Goal: Information Seeking & Learning: Compare options

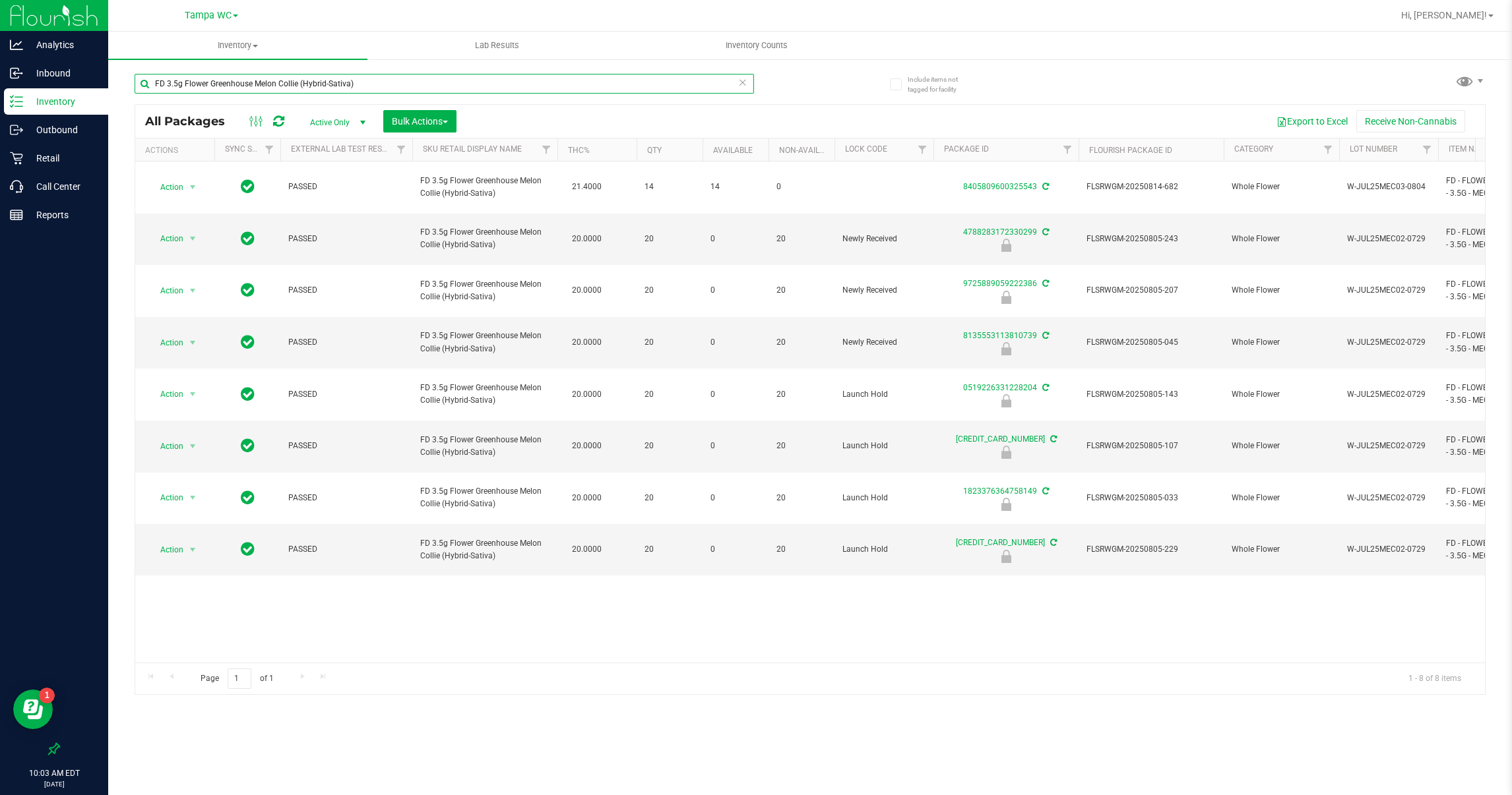
drag, startPoint x: 366, startPoint y: 84, endPoint x: 116, endPoint y: 82, distance: 250.0
click at [116, 82] on div "Include items not tagged for facility FD 3.5g Flower Greenhouse Melon Collie (H…" at bounding box center [809, 258] width 1403 height 402
type input "chews"
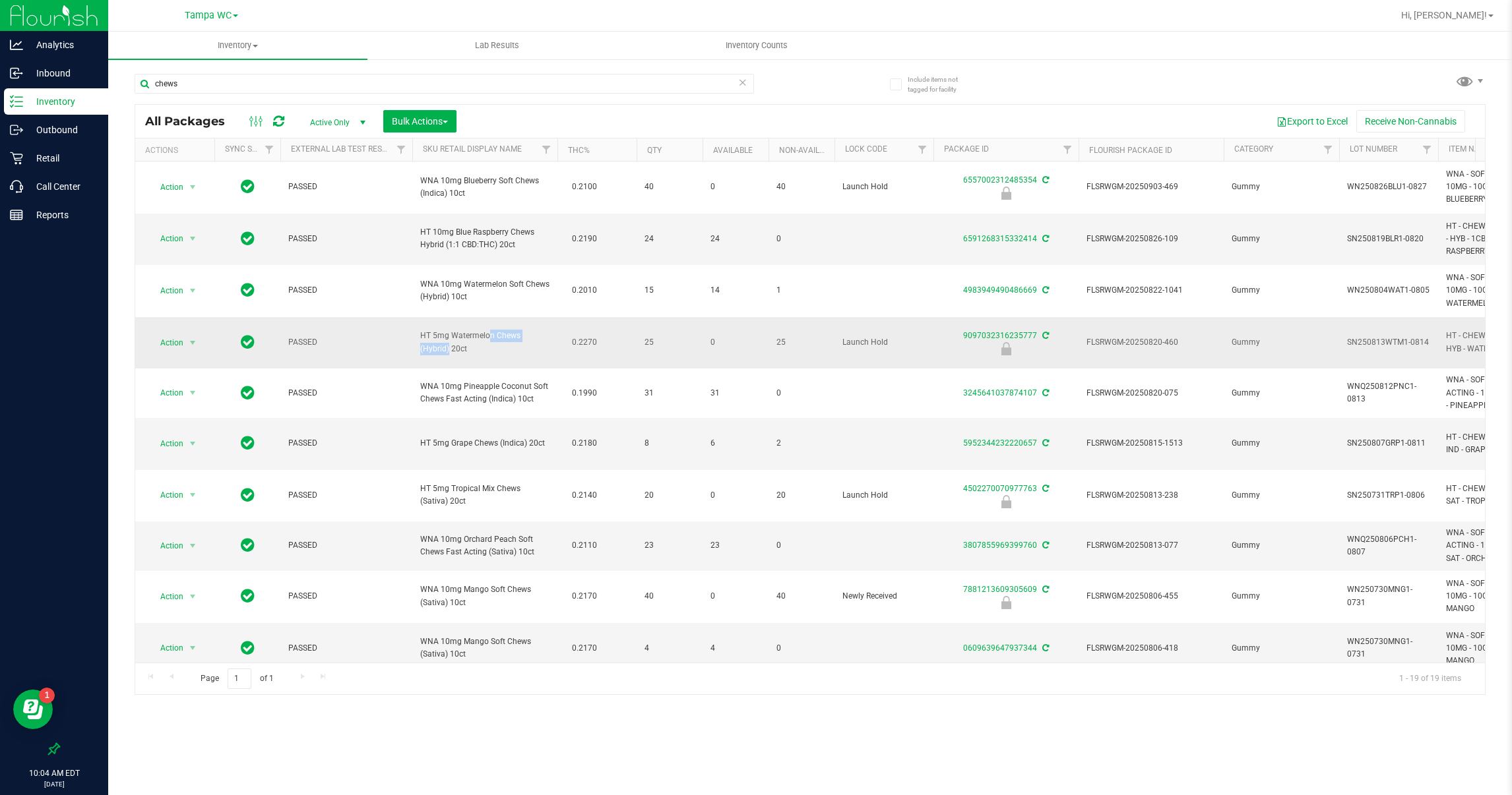
drag, startPoint x: 519, startPoint y: 335, endPoint x: 452, endPoint y: 341, distance: 67.3
click at [452, 341] on span "HT 5mg Watermelon Chews (Hybrid) 20ct" at bounding box center [484, 342] width 129 height 25
copy span "Watermelon Chews"
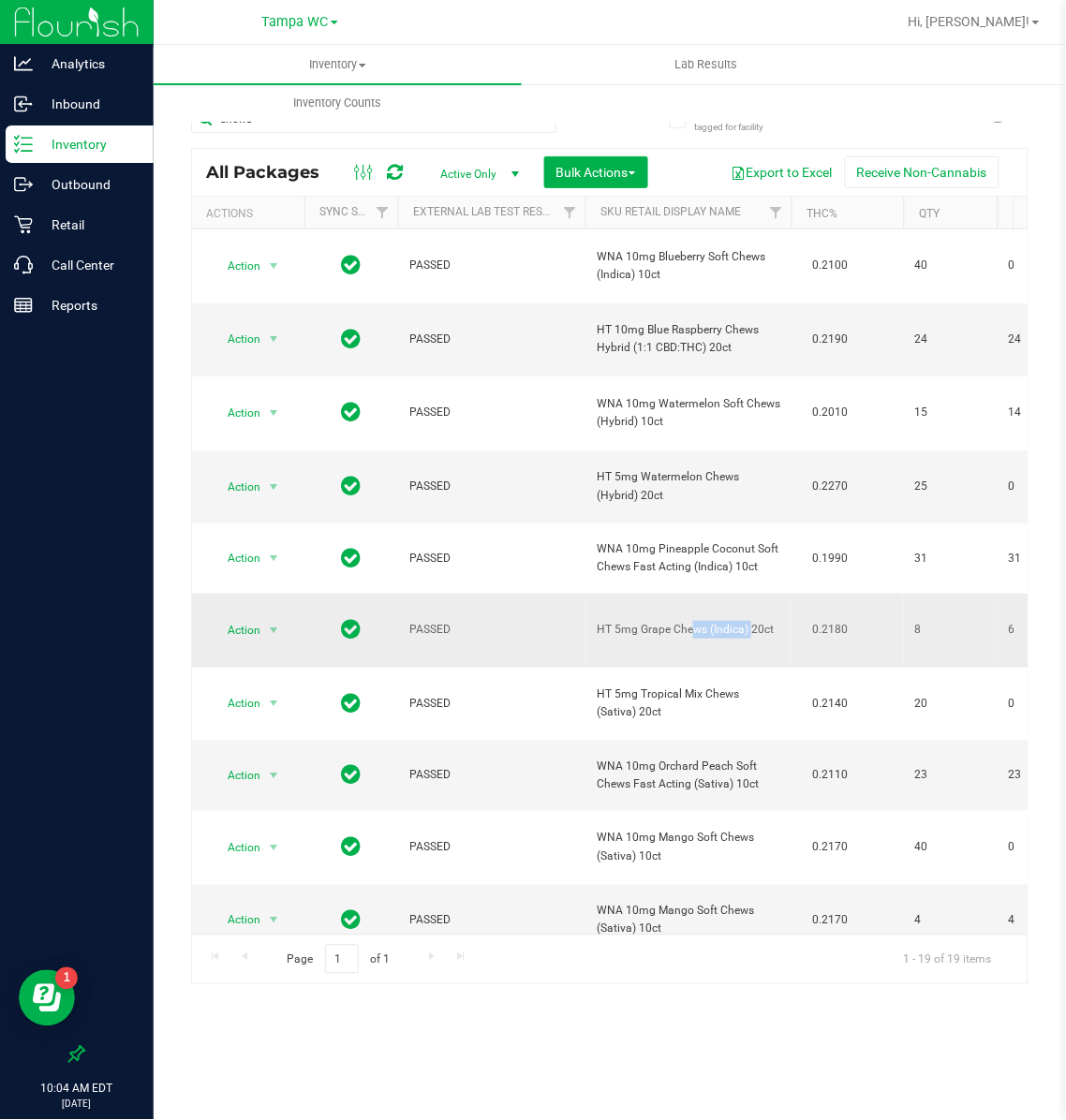
drag, startPoint x: 707, startPoint y: 632, endPoint x: 637, endPoint y: 631, distance: 70.0
click at [637, 631] on span "HT 5mg Grape Chews (Indica) 20ct" at bounding box center [688, 629] width 183 height 18
copy span "Grape Chews"
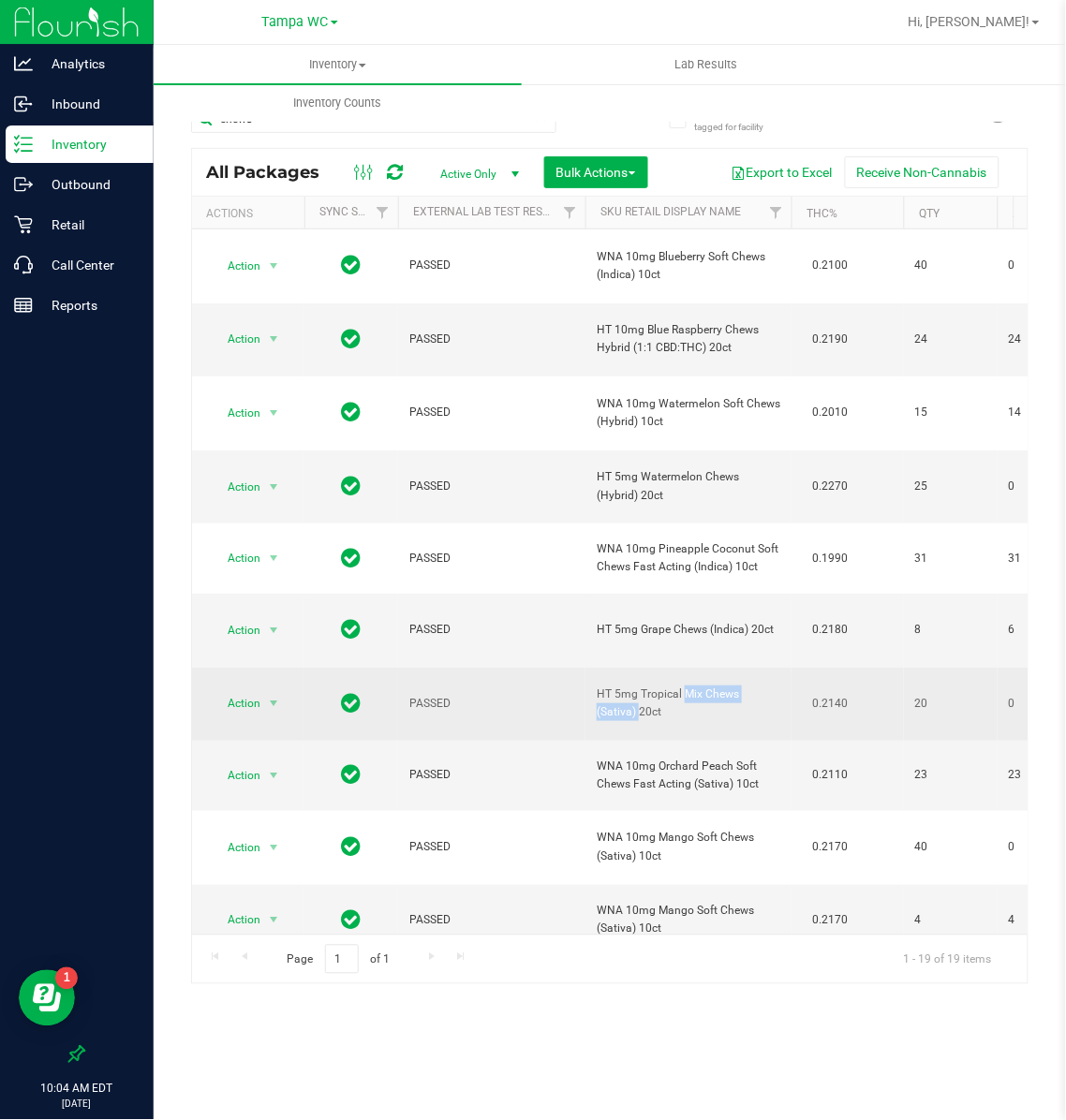
drag, startPoint x: 702, startPoint y: 701, endPoint x: 641, endPoint y: 698, distance: 61.1
click at [641, 698] on span "HT 5mg Tropical Mix Chews (Sativa) 20ct" at bounding box center [688, 703] width 183 height 36
copy span "Tropical Mix Chews"
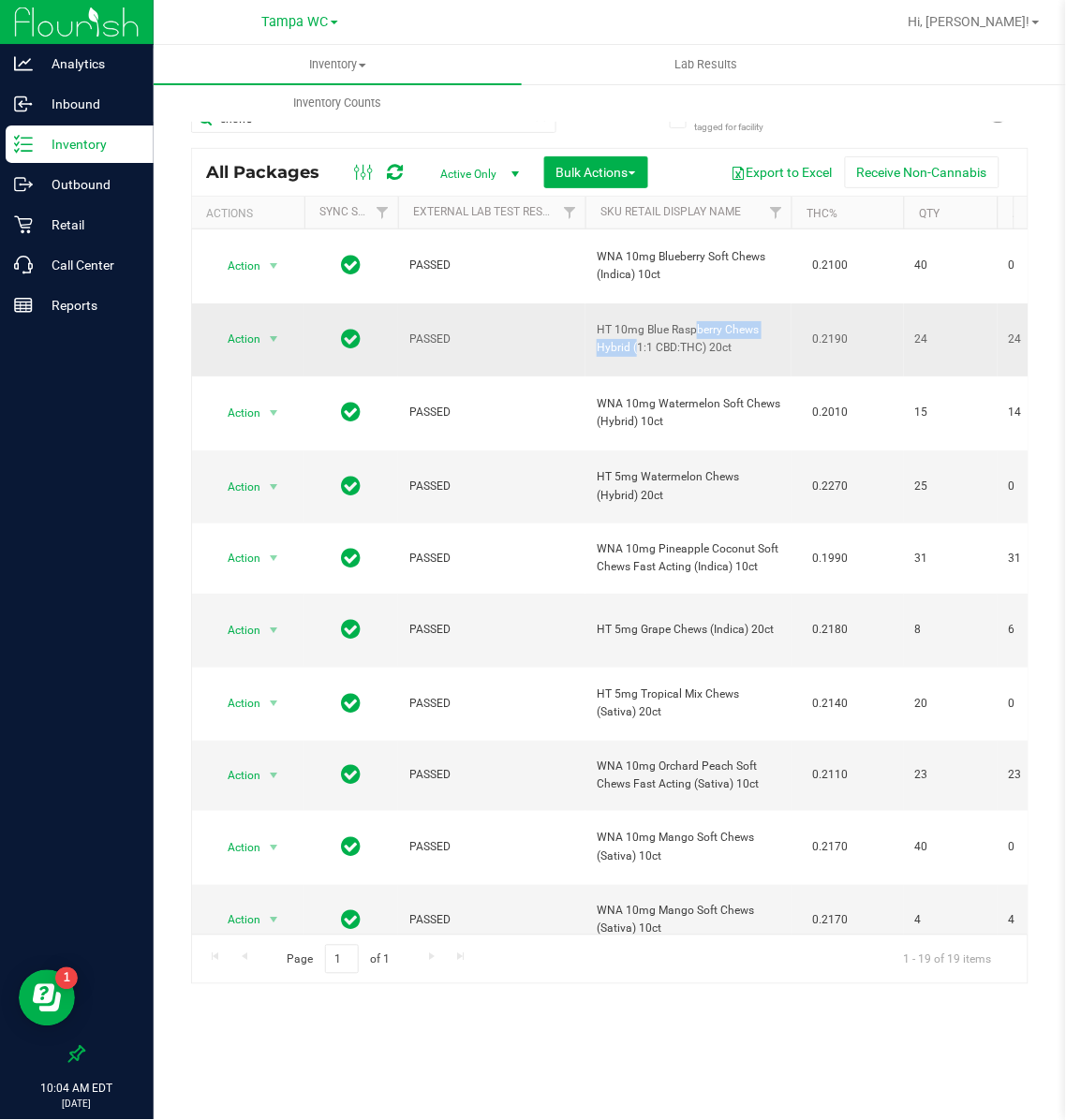
drag, startPoint x: 757, startPoint y: 327, endPoint x: 648, endPoint y: 325, distance: 109.0
click at [648, 325] on span "HT 10mg Blue Raspberry Chews Hybrid (1:1 CBD:THC) 20ct" at bounding box center [688, 339] width 183 height 36
copy span "Blue Raspberry Chews"
click at [537, 341] on span "PASSED" at bounding box center [491, 339] width 165 height 18
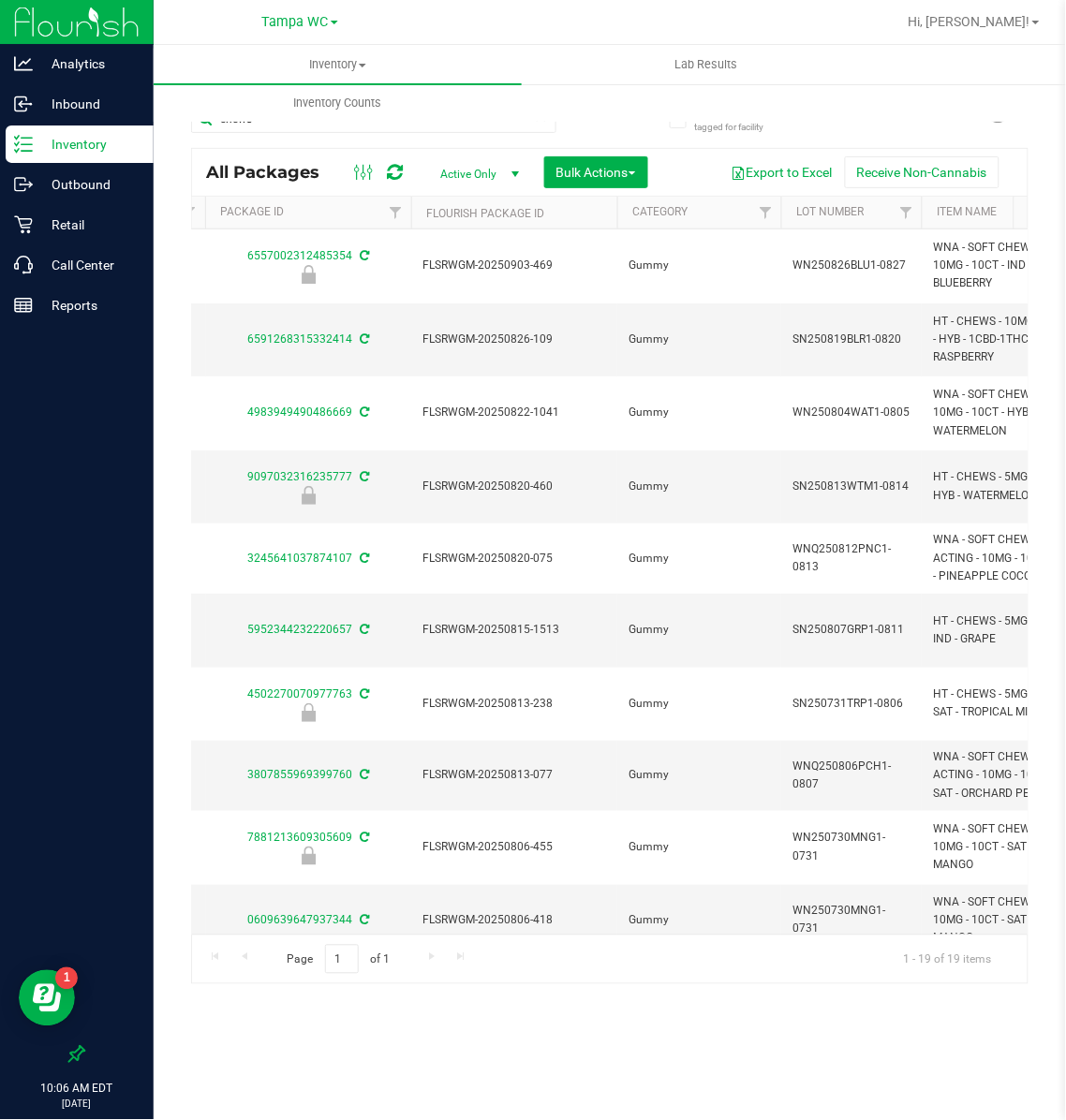
scroll to position [0, 1374]
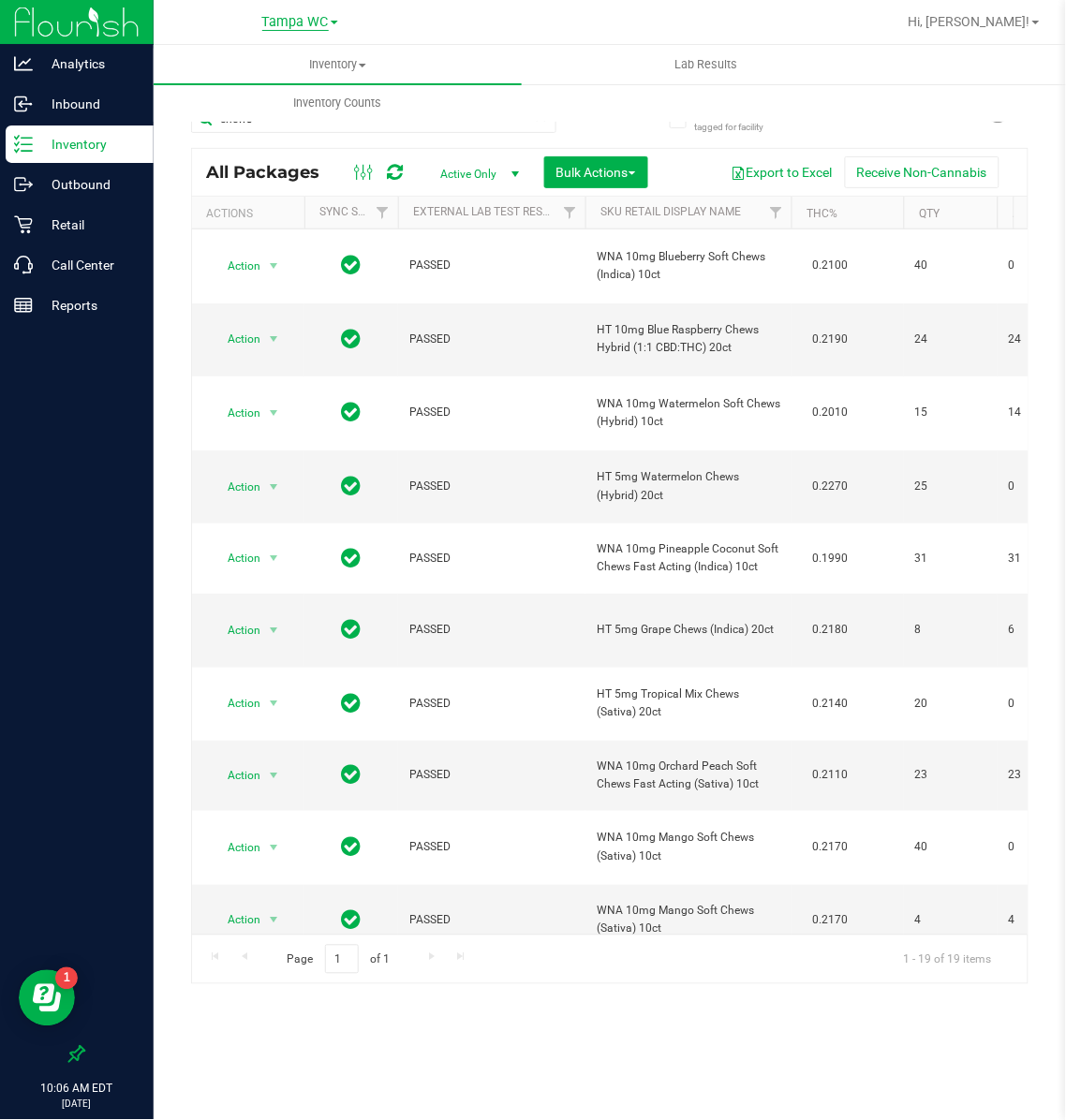
click at [301, 23] on span "Tampa WC" at bounding box center [295, 22] width 66 height 17
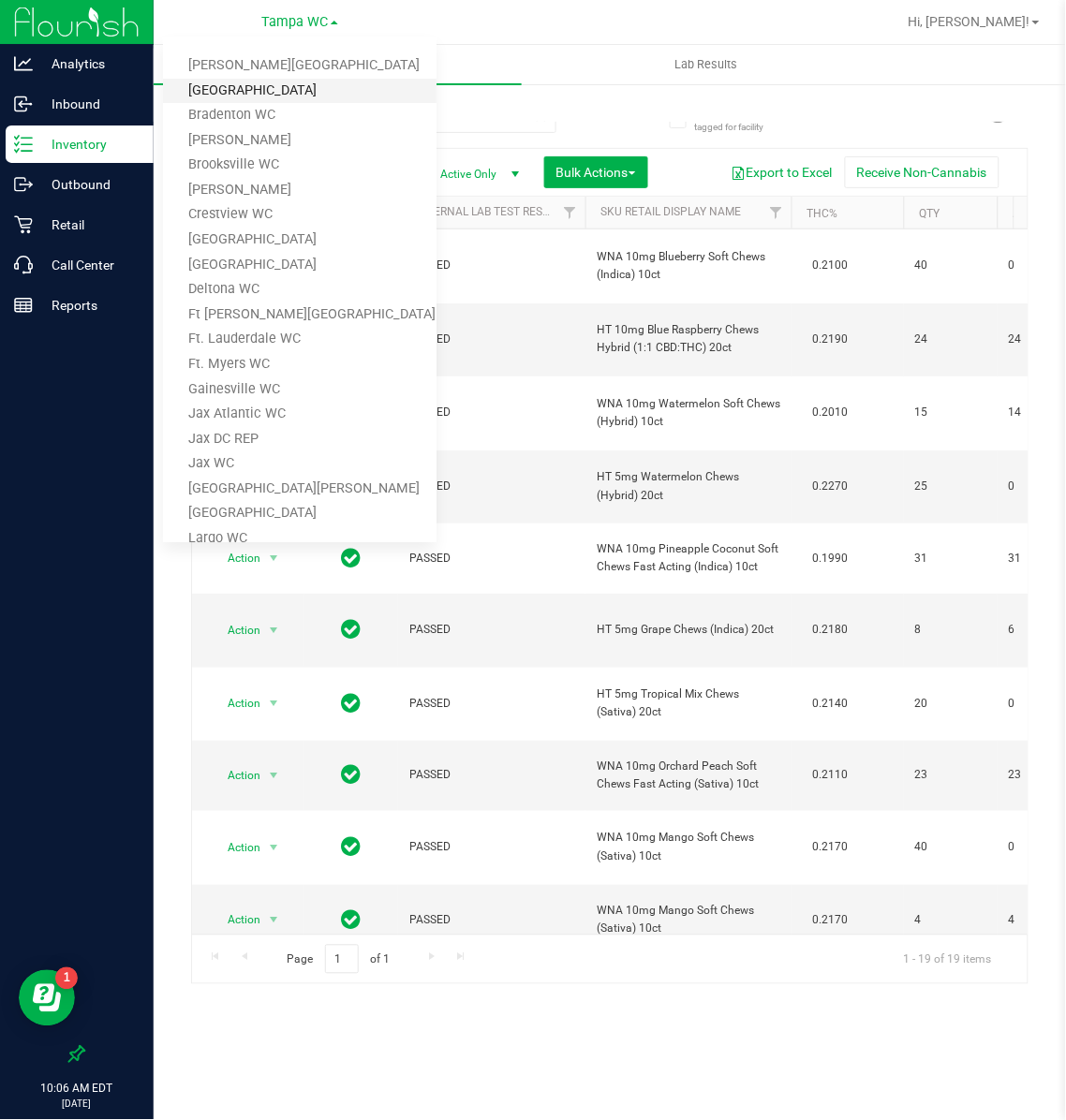
click at [256, 78] on link "[GEOGRAPHIC_DATA]" at bounding box center [300, 91] width 273 height 26
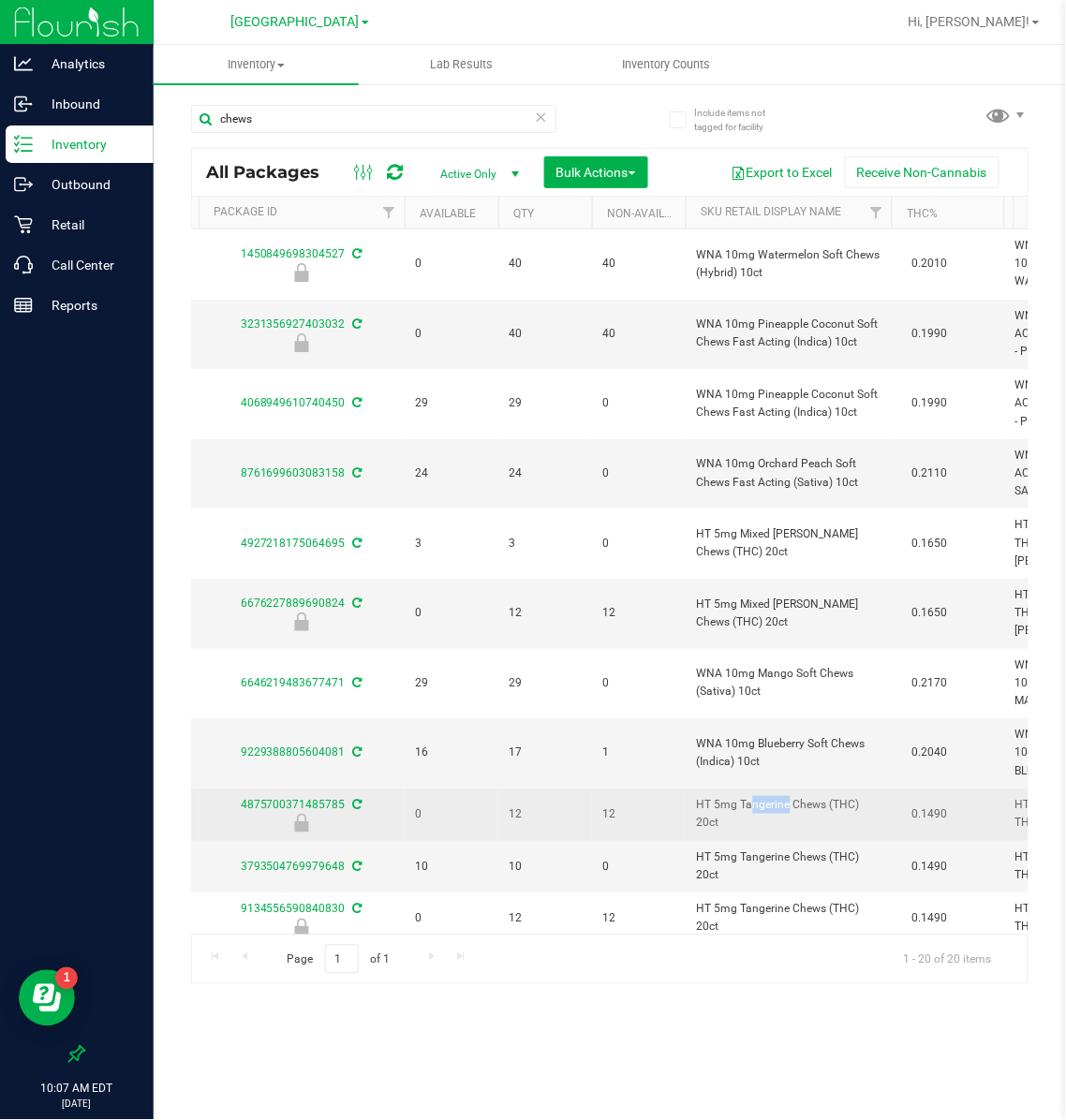
drag, startPoint x: 738, startPoint y: 741, endPoint x: 698, endPoint y: 743, distance: 40.0
click at [698, 795] on span "HT 5mg Tangerine Chews (THC) 20ct" at bounding box center [788, 813] width 183 height 36
copy span "HT 5mg"
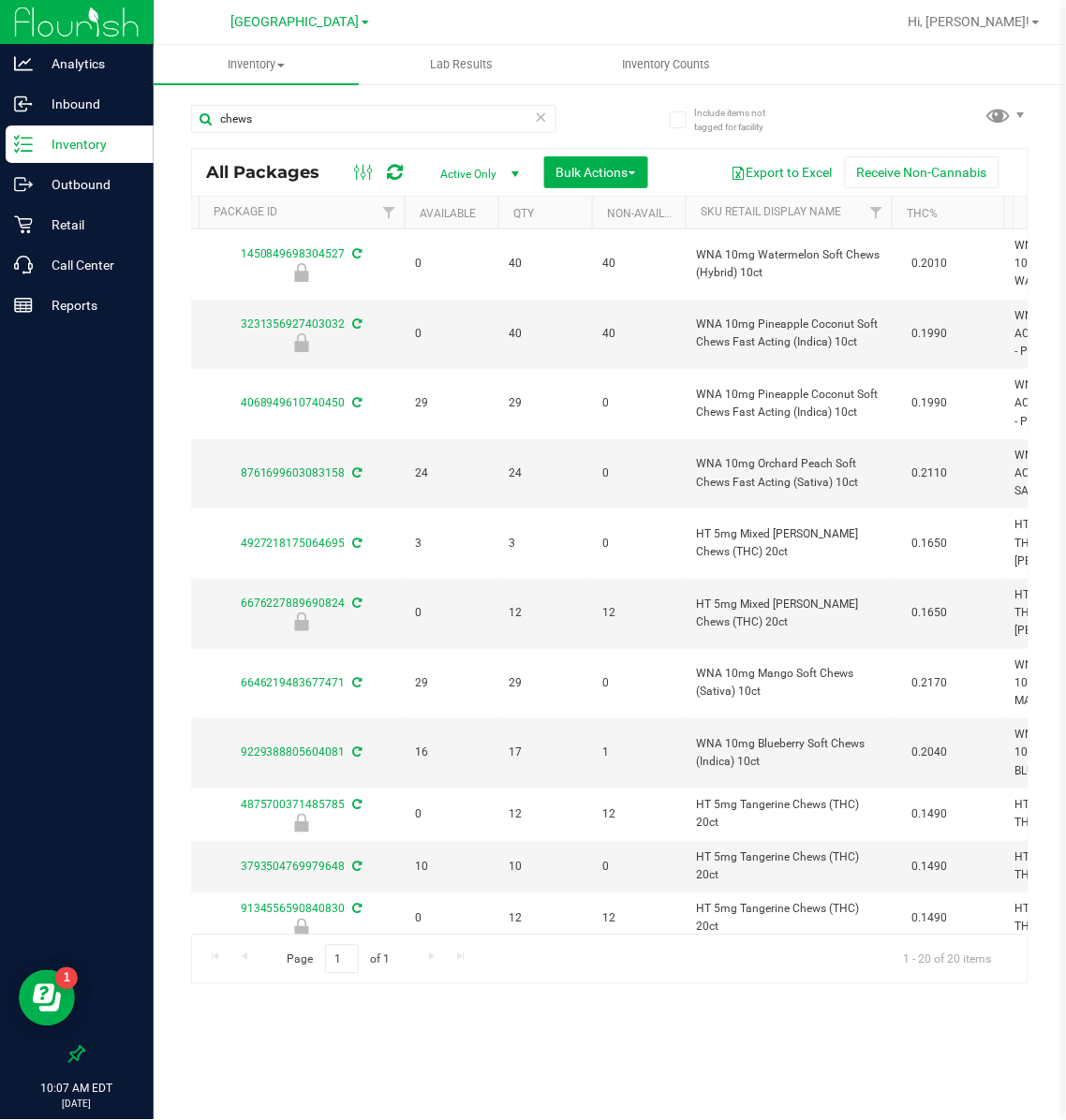
click at [540, 113] on icon at bounding box center [540, 116] width 13 height 23
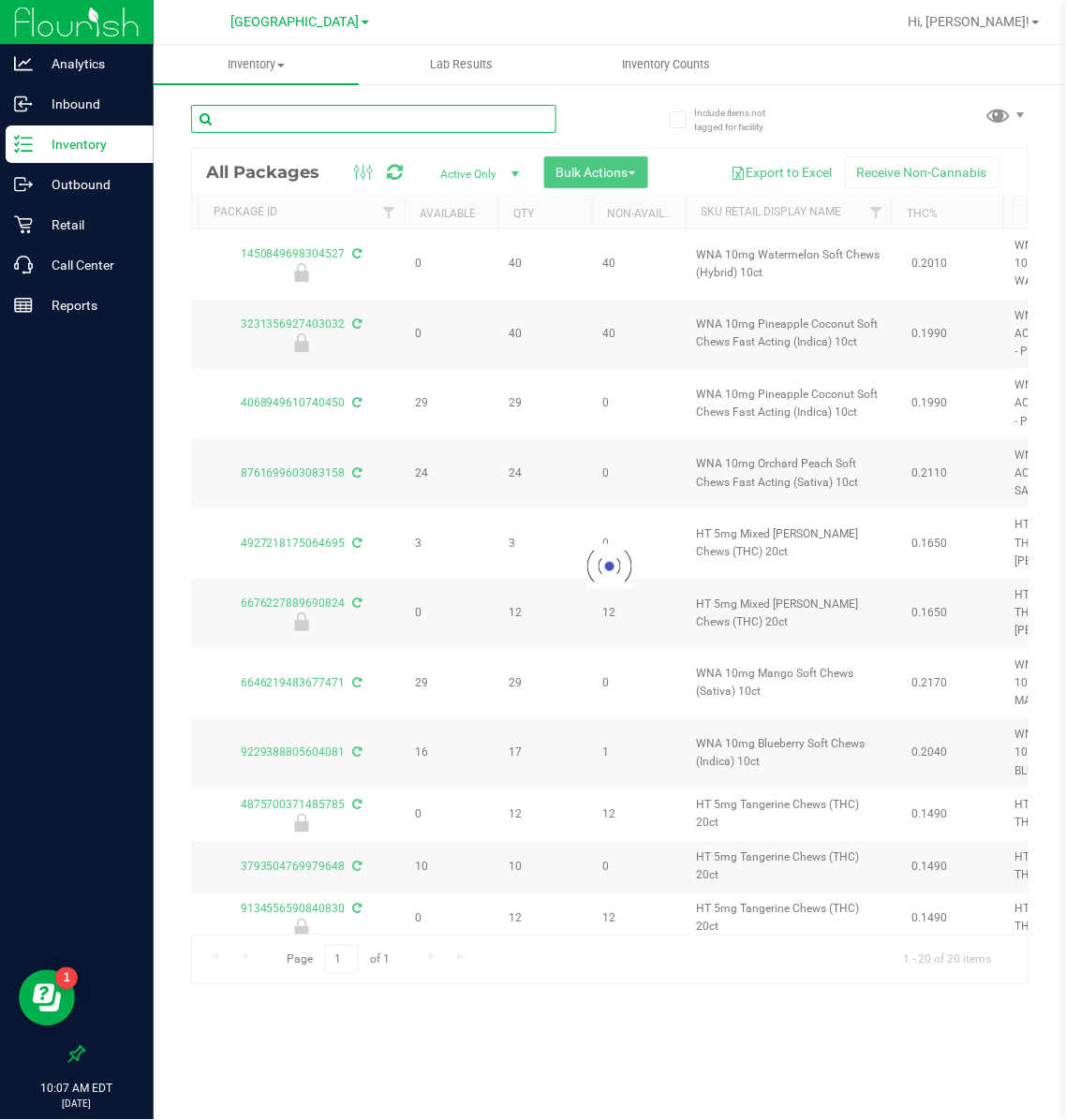
click at [273, 113] on input "text" at bounding box center [373, 119] width 365 height 28
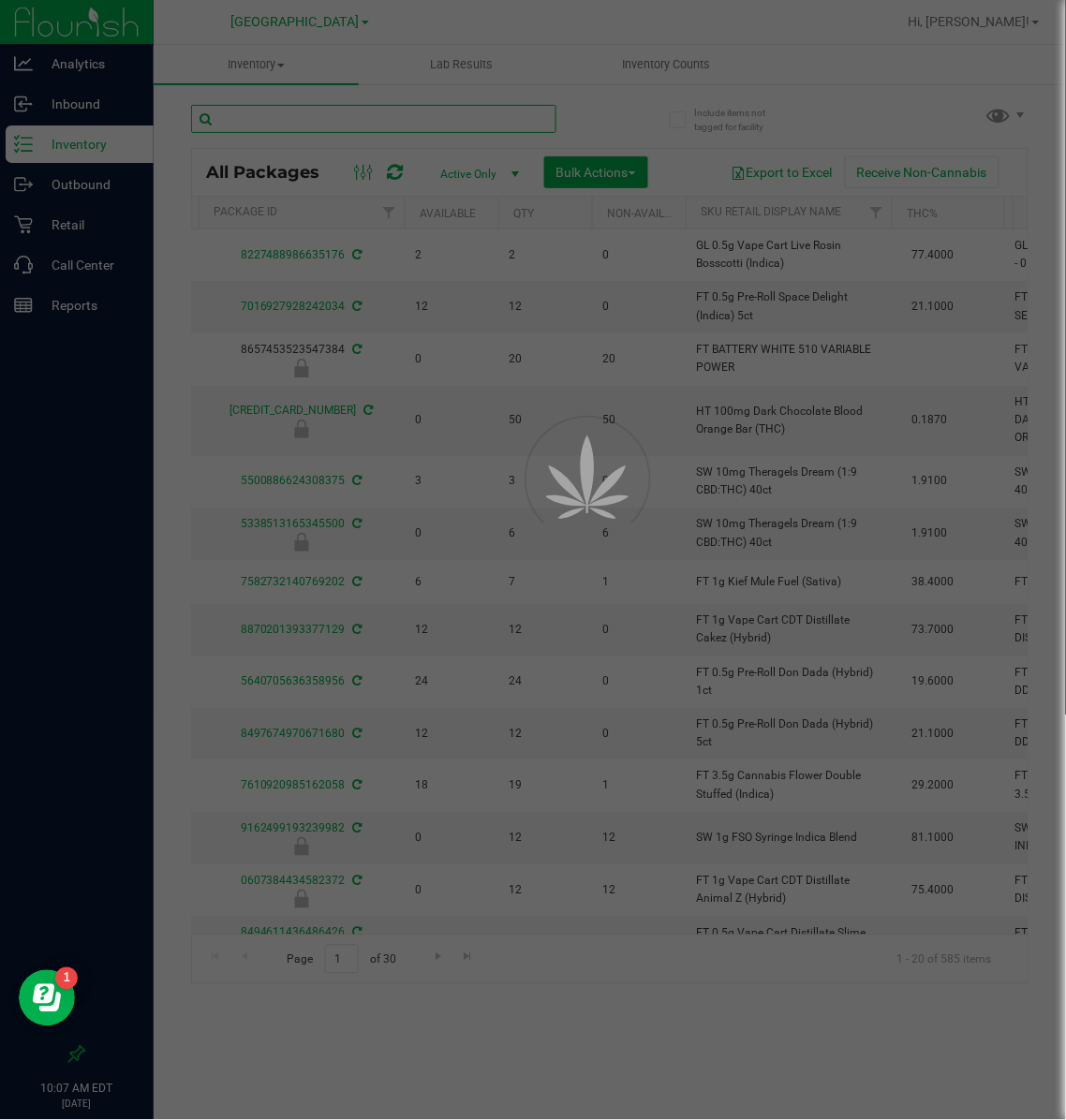
paste input "HT 5mg"
type input "HT 5mg"
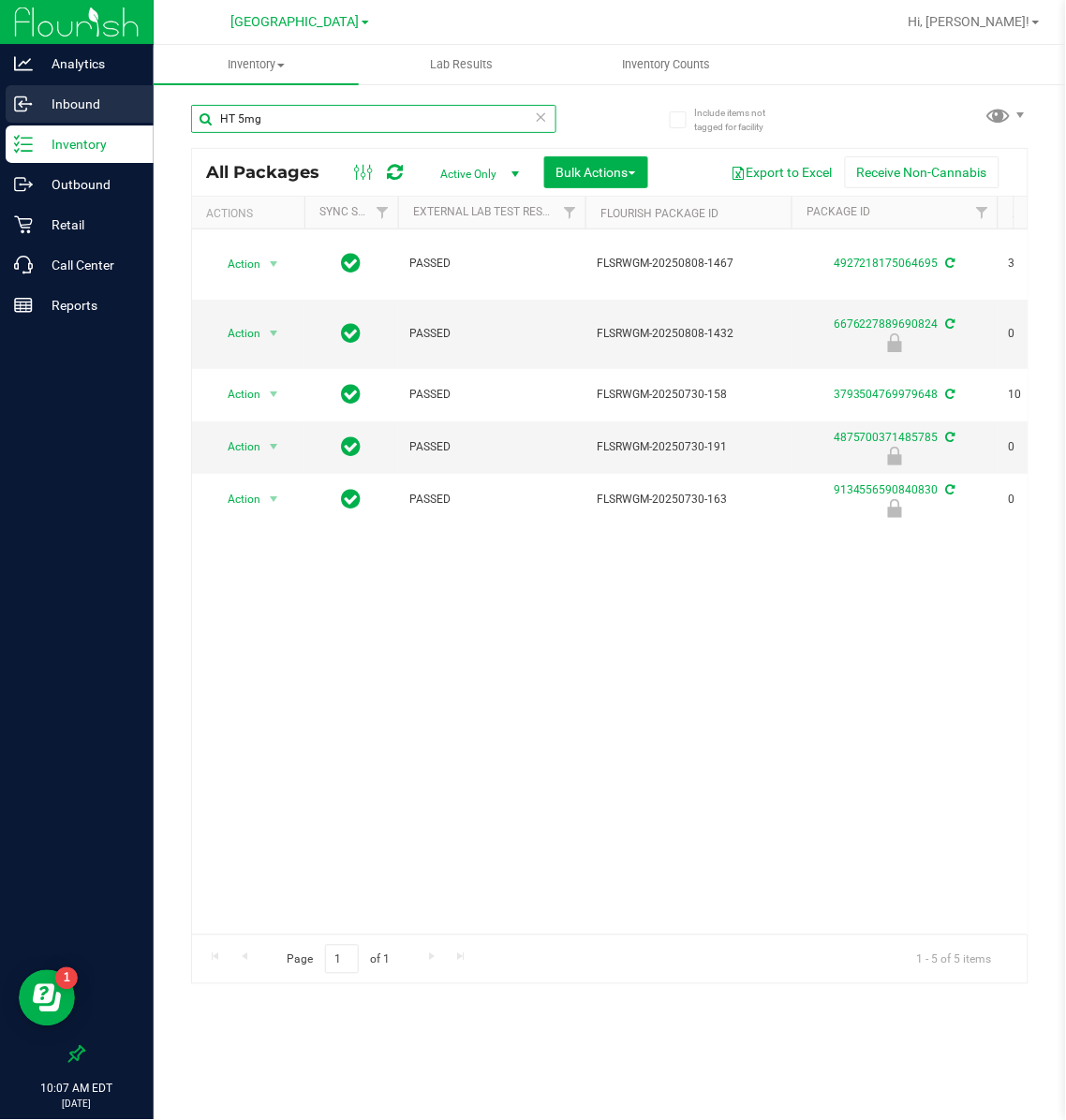
drag, startPoint x: 284, startPoint y: 118, endPoint x: 145, endPoint y: 121, distance: 139.0
click at [145, 121] on div "Analytics Inbound Inventory Outbound Retail Call Center Reports 10:07 AM EDT [D…" at bounding box center [533, 560] width 1066 height 1120
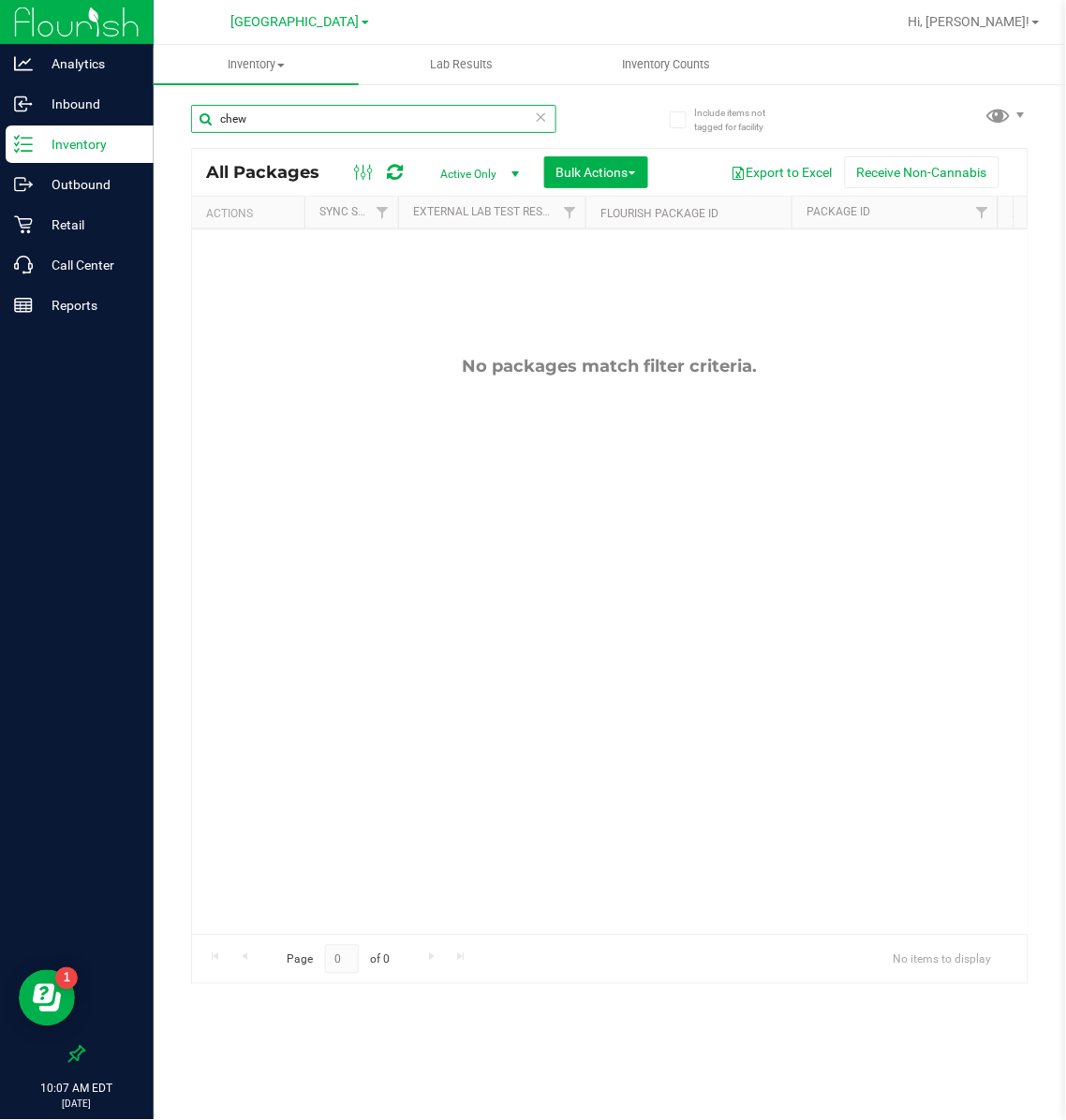
type input "chew"
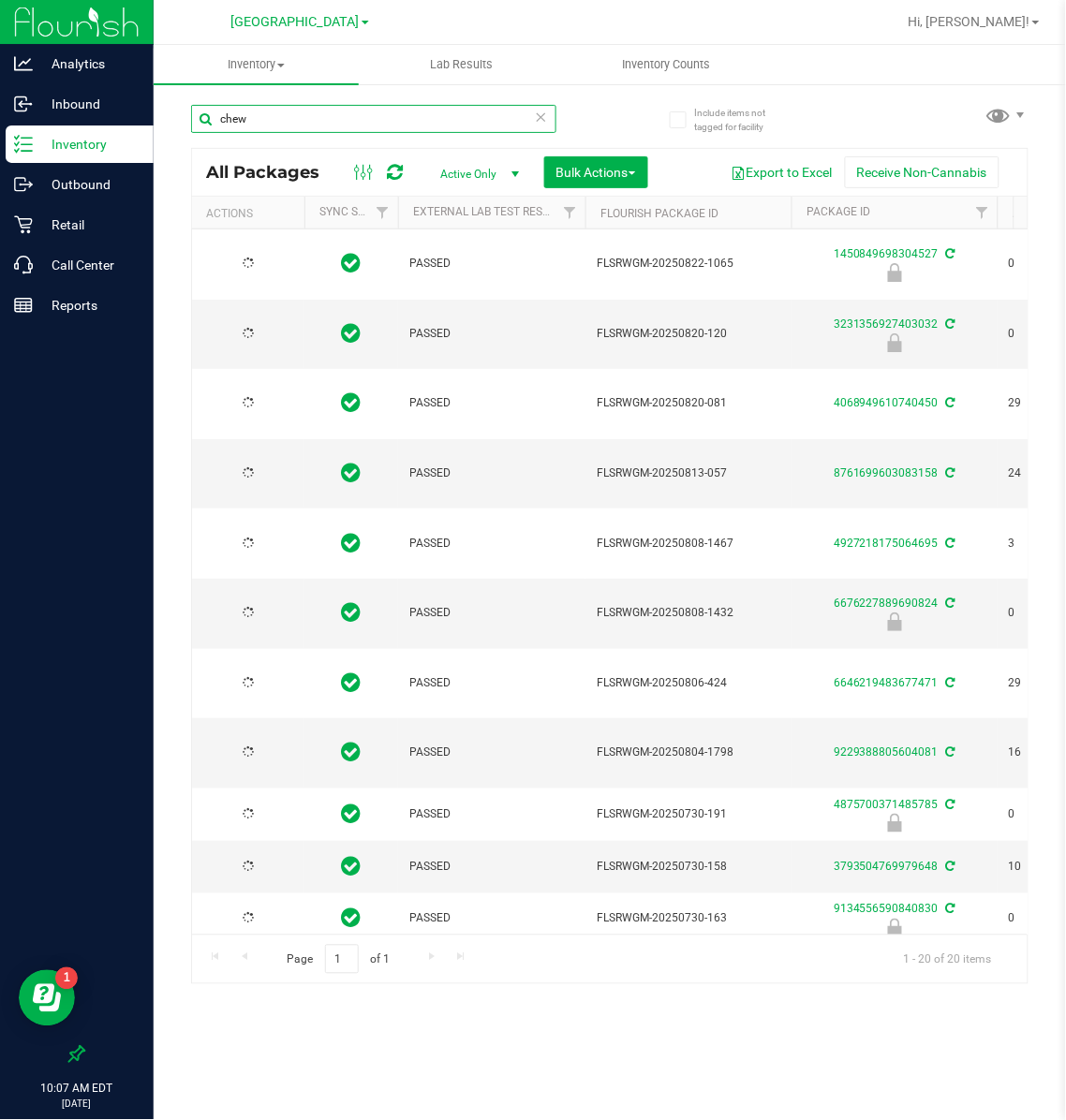
type input "[DATE]"
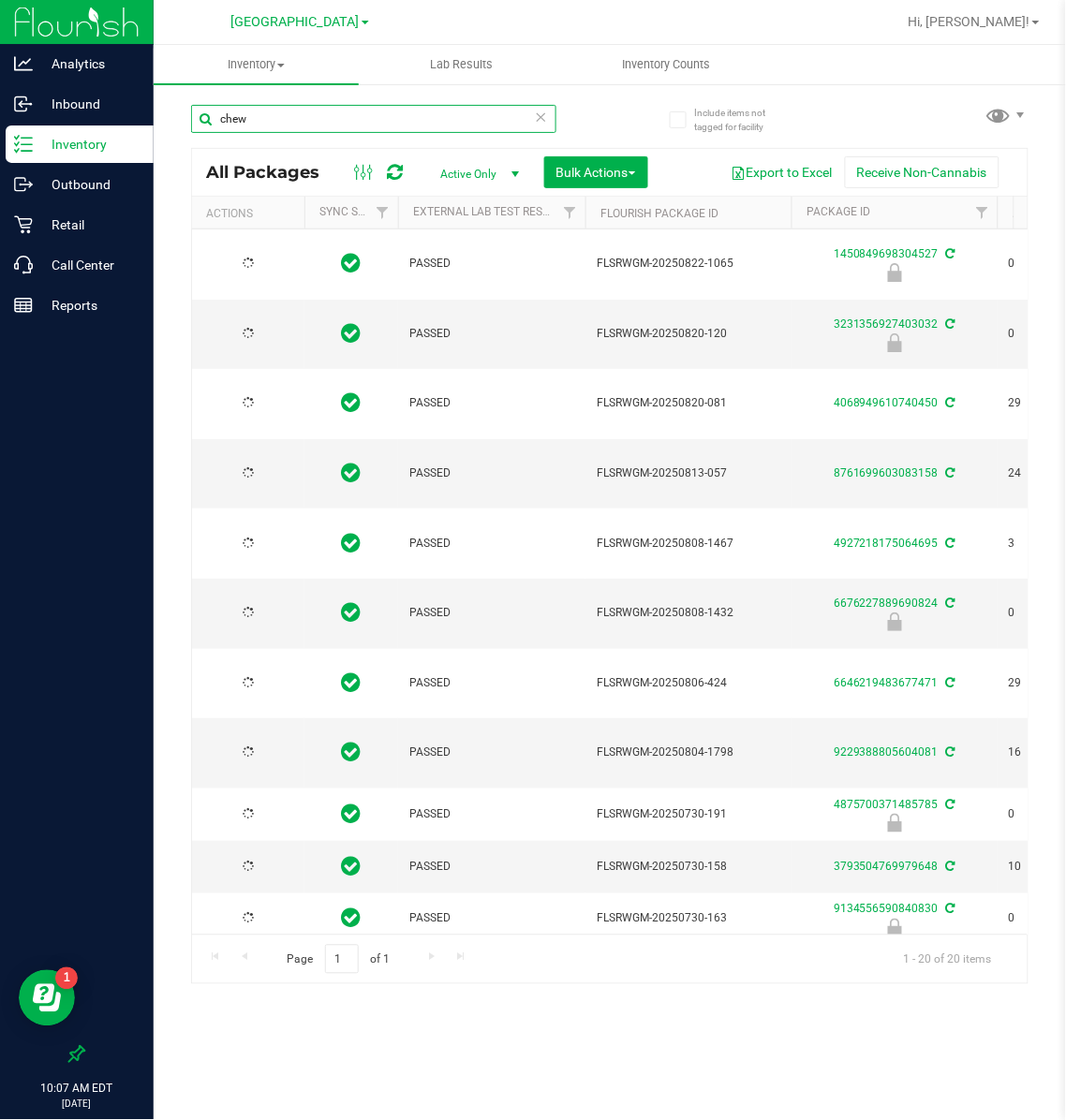
type input "[DATE]"
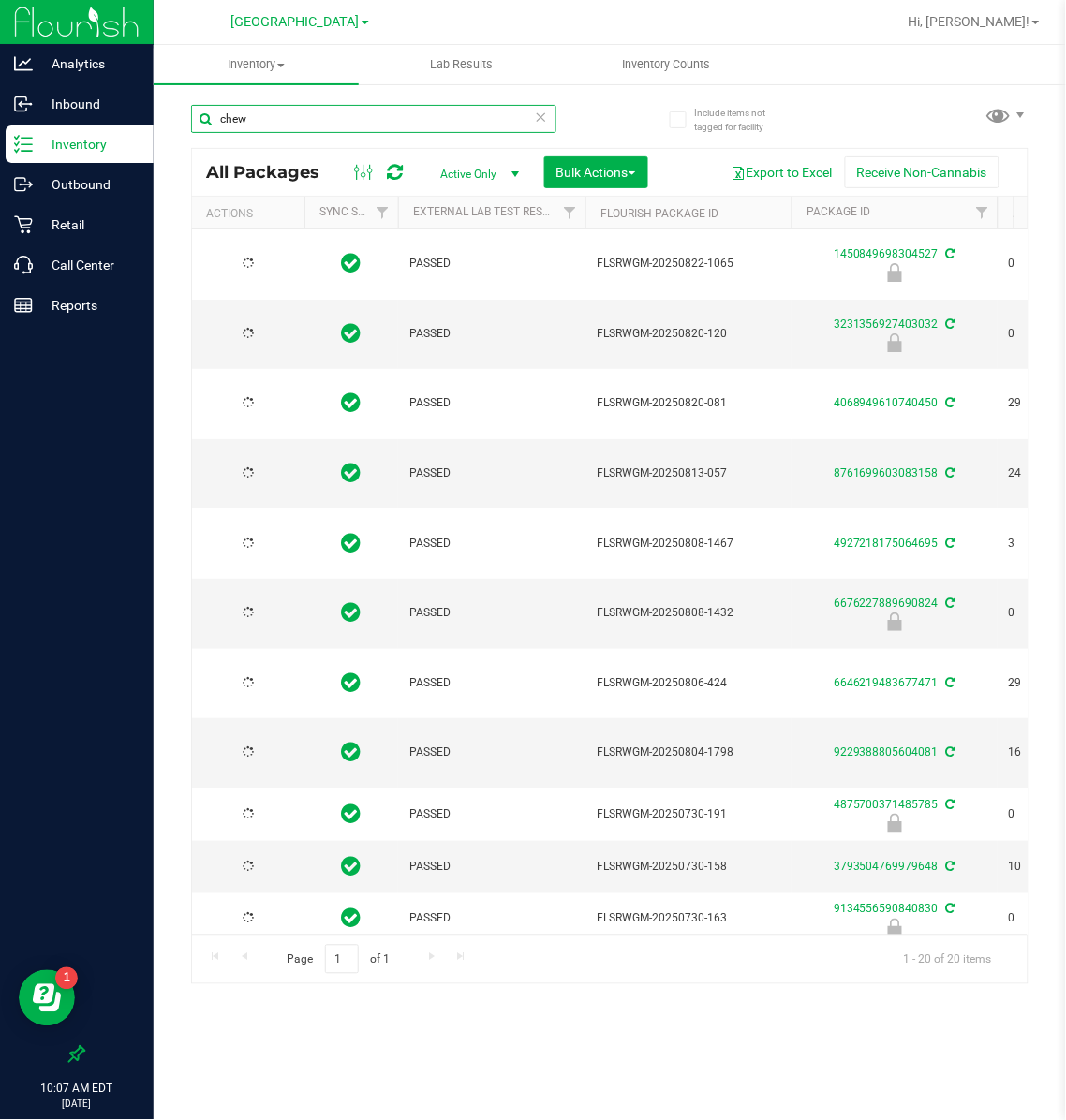
type input "[DATE]"
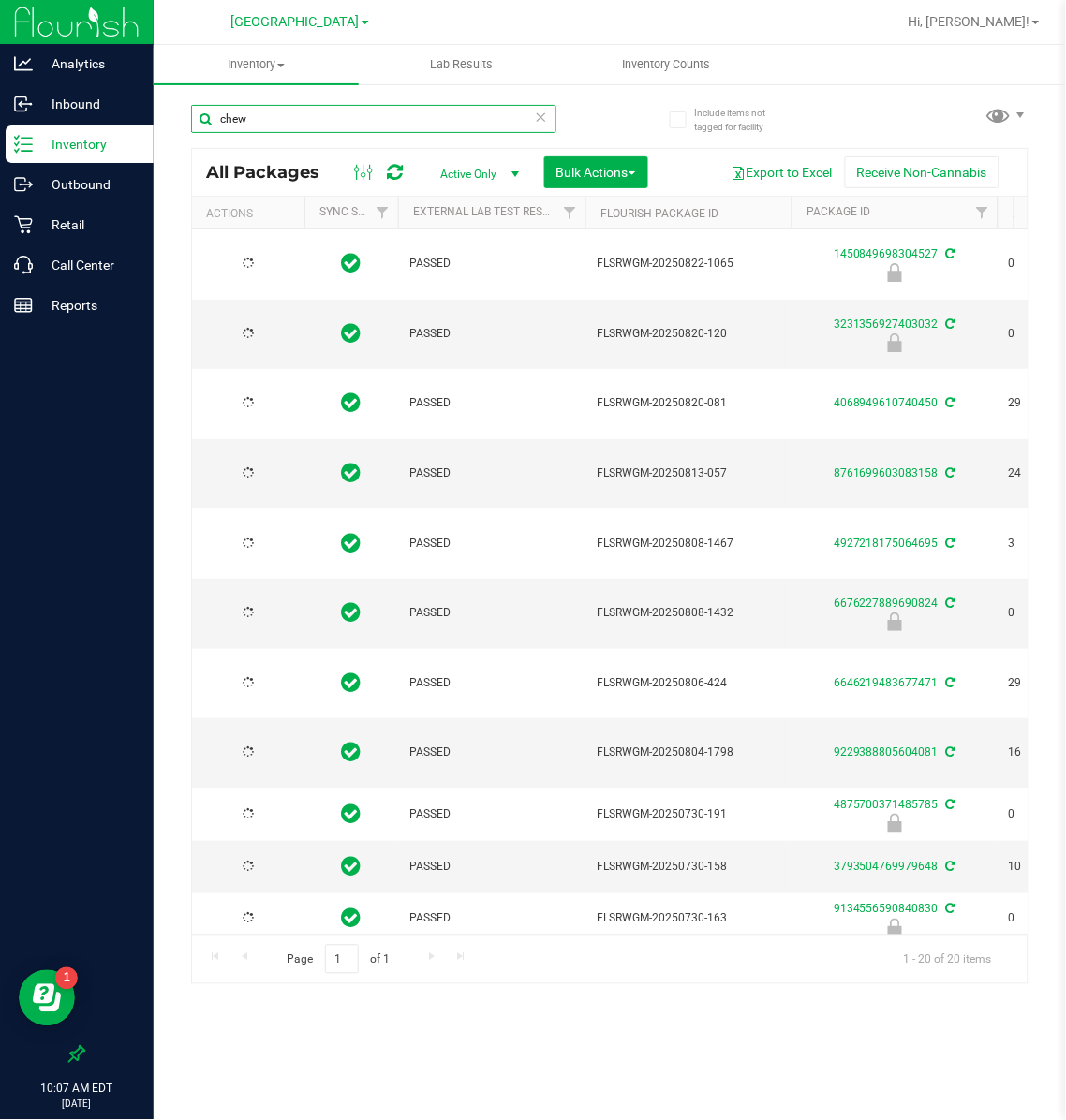
type input "[DATE]"
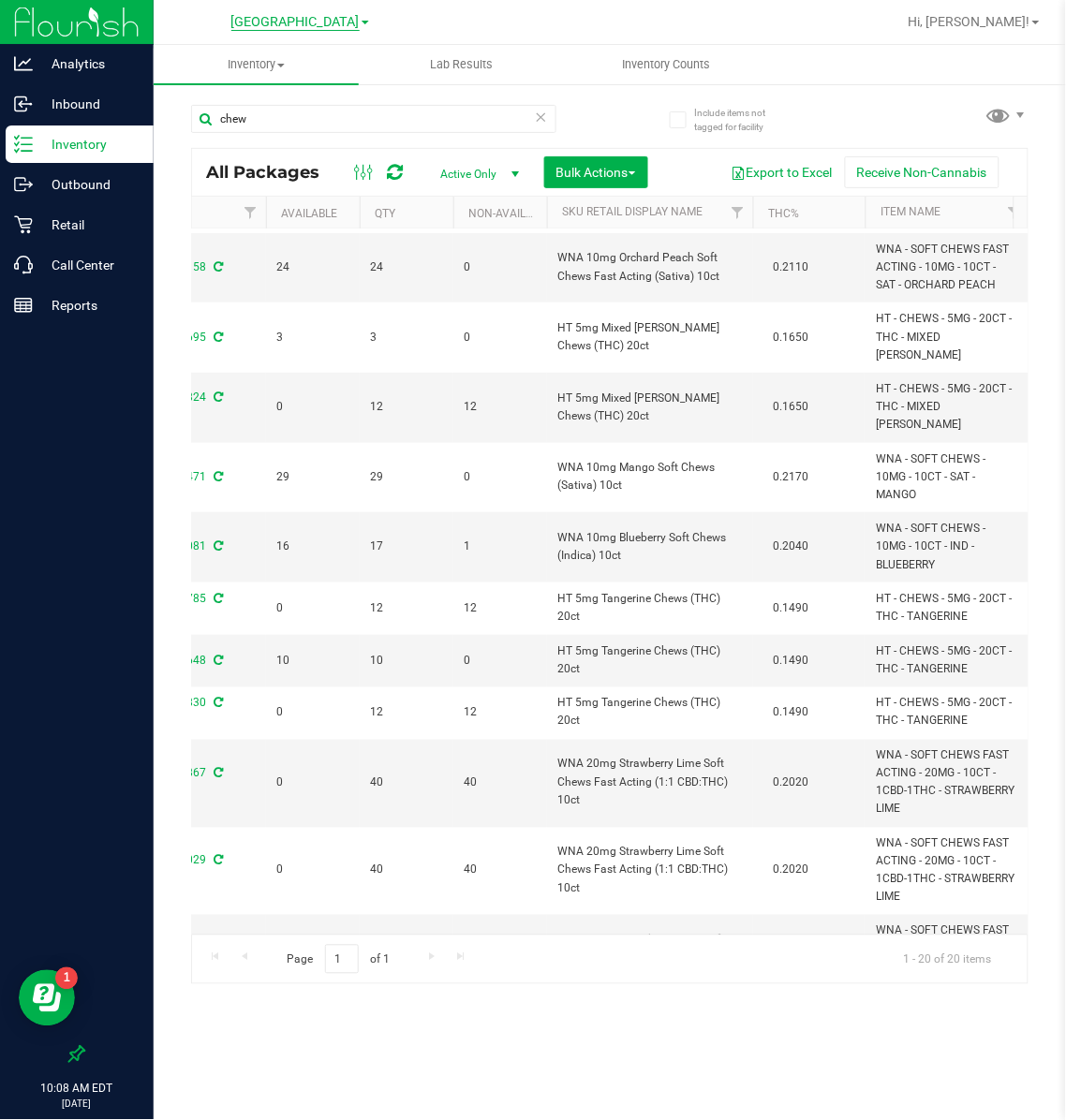
click at [334, 23] on span "[GEOGRAPHIC_DATA]" at bounding box center [296, 22] width 129 height 17
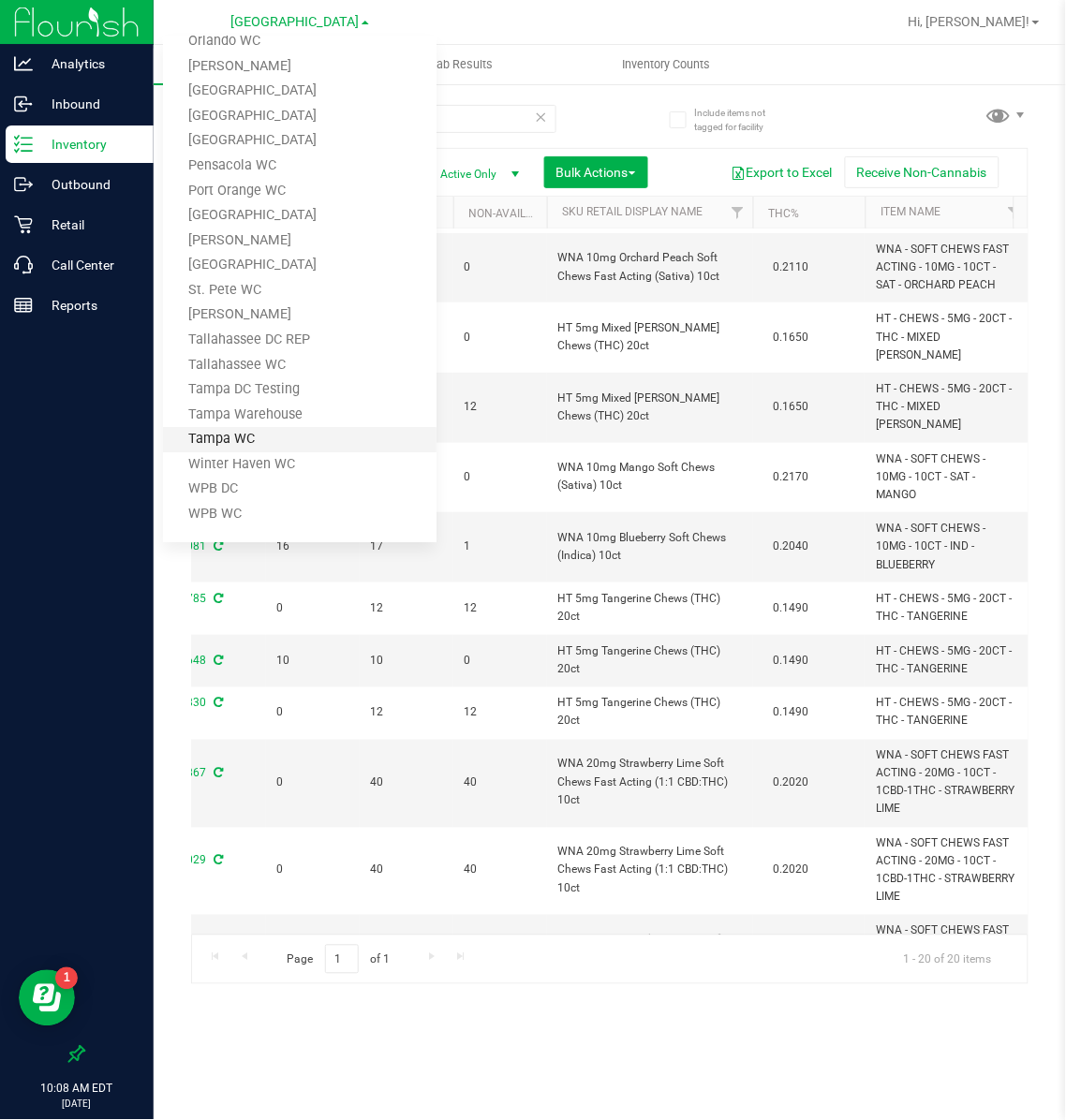
click at [233, 435] on link "Tampa WC" at bounding box center [300, 439] width 273 height 26
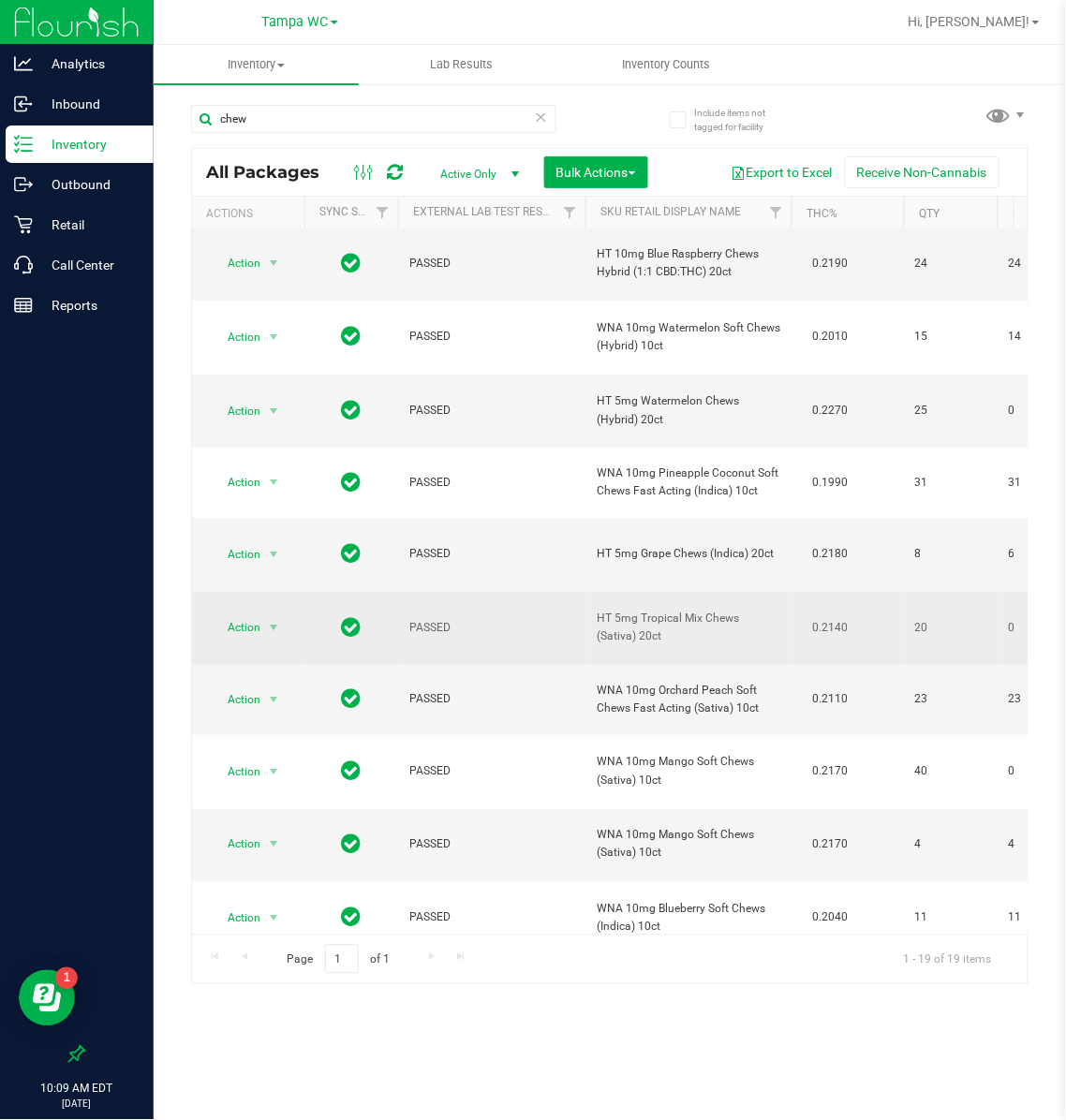
scroll to position [140, 0]
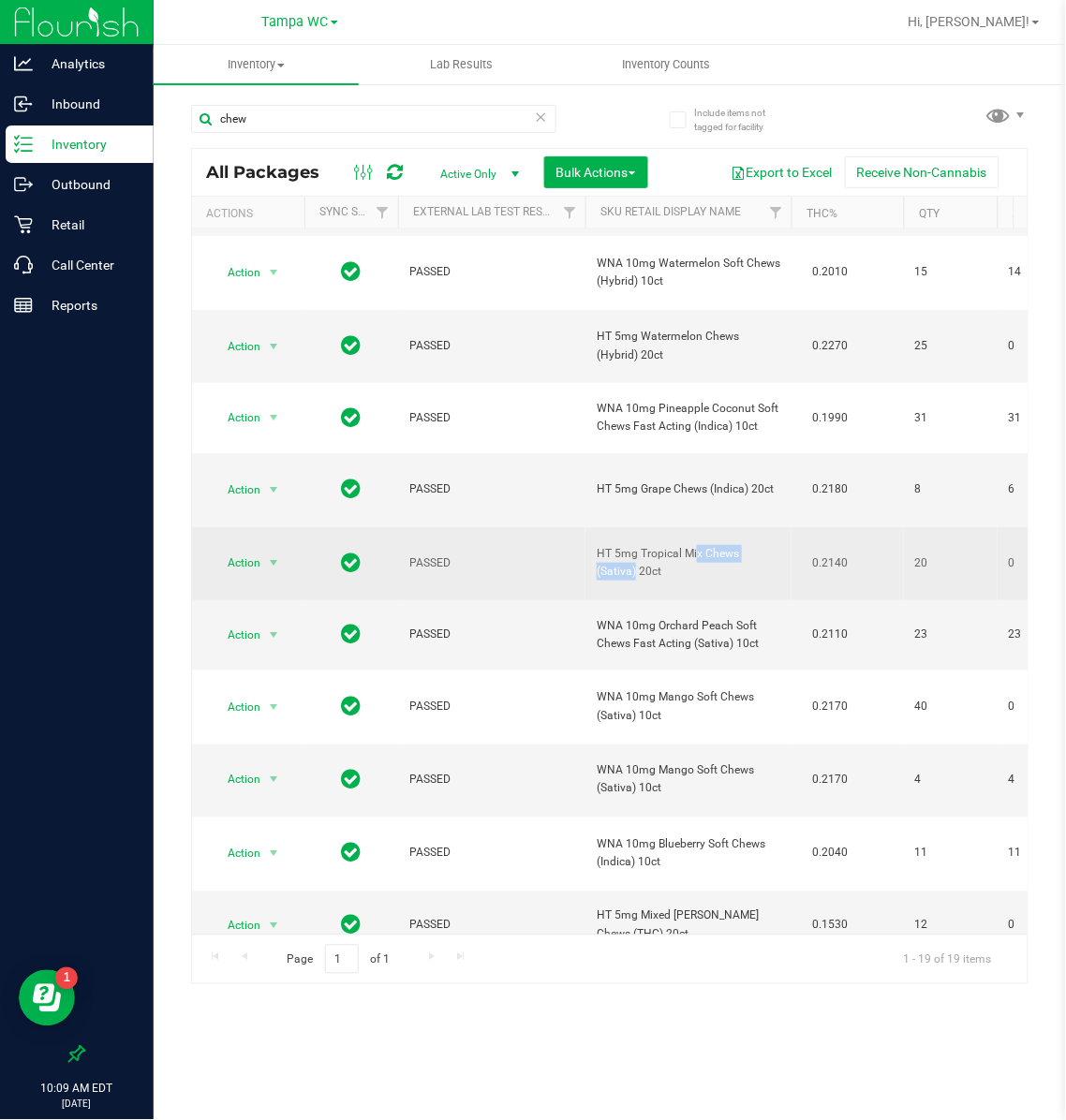
drag, startPoint x: 737, startPoint y: 551, endPoint x: 648, endPoint y: 556, distance: 89.1
click at [648, 556] on span "HT 5mg Tropical Mix Chews (Sativa) 20ct" at bounding box center [688, 563] width 183 height 36
drag, startPoint x: 648, startPoint y: 556, endPoint x: 638, endPoint y: 572, distance: 18.9
click at [638, 572] on span "HT 5mg Tropical Mix Chews (Sativa) 20ct" at bounding box center [688, 563] width 183 height 36
drag, startPoint x: 635, startPoint y: 556, endPoint x: 597, endPoint y: 552, distance: 38.2
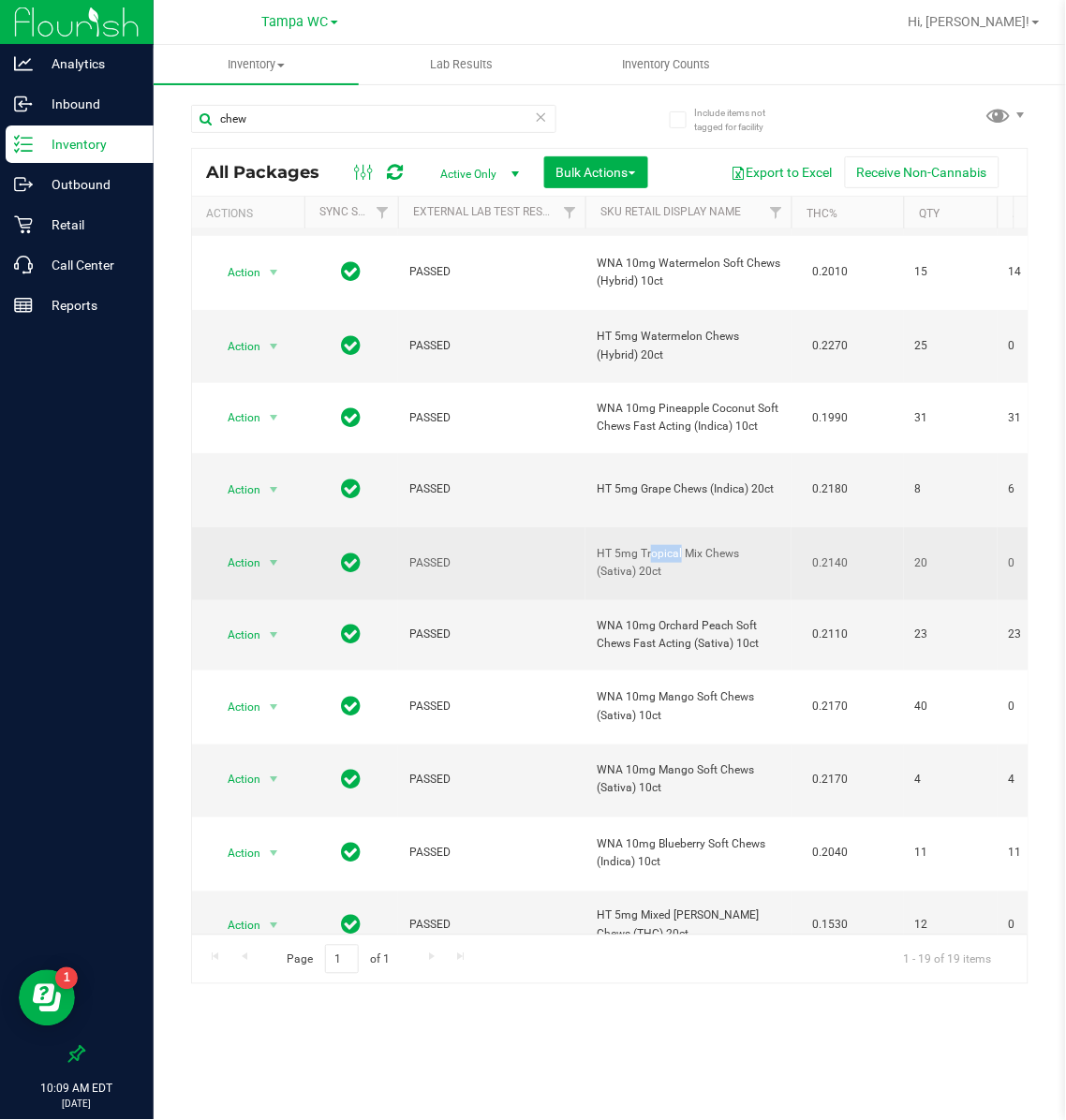
click at [597, 552] on span "HT 5mg Tropical Mix Chews (Sativa) 20ct" at bounding box center [688, 563] width 183 height 36
copy span "HT 5mg"
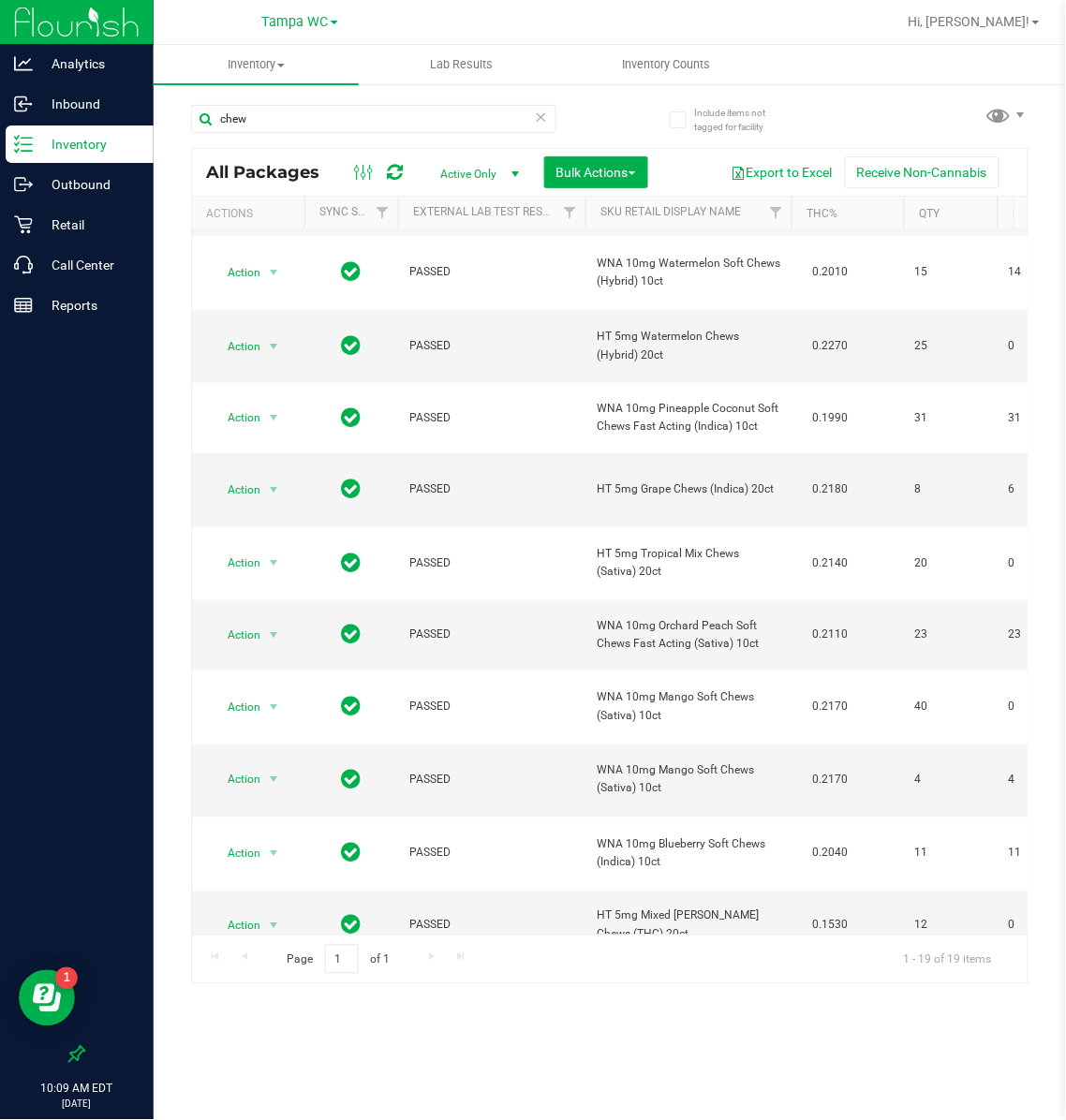
click at [543, 118] on icon at bounding box center [540, 116] width 13 height 23
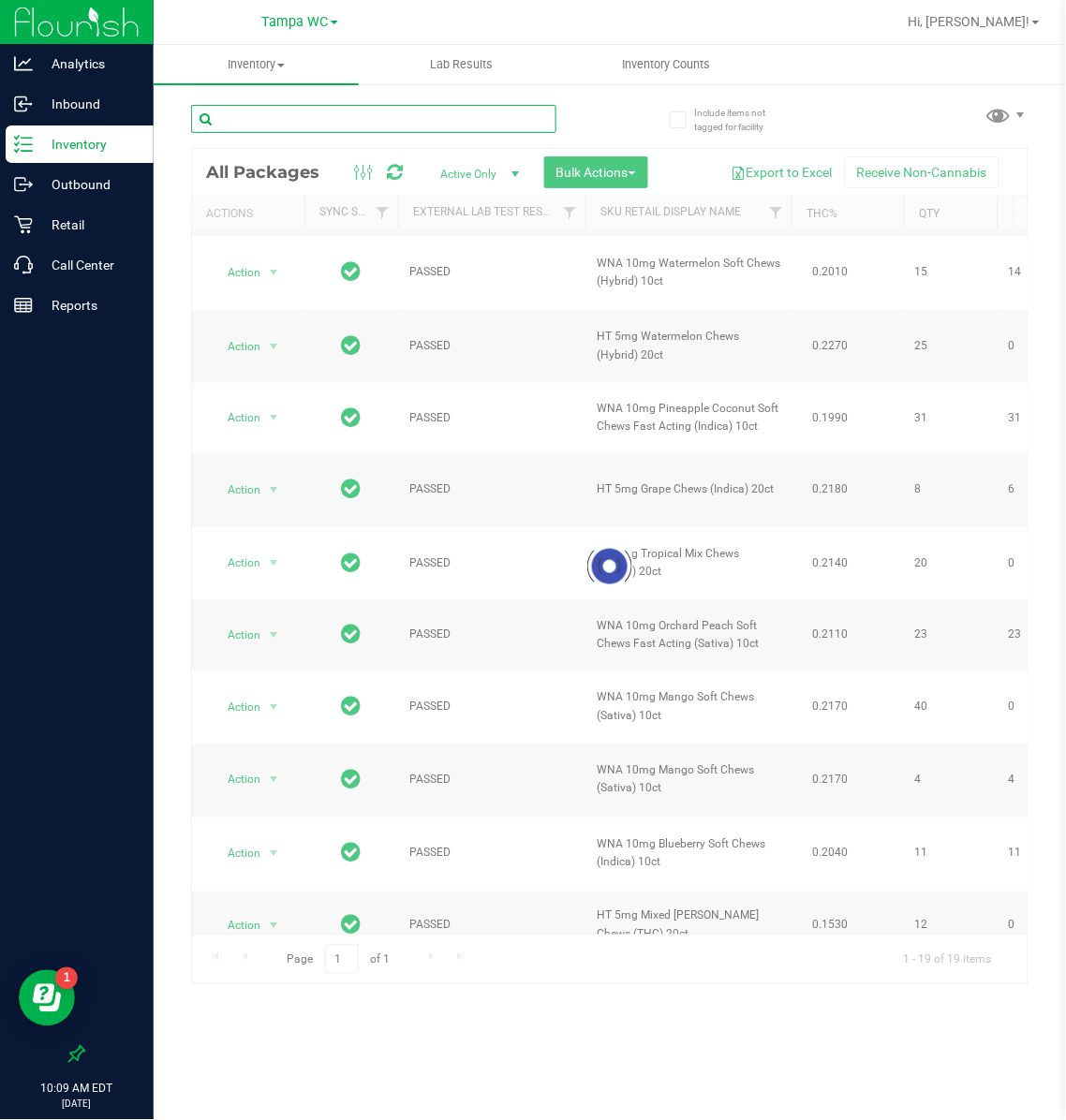
click at [239, 114] on input "text" at bounding box center [373, 119] width 365 height 28
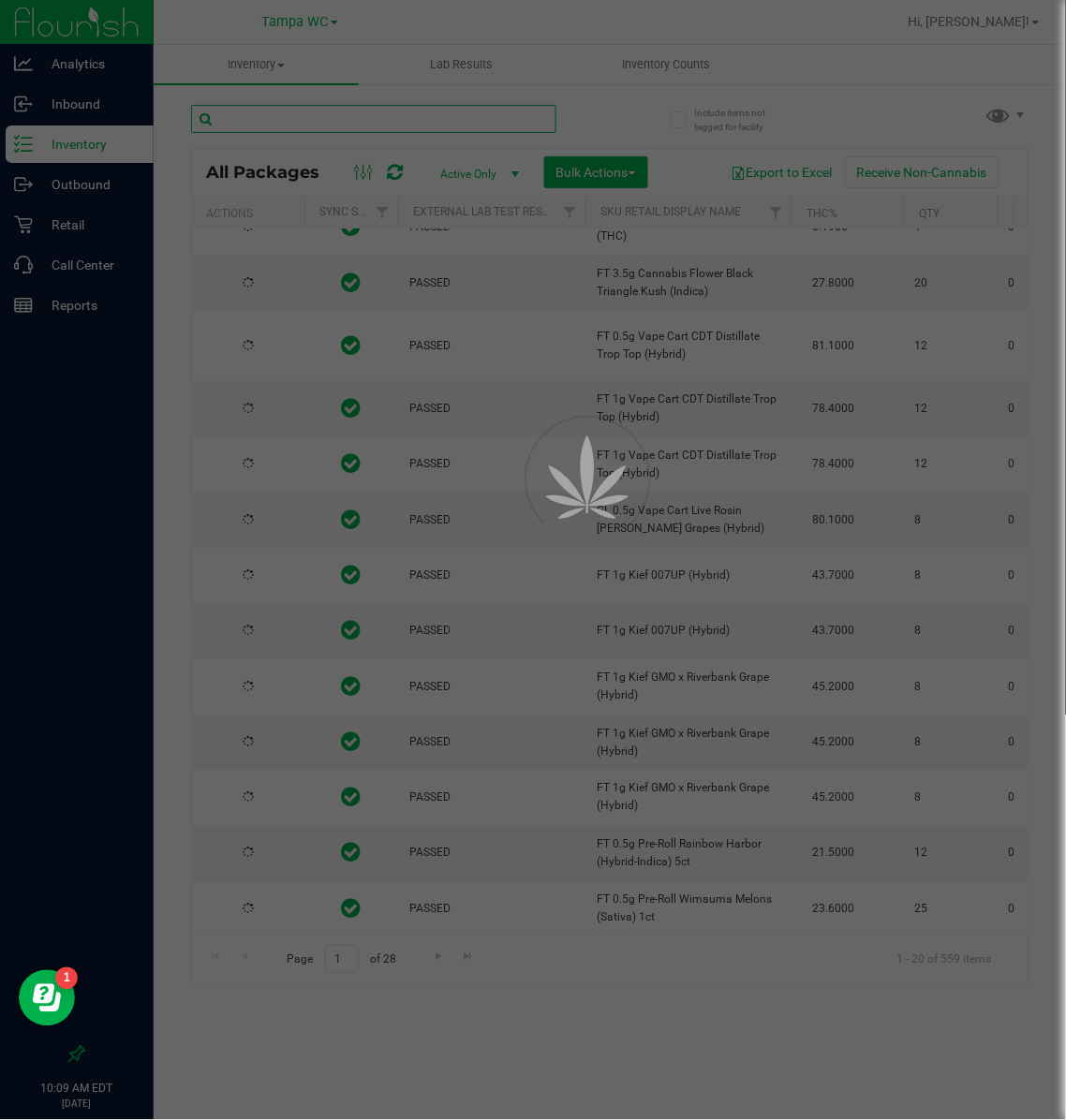
paste input "HT 5mg"
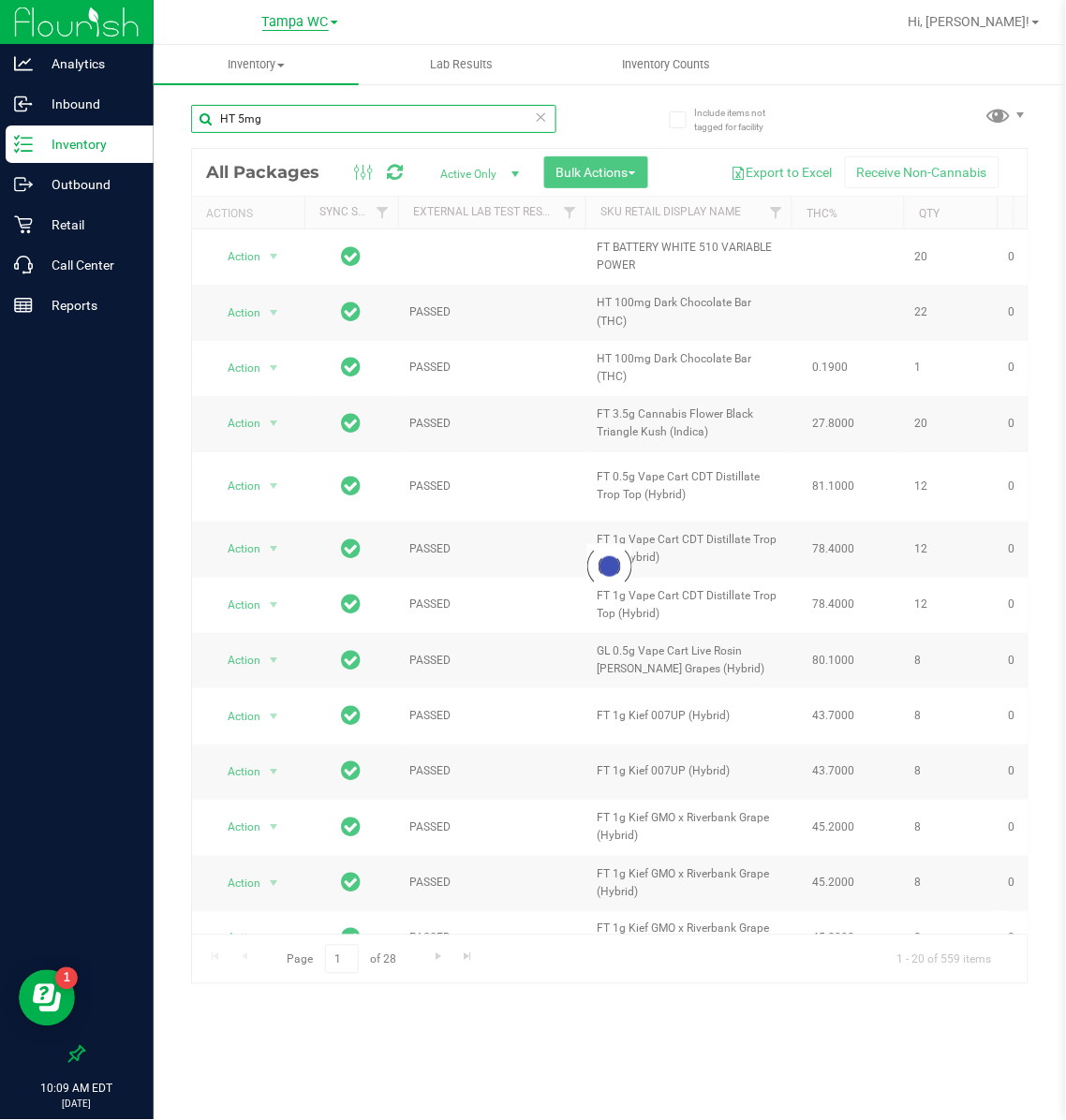
type input "HT 5mg"
click at [323, 22] on span "Tampa WC" at bounding box center [295, 22] width 66 height 17
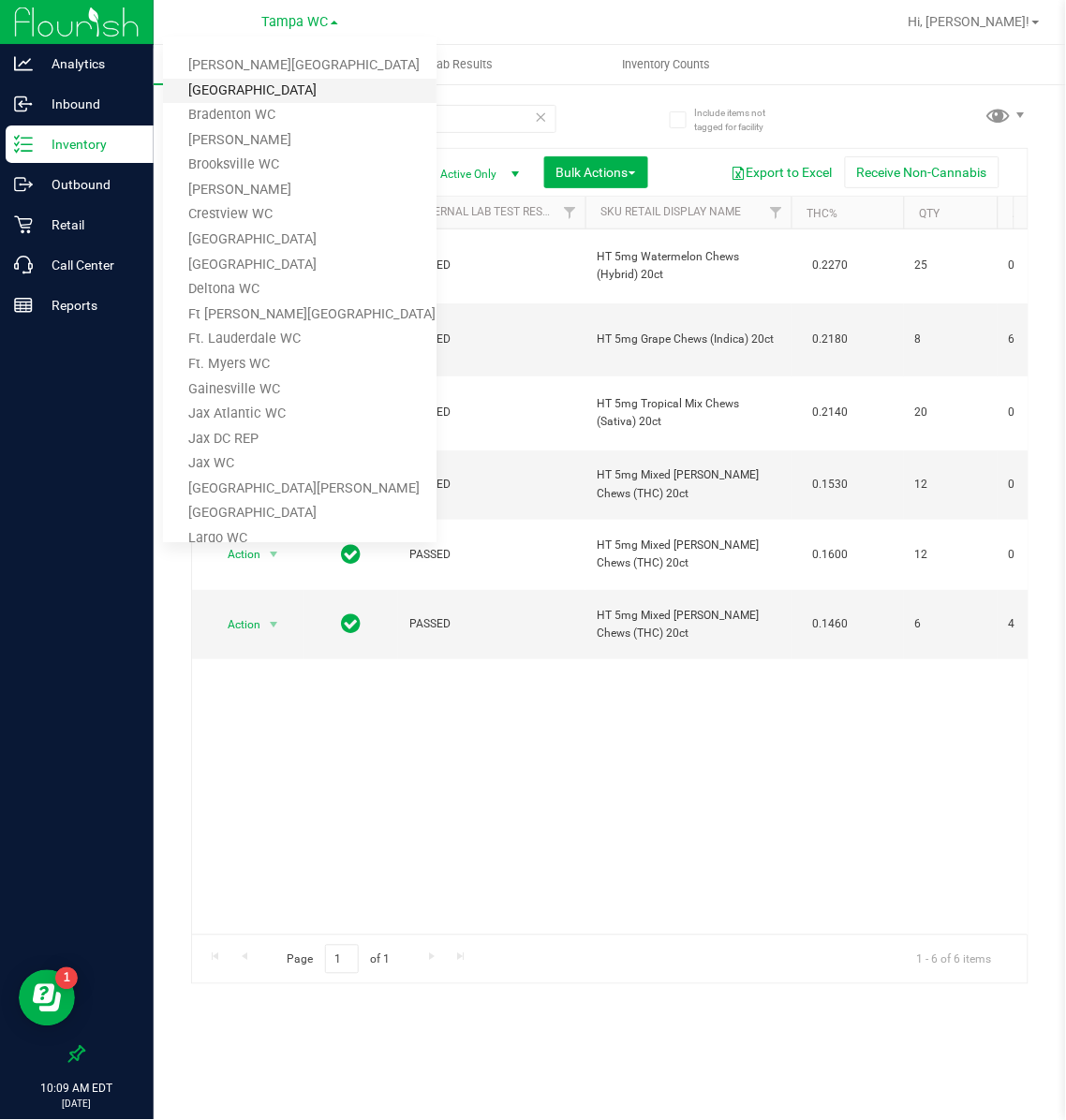
click at [252, 84] on link "[GEOGRAPHIC_DATA]" at bounding box center [300, 91] width 273 height 26
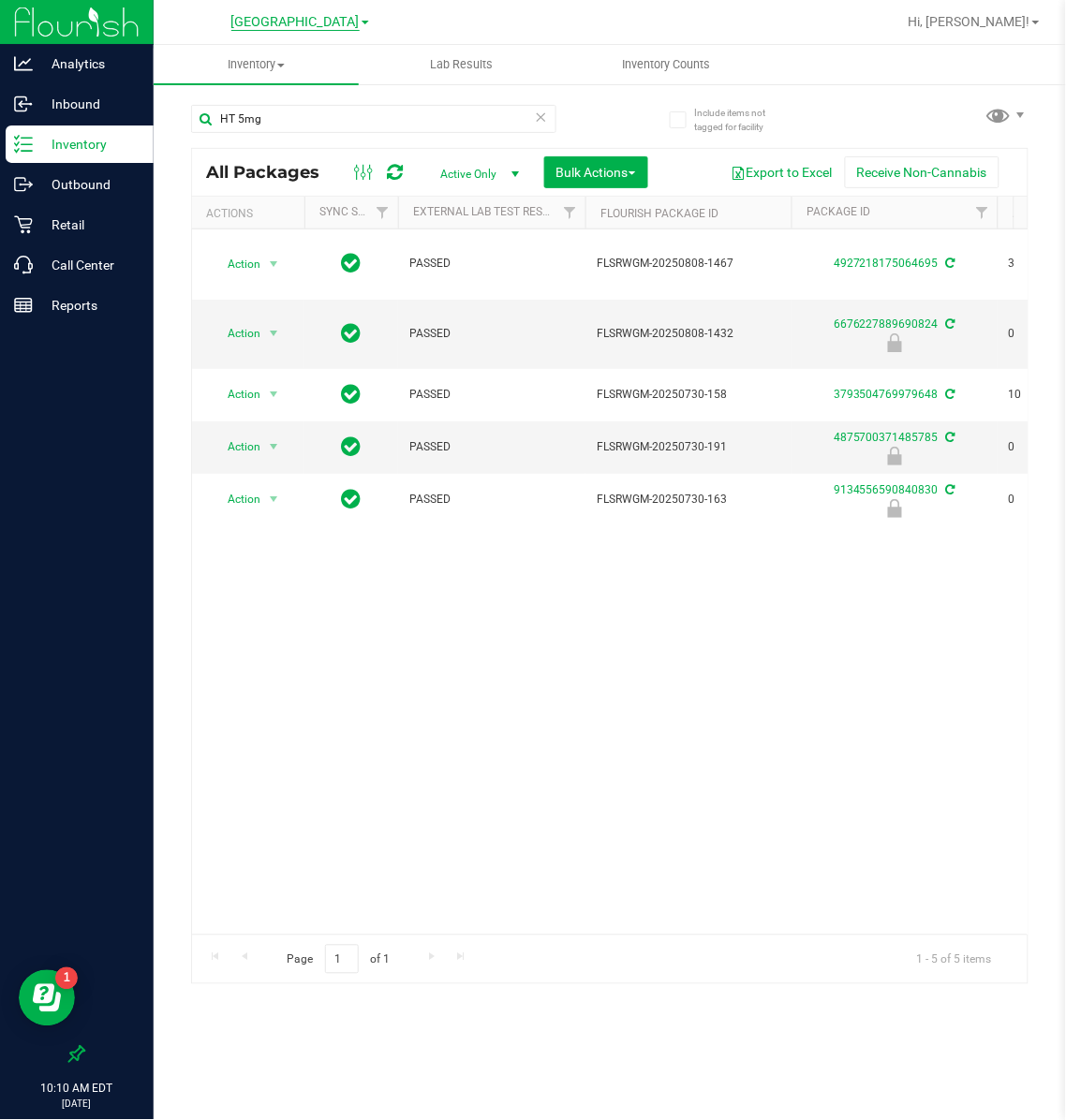
click at [300, 18] on span "[GEOGRAPHIC_DATA]" at bounding box center [296, 22] width 129 height 17
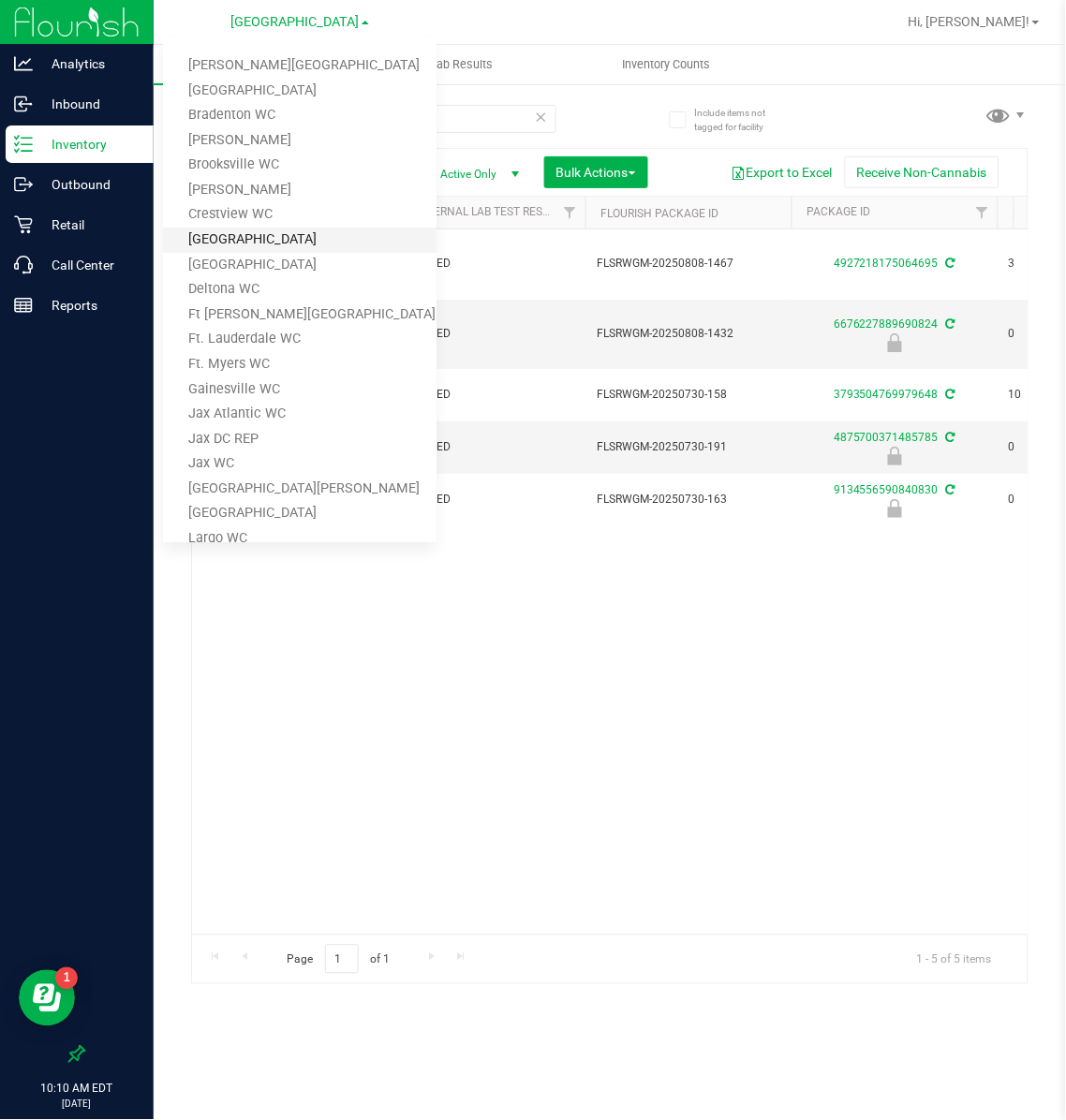
click at [230, 232] on link "[GEOGRAPHIC_DATA]" at bounding box center [300, 240] width 273 height 26
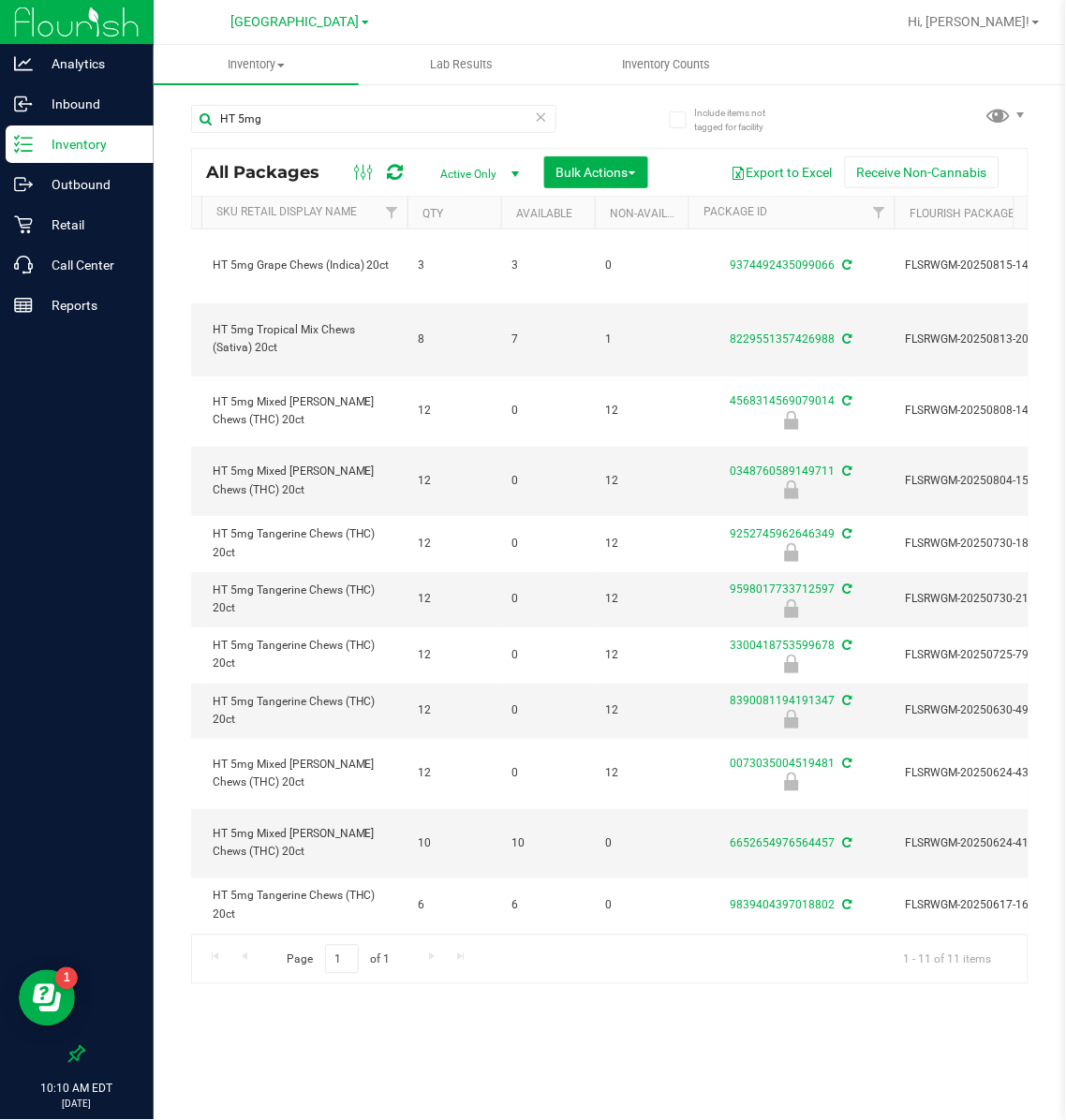
scroll to position [0, 38]
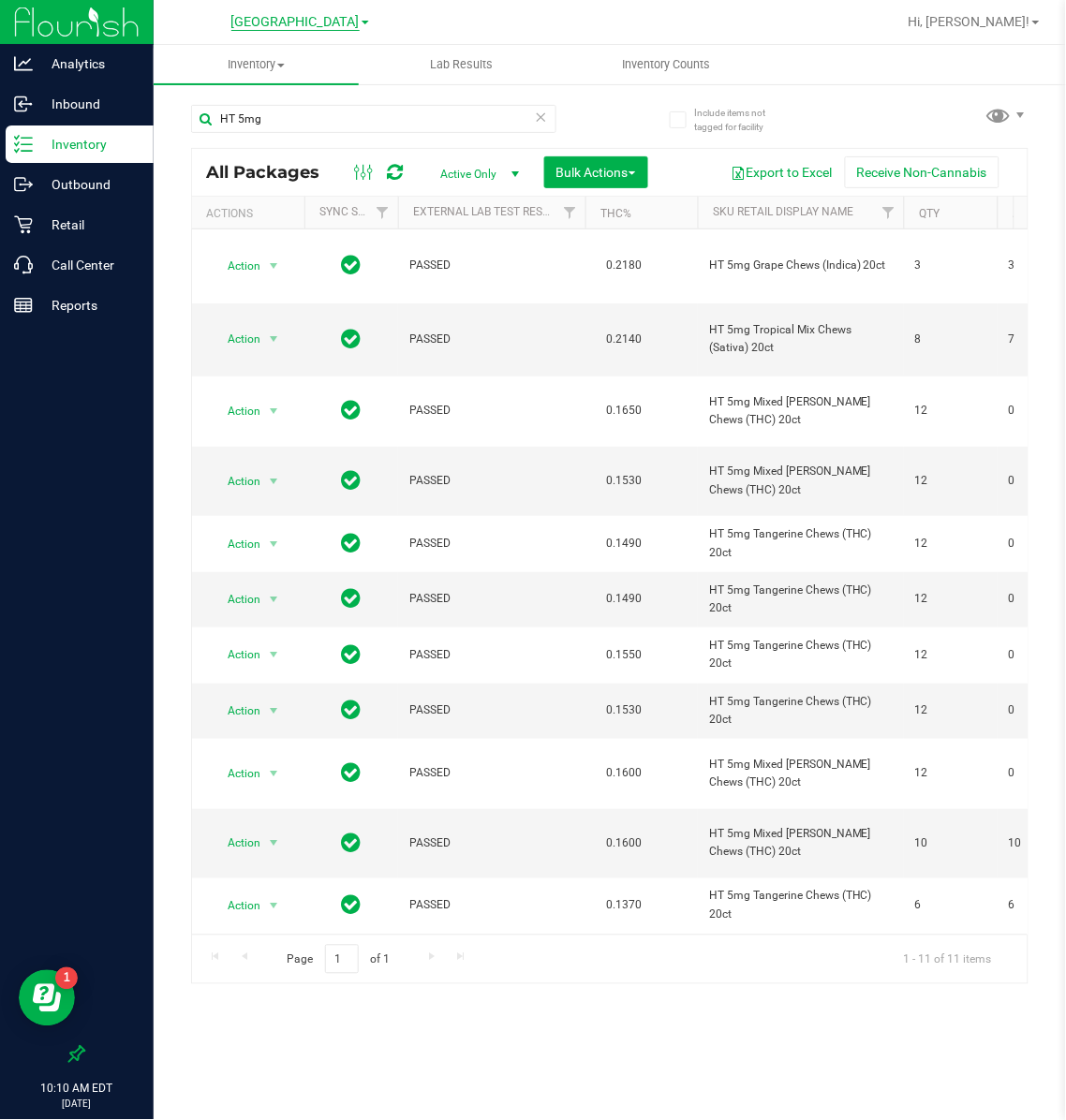
click at [308, 23] on span "[GEOGRAPHIC_DATA]" at bounding box center [296, 22] width 129 height 17
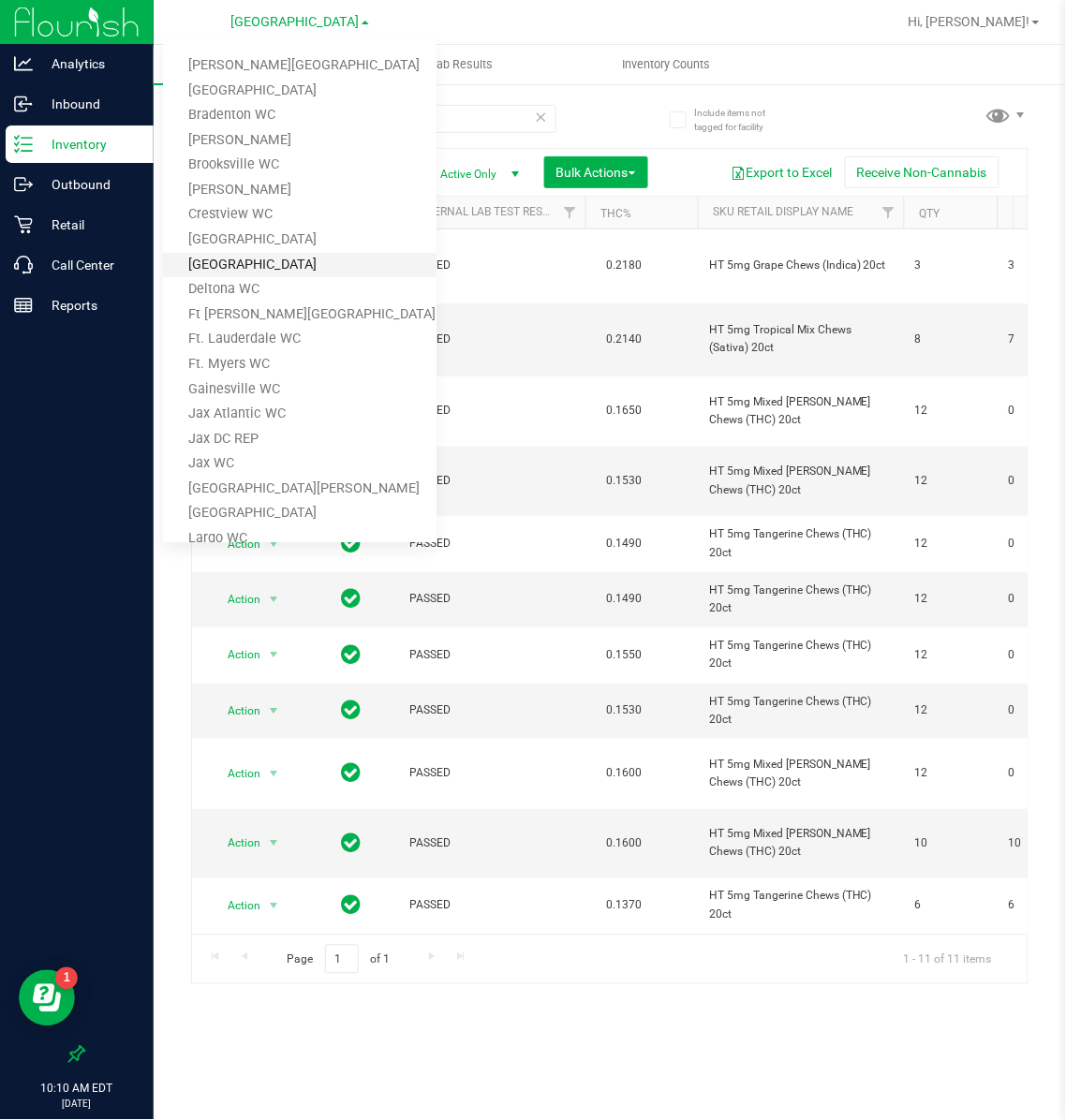
click at [229, 254] on link "[GEOGRAPHIC_DATA]" at bounding box center [300, 265] width 273 height 26
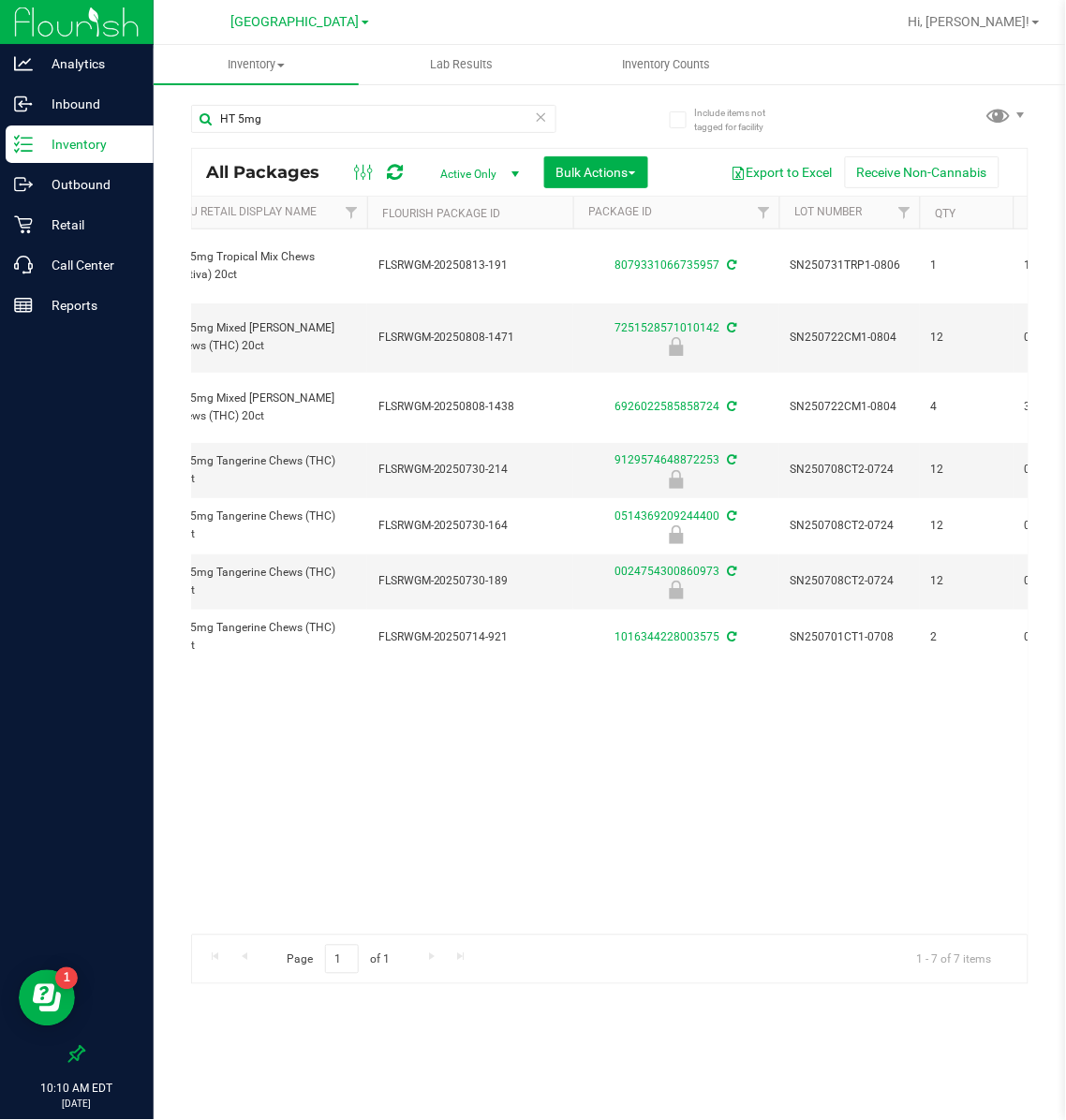
scroll to position [0, 496]
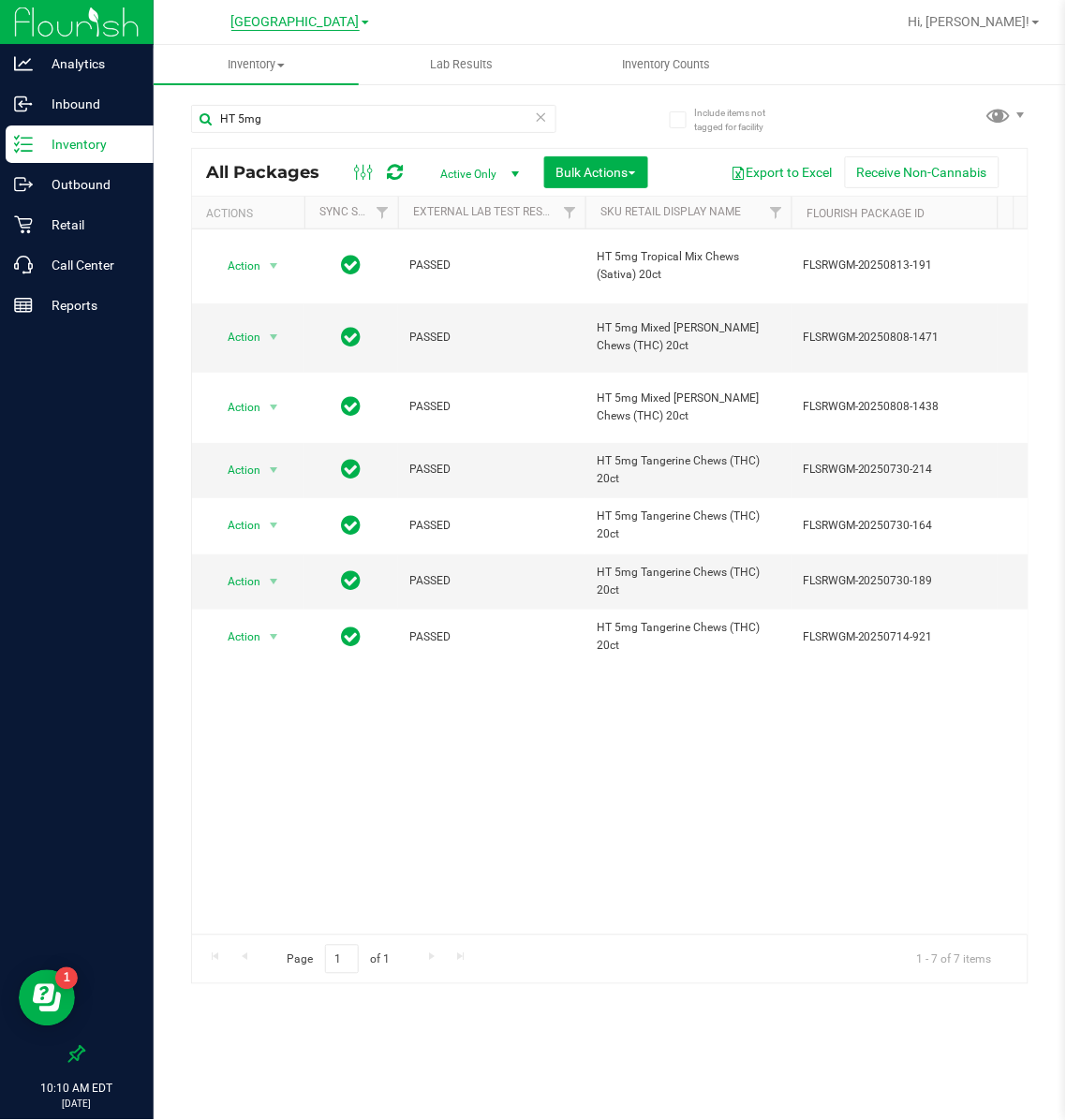
click at [285, 18] on span "[GEOGRAPHIC_DATA]" at bounding box center [296, 22] width 129 height 17
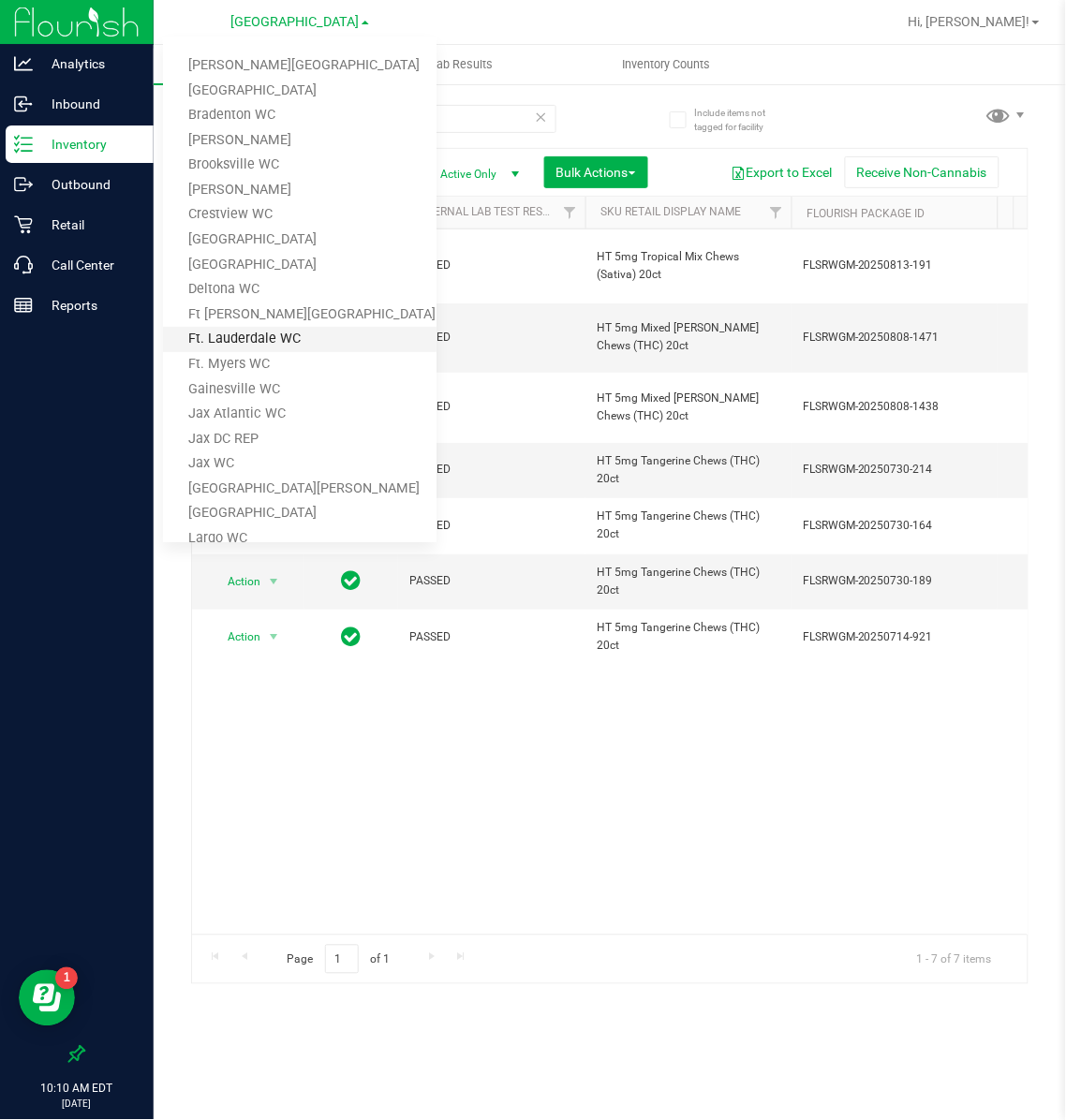
click at [229, 334] on link "Ft. Lauderdale WC" at bounding box center [300, 339] width 273 height 26
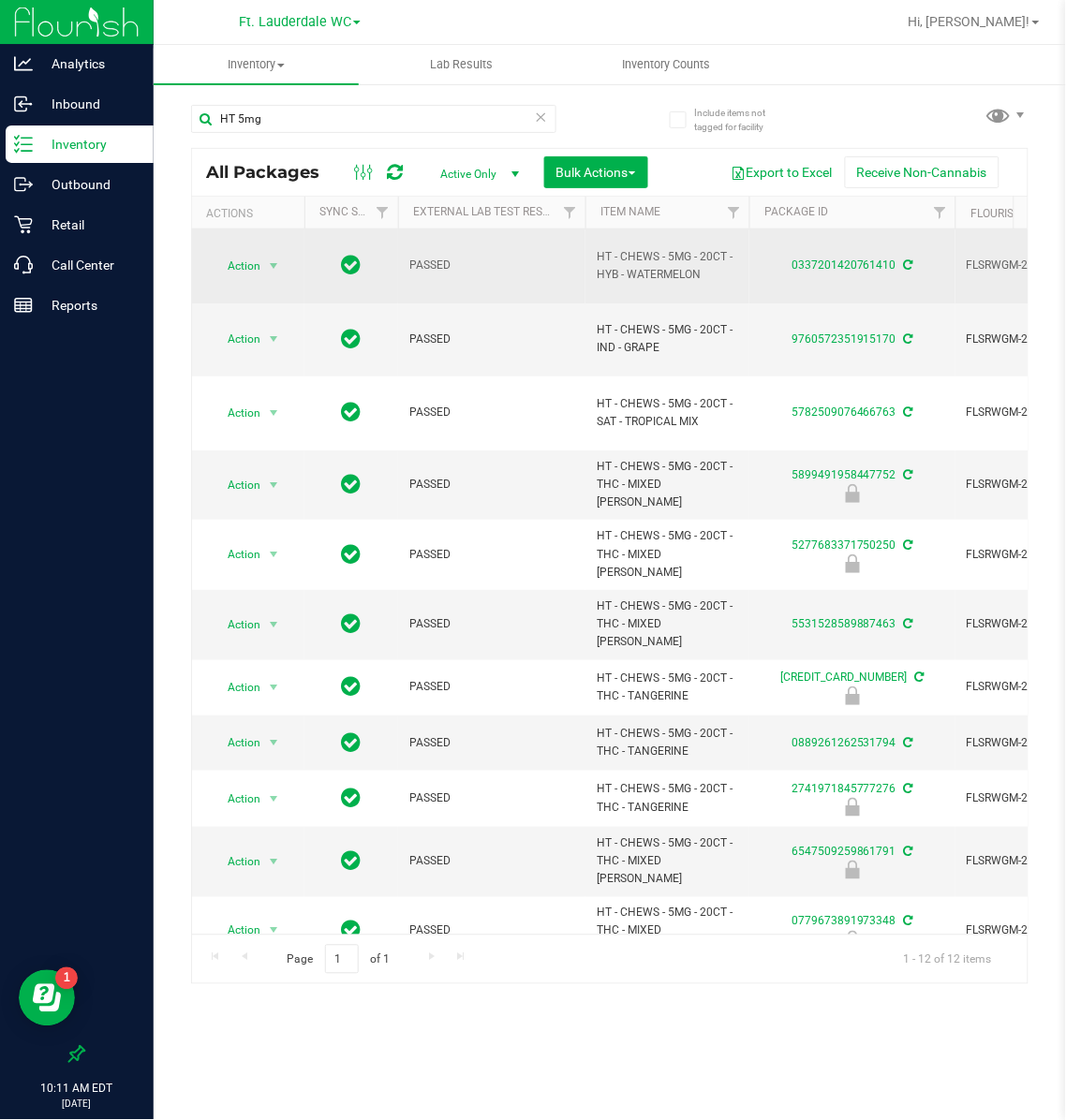
drag, startPoint x: 699, startPoint y: 275, endPoint x: 594, endPoint y: 263, distance: 105.7
click at [594, 263] on td "HT - CHEWS - 5MG - 20CT - HYB - WATERMELON" at bounding box center [667, 266] width 164 height 74
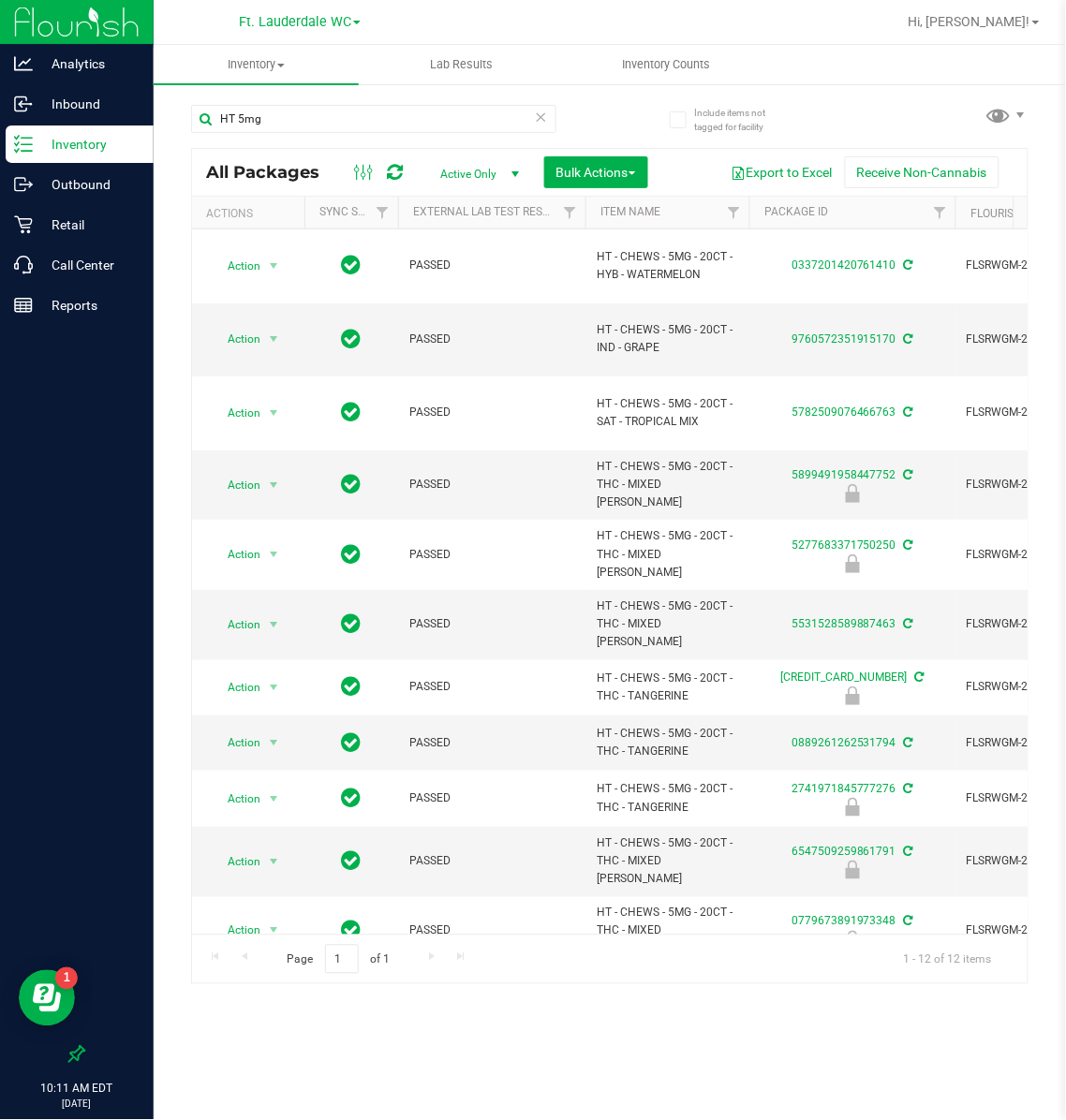
click at [541, 113] on icon at bounding box center [540, 116] width 13 height 23
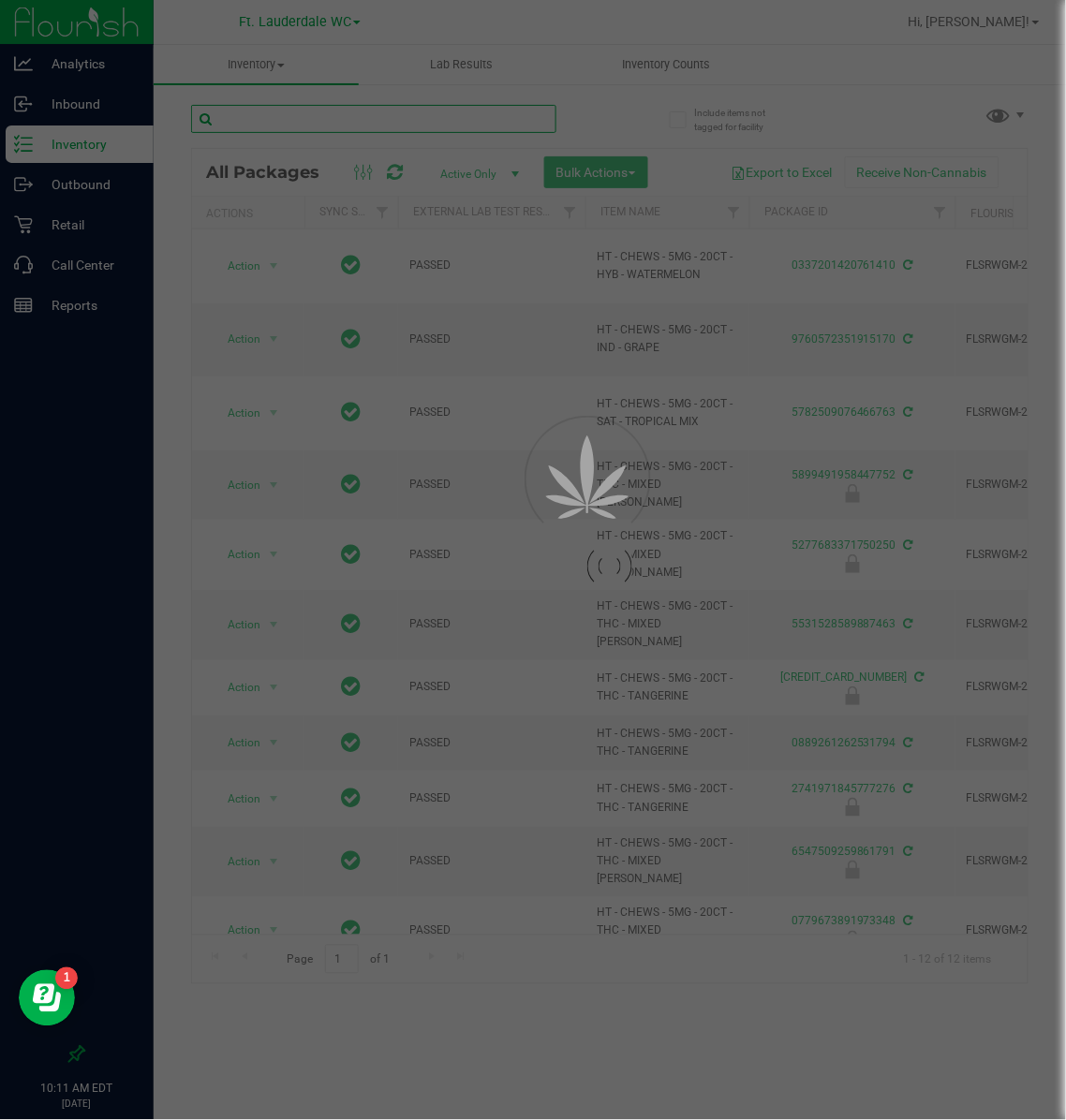
click at [284, 113] on input "text" at bounding box center [373, 119] width 365 height 28
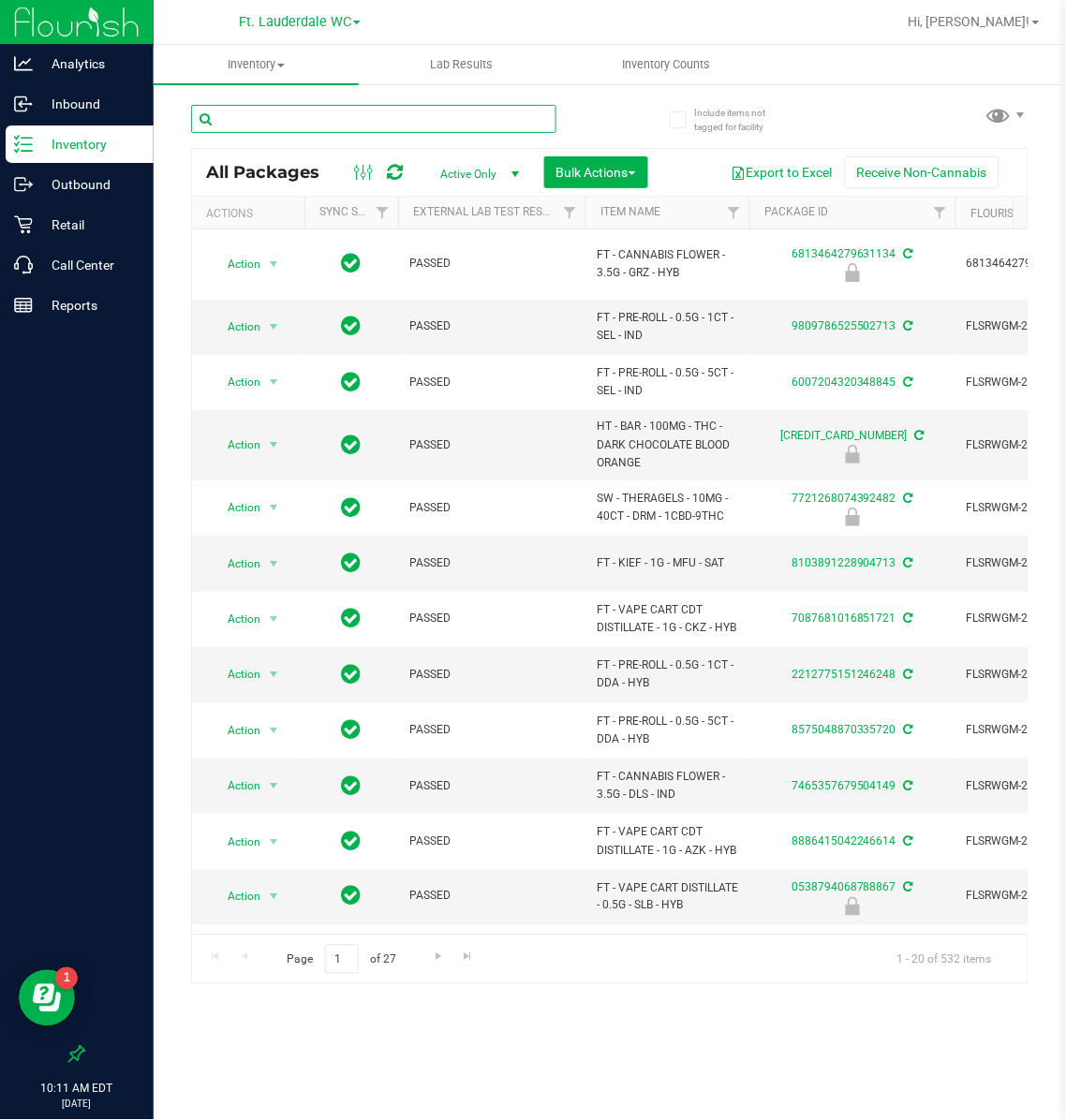
paste input "HT - CHEWS - 5MG - 20CT - HYB - WATERMELON"
type input "HT - CHEWS - 5MG - 20CT - HYB - WATERMELON"
click at [322, 19] on span "Ft. Lauderdale WC" at bounding box center [295, 22] width 113 height 17
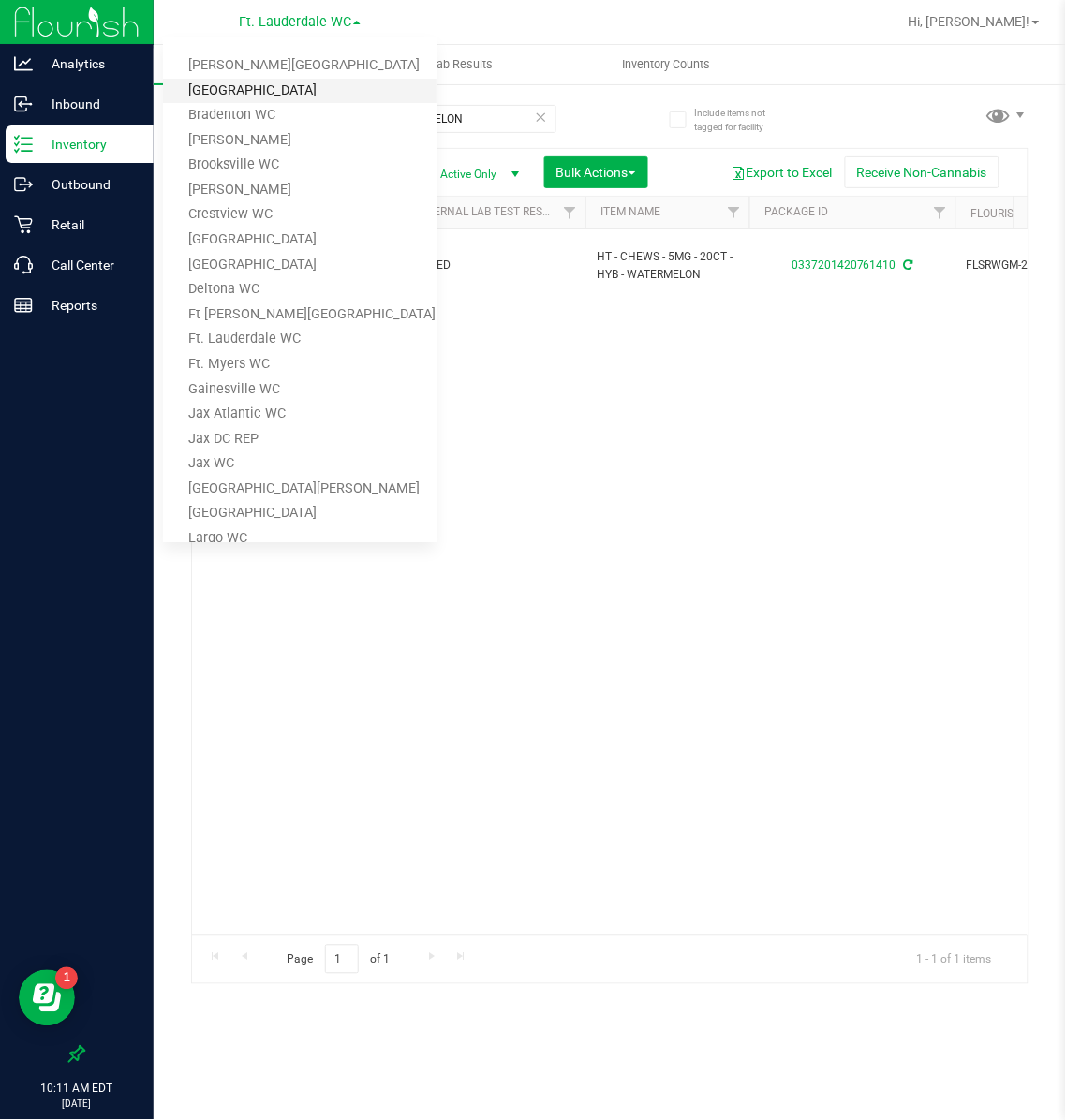
click at [289, 83] on link "[GEOGRAPHIC_DATA]" at bounding box center [300, 91] width 273 height 26
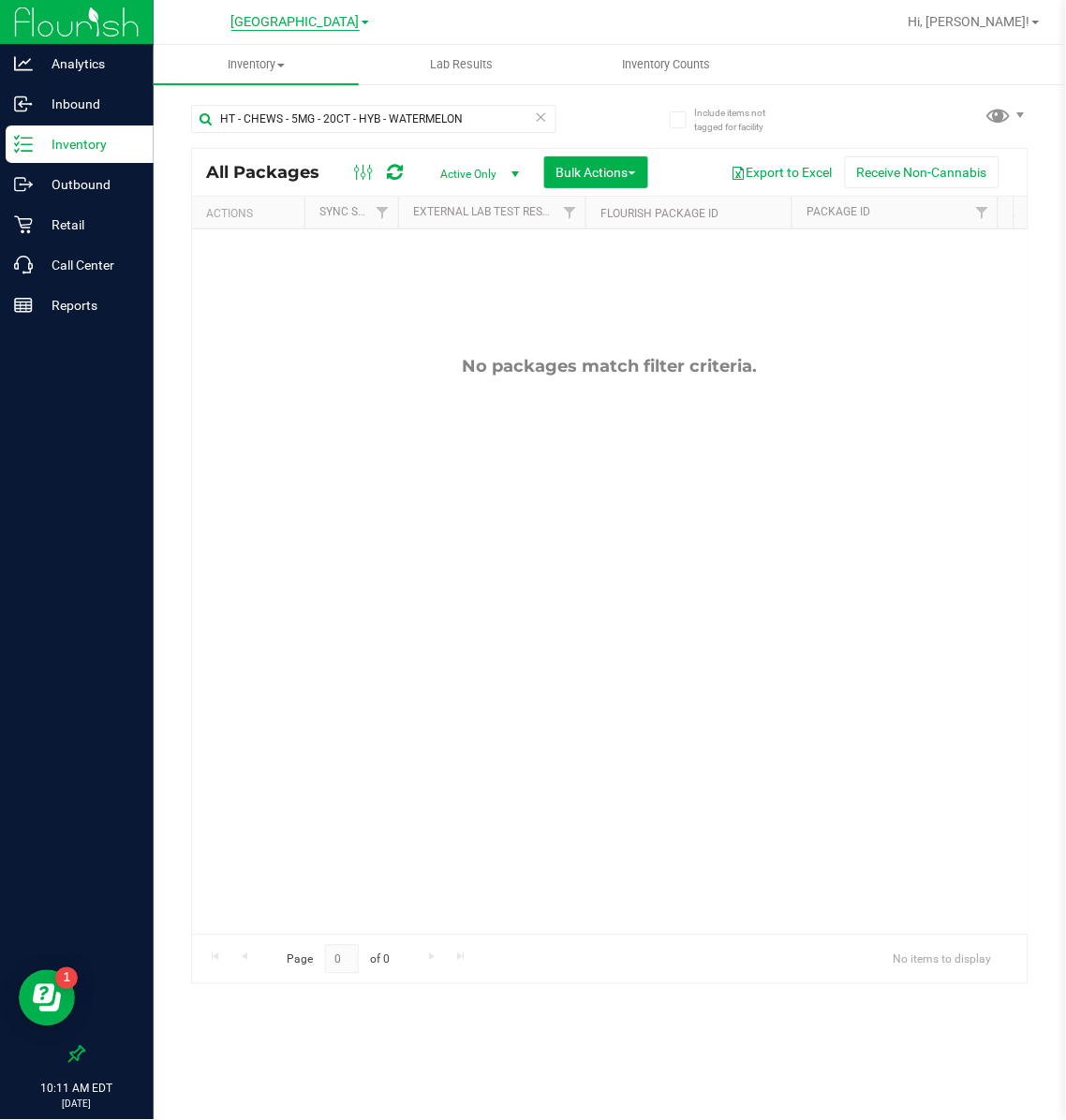
click at [316, 14] on span "[GEOGRAPHIC_DATA]" at bounding box center [296, 22] width 129 height 17
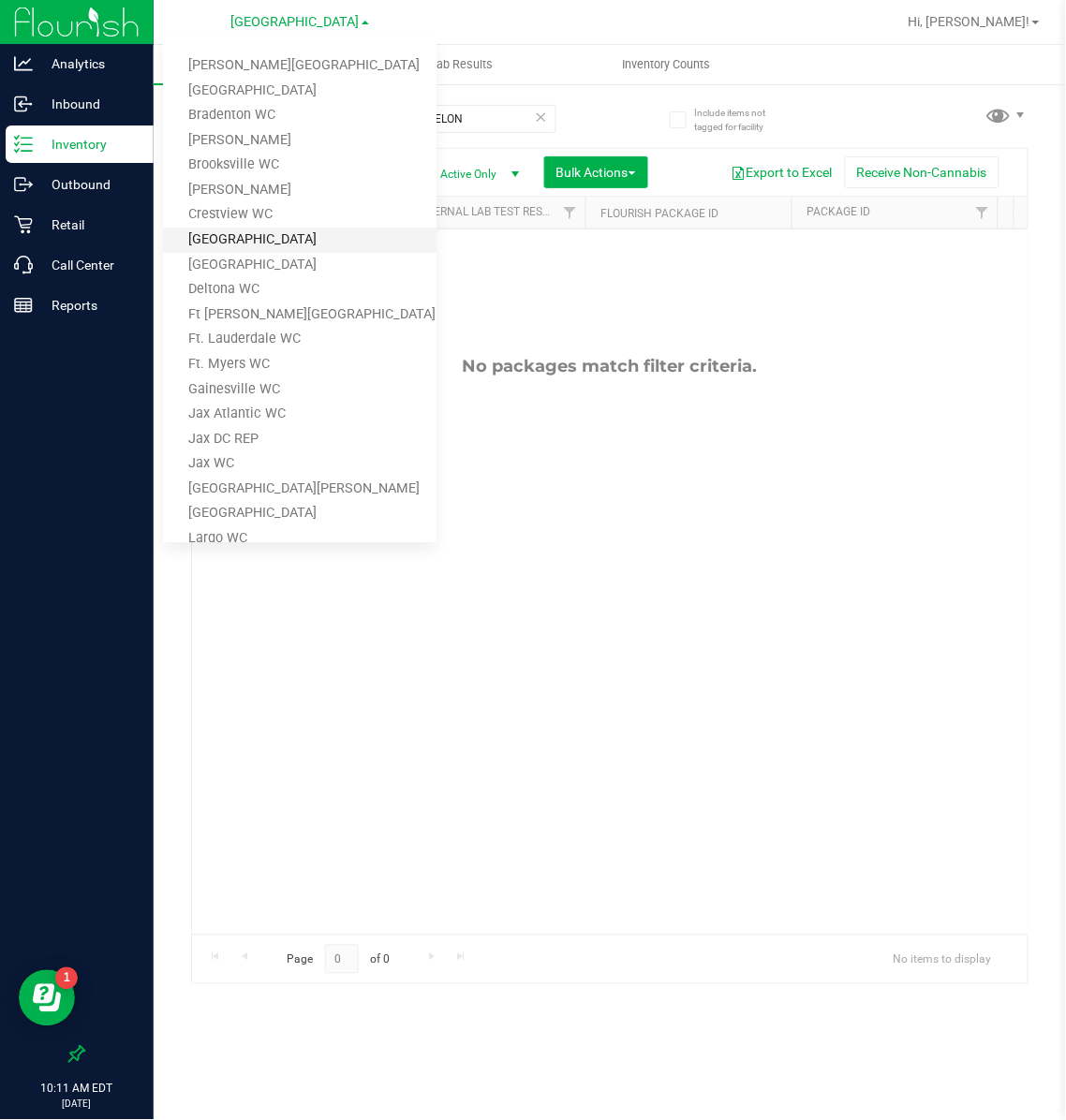
click at [229, 235] on link "[GEOGRAPHIC_DATA]" at bounding box center [300, 240] width 273 height 26
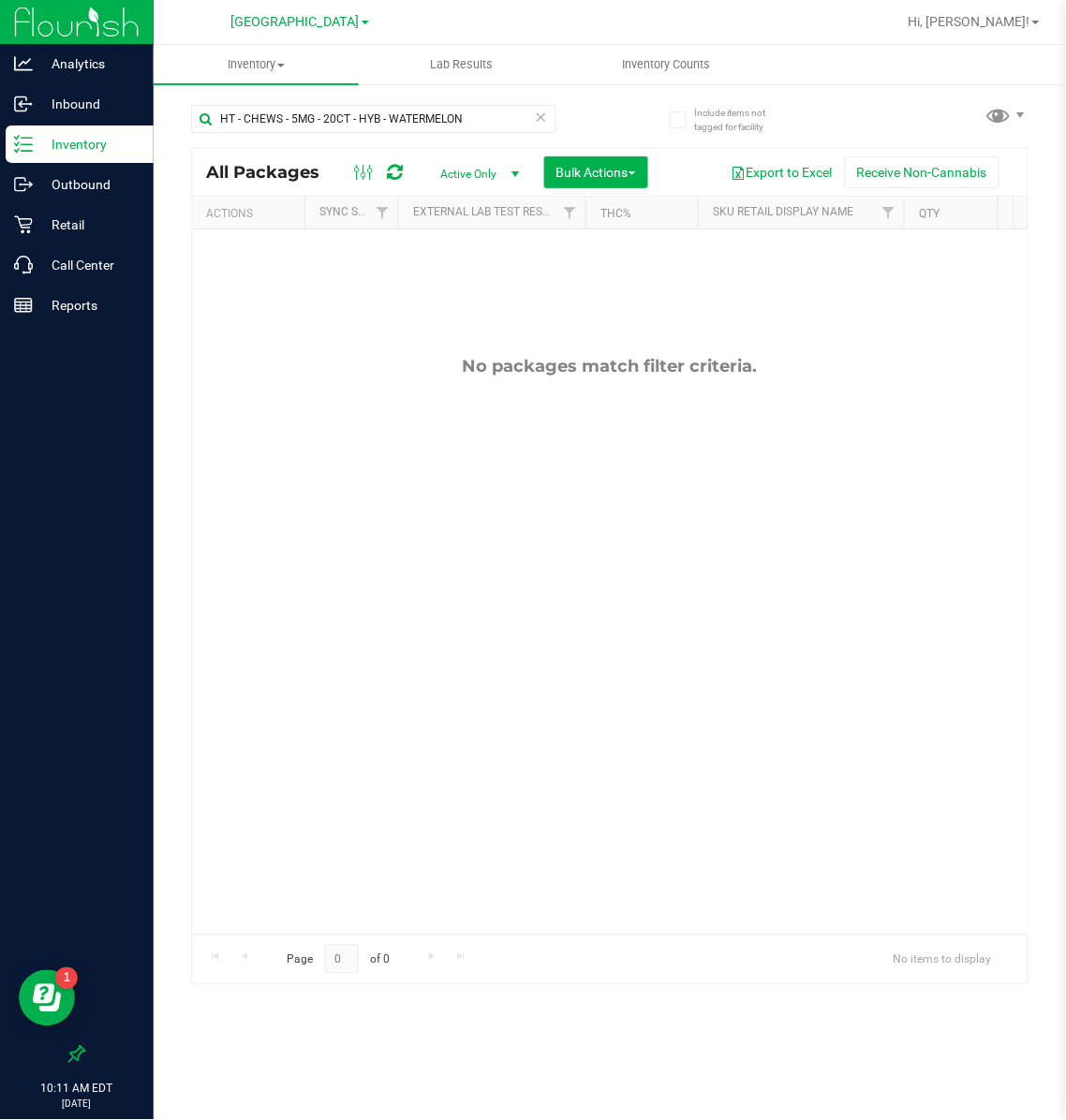
click at [294, 20] on span "[GEOGRAPHIC_DATA]" at bounding box center [296, 22] width 129 height 16
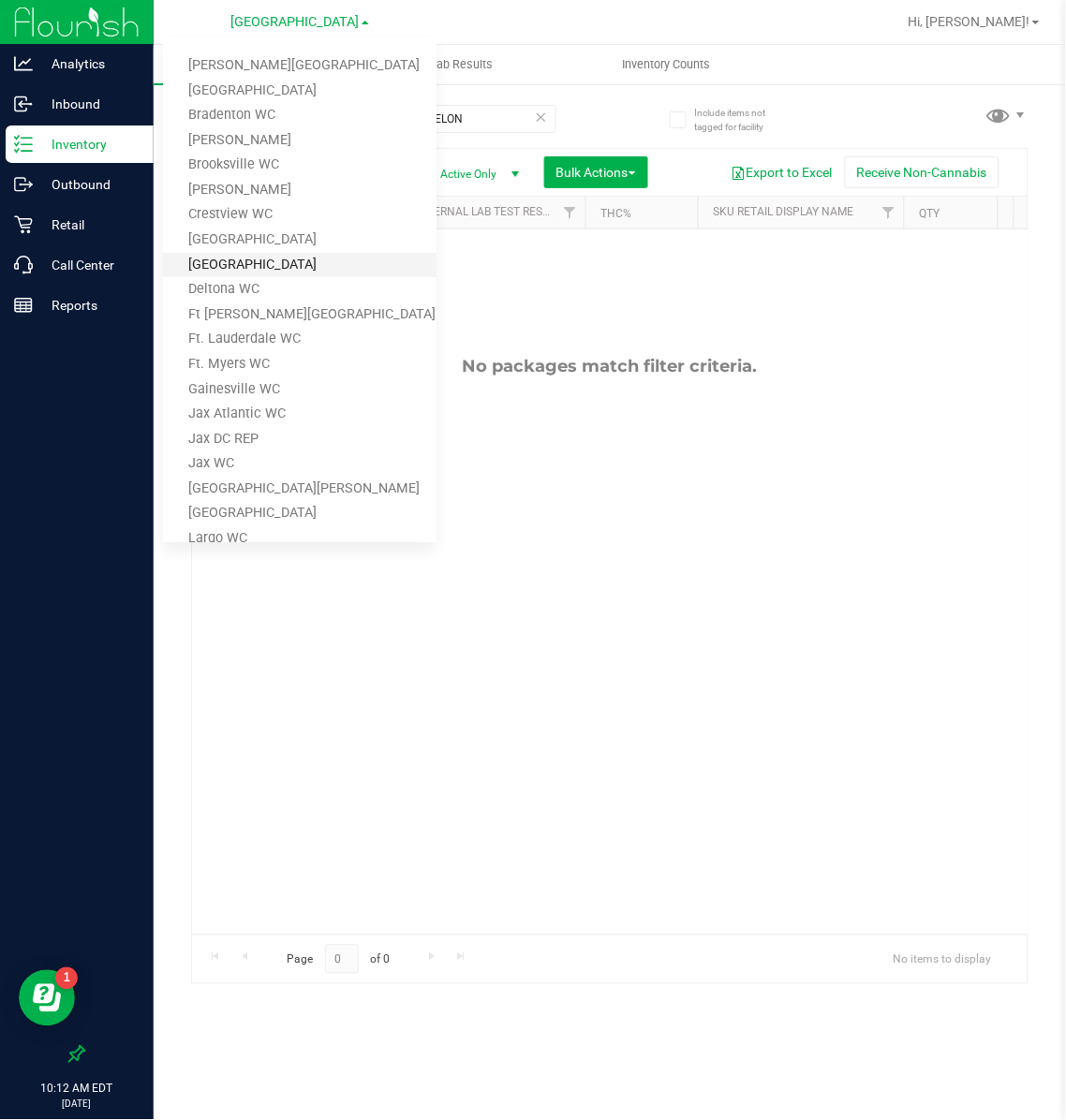
click at [233, 260] on link "[GEOGRAPHIC_DATA]" at bounding box center [300, 265] width 273 height 26
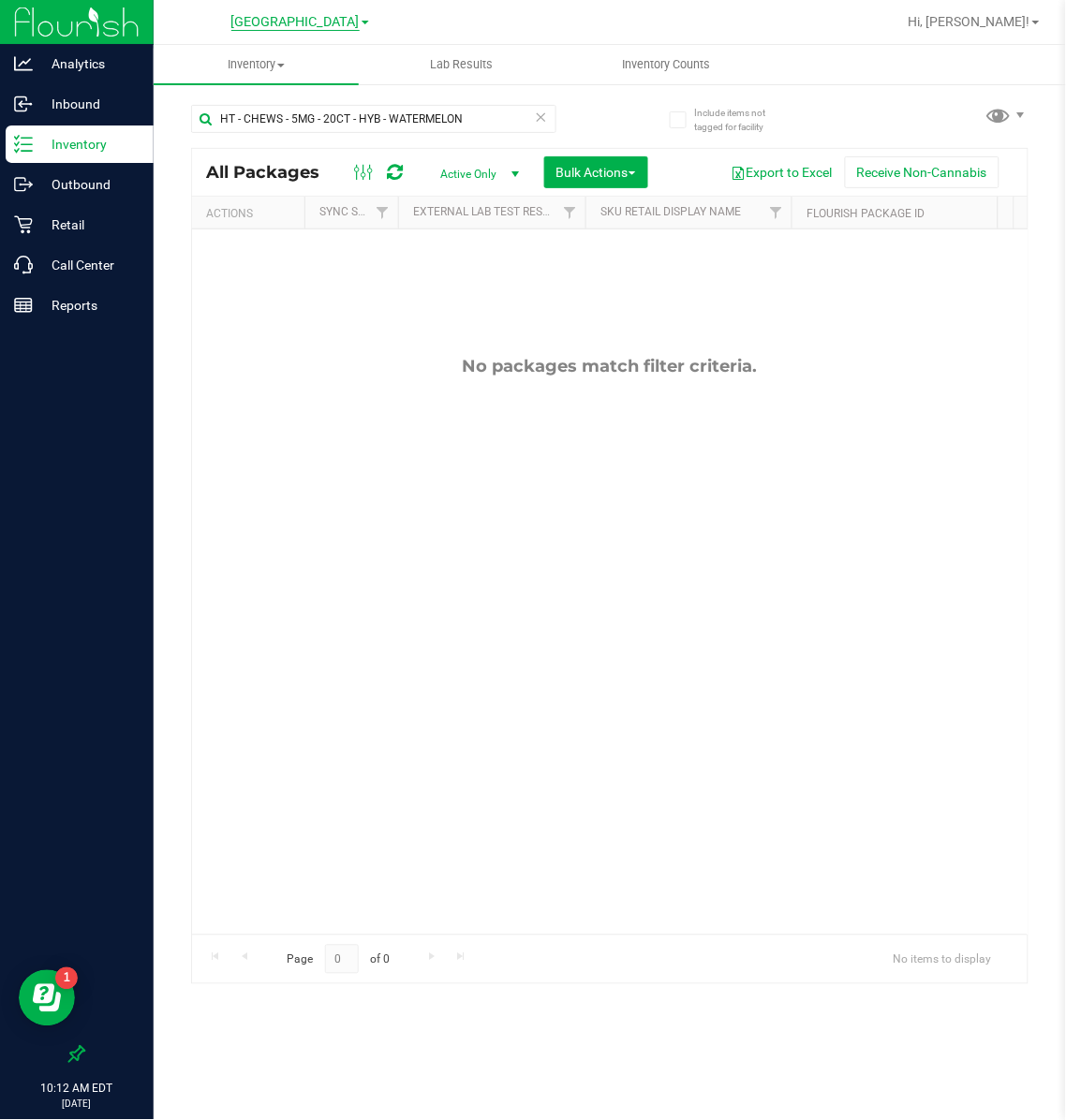
click at [329, 17] on span "[GEOGRAPHIC_DATA]" at bounding box center [296, 22] width 129 height 17
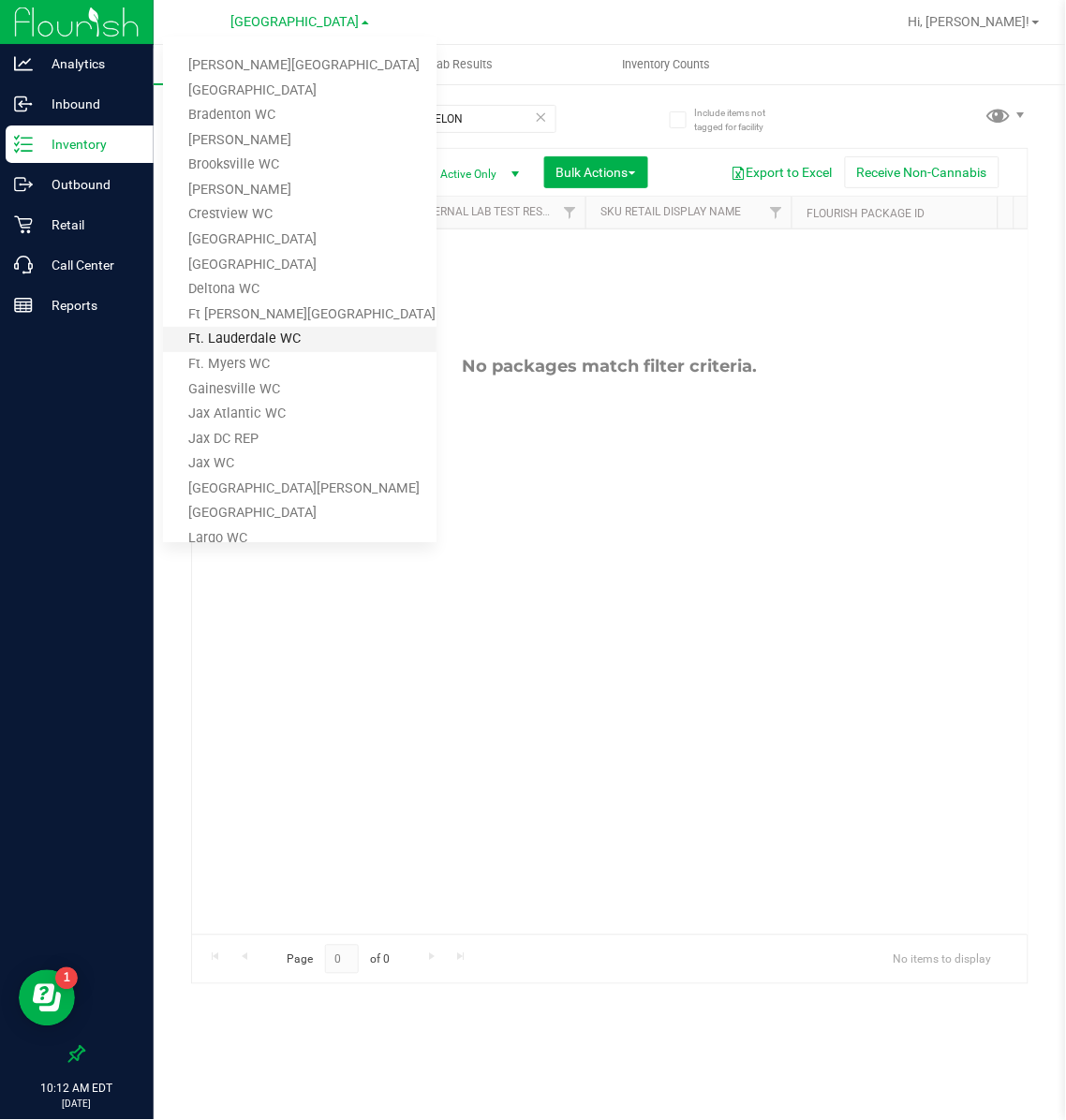
click at [242, 327] on link "Ft. Lauderdale WC" at bounding box center [300, 339] width 273 height 26
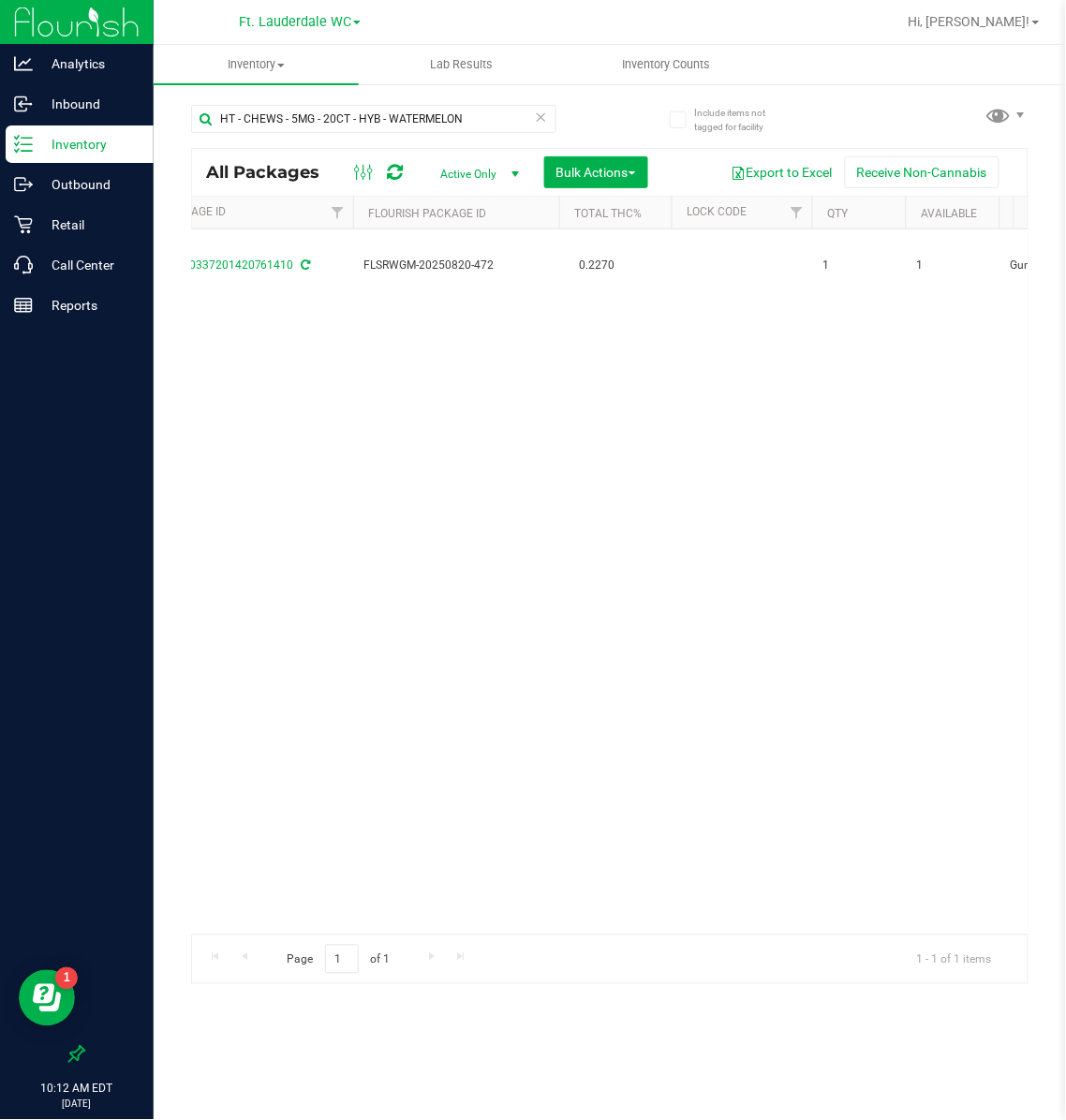
scroll to position [0, 617]
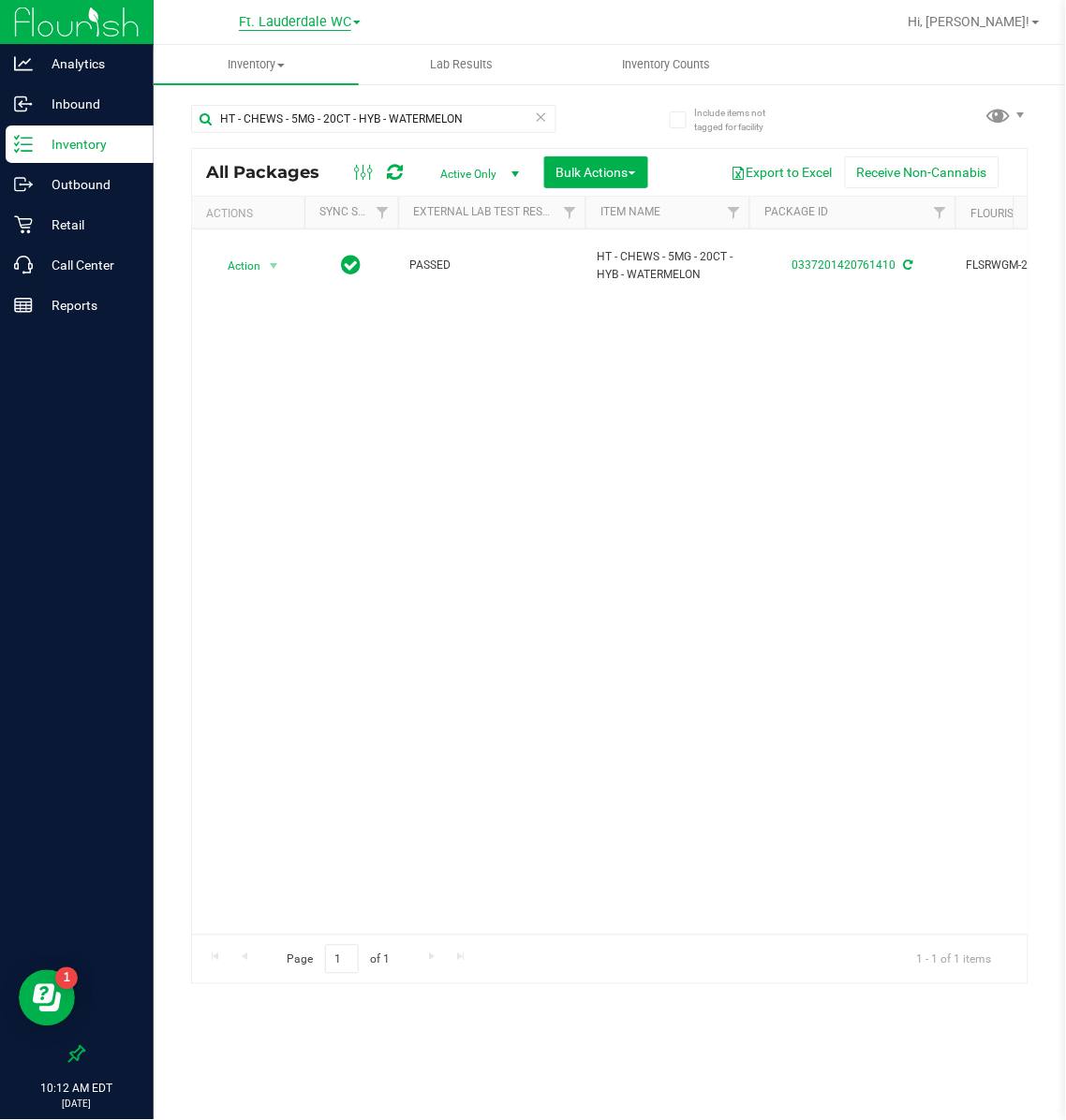
click at [297, 25] on span "Ft. Lauderdale WC" at bounding box center [295, 22] width 113 height 17
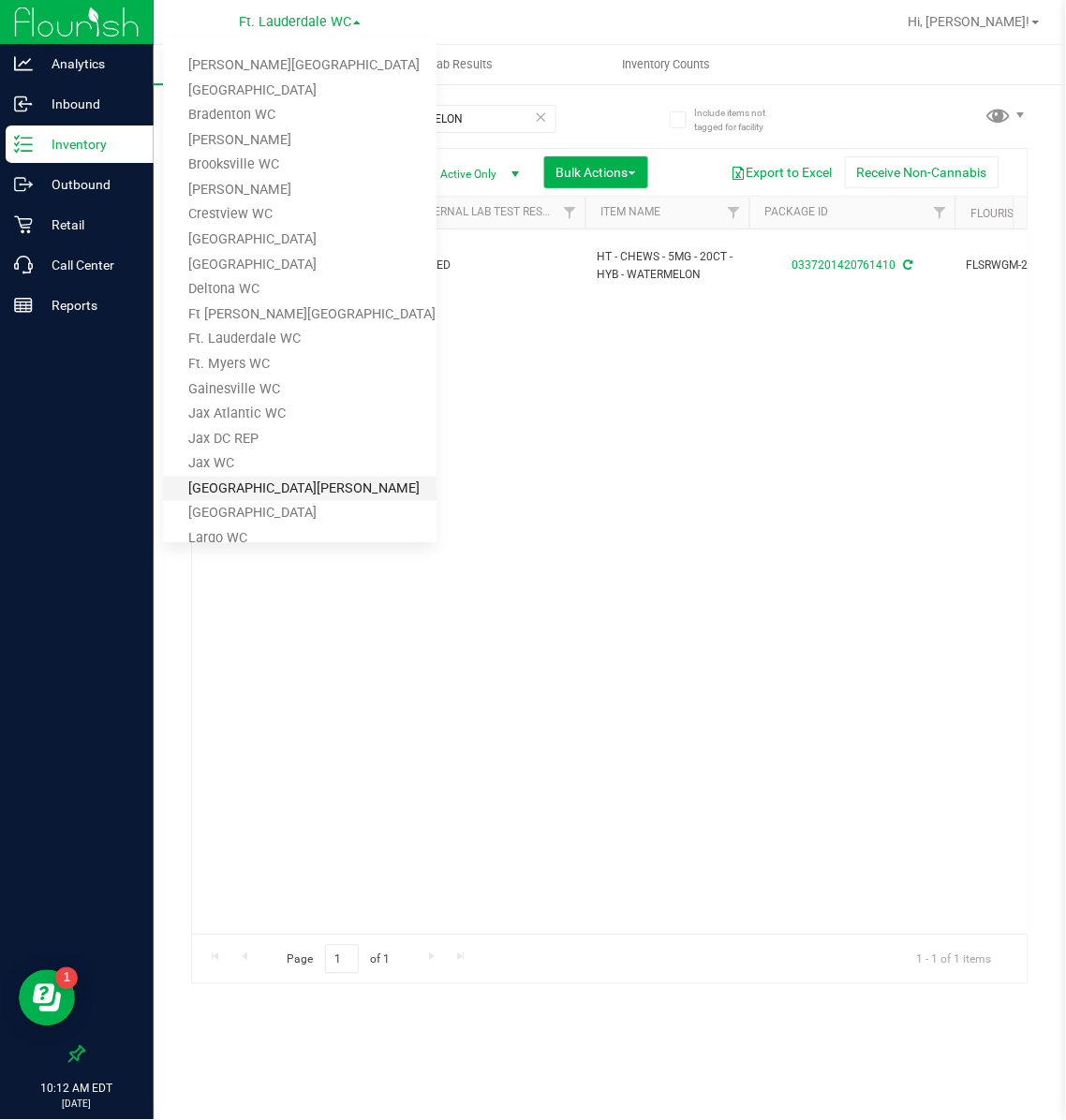
click at [235, 482] on link "[GEOGRAPHIC_DATA][PERSON_NAME]" at bounding box center [300, 490] width 273 height 26
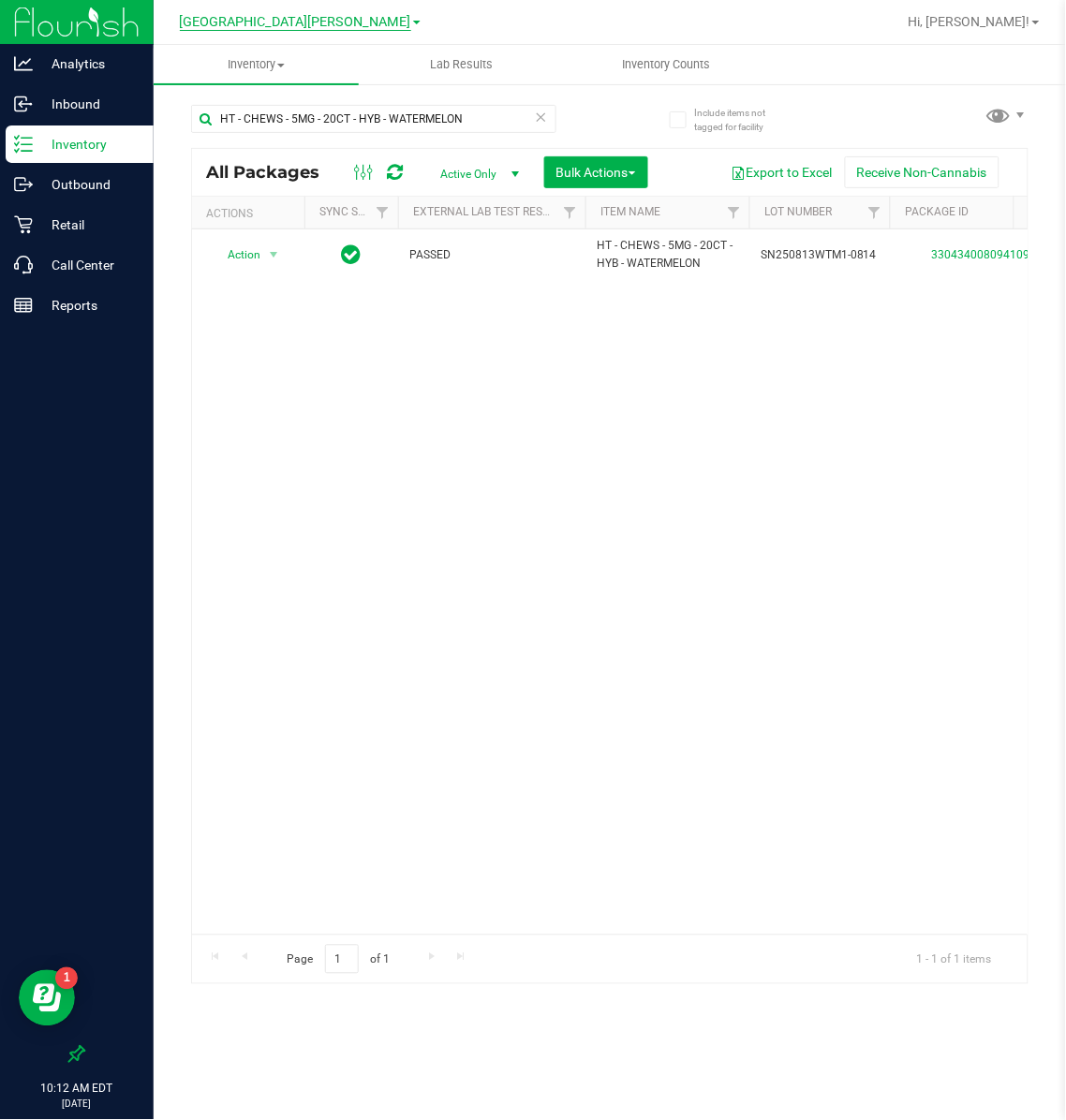
click at [278, 22] on span "[GEOGRAPHIC_DATA][PERSON_NAME]" at bounding box center [296, 22] width 232 height 17
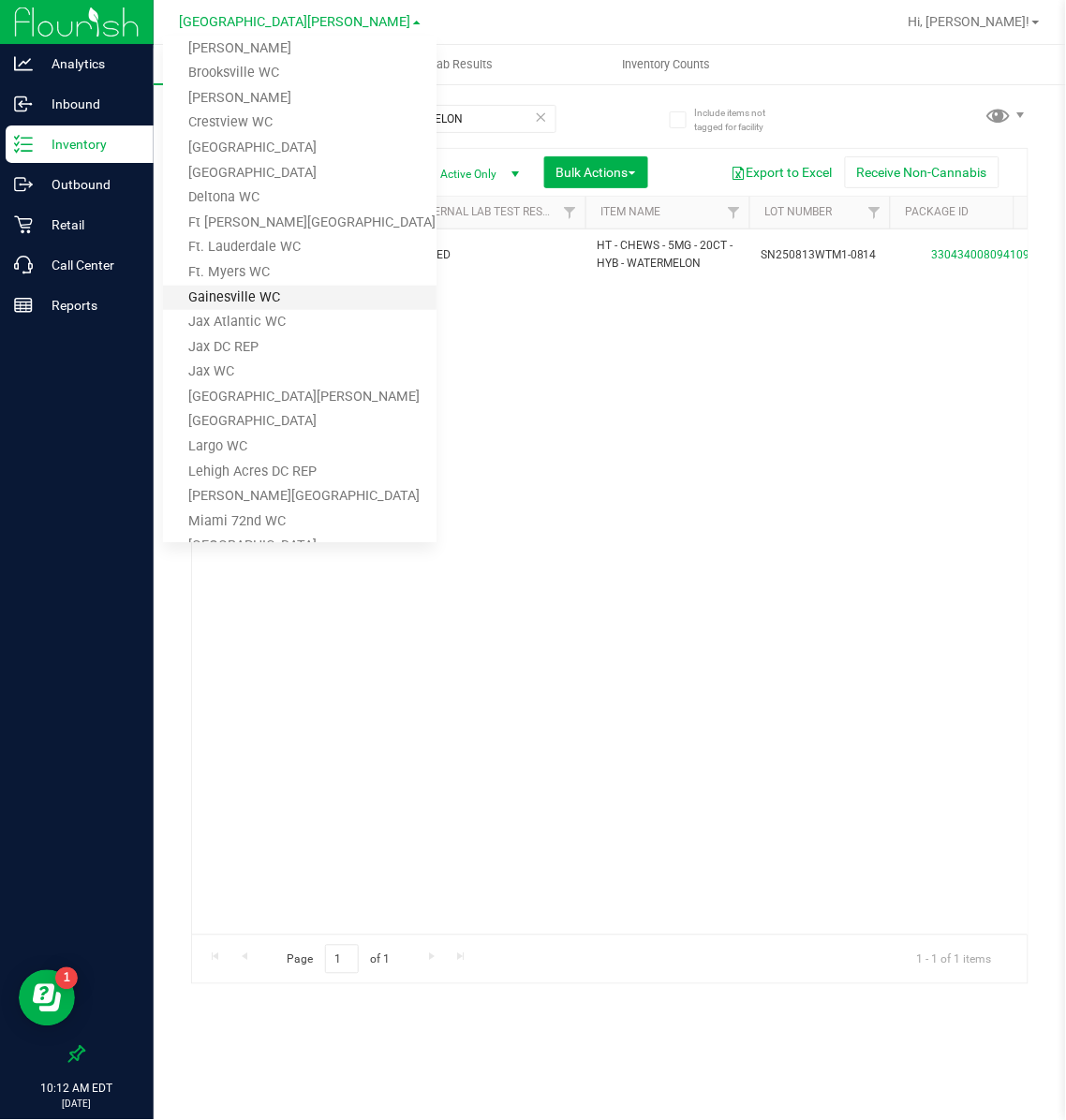
scroll to position [140, 0]
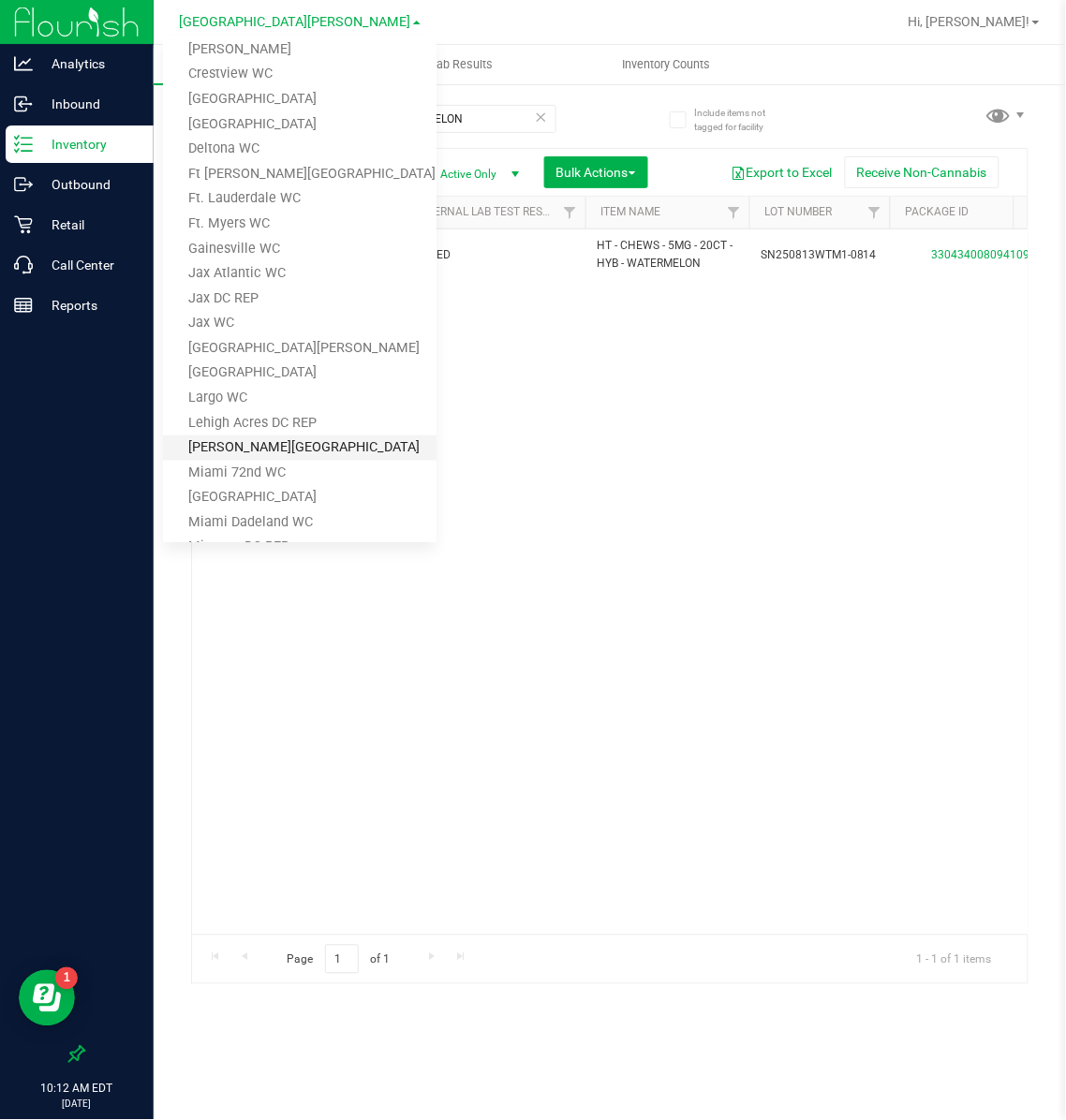
click at [262, 458] on link "[PERSON_NAME][GEOGRAPHIC_DATA]" at bounding box center [300, 448] width 273 height 26
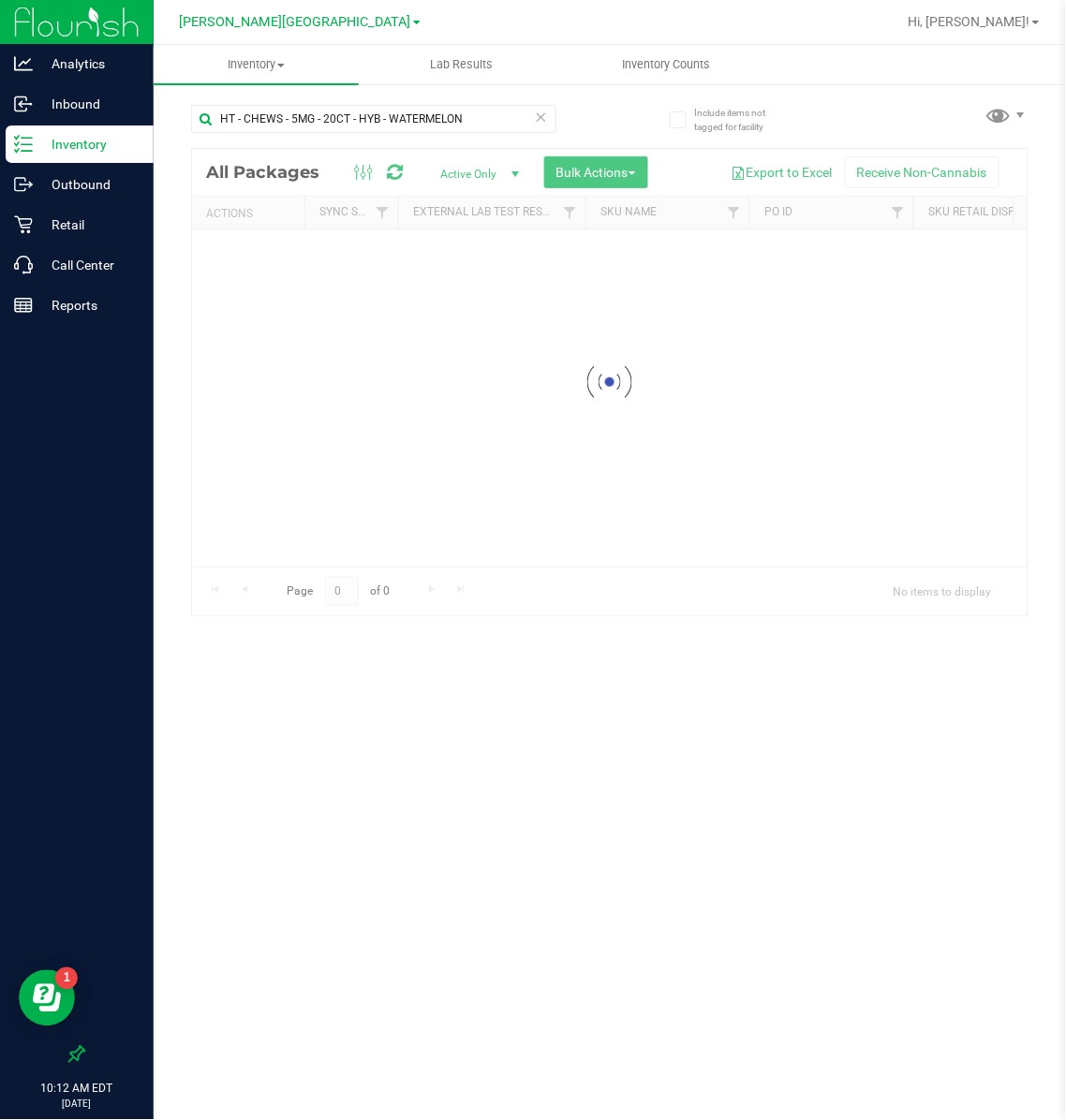
click at [296, 12] on link "[PERSON_NAME][GEOGRAPHIC_DATA]" at bounding box center [300, 21] width 241 height 18
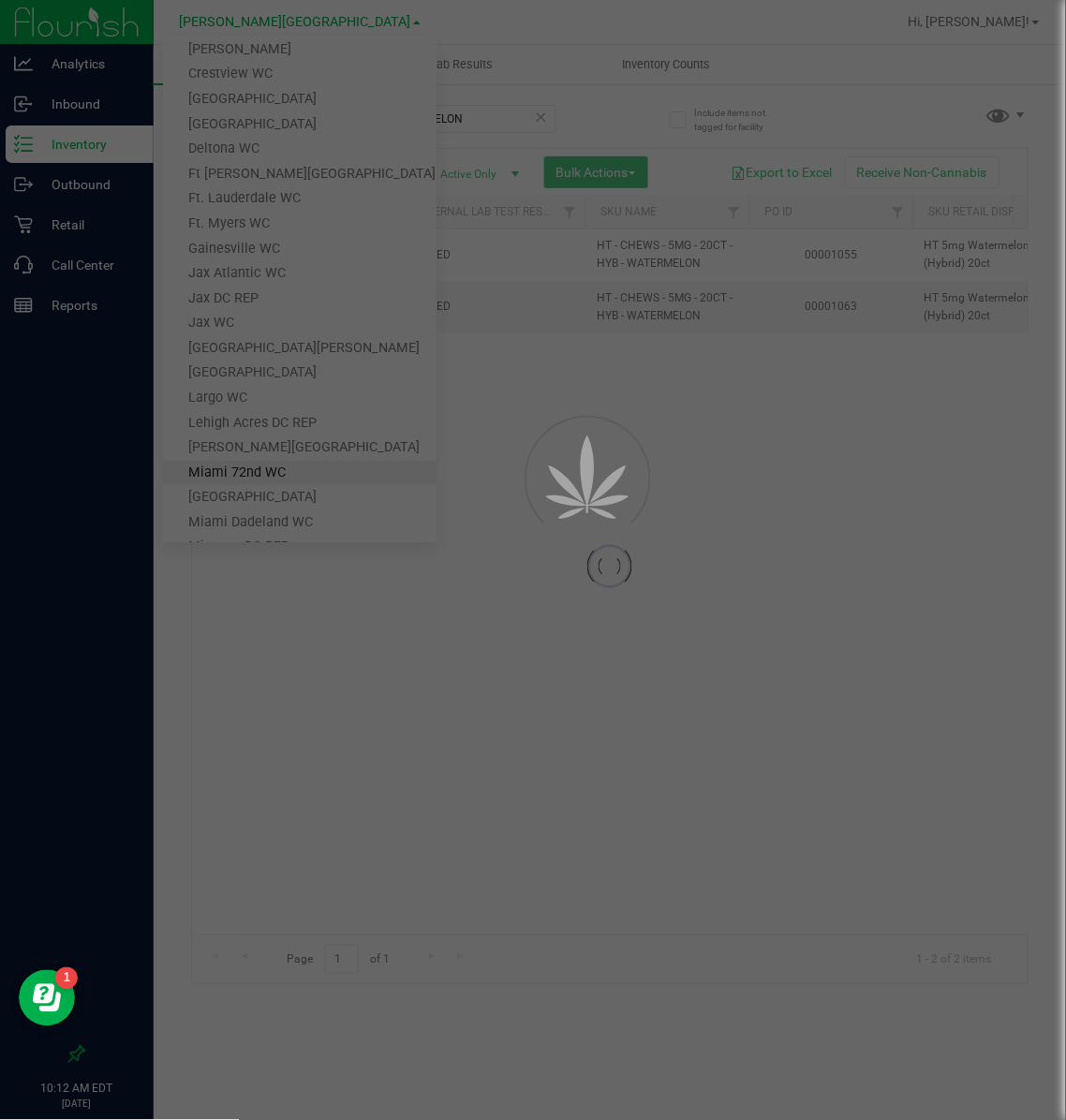
click at [257, 468] on link "Miami 72nd WC" at bounding box center [300, 474] width 273 height 26
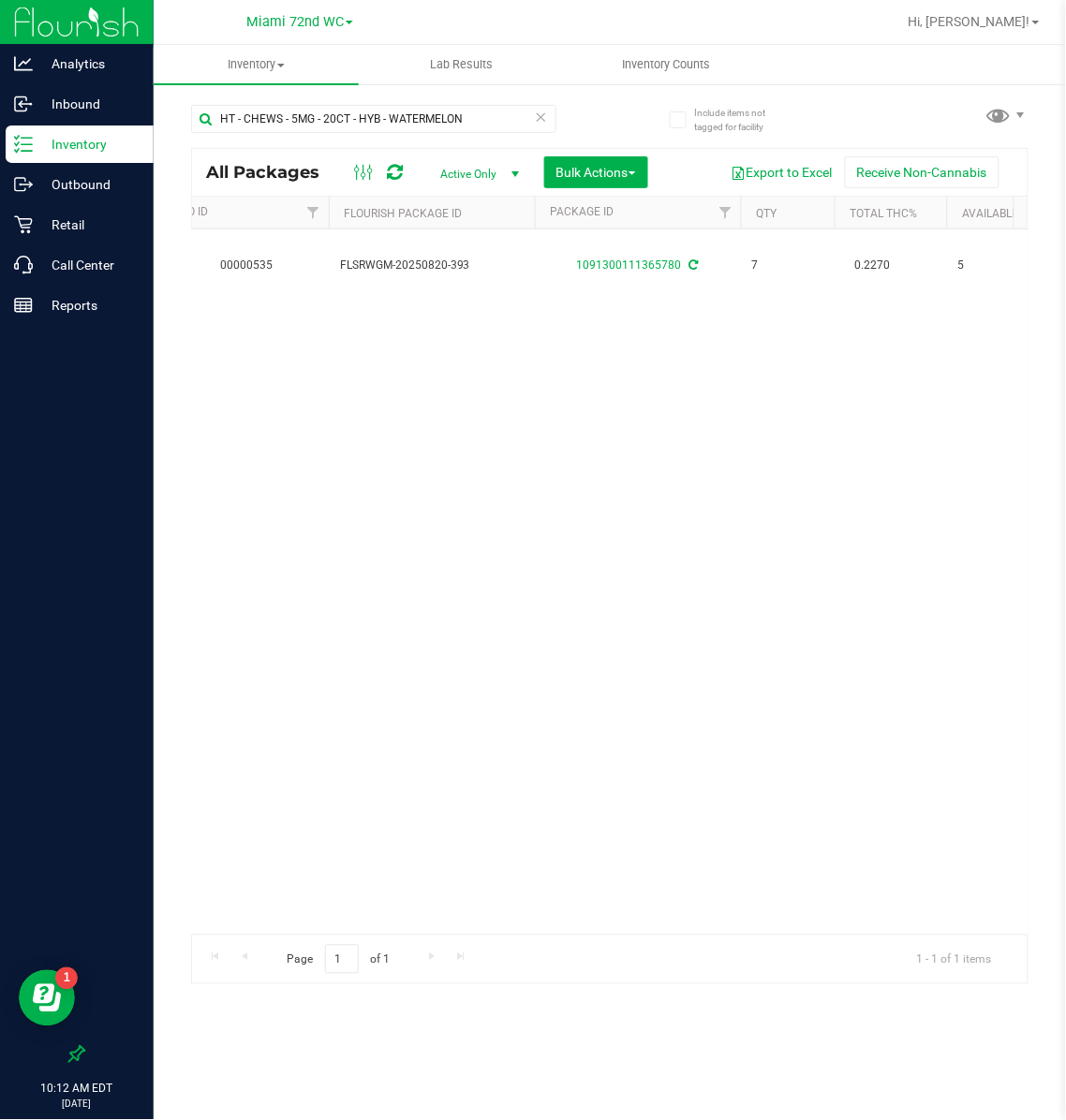
scroll to position [0, 493]
click at [291, 12] on link "Miami 72nd WC" at bounding box center [300, 21] width 107 height 18
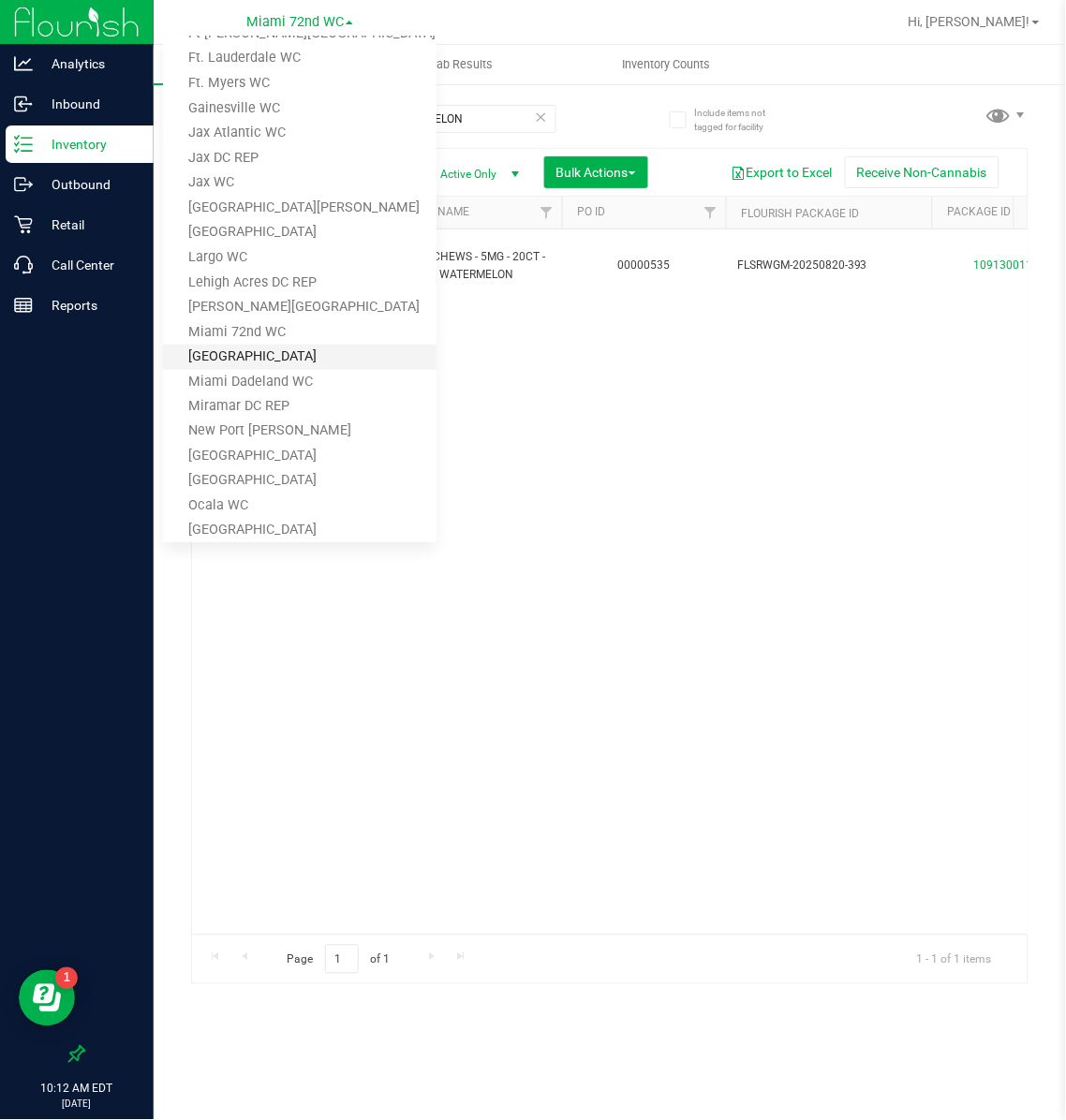
click at [260, 358] on link "[GEOGRAPHIC_DATA]" at bounding box center [300, 357] width 273 height 26
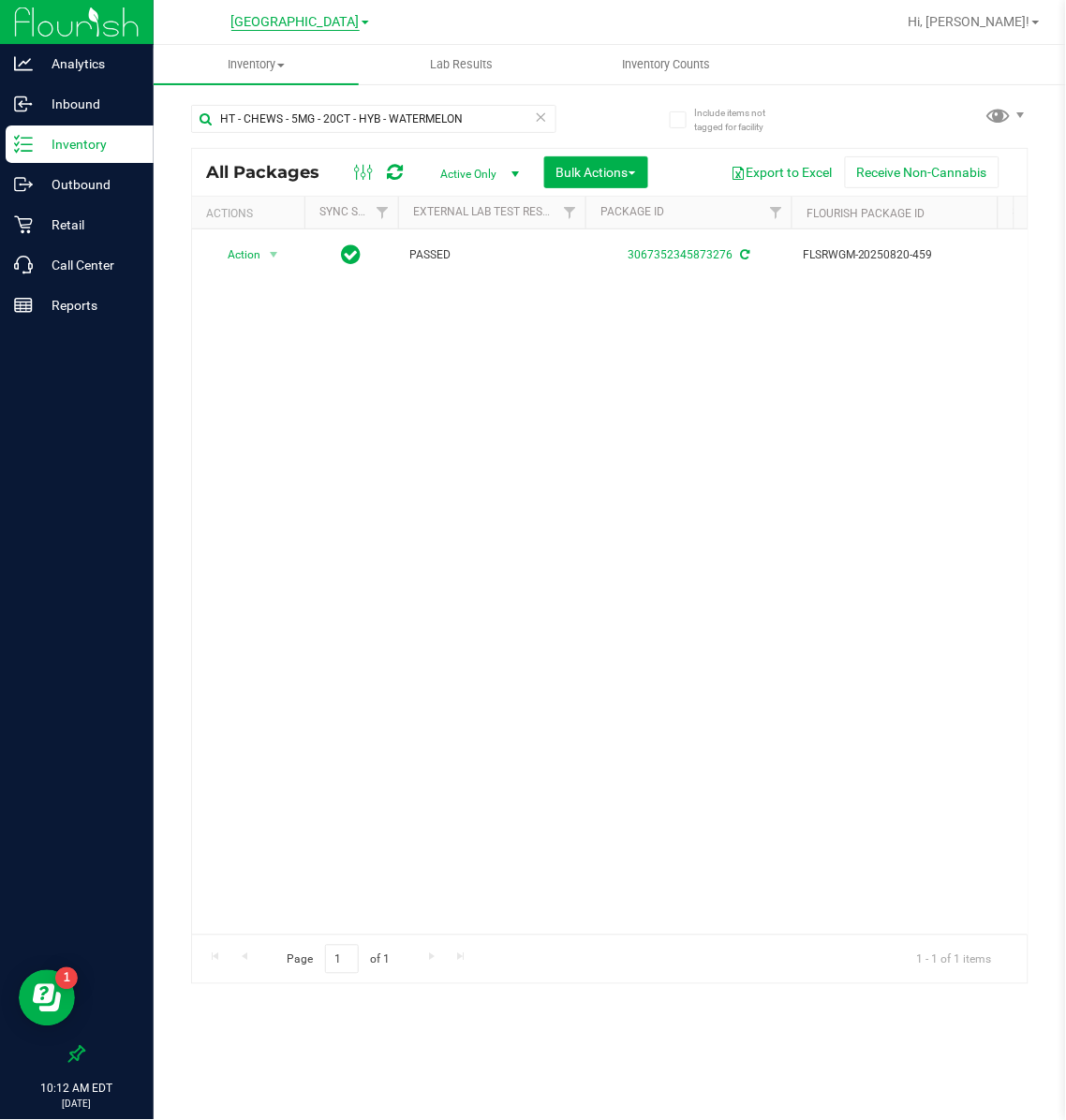
click at [273, 22] on span "[GEOGRAPHIC_DATA]" at bounding box center [296, 22] width 129 height 17
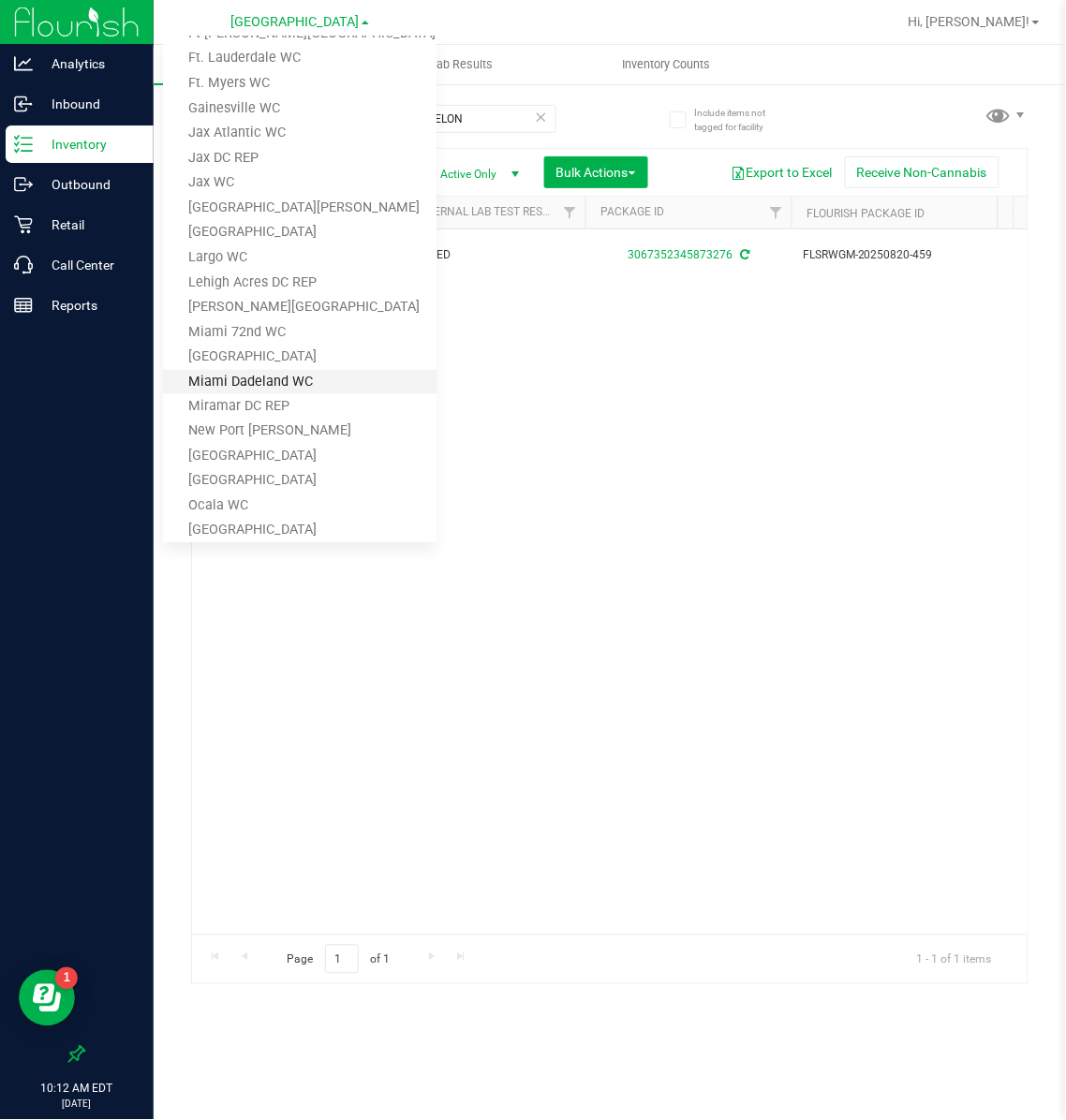
click at [230, 371] on link "Miami Dadeland WC" at bounding box center [300, 383] width 273 height 26
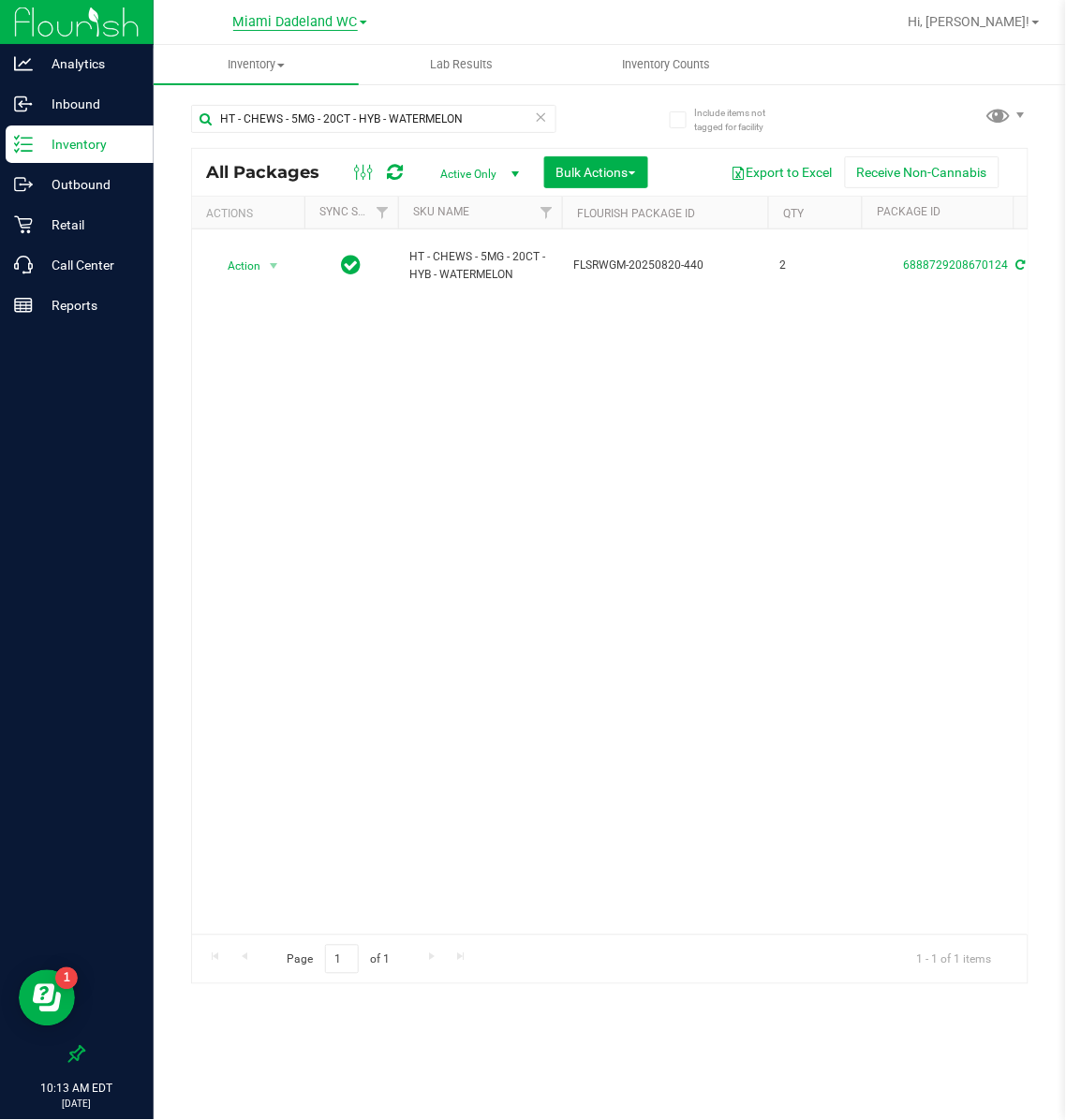
click at [291, 22] on span "Miami Dadeland WC" at bounding box center [296, 22] width 125 height 17
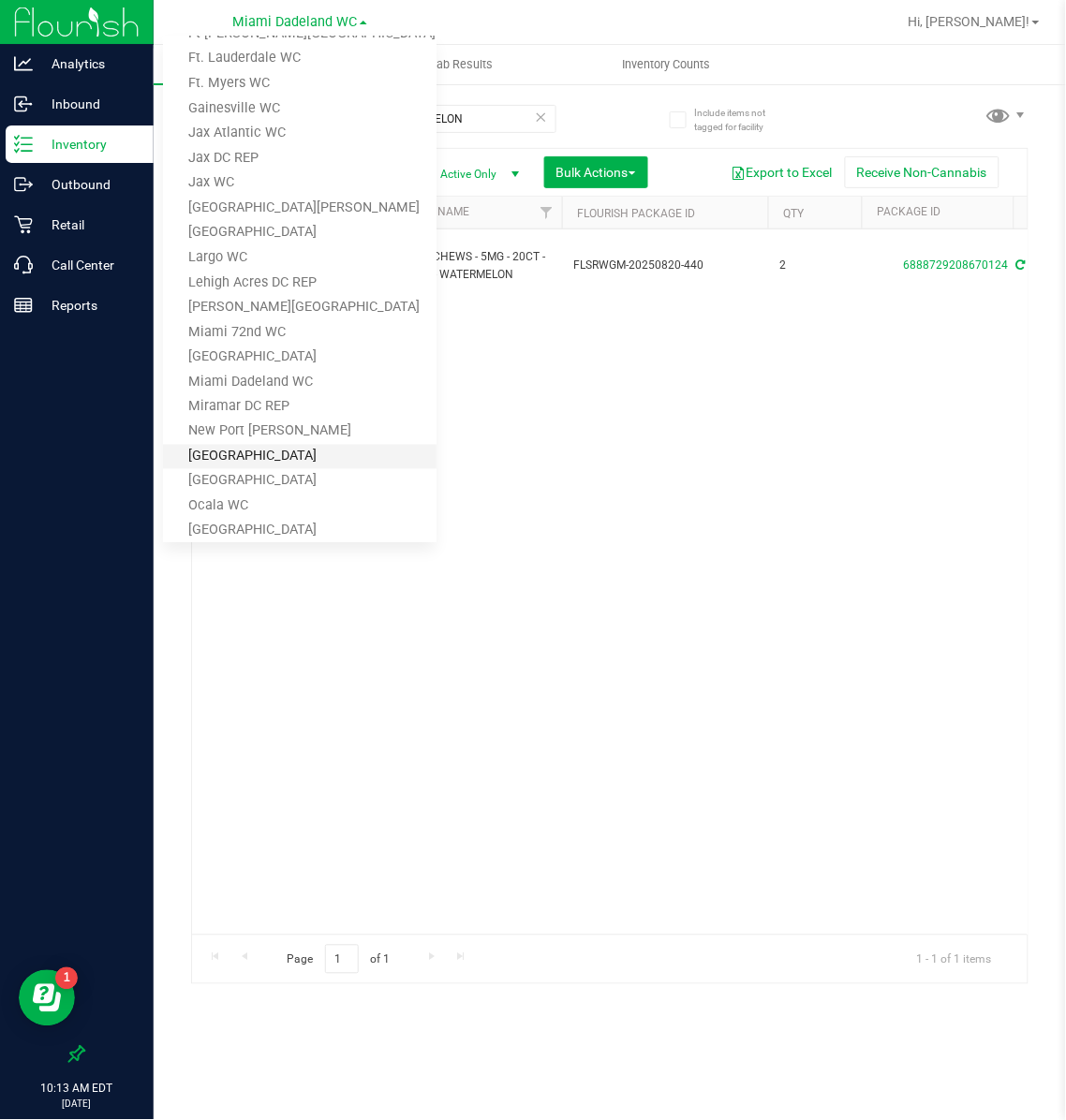
click at [248, 454] on link "[GEOGRAPHIC_DATA]" at bounding box center [300, 457] width 273 height 26
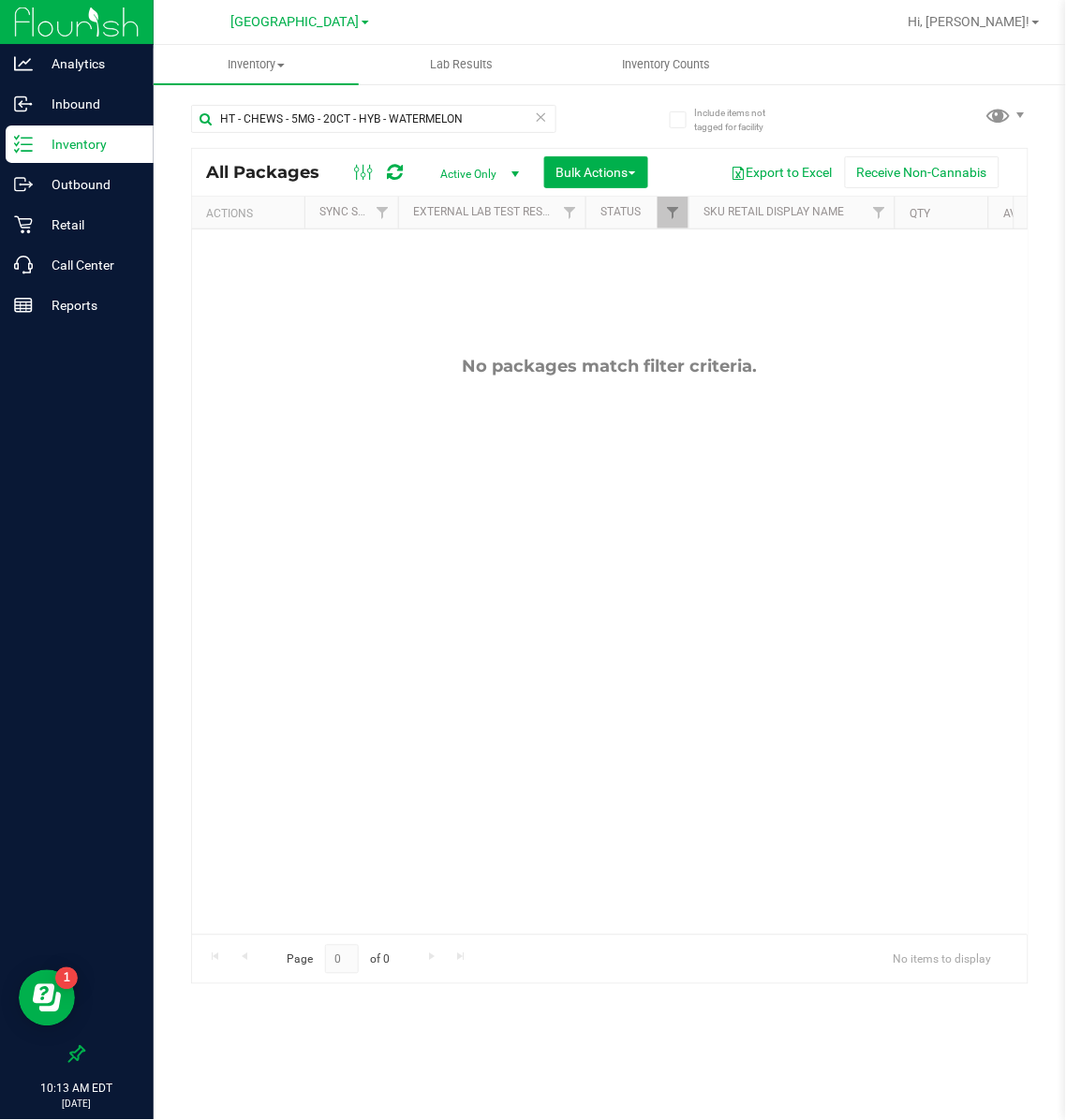
click at [282, 9] on div "[GEOGRAPHIC_DATA] WC [PERSON_NAME][GEOGRAPHIC_DATA] [GEOGRAPHIC_DATA][PERSON_NA…" at bounding box center [300, 22] width 273 height 29
click at [273, 22] on span "[GEOGRAPHIC_DATA]" at bounding box center [296, 22] width 129 height 17
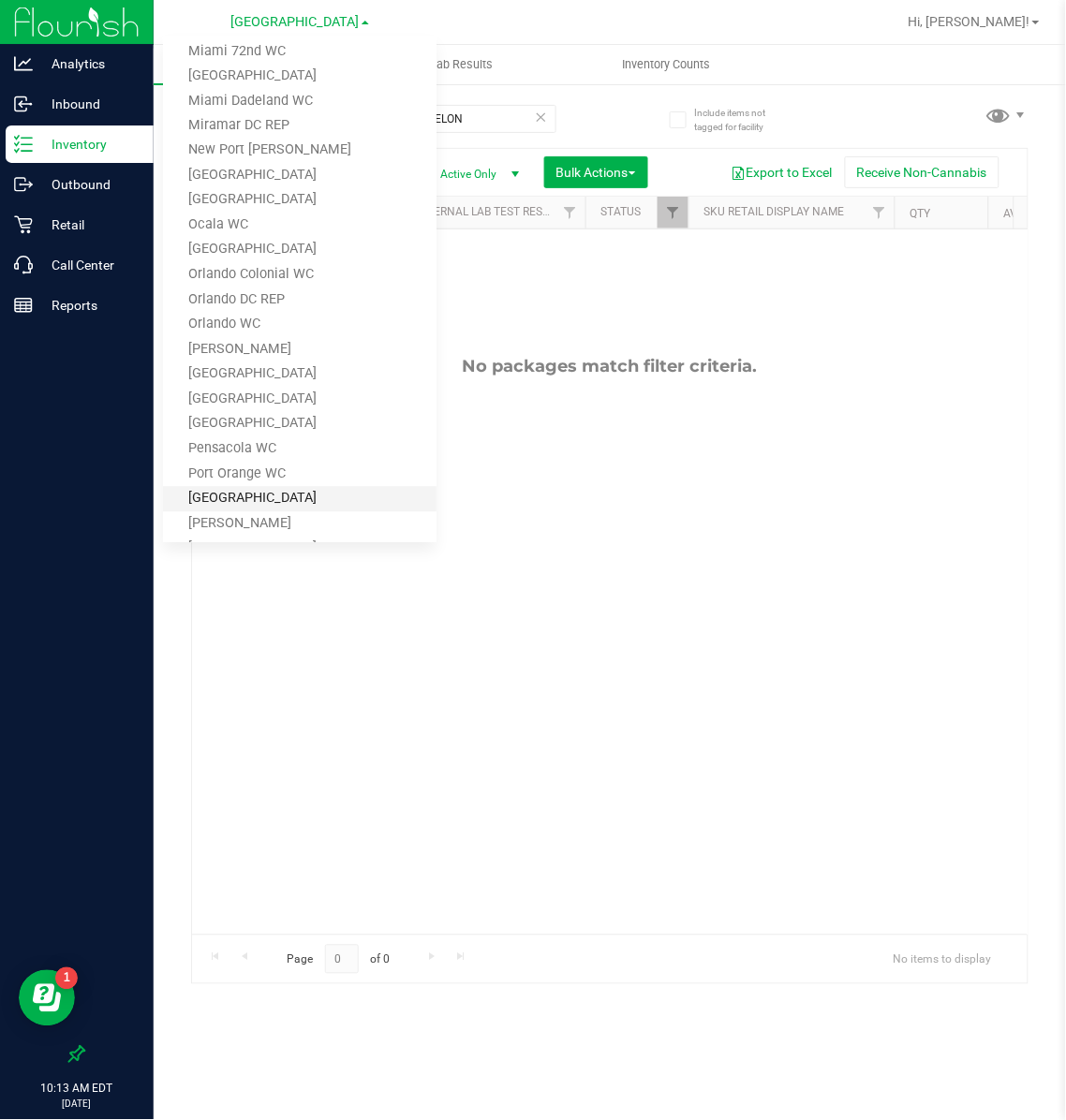
click at [235, 489] on link "[GEOGRAPHIC_DATA]" at bounding box center [300, 500] width 273 height 26
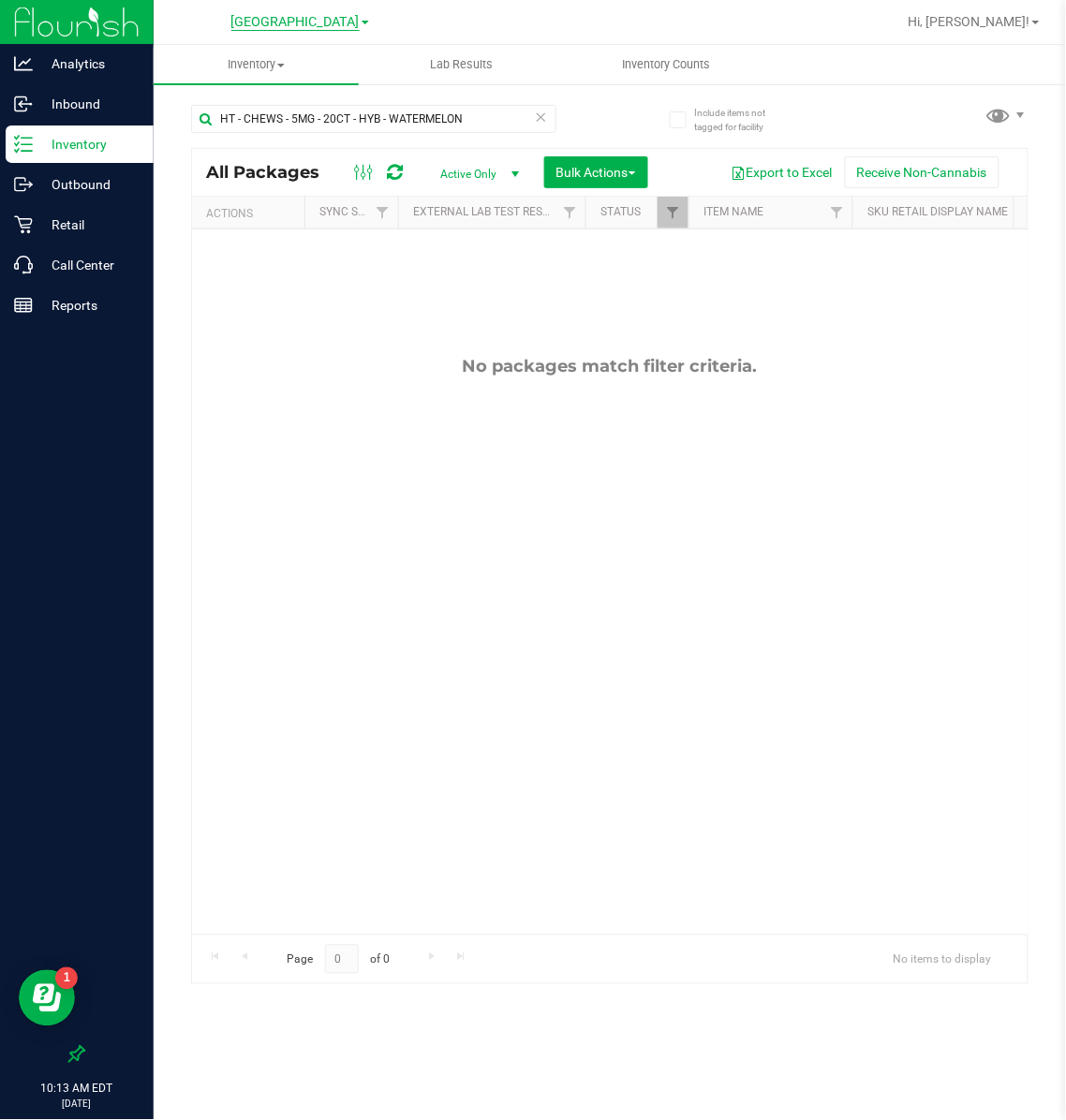
click at [283, 19] on span "[GEOGRAPHIC_DATA]" at bounding box center [296, 22] width 129 height 17
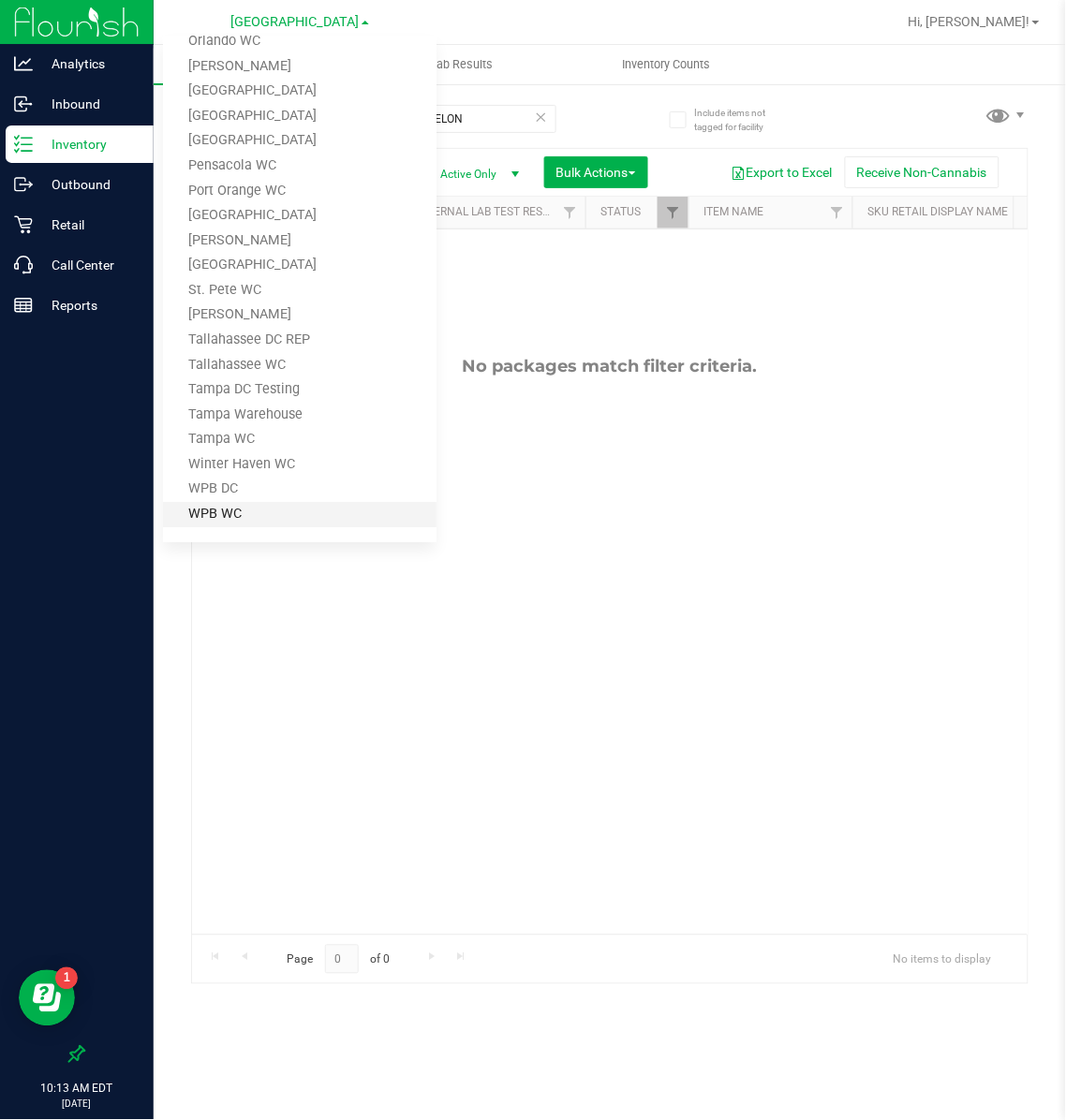
click at [209, 505] on link "WPB WC" at bounding box center [300, 514] width 273 height 26
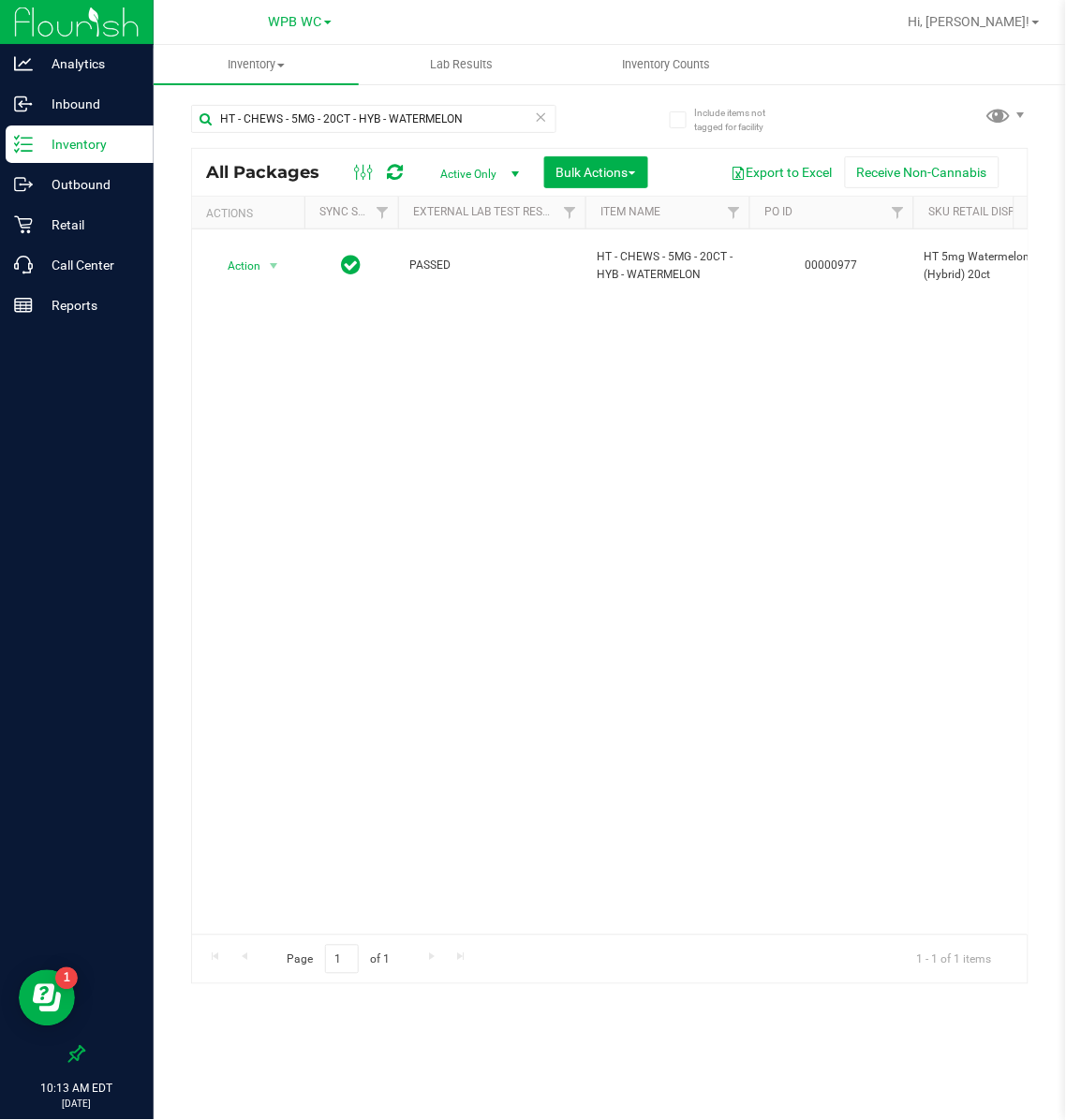
scroll to position [0, 318]
click at [544, 113] on icon at bounding box center [540, 116] width 13 height 23
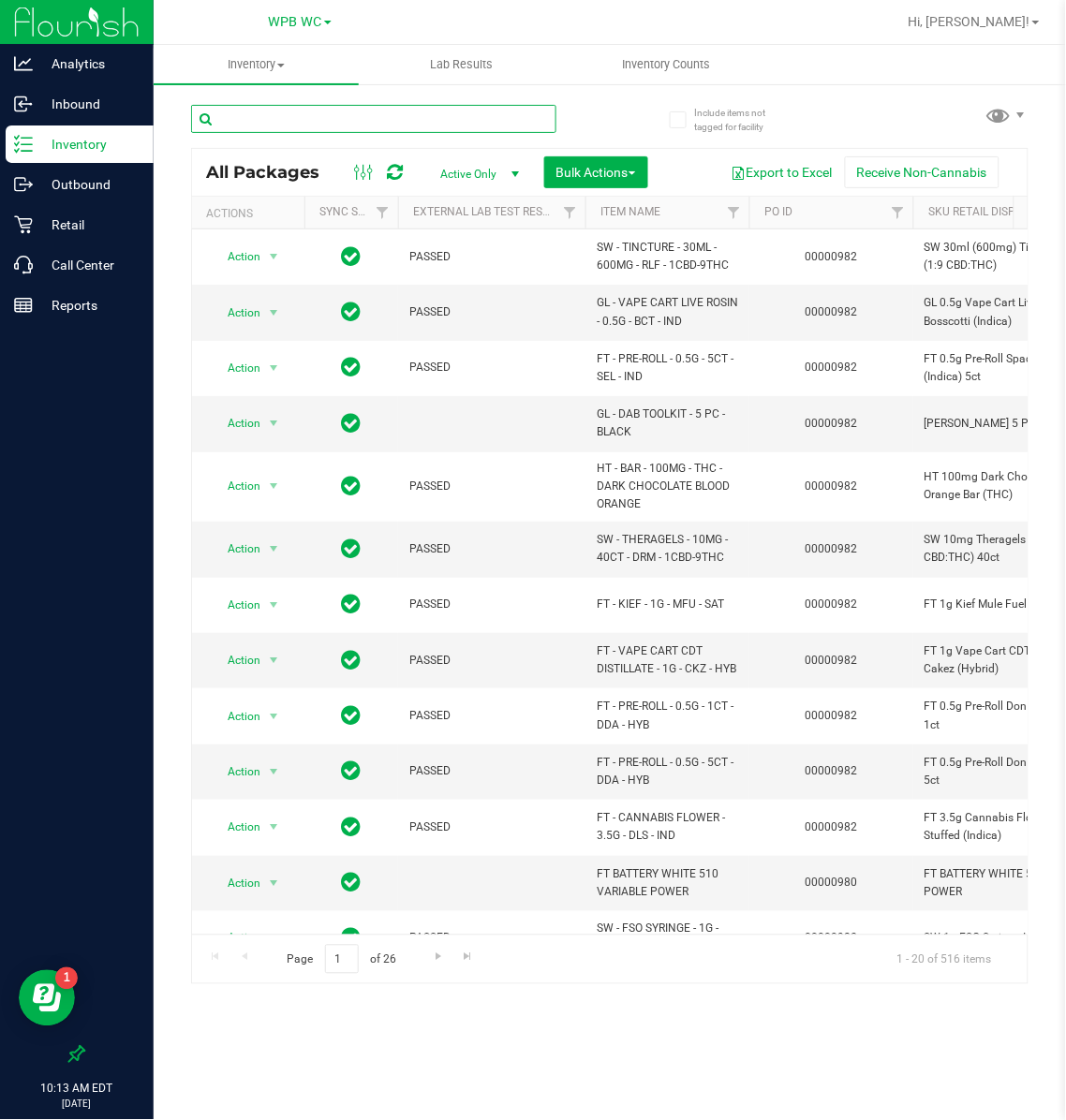
click at [340, 113] on input "text" at bounding box center [373, 119] width 365 height 28
type input "grape"
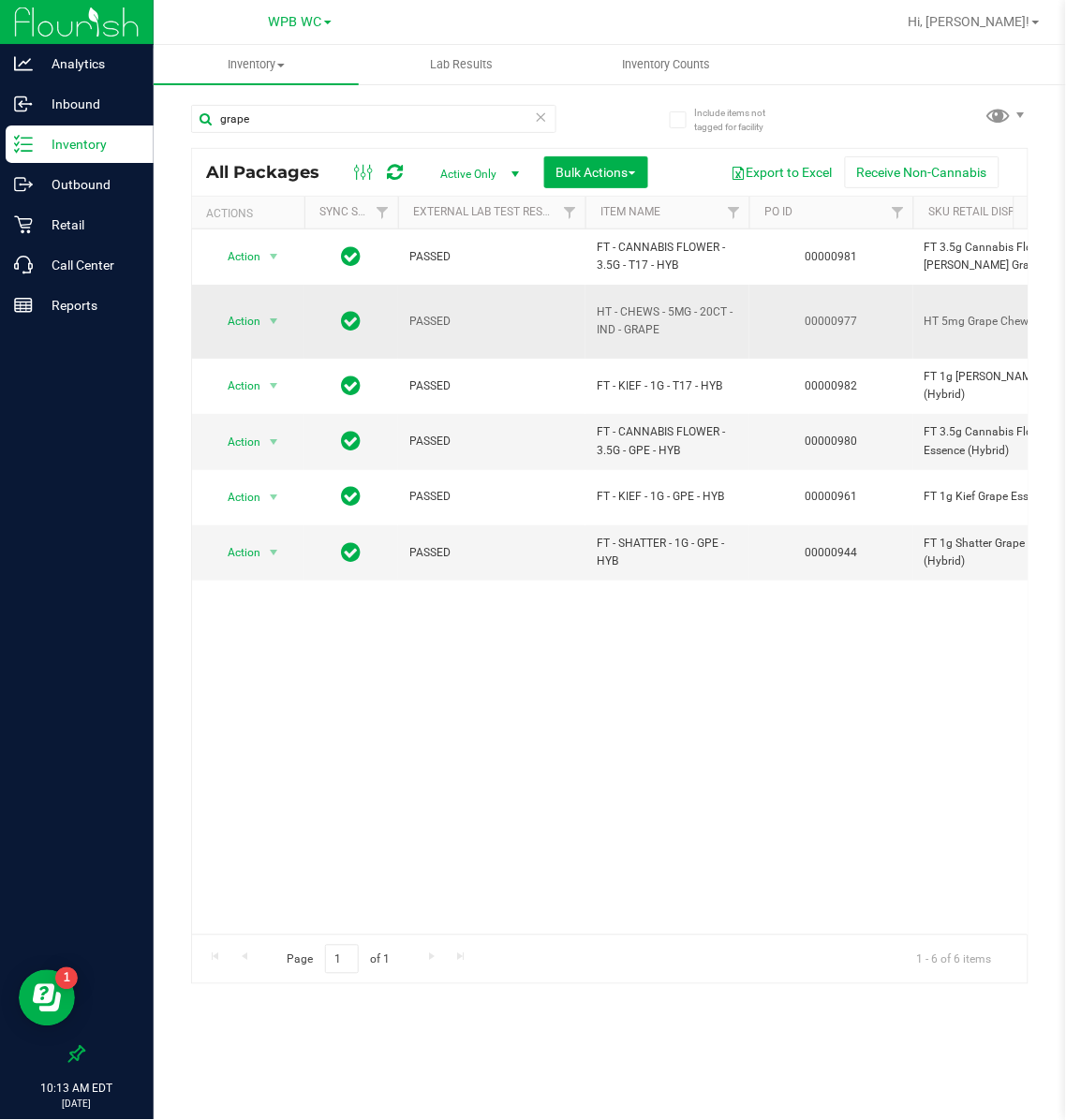
drag, startPoint x: 639, startPoint y: 330, endPoint x: 580, endPoint y: 323, distance: 59.4
copy tr "HT - CHEWS - 5MG - 20CT - IND - GRAPE"
click at [544, 110] on icon at bounding box center [540, 116] width 13 height 23
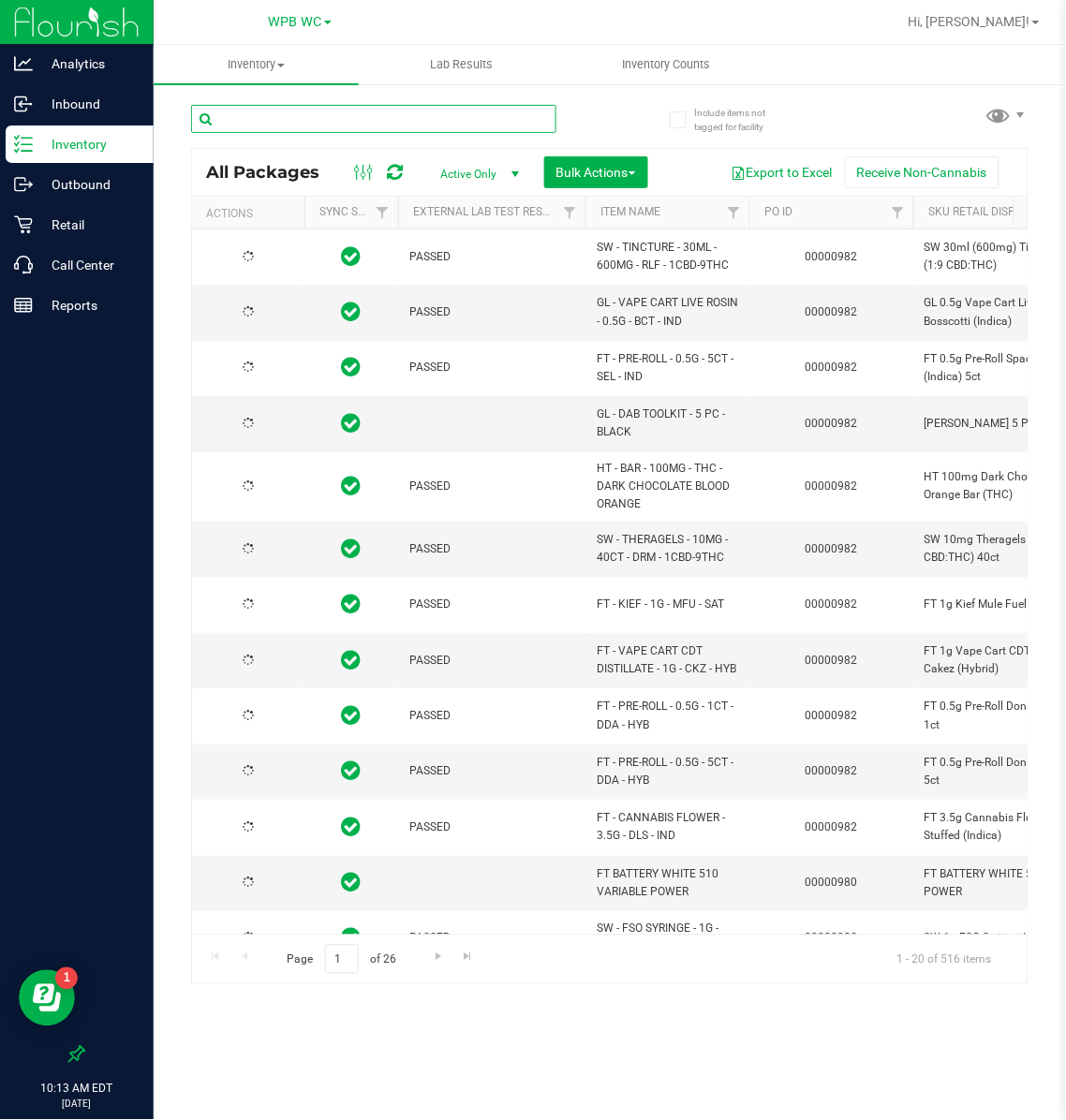
click at [256, 117] on input "text" at bounding box center [373, 119] width 365 height 28
paste input "HT - CHEWS - 5MG - 20CT - IND - GRAPE"
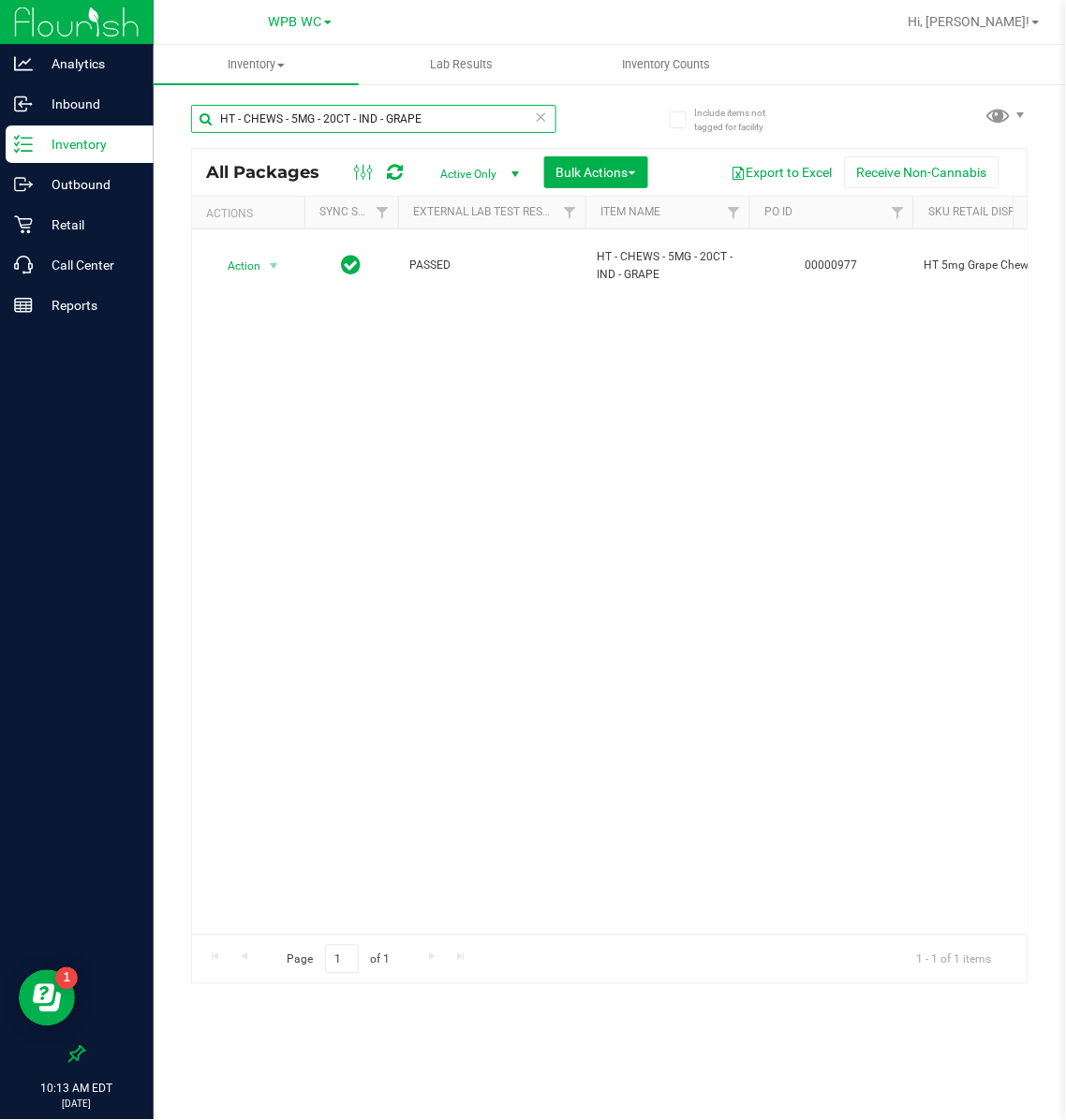
scroll to position [0, 324]
type input "HT - CHEWS - 5MG - 20CT - IND - GRAPE"
click at [312, 16] on span "WPB WC" at bounding box center [296, 22] width 53 height 17
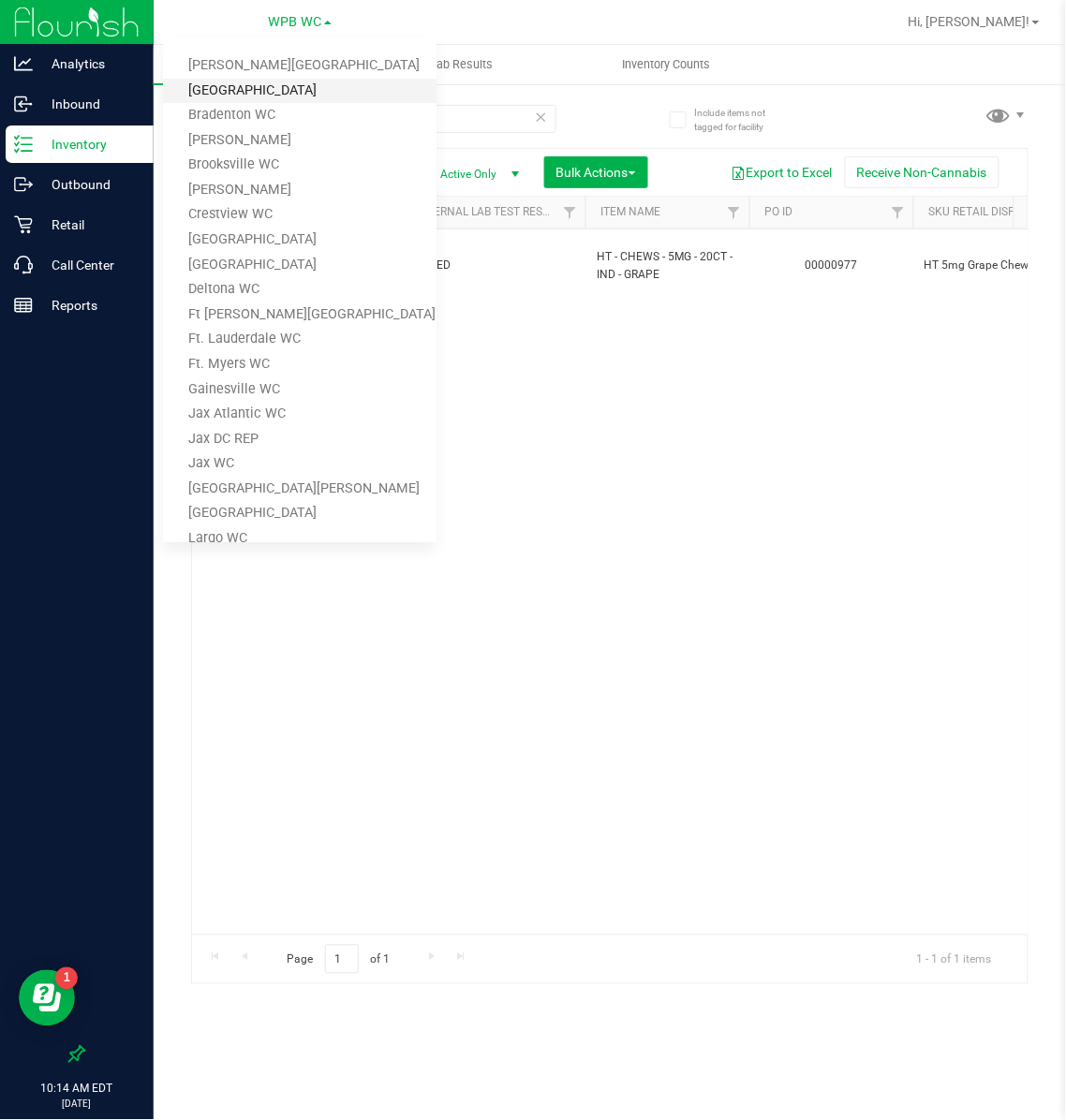
click at [260, 79] on link "[GEOGRAPHIC_DATA]" at bounding box center [300, 91] width 273 height 26
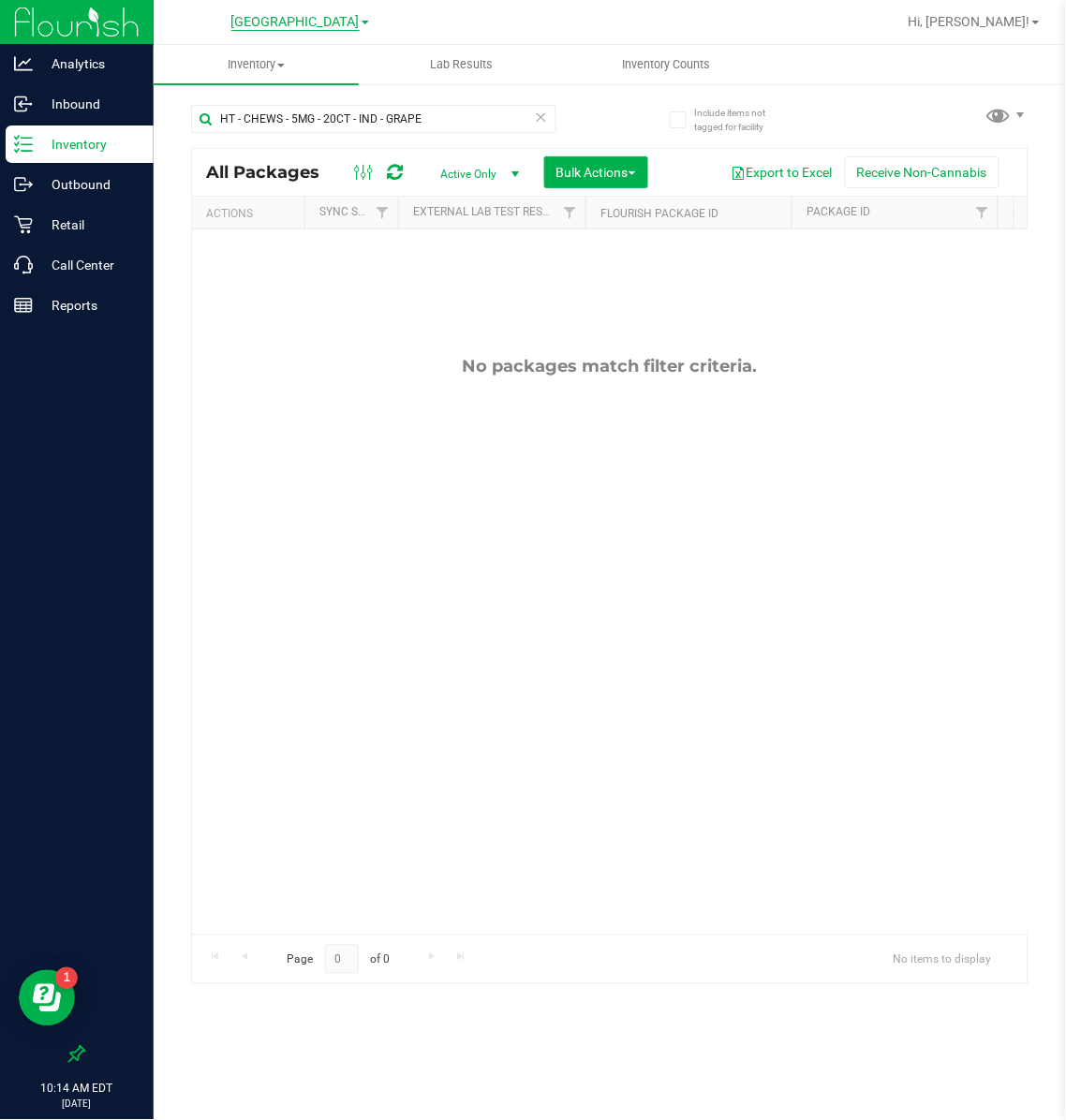
click at [285, 22] on span "[GEOGRAPHIC_DATA]" at bounding box center [296, 22] width 129 height 17
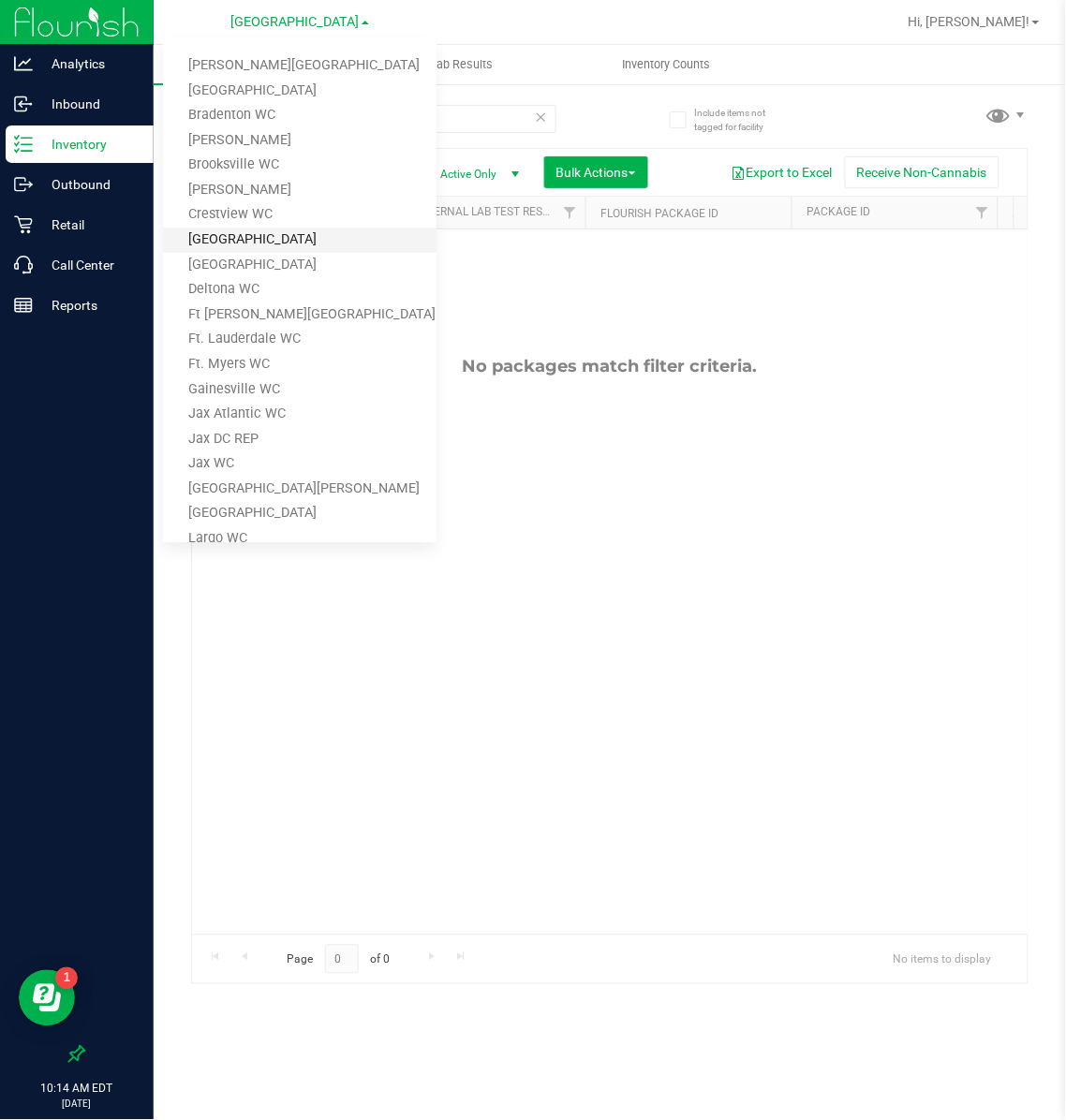
click at [233, 233] on link "[GEOGRAPHIC_DATA]" at bounding box center [300, 240] width 273 height 26
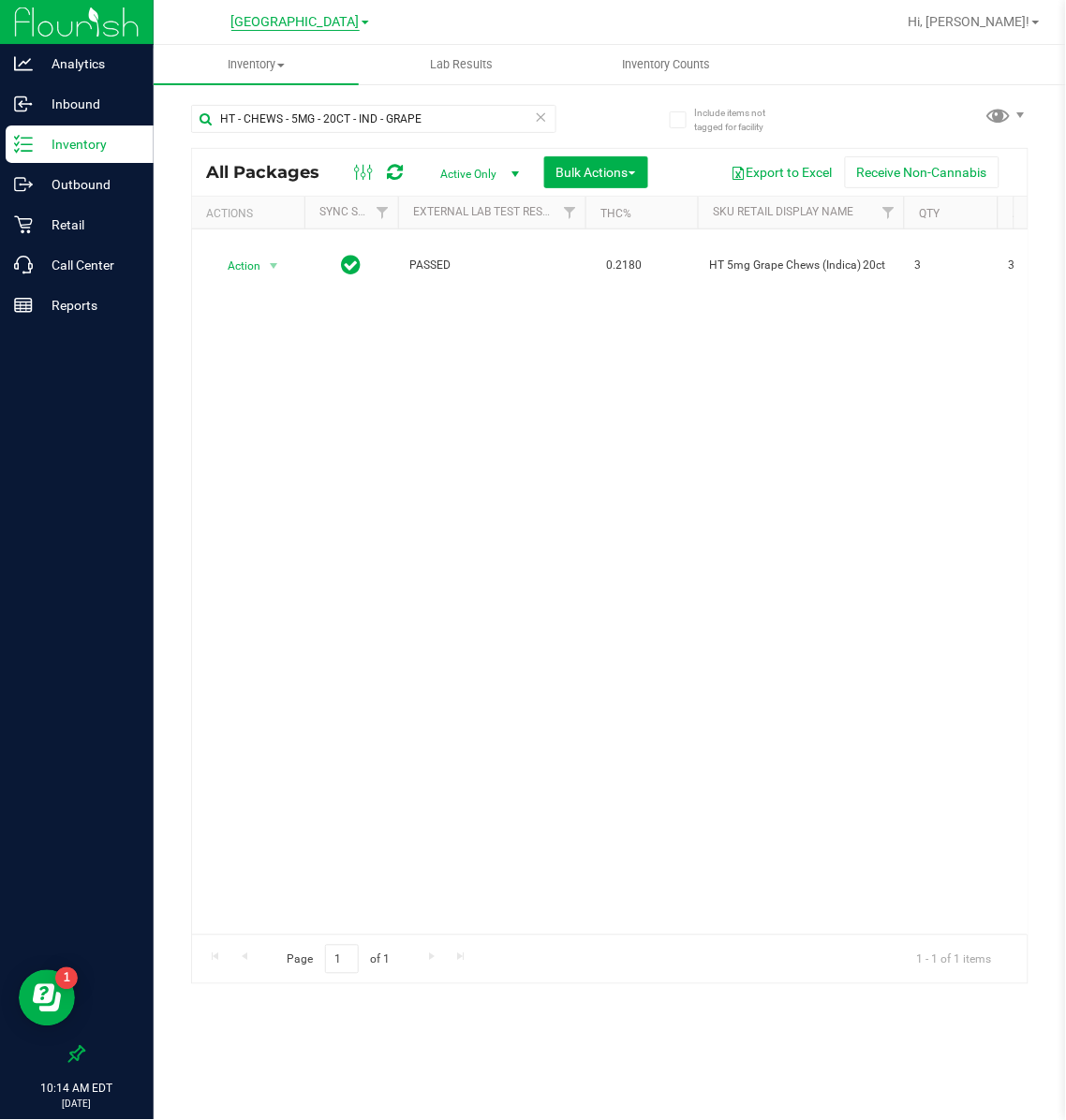
click at [305, 16] on span "[GEOGRAPHIC_DATA]" at bounding box center [296, 22] width 129 height 17
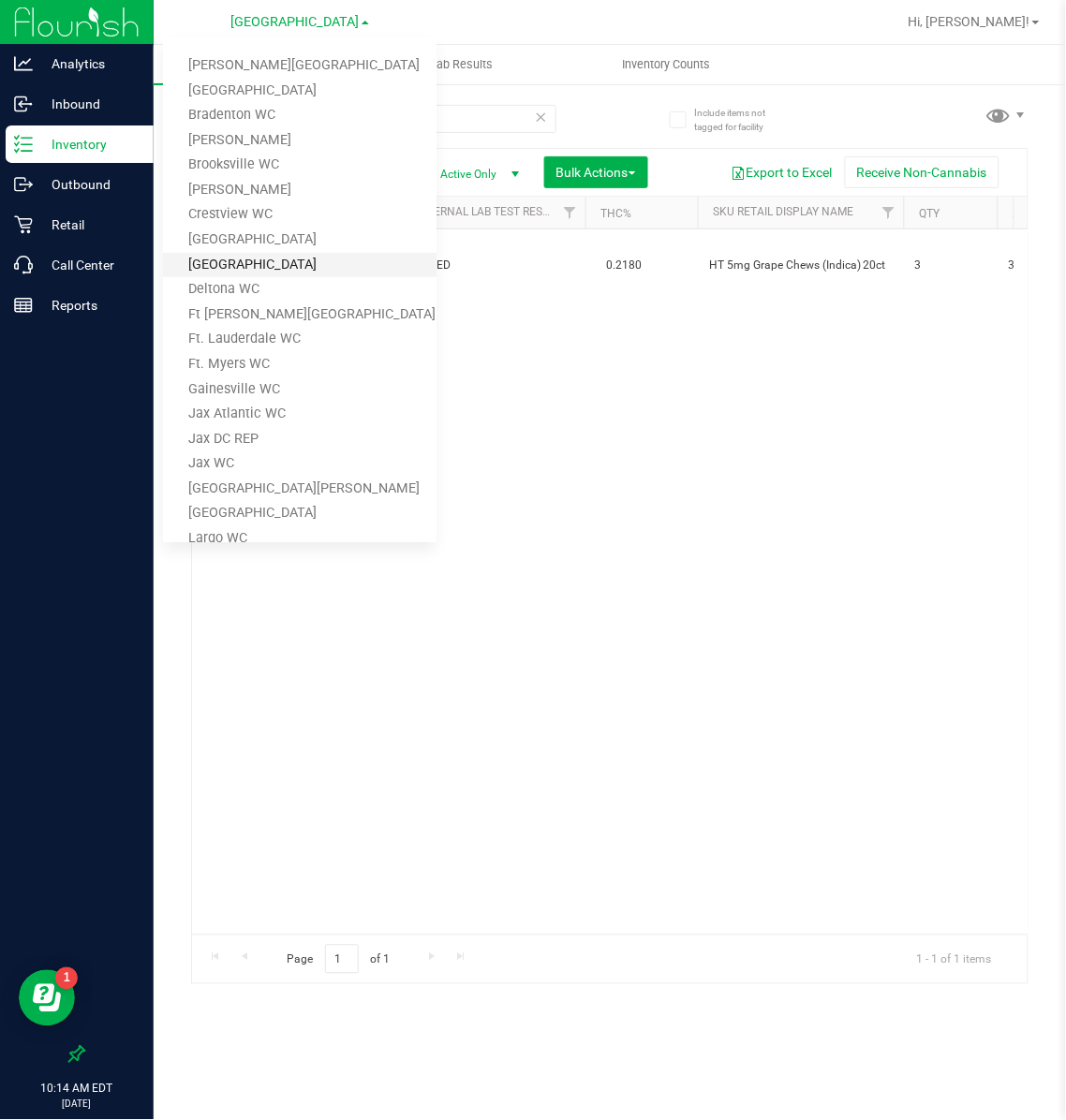
click at [224, 261] on link "[GEOGRAPHIC_DATA]" at bounding box center [300, 265] width 273 height 26
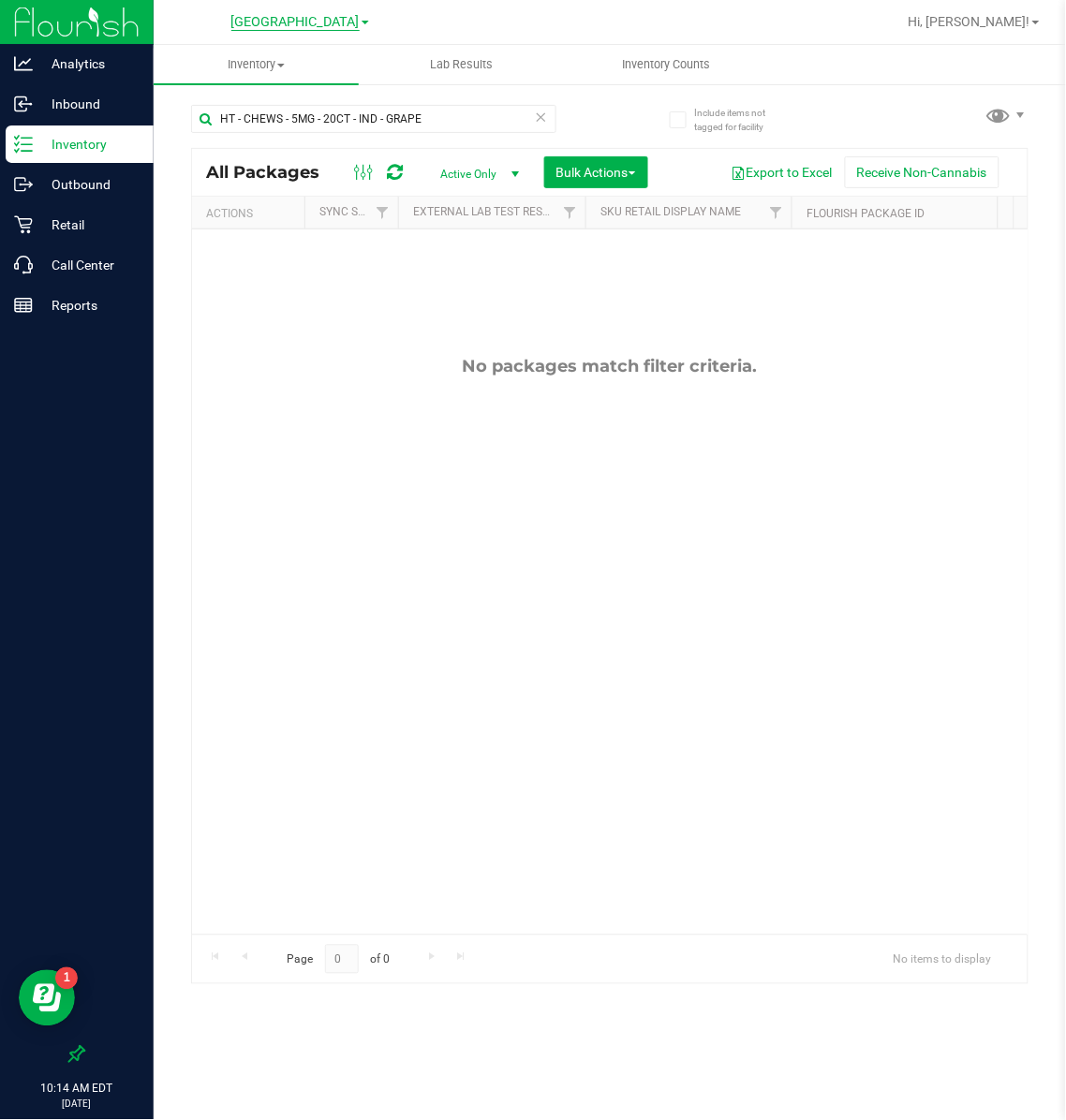
click at [279, 23] on span "[GEOGRAPHIC_DATA]" at bounding box center [296, 22] width 129 height 17
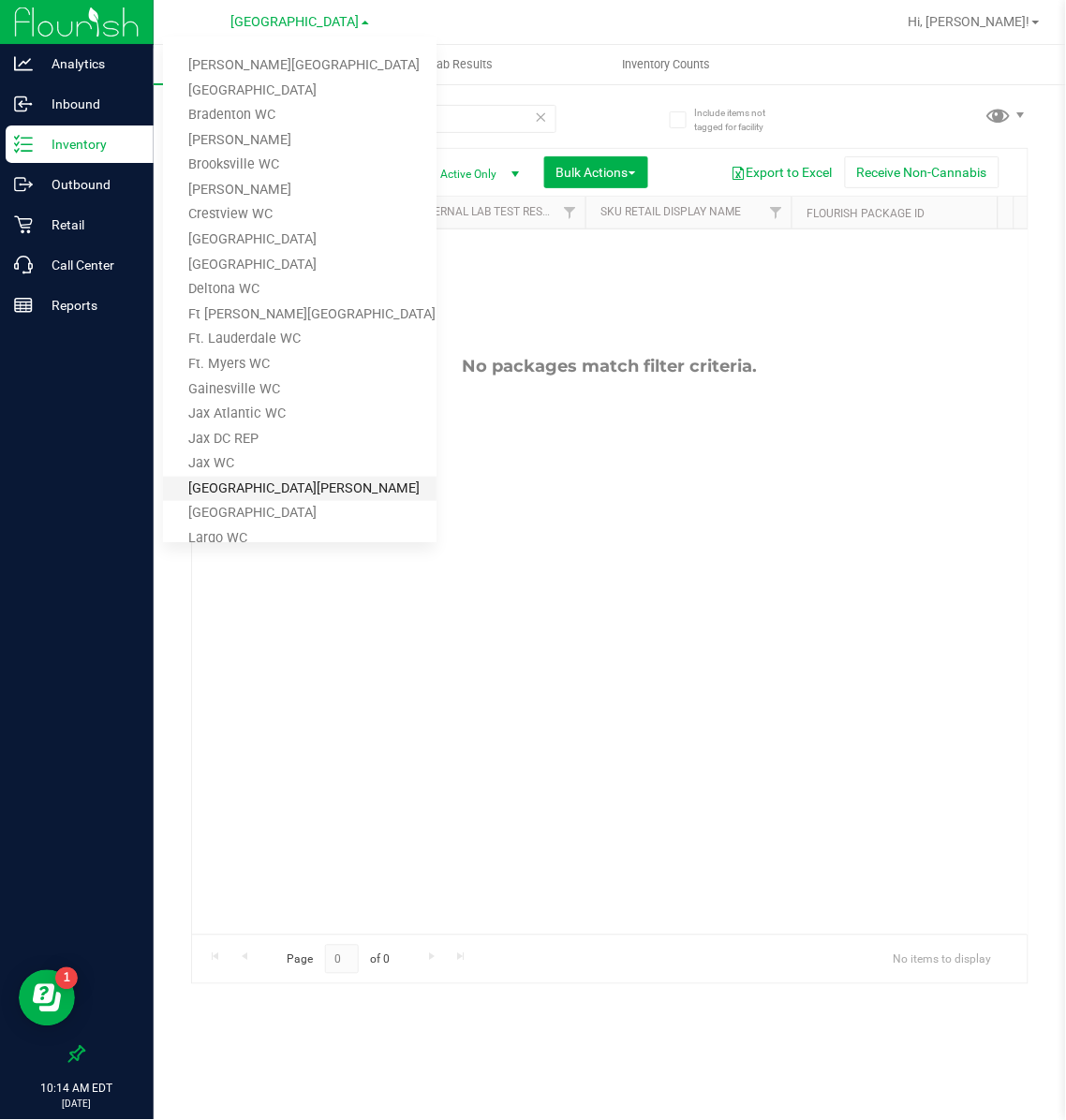
click at [204, 479] on link "[GEOGRAPHIC_DATA][PERSON_NAME]" at bounding box center [300, 490] width 273 height 26
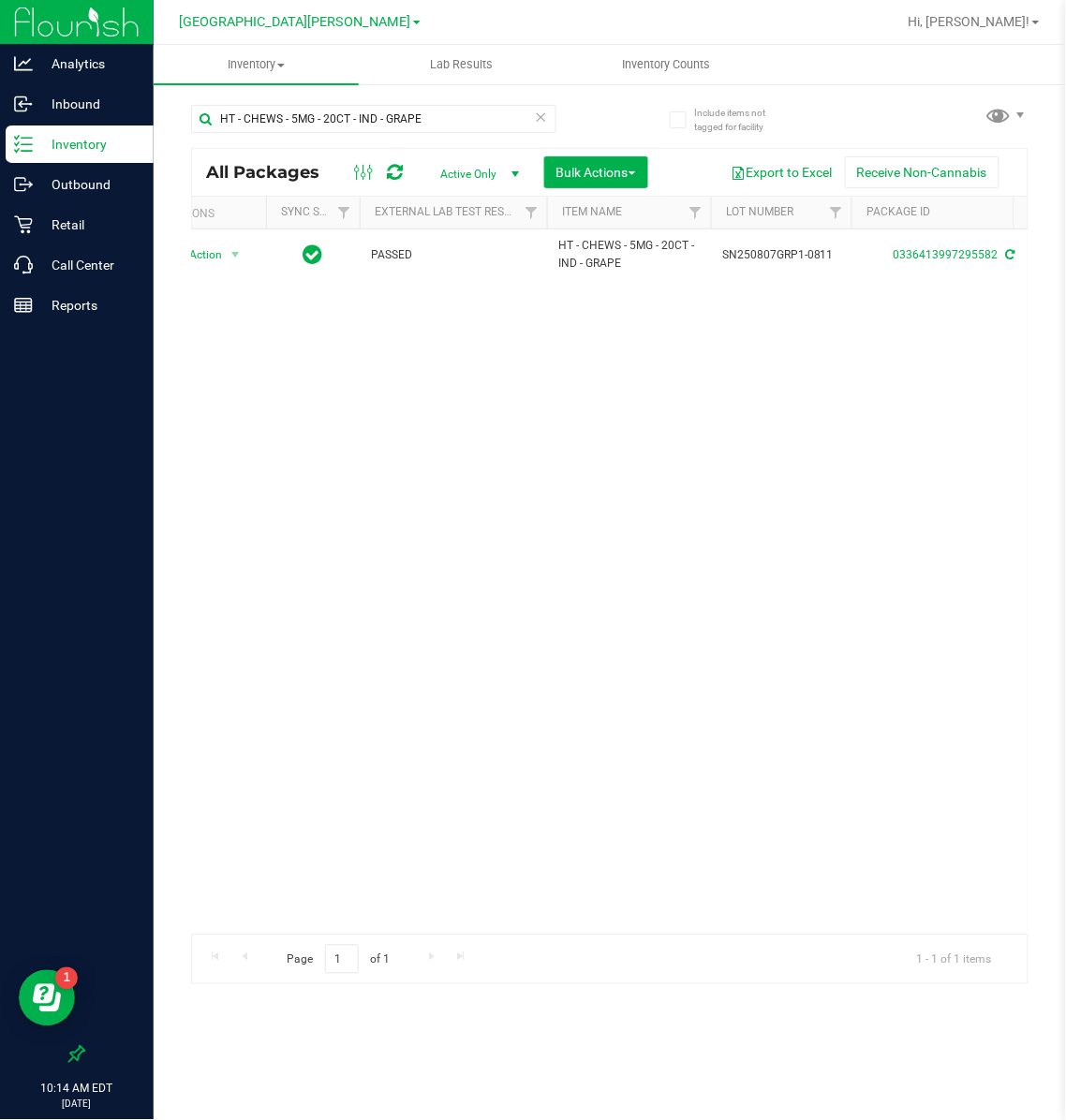
scroll to position [0, 114]
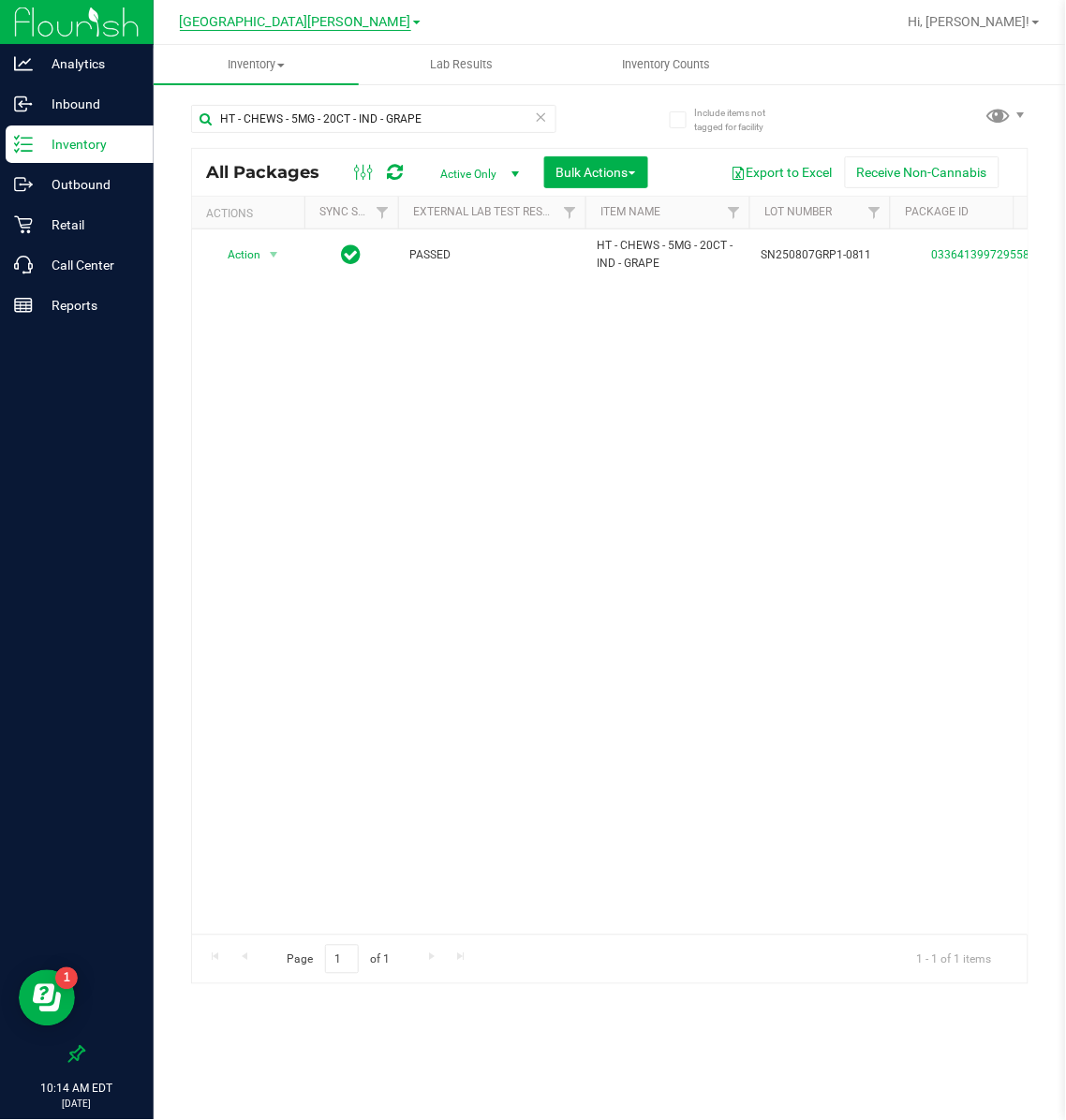
click at [311, 20] on span "[GEOGRAPHIC_DATA][PERSON_NAME]" at bounding box center [296, 22] width 232 height 17
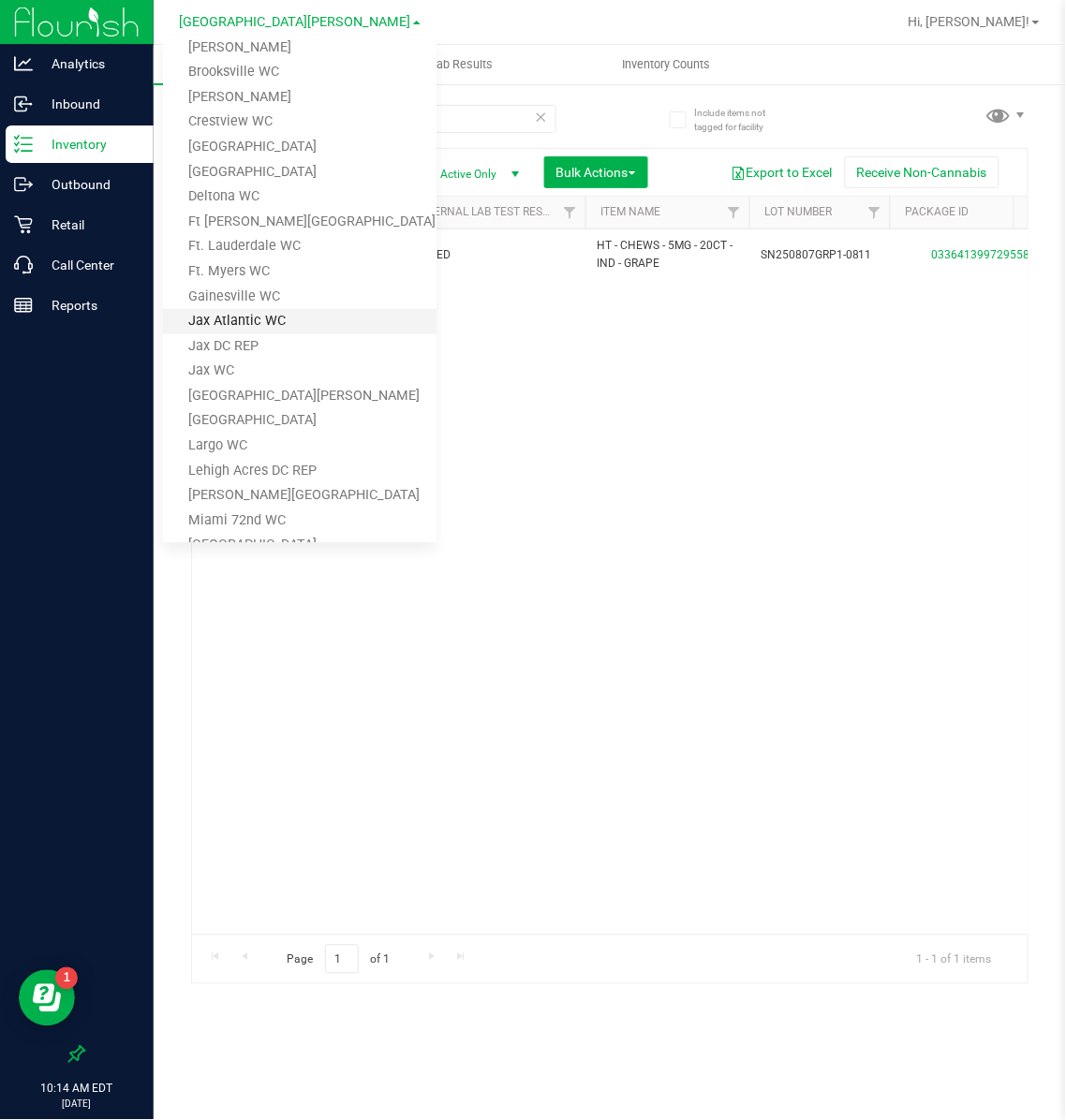
scroll to position [140, 0]
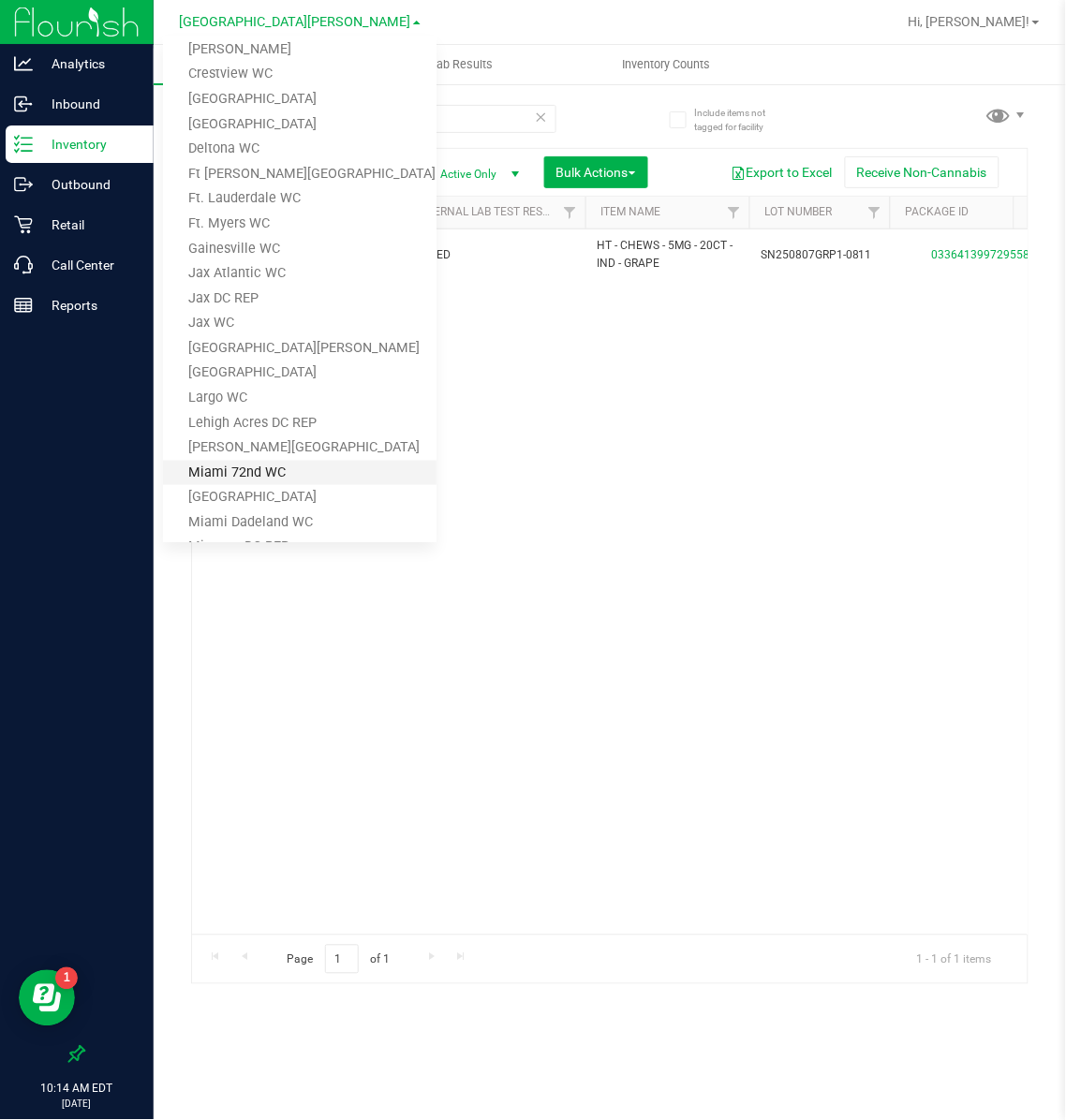
click at [260, 465] on link "Miami 72nd WC" at bounding box center [300, 474] width 273 height 26
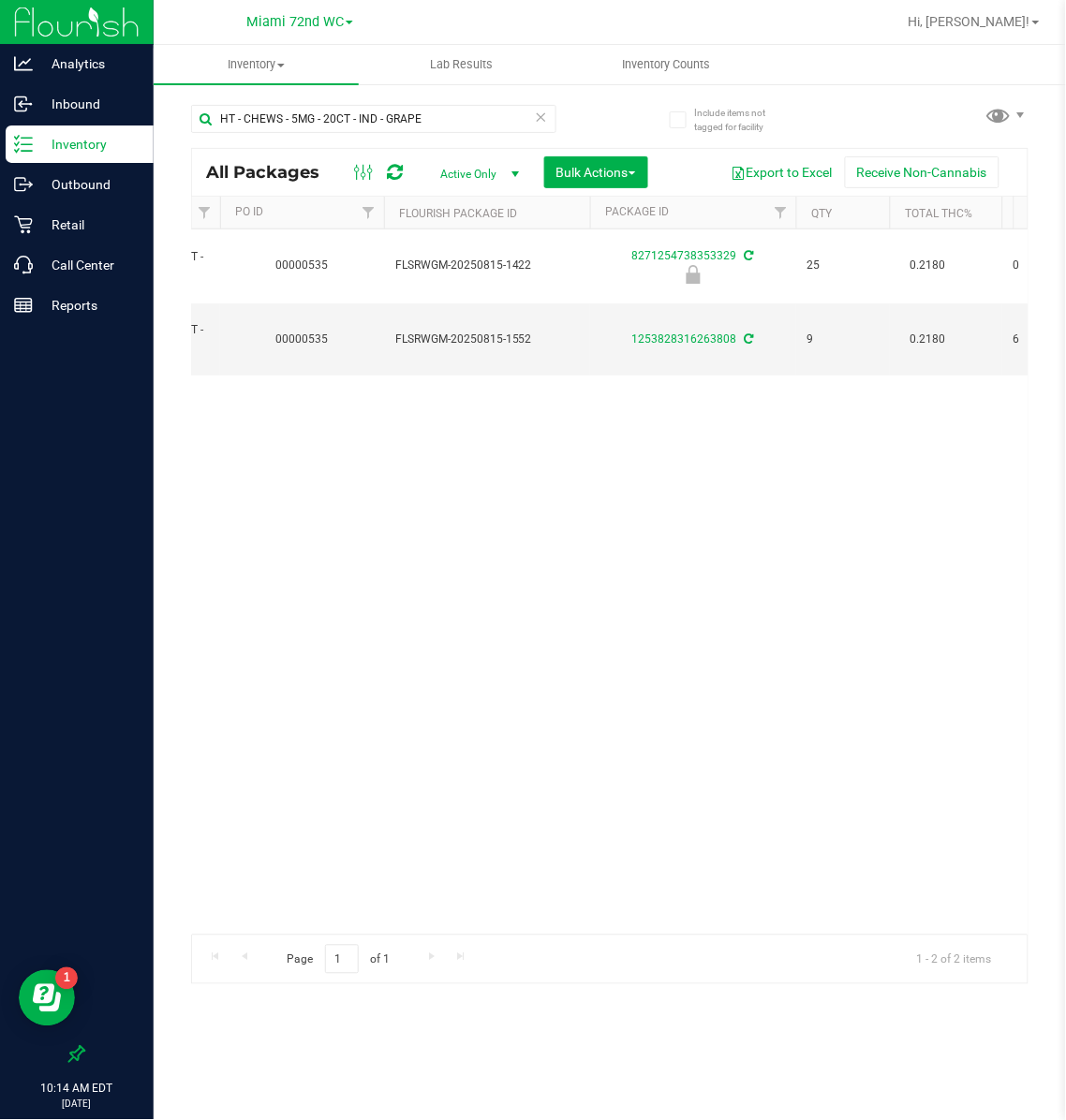
scroll to position [0, 603]
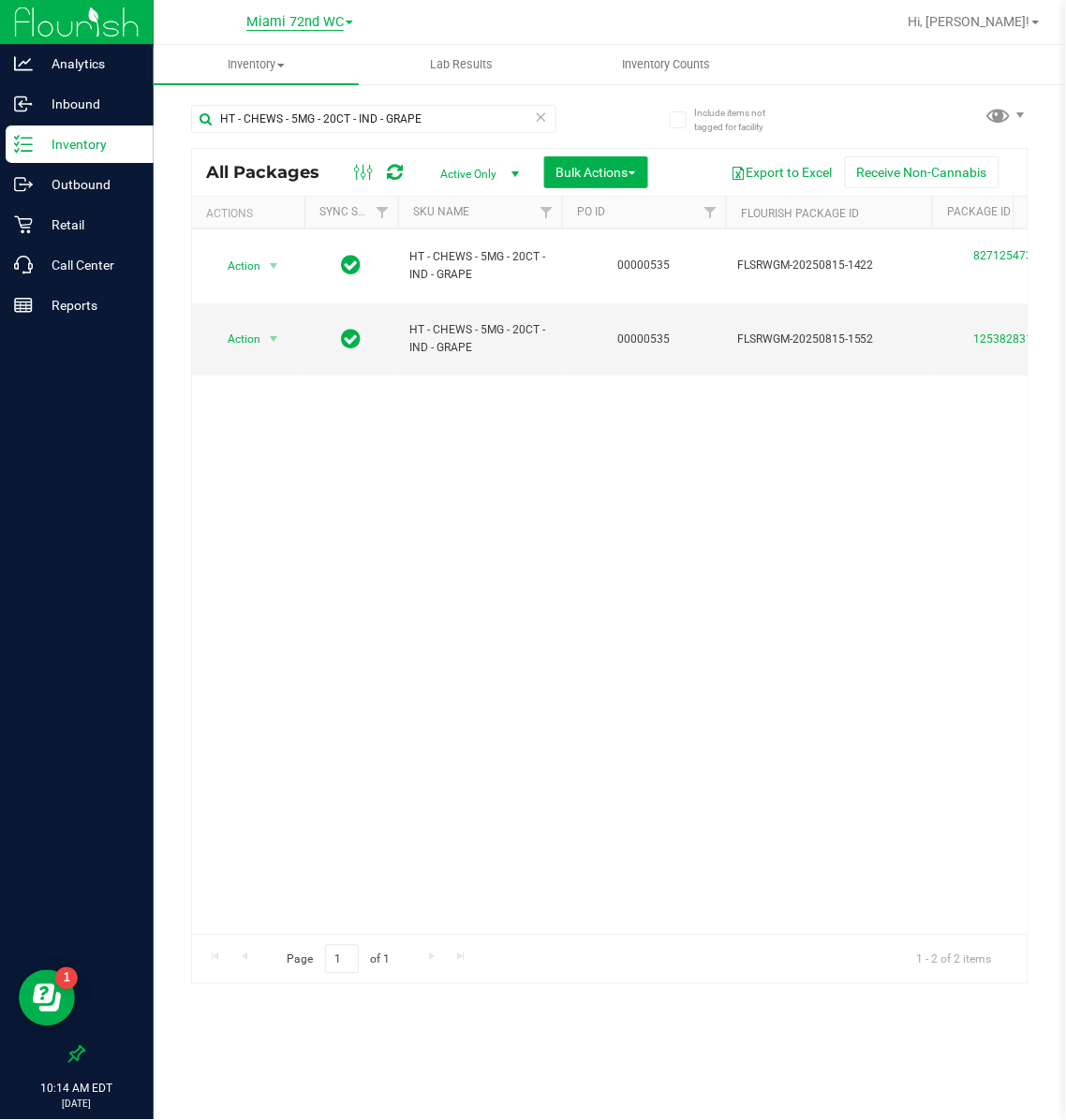
click at [289, 16] on span "Miami 72nd WC" at bounding box center [295, 22] width 97 height 17
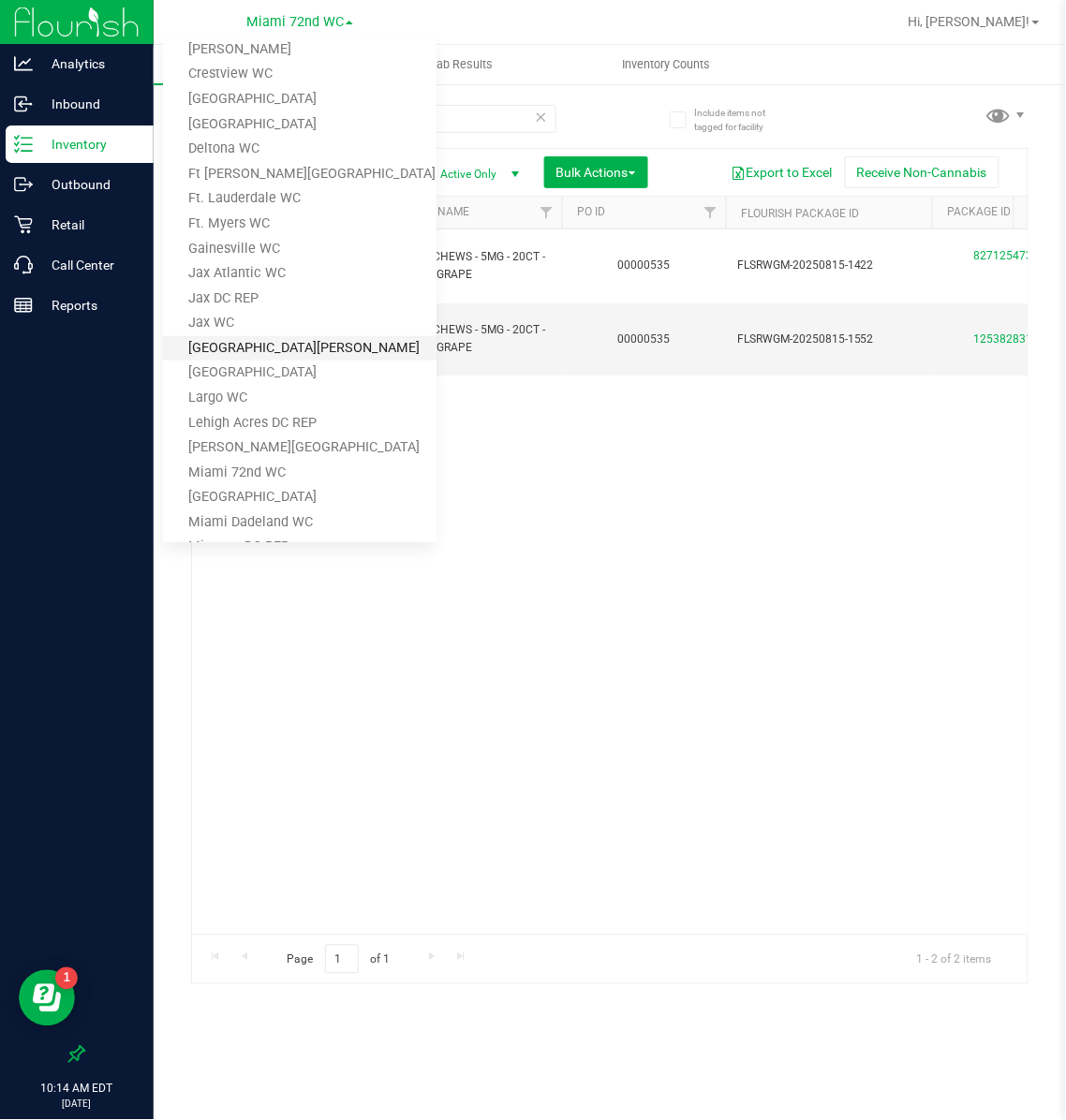
click at [222, 343] on link "[GEOGRAPHIC_DATA][PERSON_NAME]" at bounding box center [300, 349] width 273 height 26
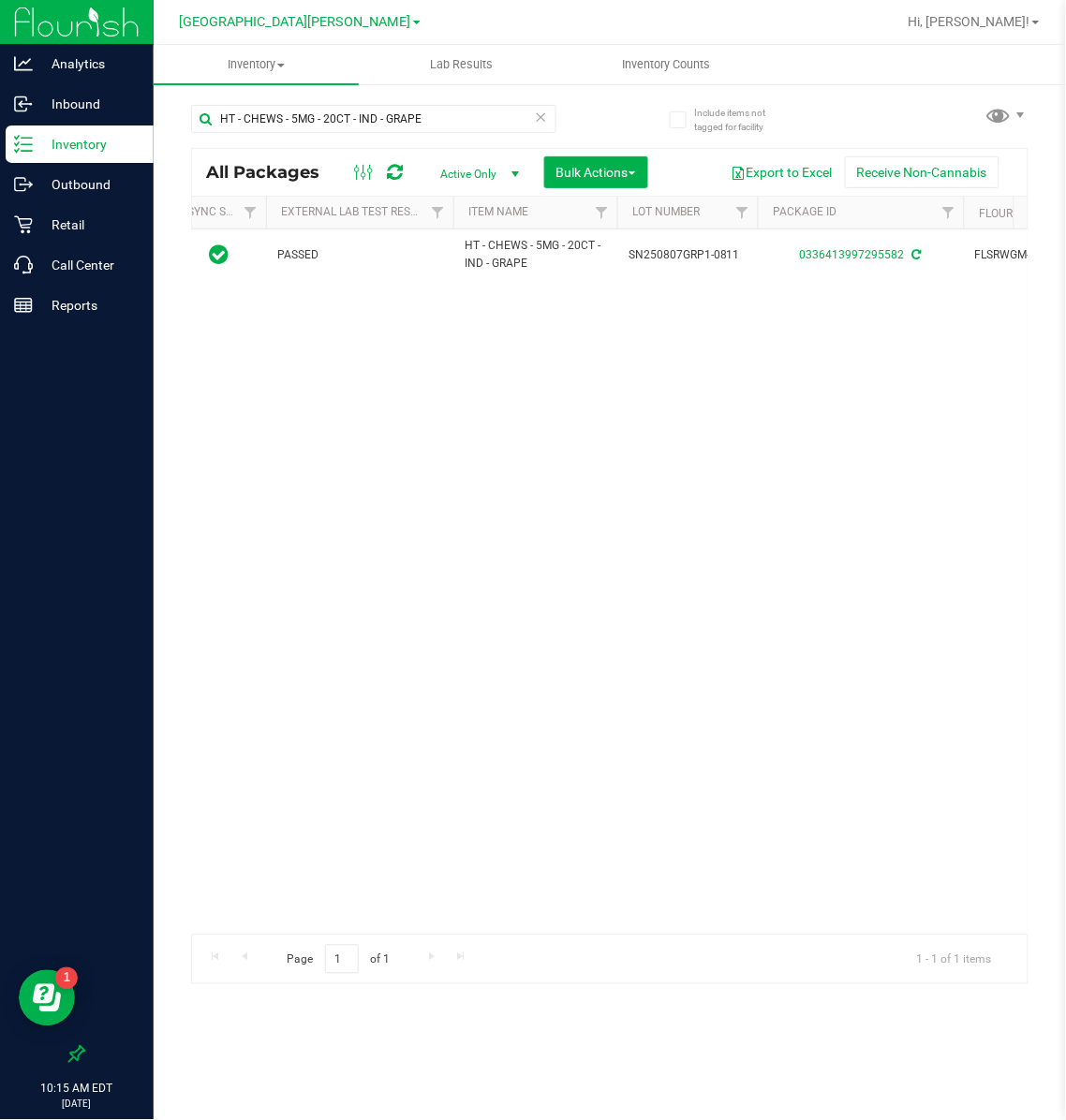
scroll to position [0, 205]
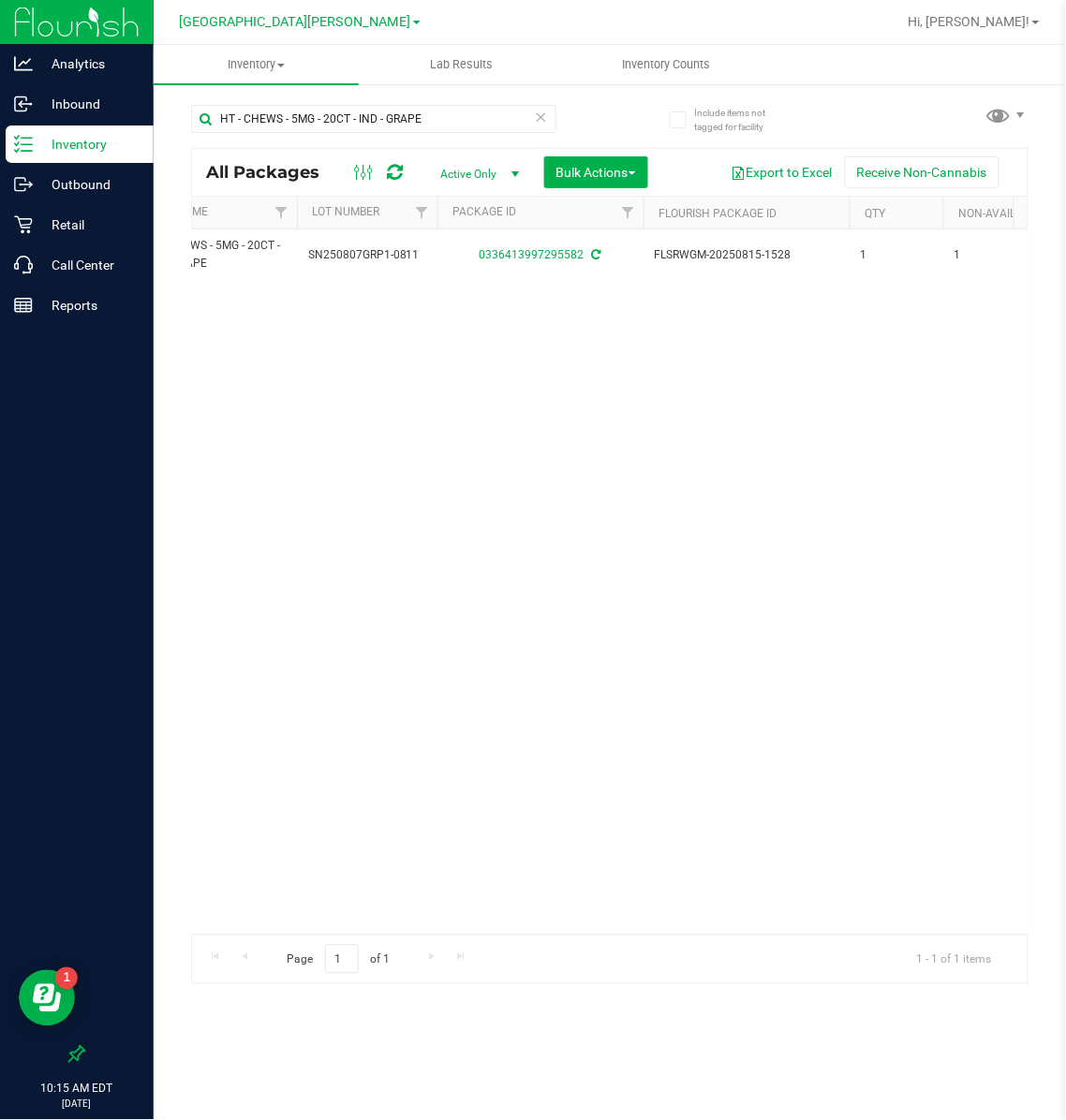
click at [291, 12] on link "[GEOGRAPHIC_DATA][PERSON_NAME]" at bounding box center [300, 21] width 241 height 18
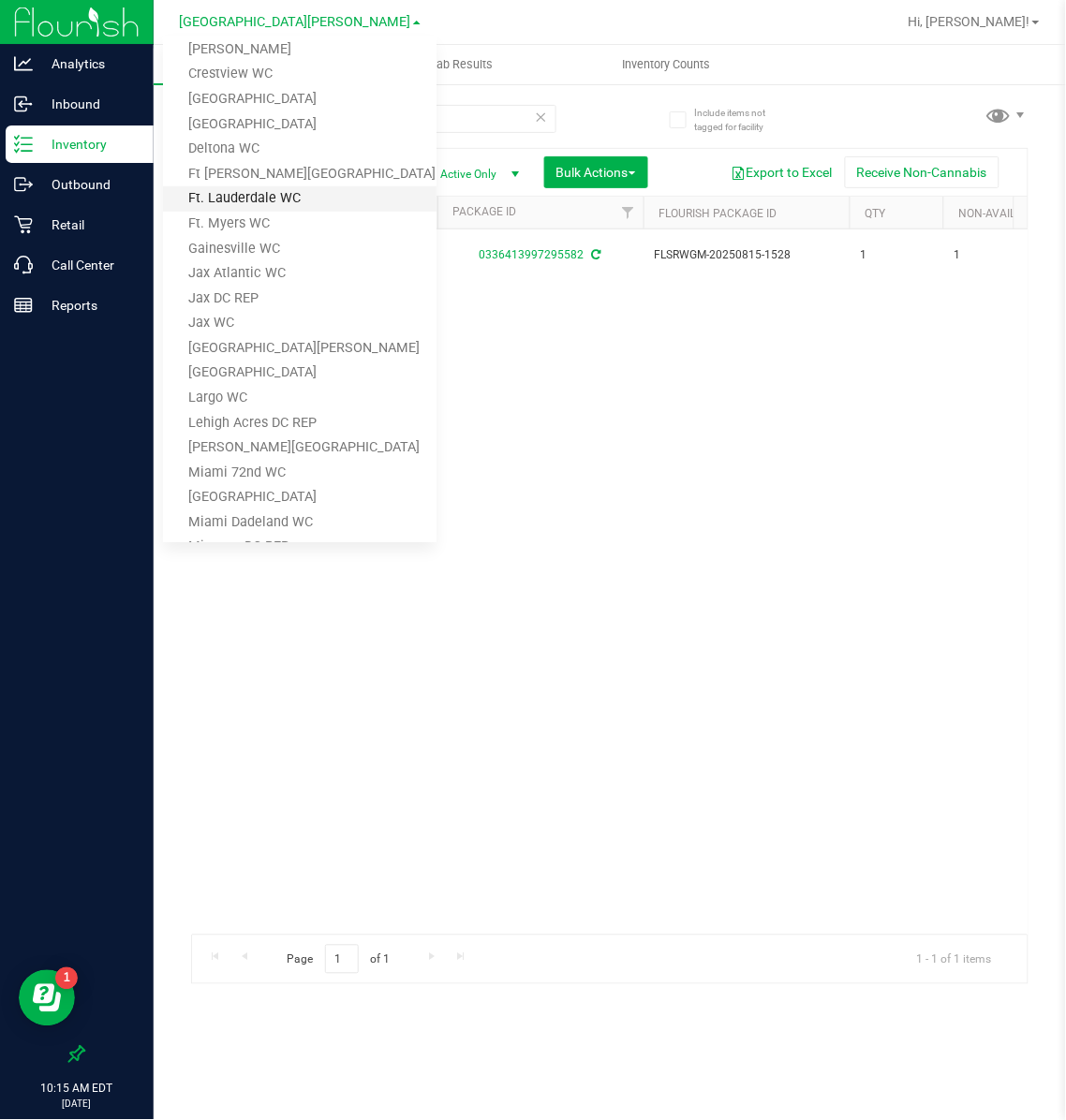
click at [238, 186] on link "Ft. Lauderdale WC" at bounding box center [300, 199] width 273 height 26
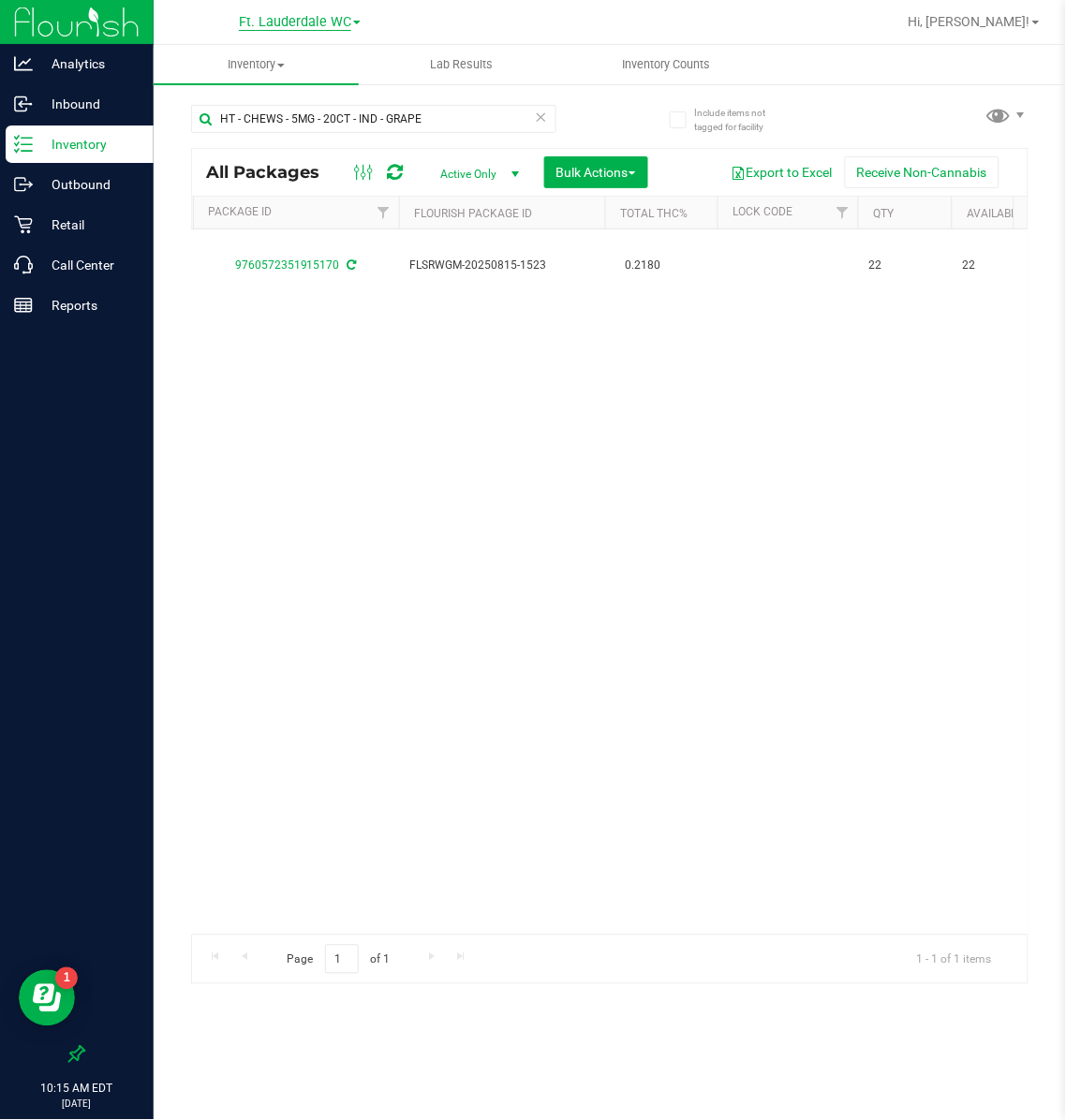
click at [302, 22] on span "Ft. Lauderdale WC" at bounding box center [295, 22] width 113 height 17
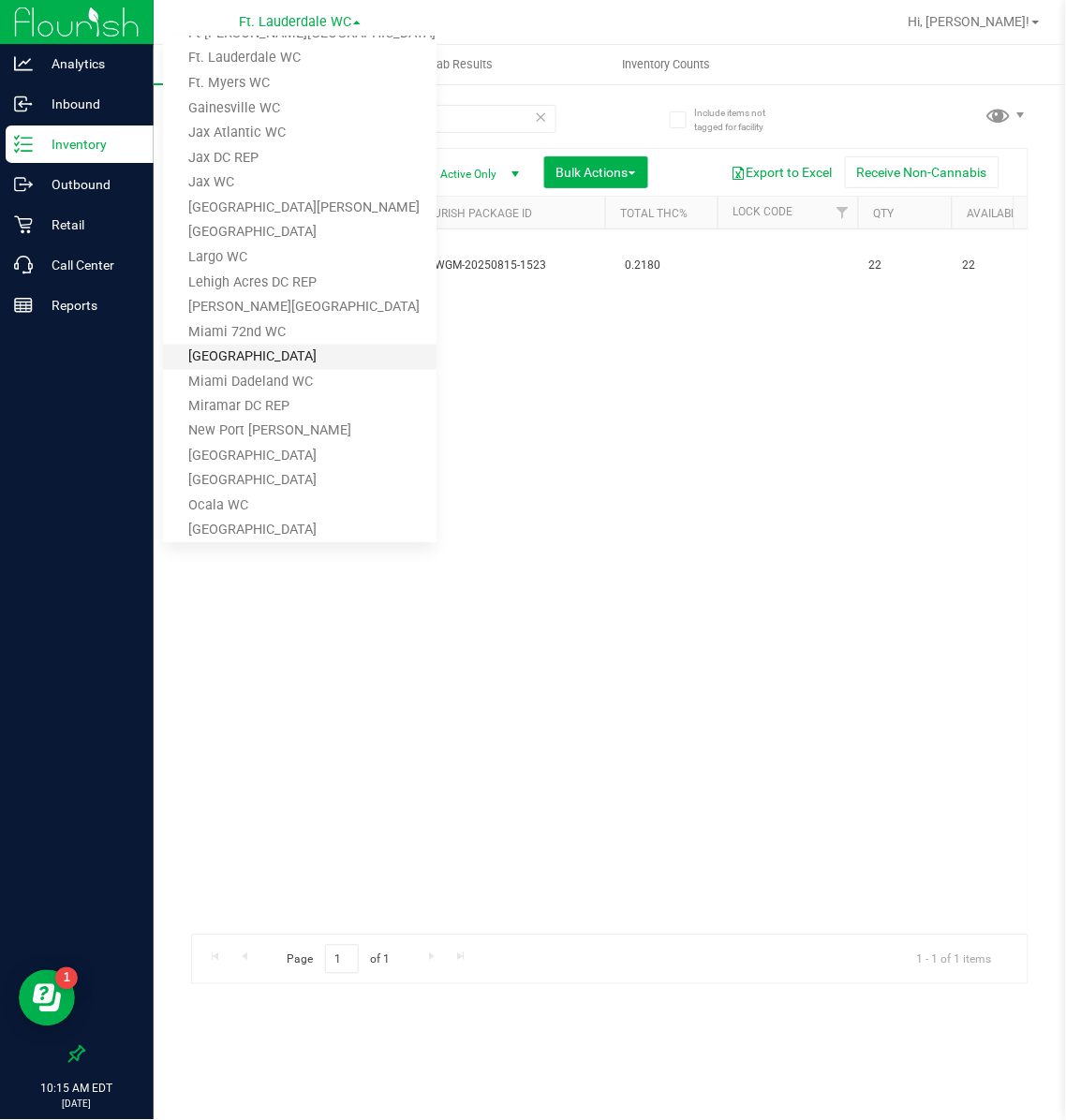
click at [263, 354] on link "[GEOGRAPHIC_DATA]" at bounding box center [300, 357] width 273 height 26
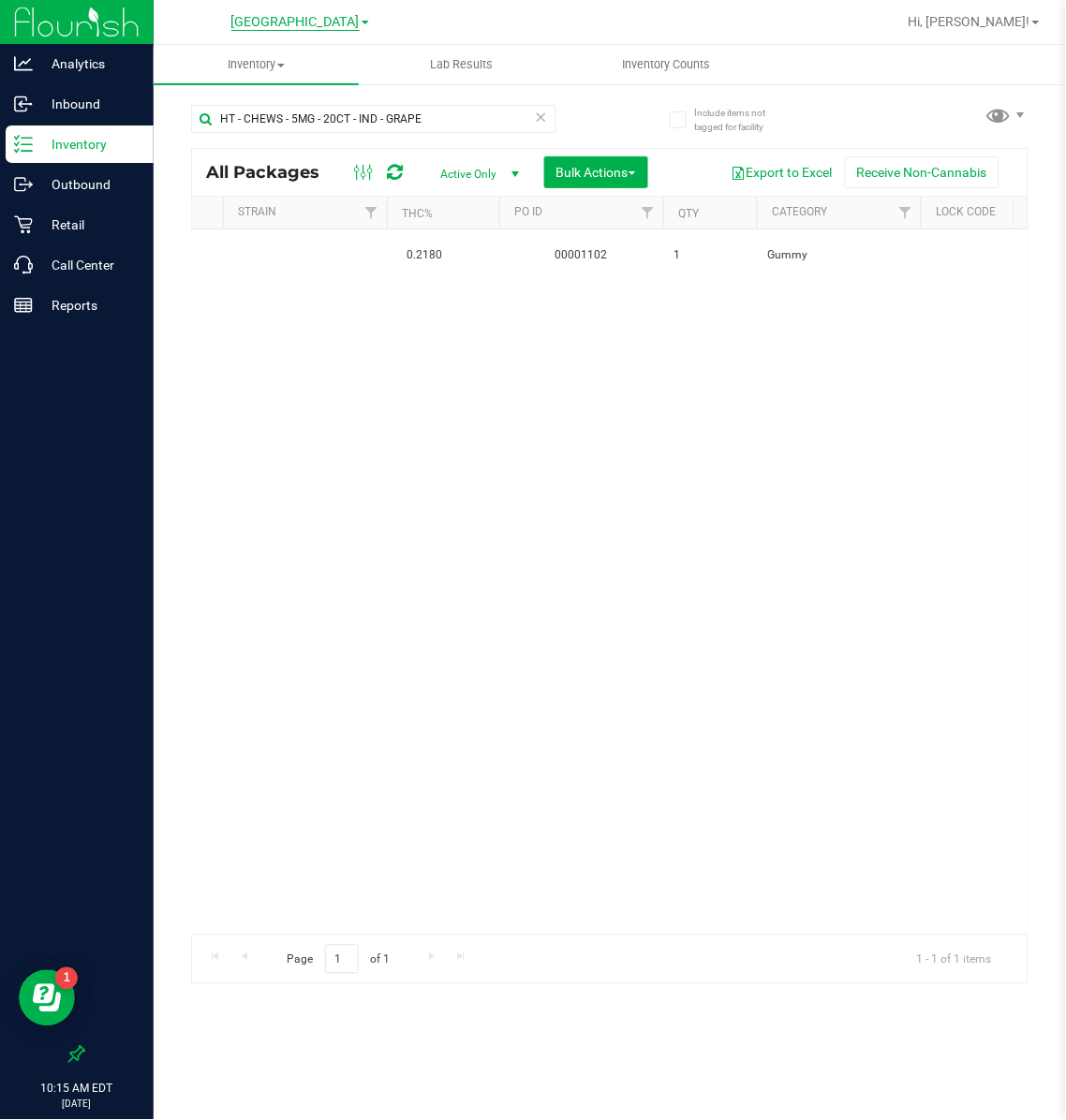
click at [336, 20] on span "[GEOGRAPHIC_DATA]" at bounding box center [296, 22] width 129 height 17
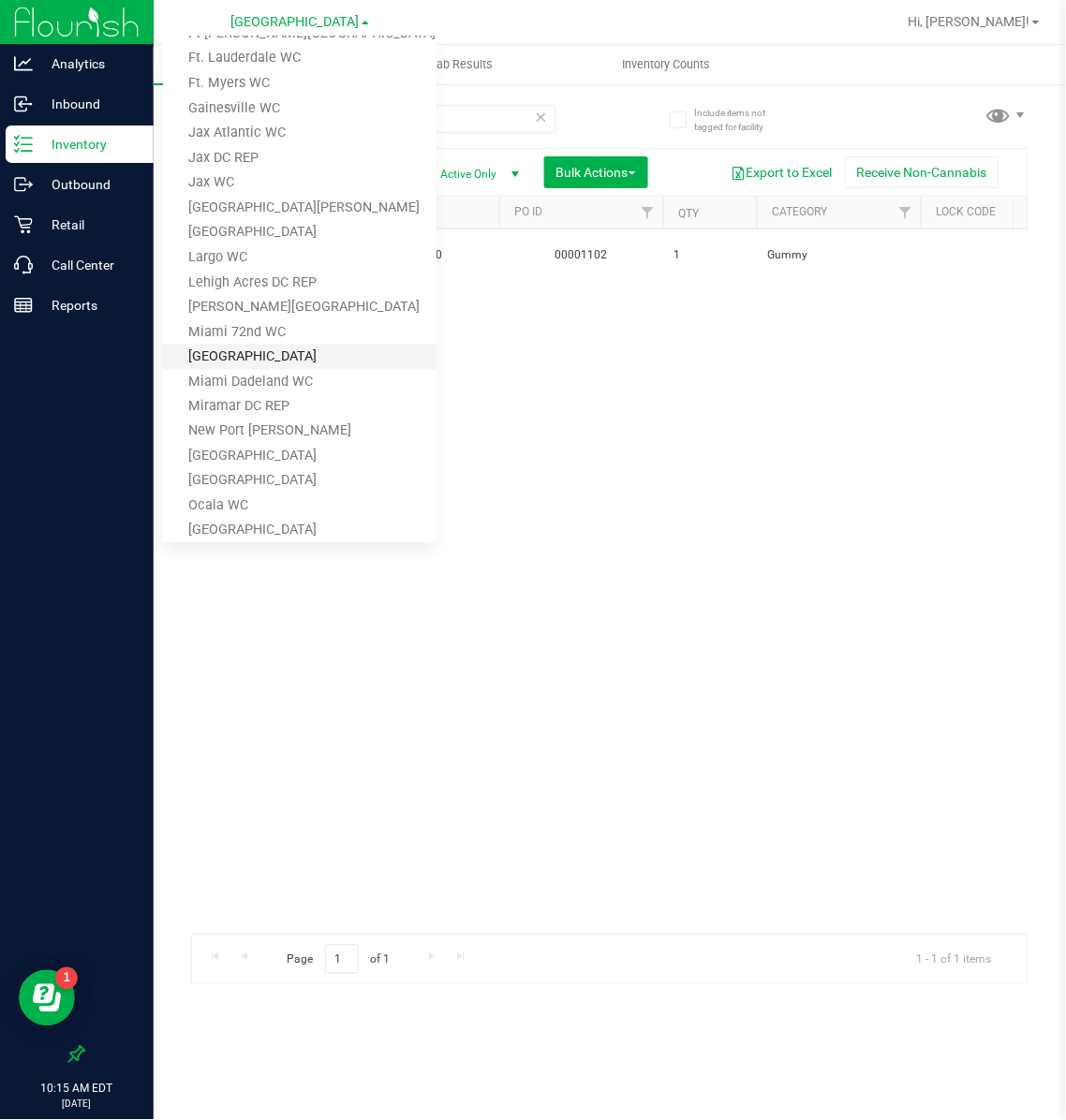
click at [250, 366] on link "[GEOGRAPHIC_DATA]" at bounding box center [300, 357] width 273 height 26
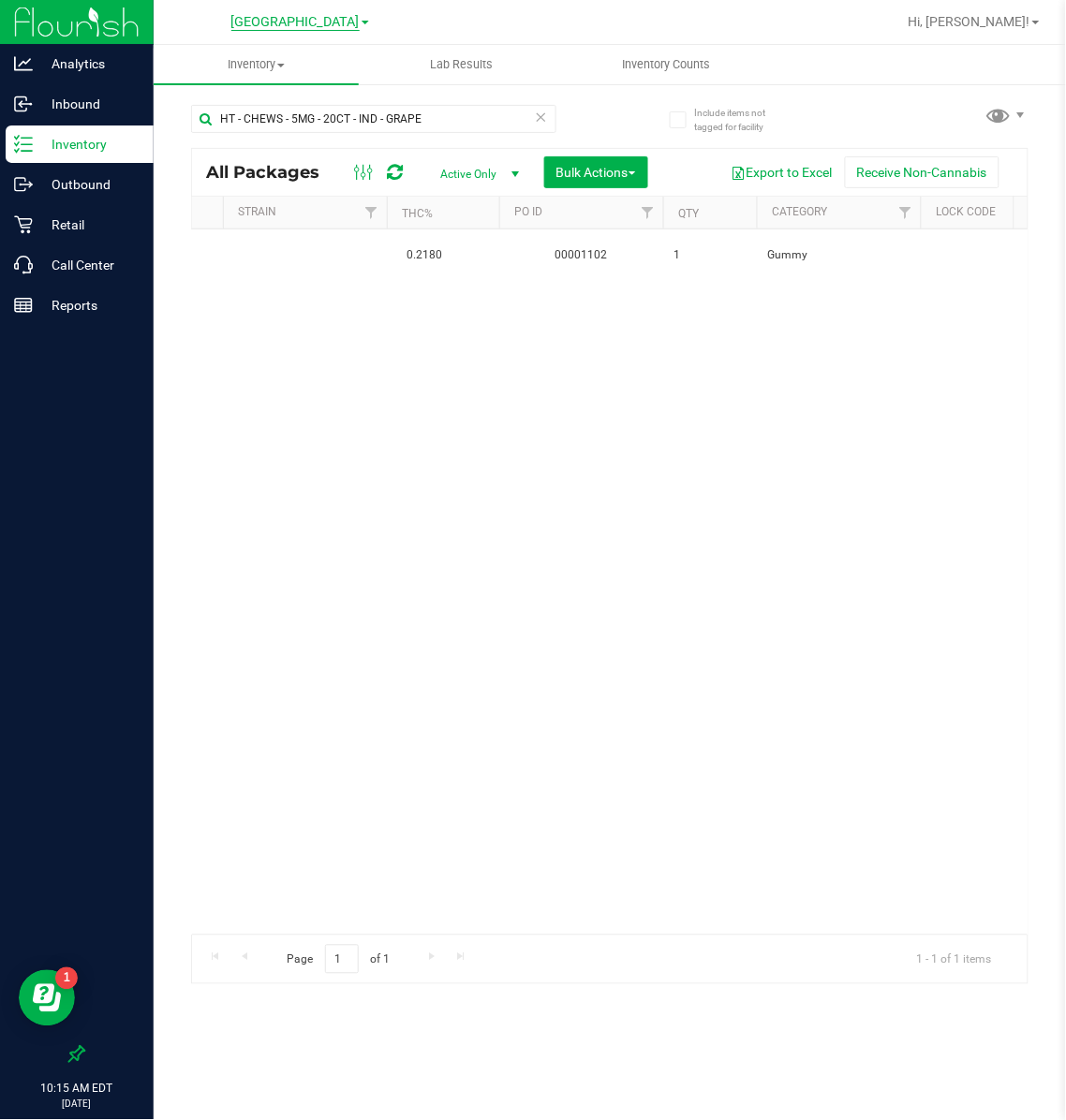
click at [268, 25] on span "[GEOGRAPHIC_DATA]" at bounding box center [296, 22] width 129 height 17
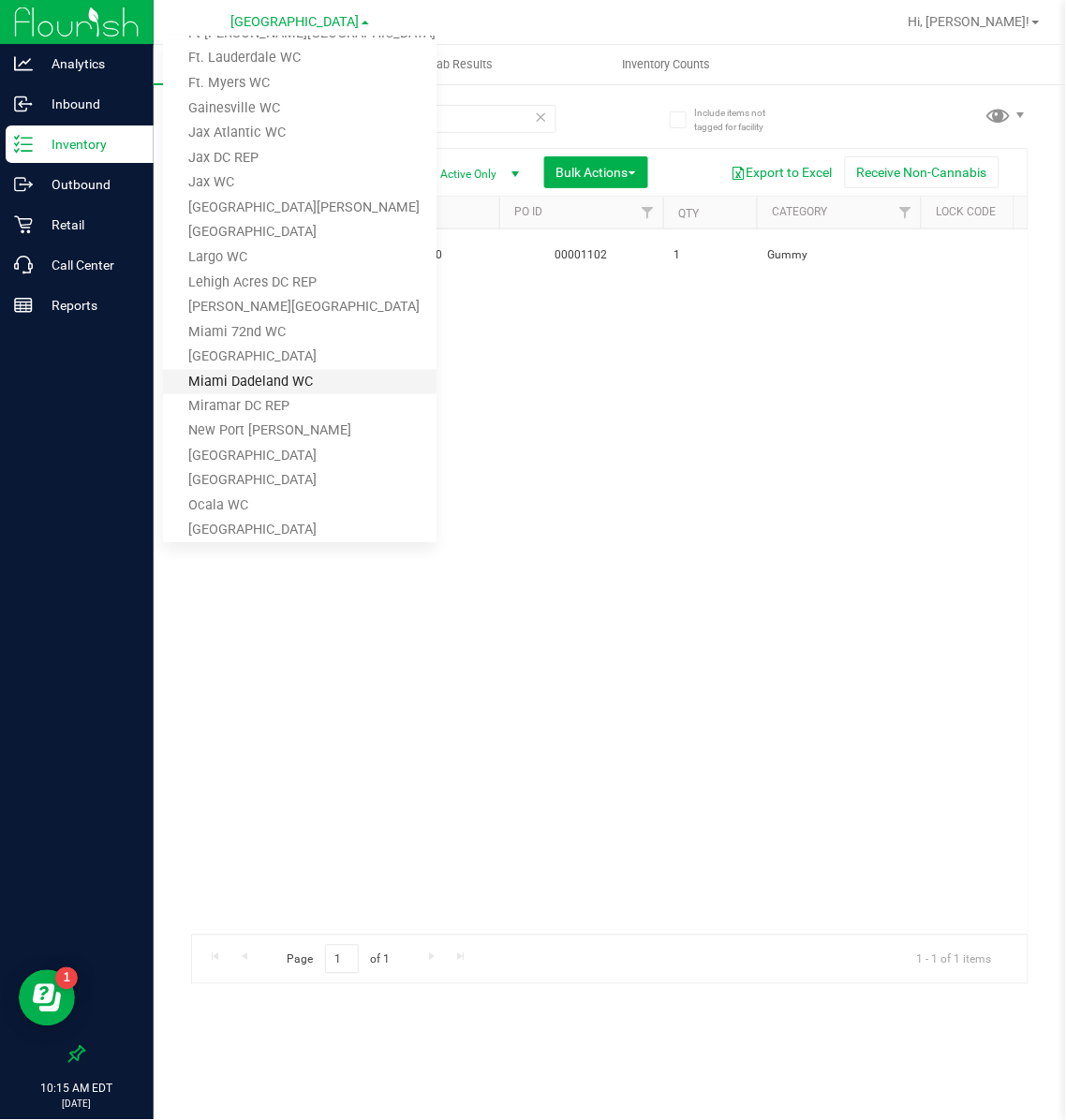
click at [232, 375] on link "Miami Dadeland WC" at bounding box center [300, 383] width 273 height 26
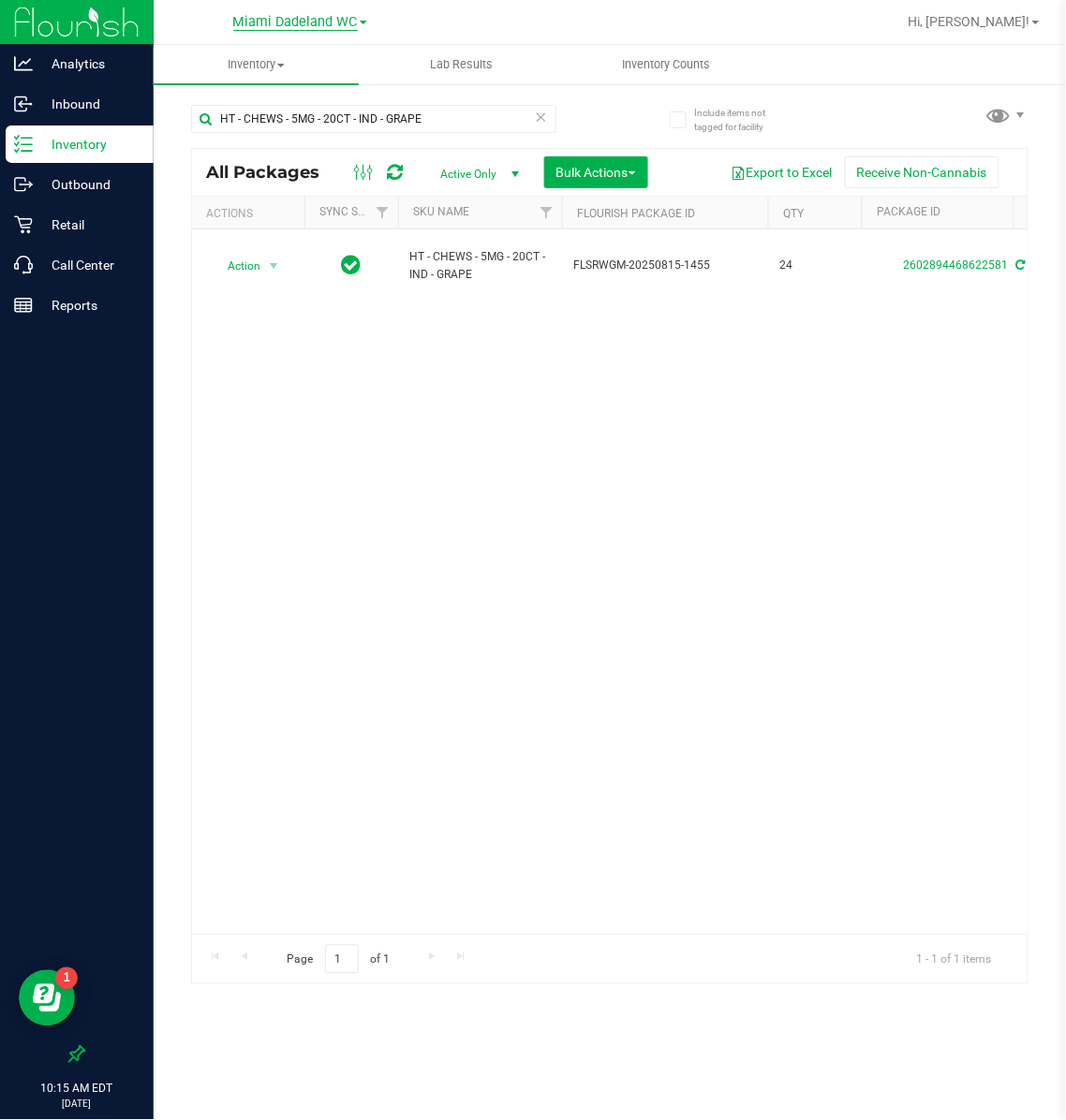
click at [322, 19] on span "Miami Dadeland WC" at bounding box center [296, 22] width 125 height 17
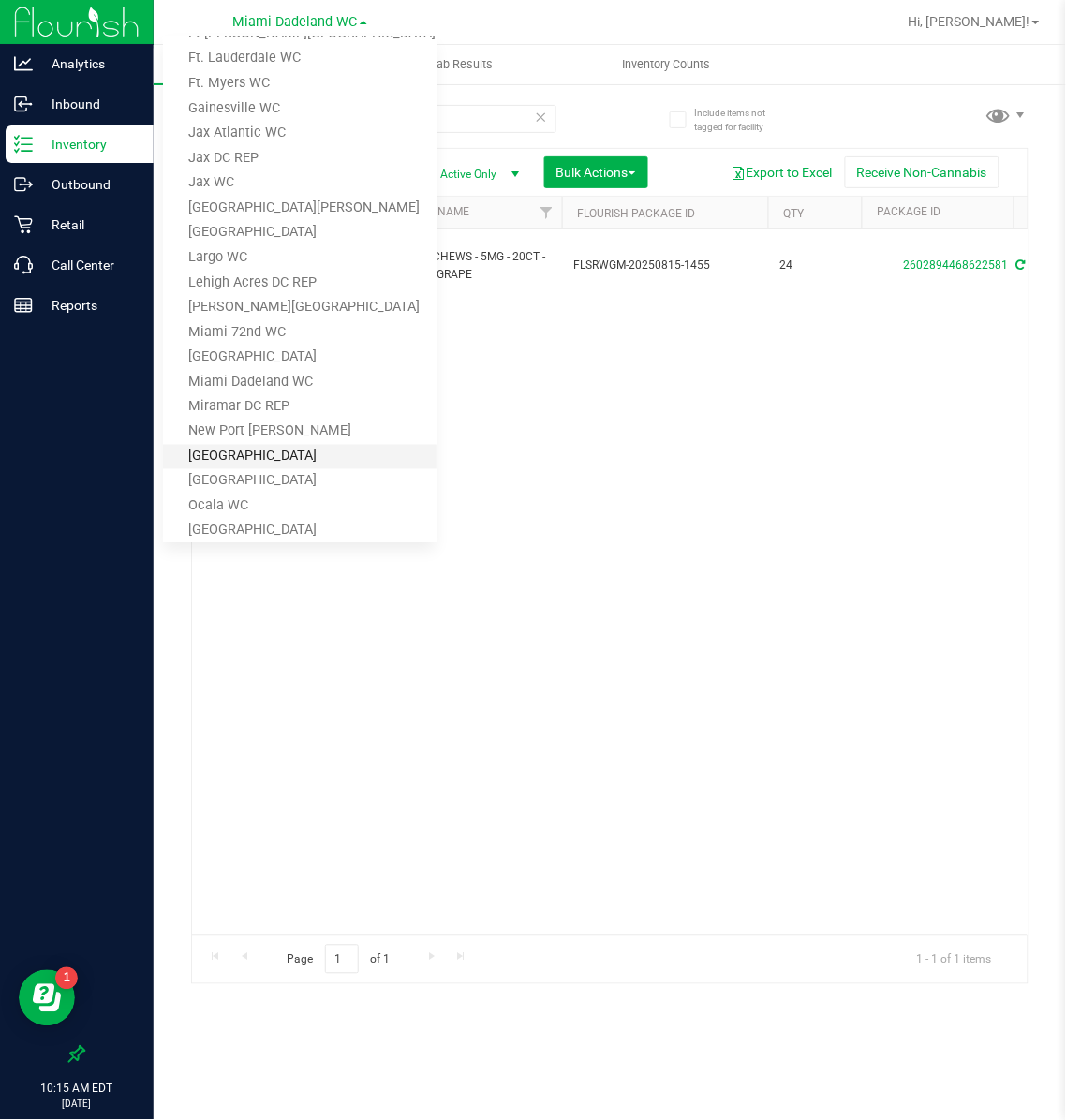
click at [261, 449] on link "[GEOGRAPHIC_DATA]" at bounding box center [300, 457] width 273 height 26
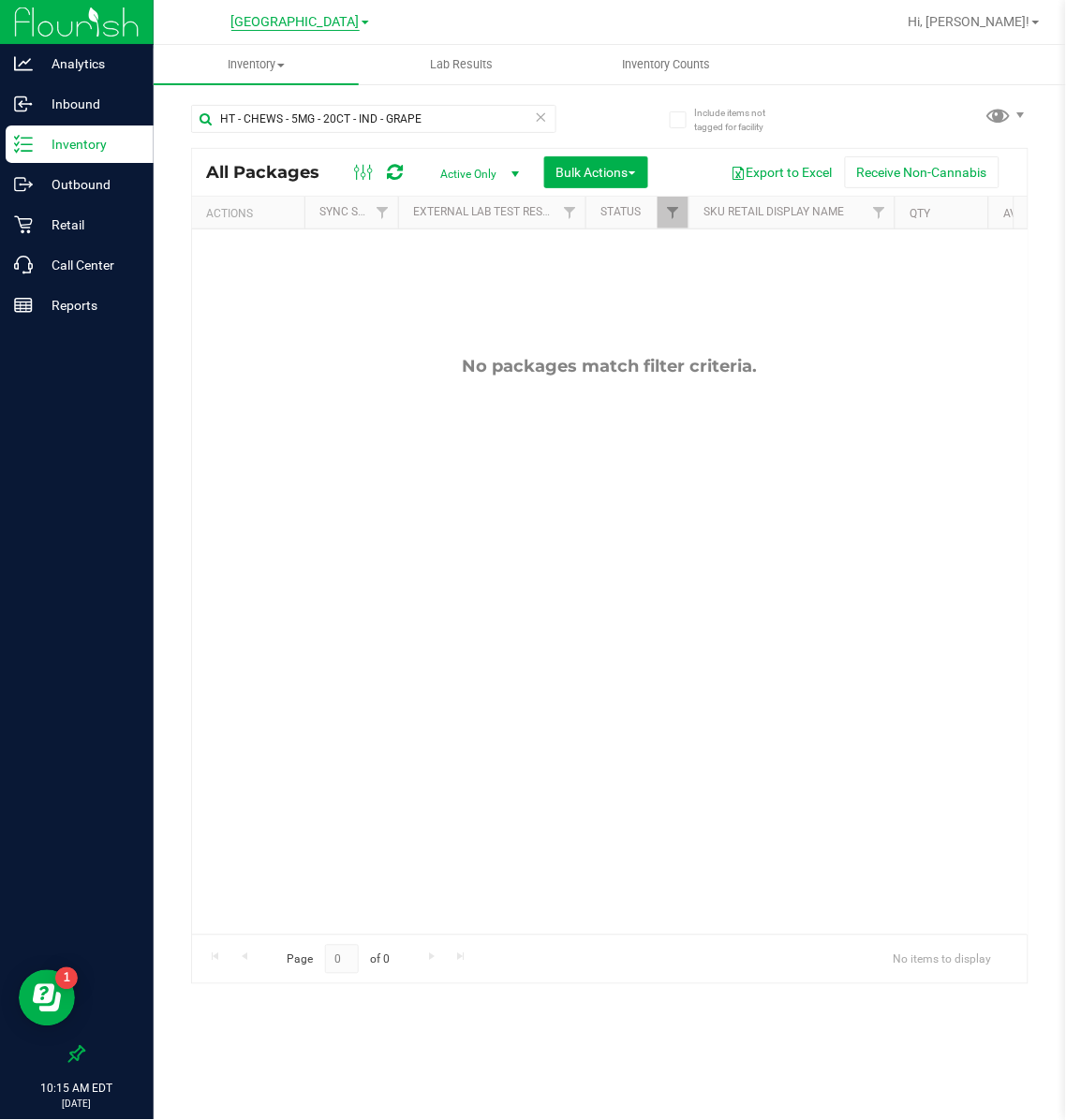
click at [303, 24] on span "[GEOGRAPHIC_DATA]" at bounding box center [296, 22] width 129 height 17
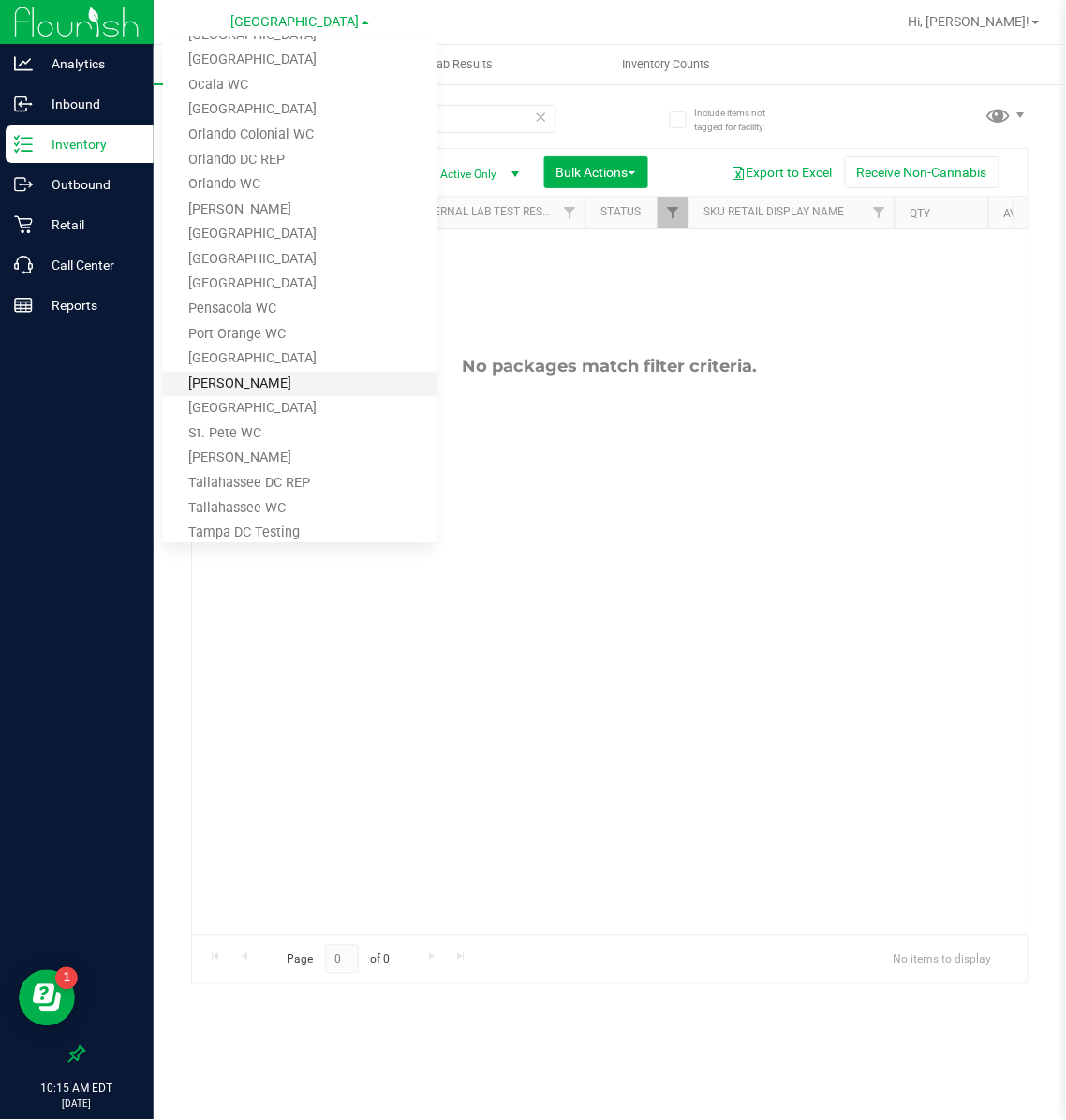
click at [218, 375] on link "[PERSON_NAME]" at bounding box center [300, 386] width 273 height 26
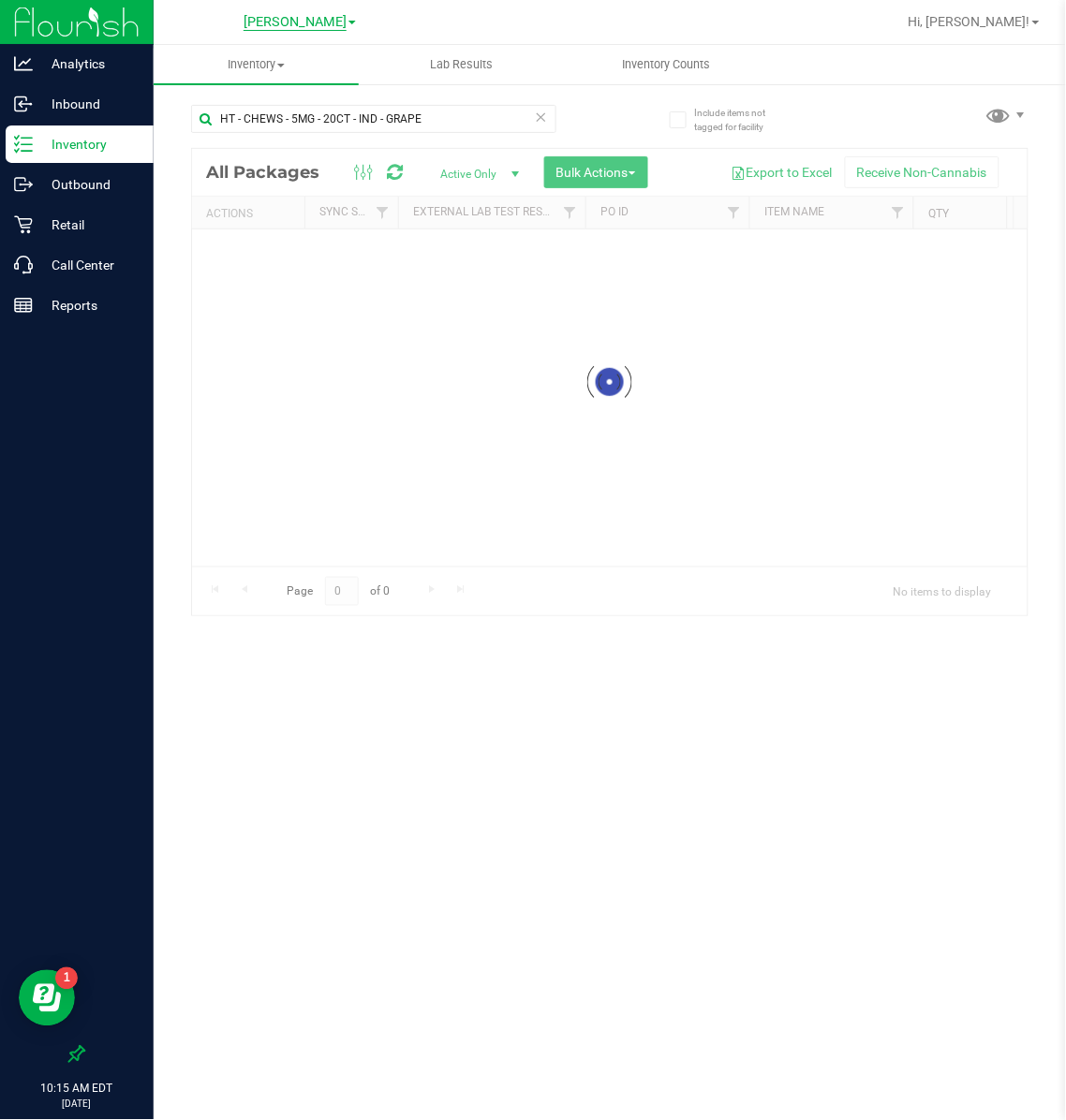
click at [282, 18] on span "[PERSON_NAME]" at bounding box center [295, 22] width 103 height 17
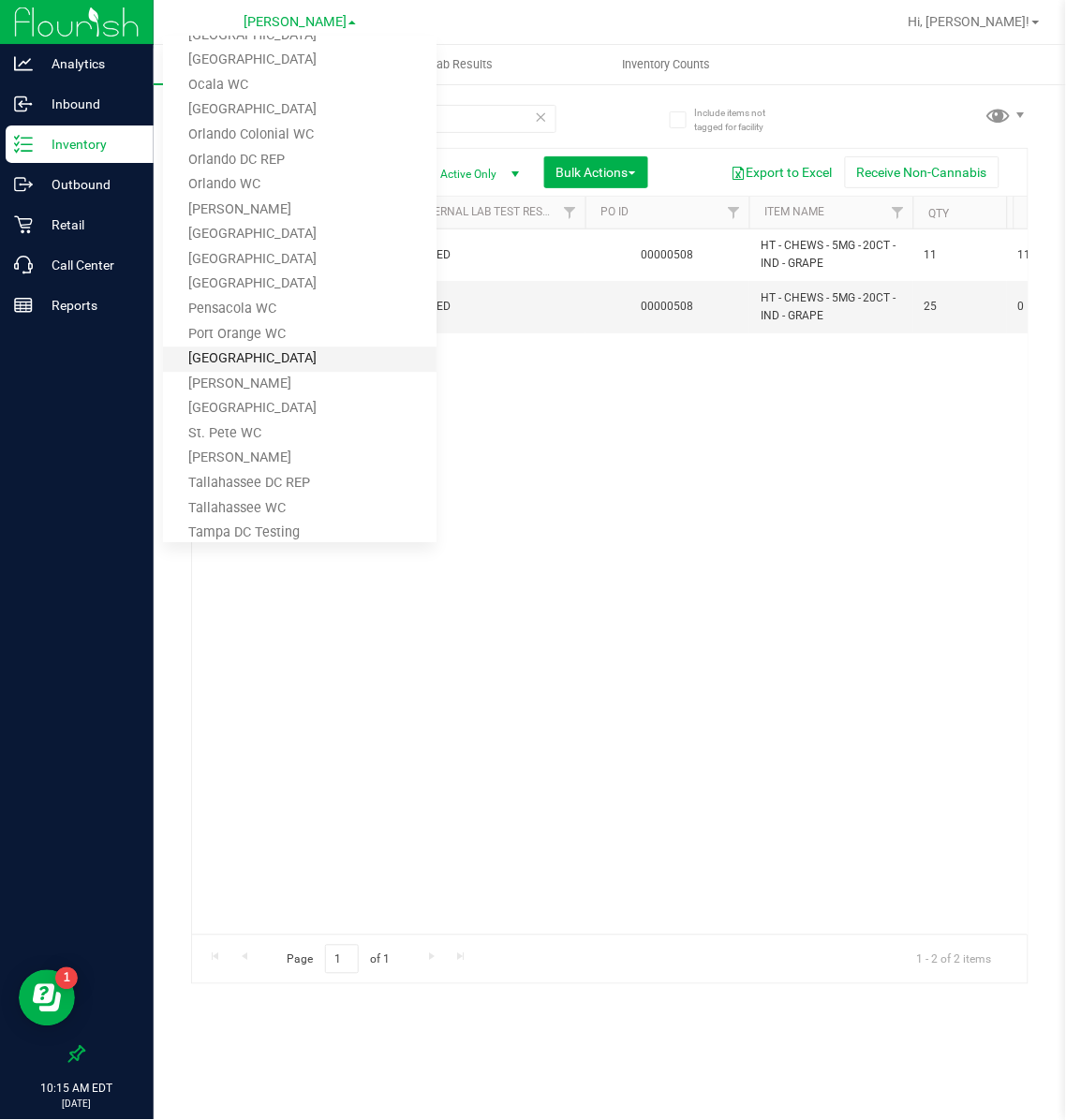
click at [241, 353] on link "[GEOGRAPHIC_DATA]" at bounding box center [300, 360] width 273 height 26
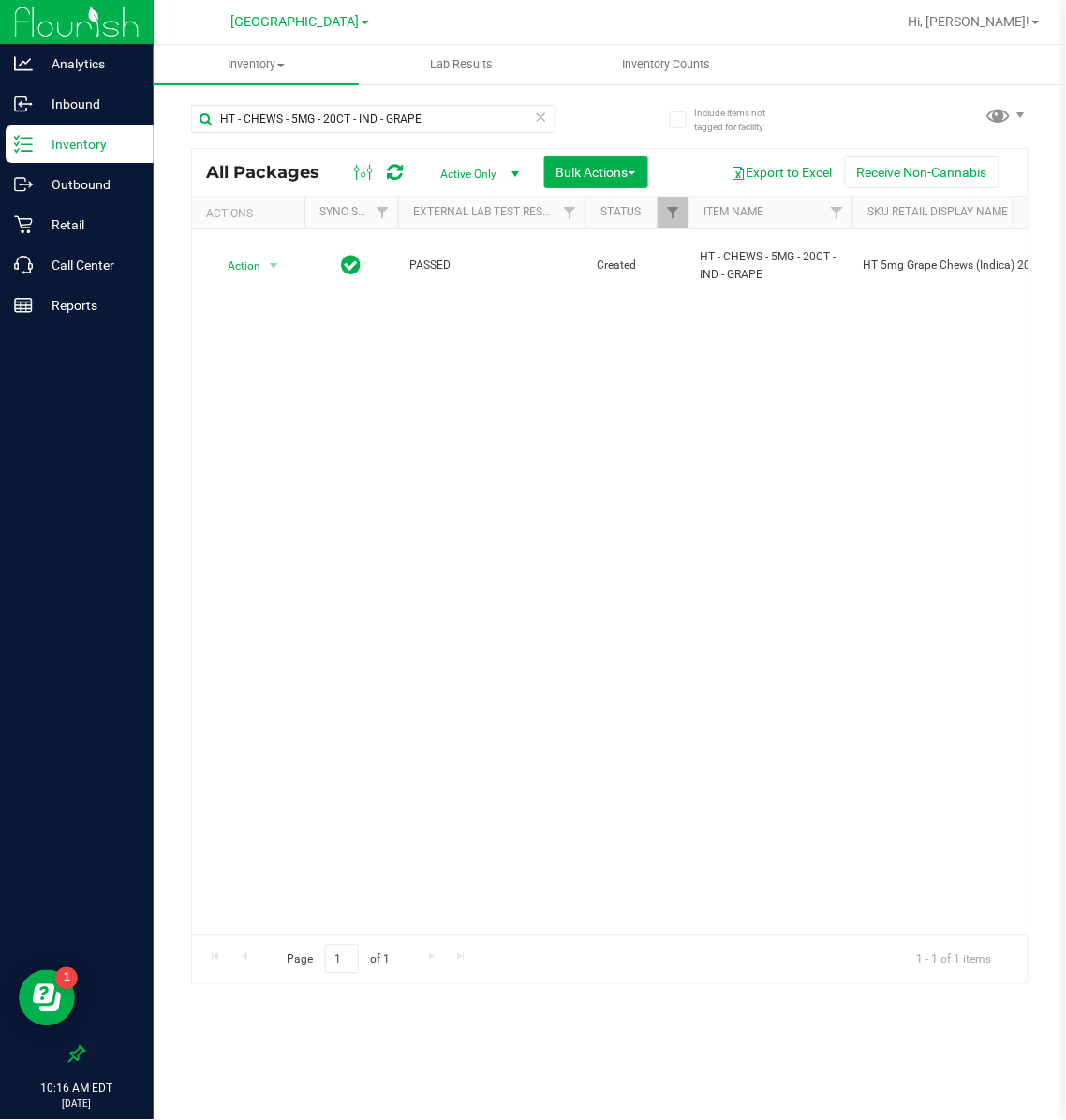
click at [543, 112] on icon at bounding box center [540, 116] width 13 height 23
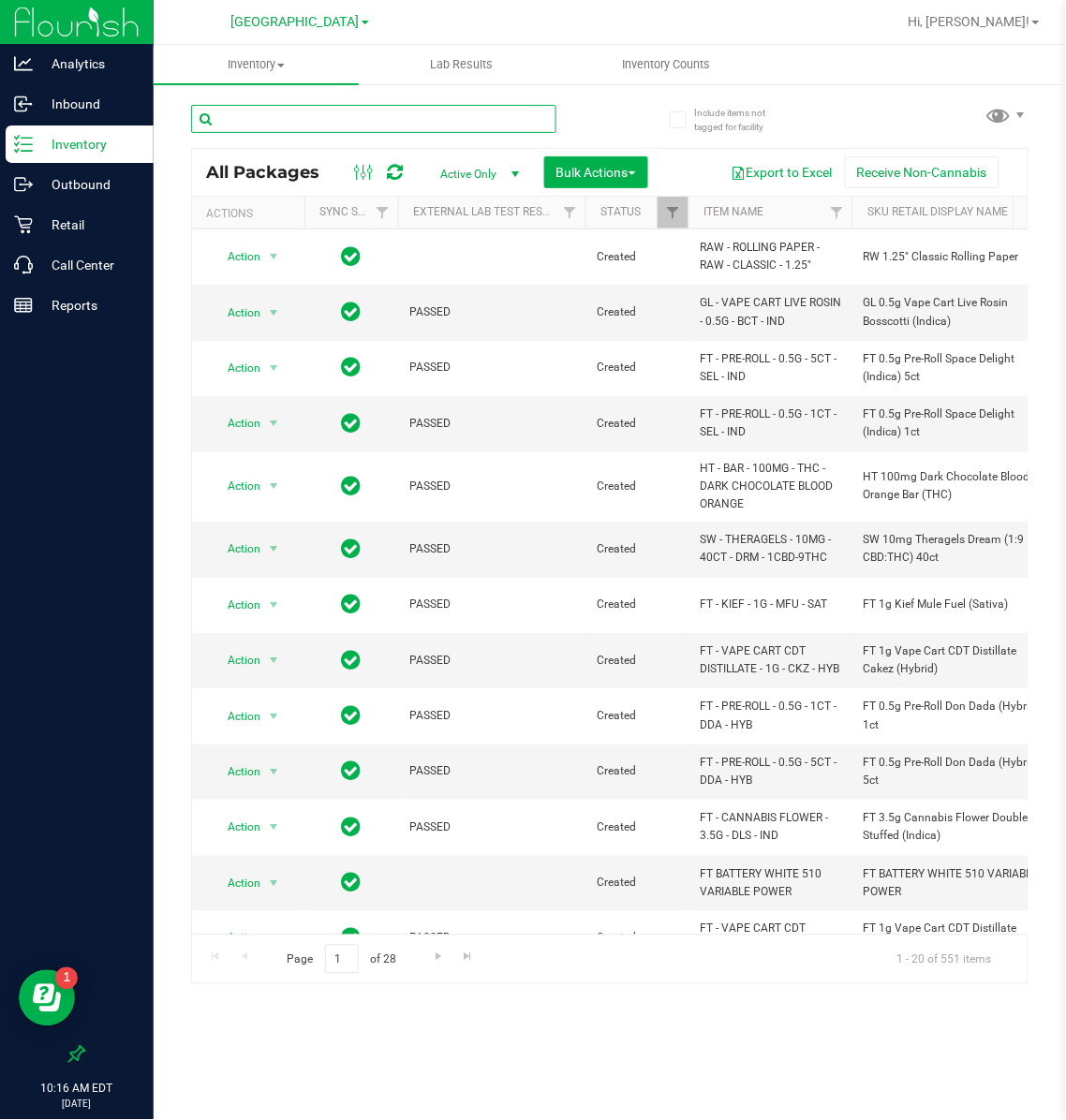
click at [268, 118] on input "text" at bounding box center [373, 119] width 365 height 28
type input "tropical"
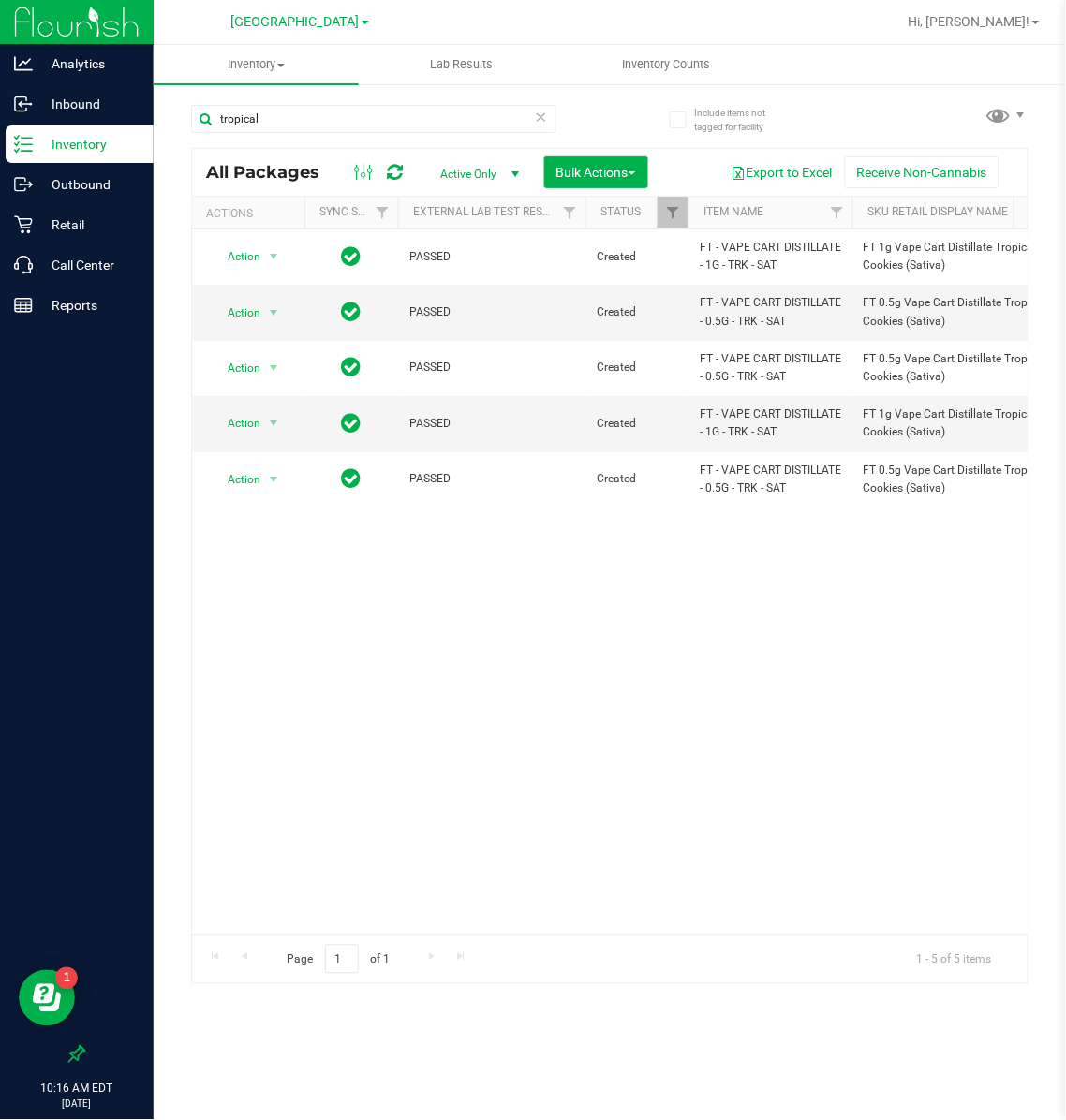
click at [361, 22] on span at bounding box center [365, 23] width 8 height 4
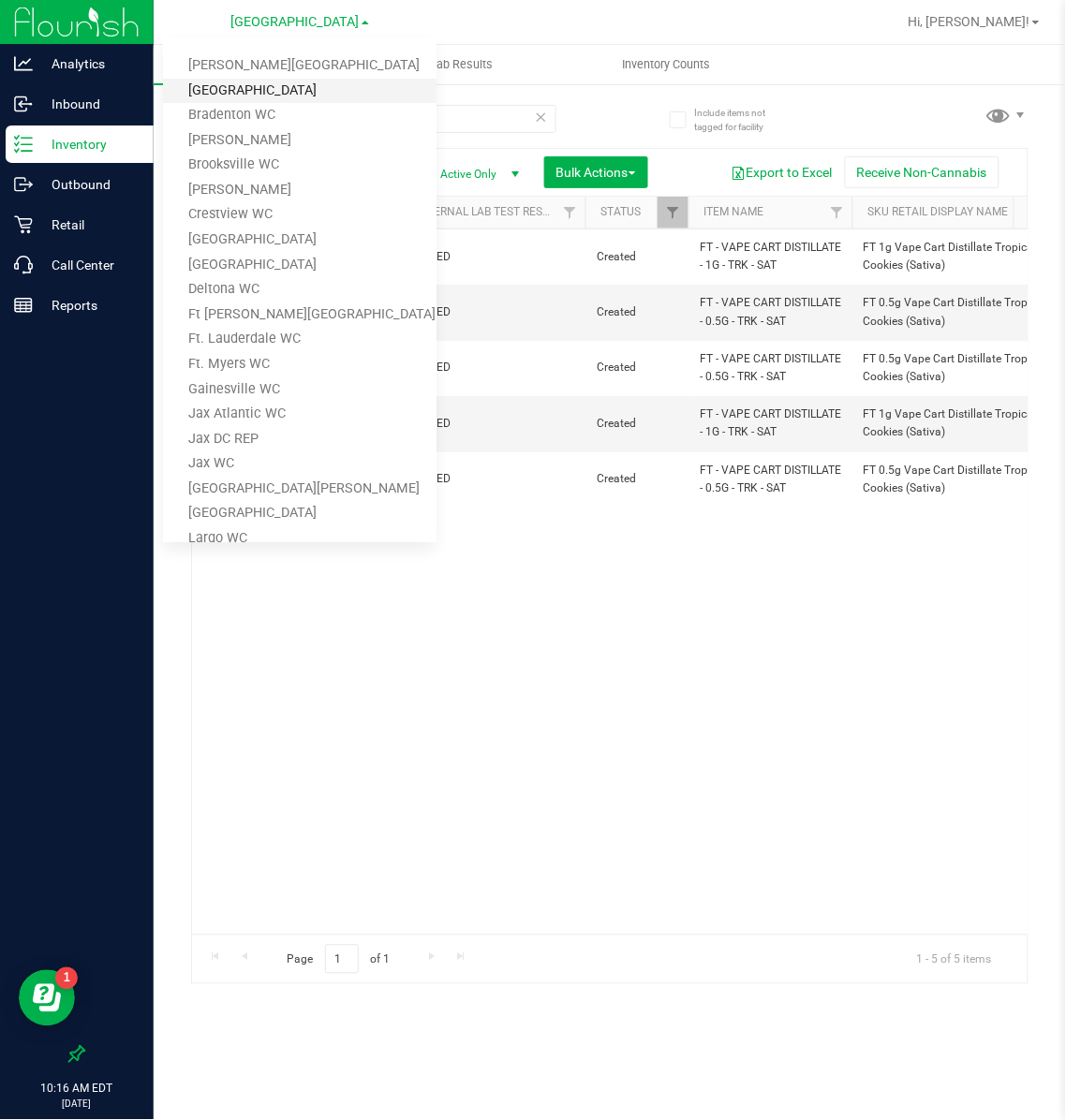
click at [256, 80] on link "[GEOGRAPHIC_DATA]" at bounding box center [300, 91] width 273 height 26
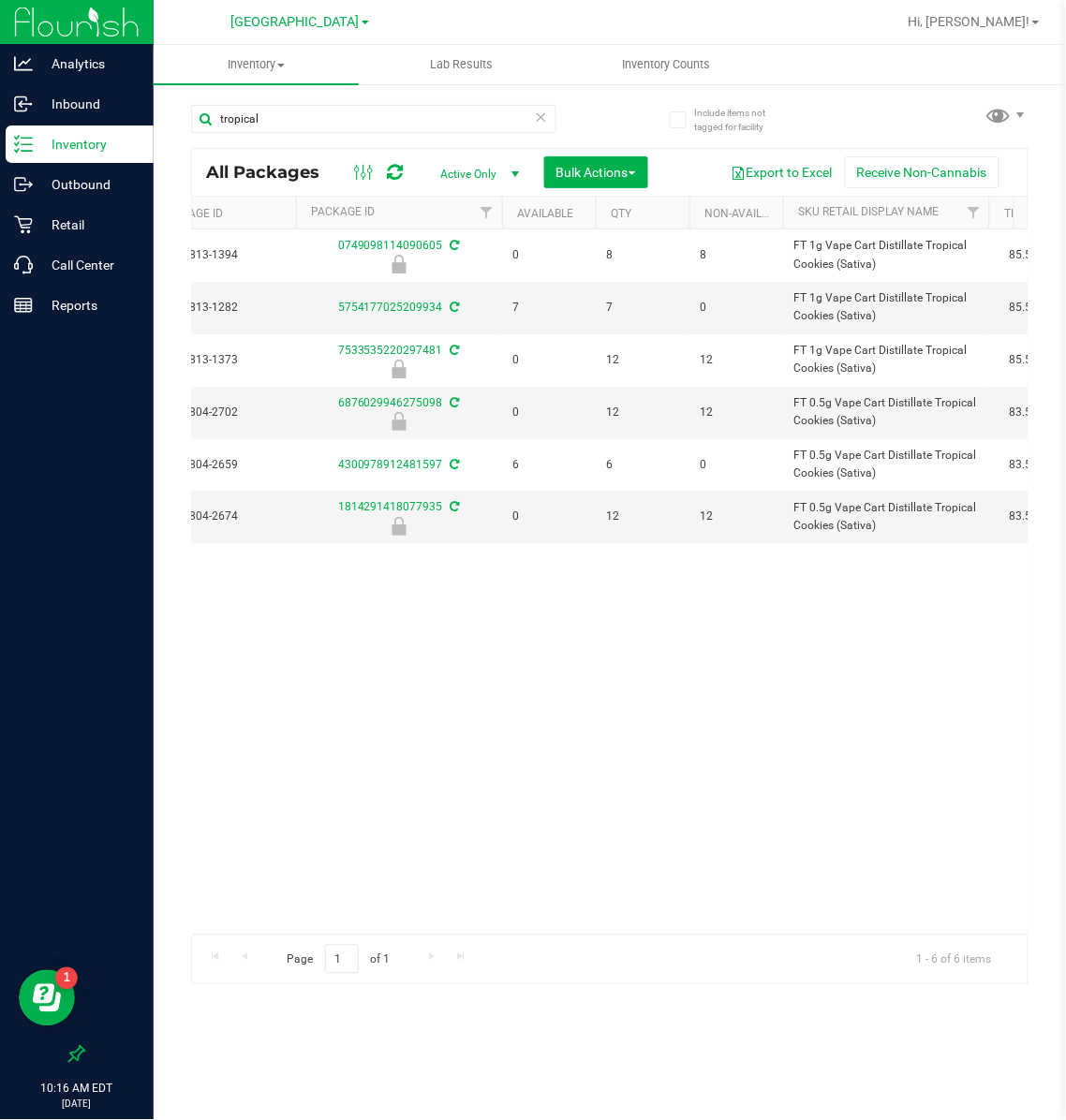
scroll to position [0, 501]
click at [299, 19] on span "[GEOGRAPHIC_DATA]" at bounding box center [296, 22] width 129 height 17
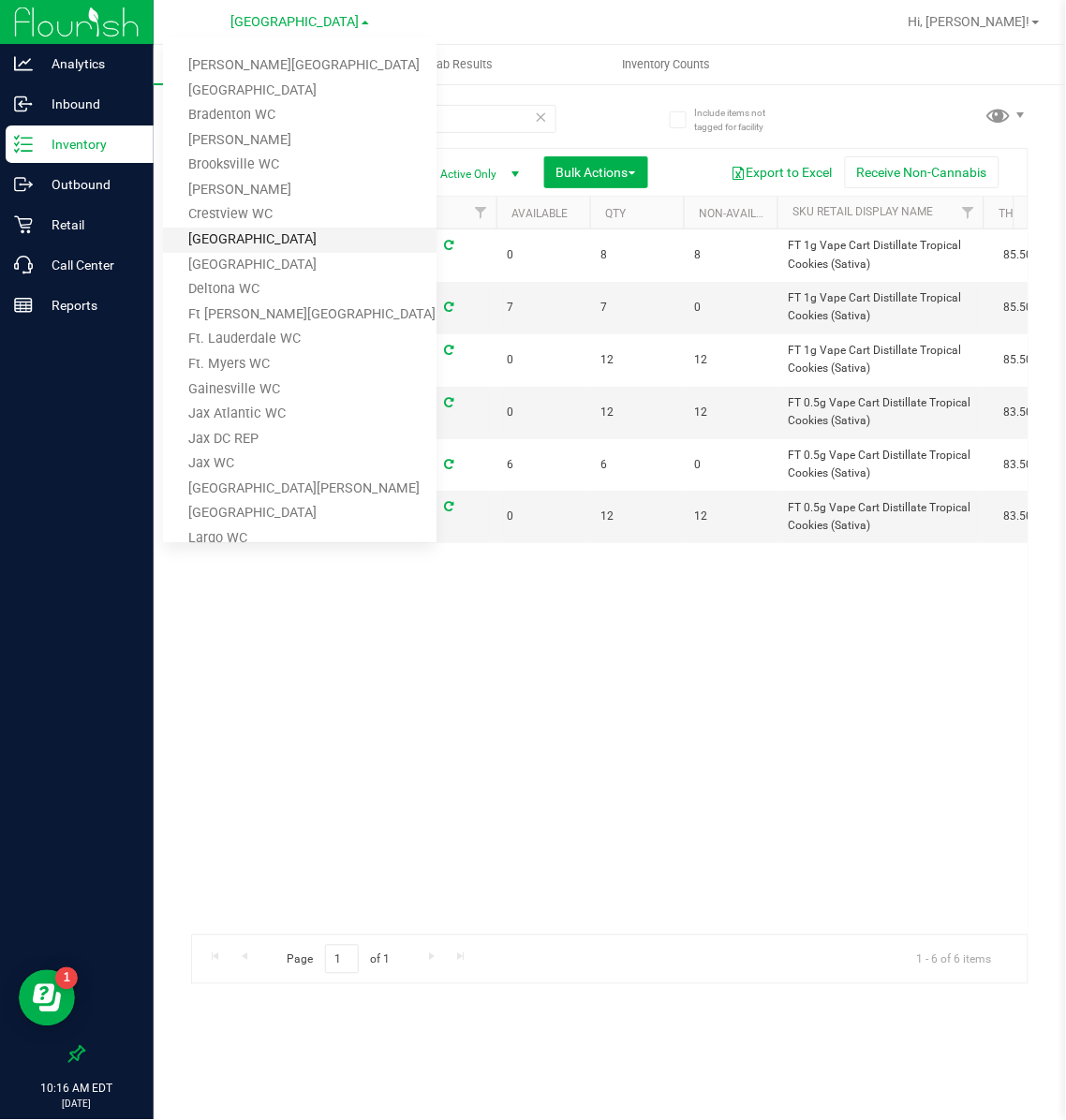
click at [238, 231] on link "[GEOGRAPHIC_DATA]" at bounding box center [300, 240] width 273 height 26
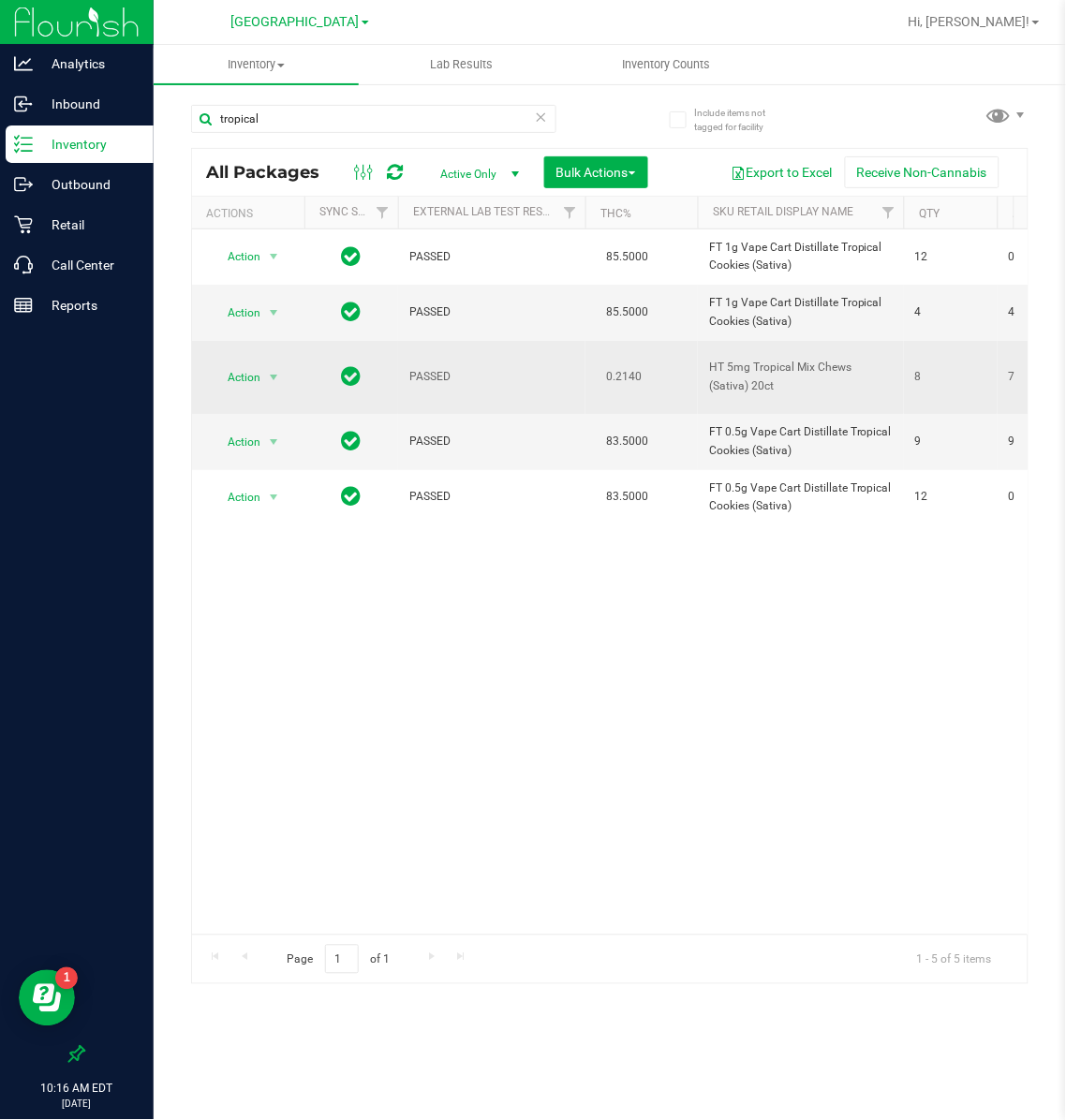
drag, startPoint x: 734, startPoint y: 387, endPoint x: 710, endPoint y: 372, distance: 28.3
click at [710, 372] on span "HT 5mg Tropical Mix Chews (Sativa) 20ct" at bounding box center [800, 376] width 183 height 36
copy span "HT 5mg Tropical Mix Chews (Sativa) 20ct"
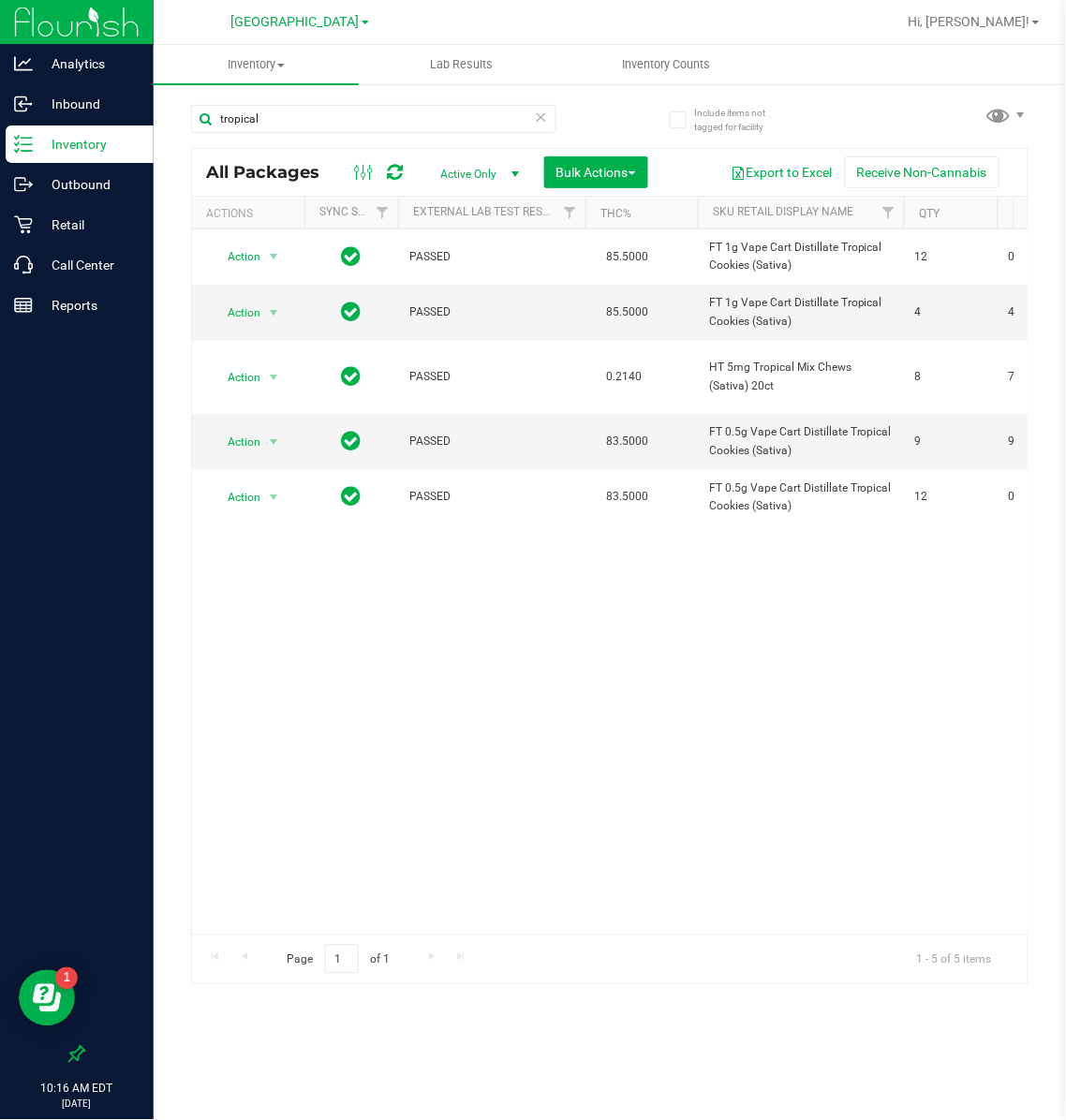
click at [536, 114] on icon at bounding box center [540, 116] width 13 height 23
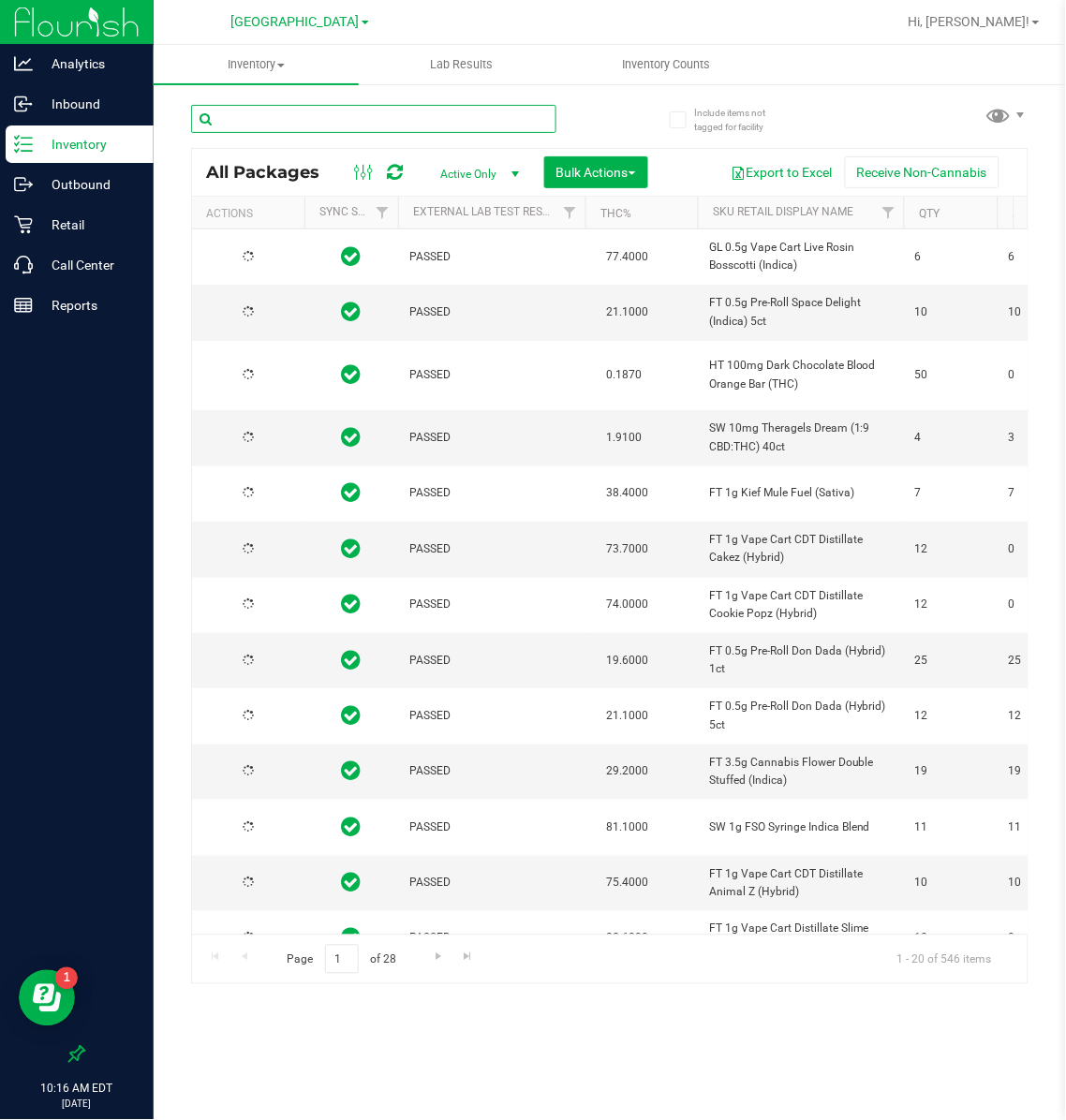
type input "[DATE]"
paste input "HT 5mg Tropical Mix Chews (Sativa) 20ct"
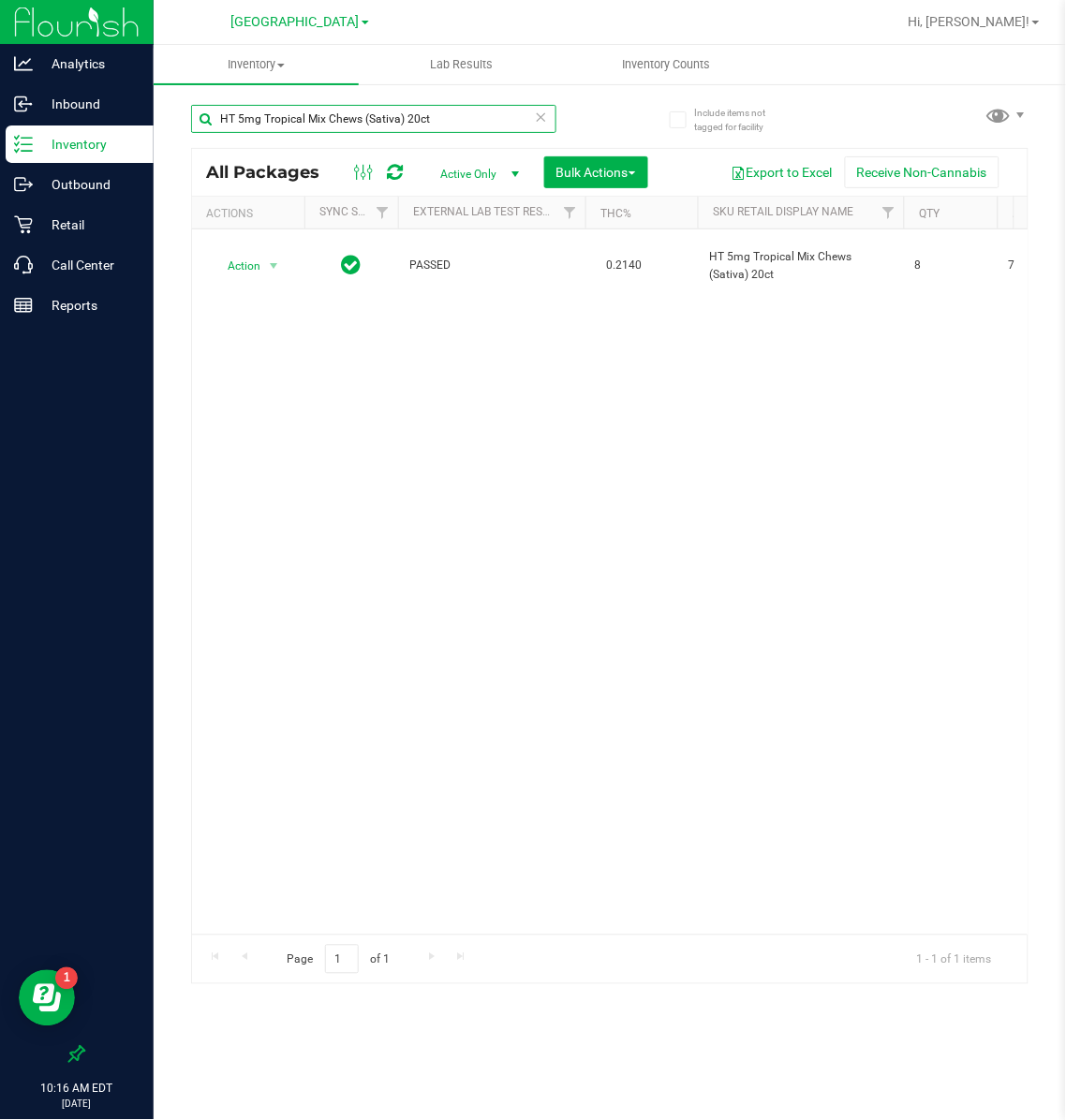
type input "HT 5mg Tropical Mix Chews (Sativa) 20ct"
click at [323, 20] on span "[GEOGRAPHIC_DATA]" at bounding box center [296, 22] width 129 height 17
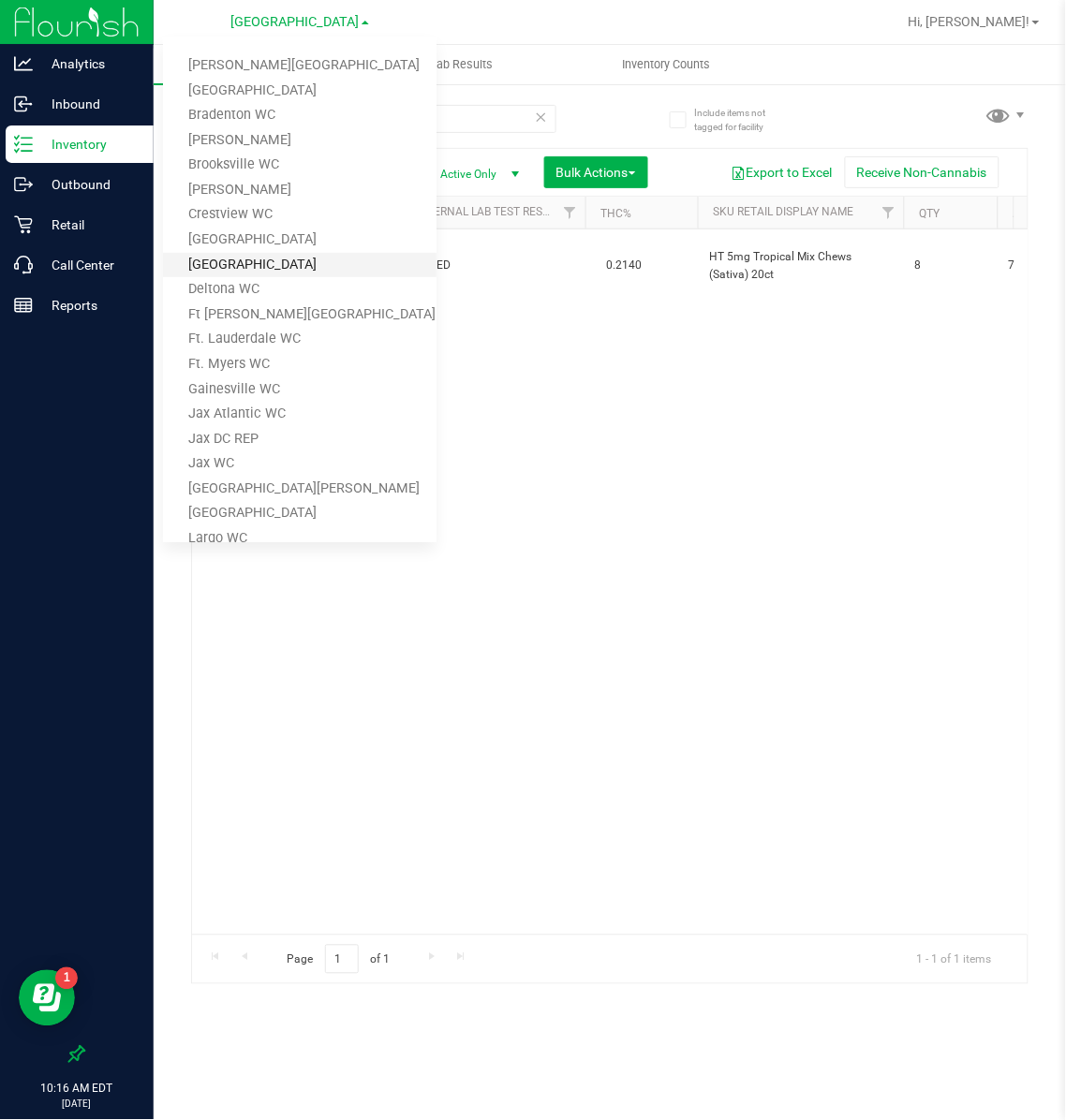
click at [235, 264] on link "[GEOGRAPHIC_DATA]" at bounding box center [300, 265] width 273 height 26
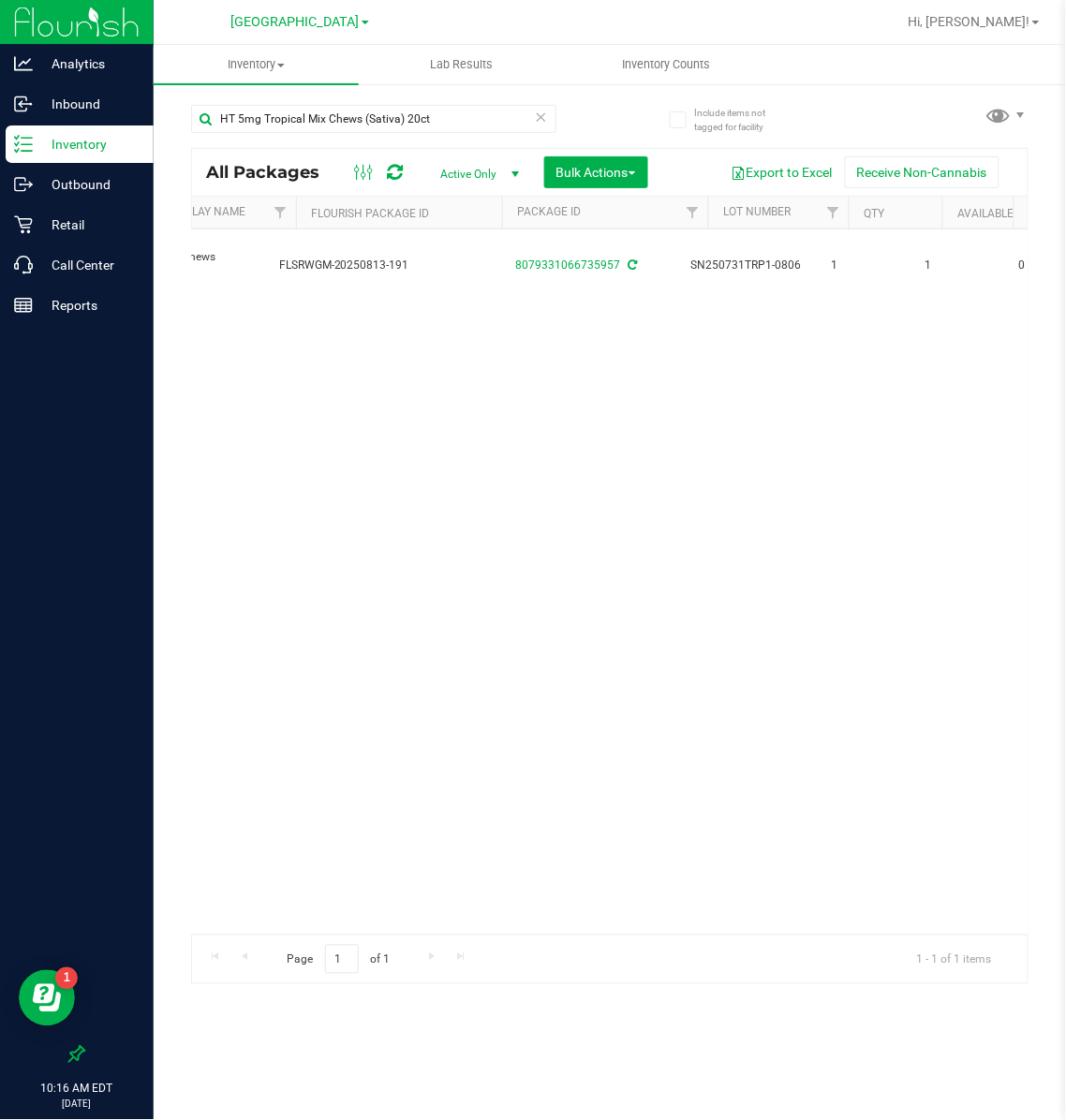
scroll to position [0, 524]
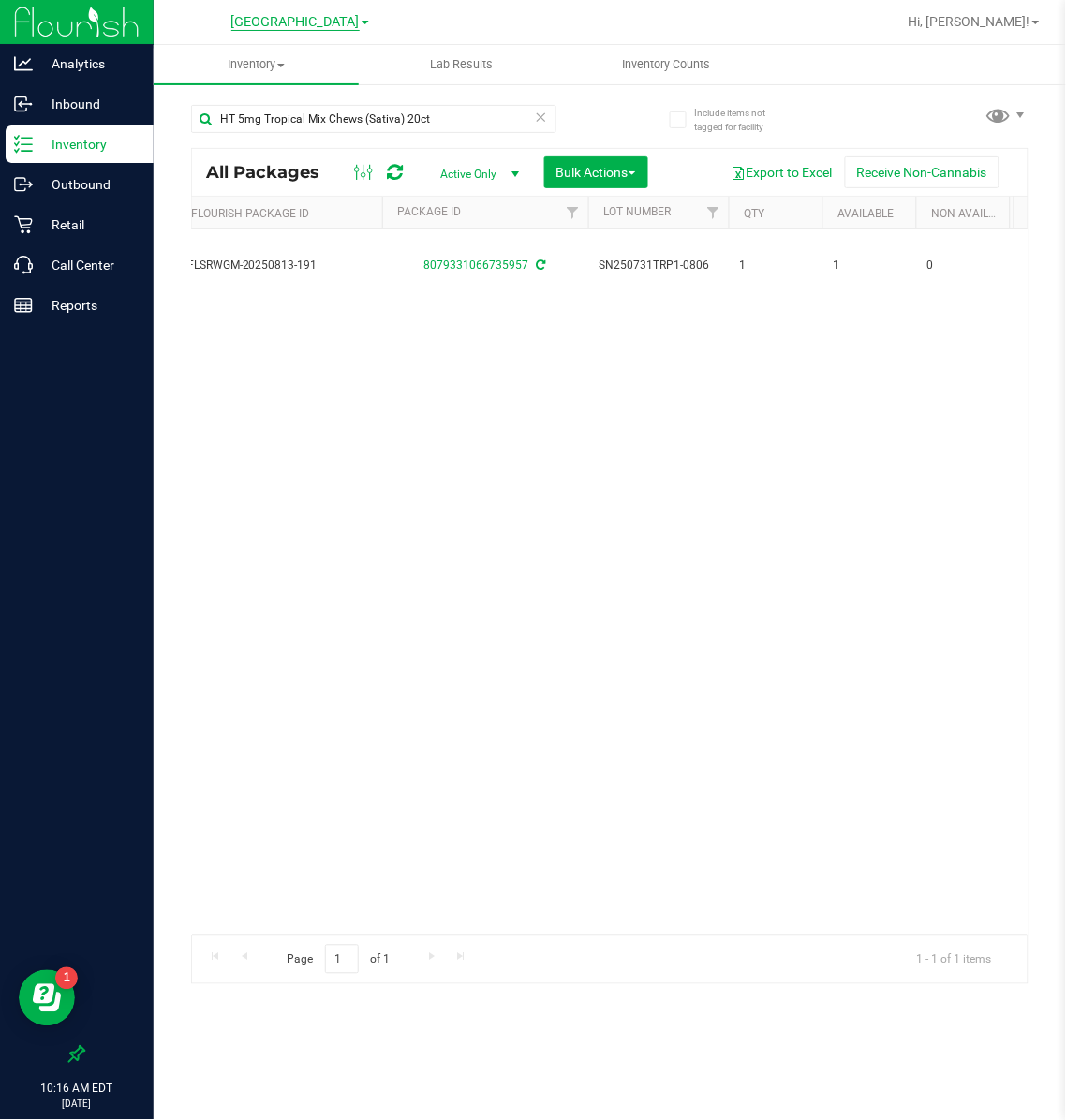
click at [285, 18] on span "[GEOGRAPHIC_DATA]" at bounding box center [296, 22] width 129 height 17
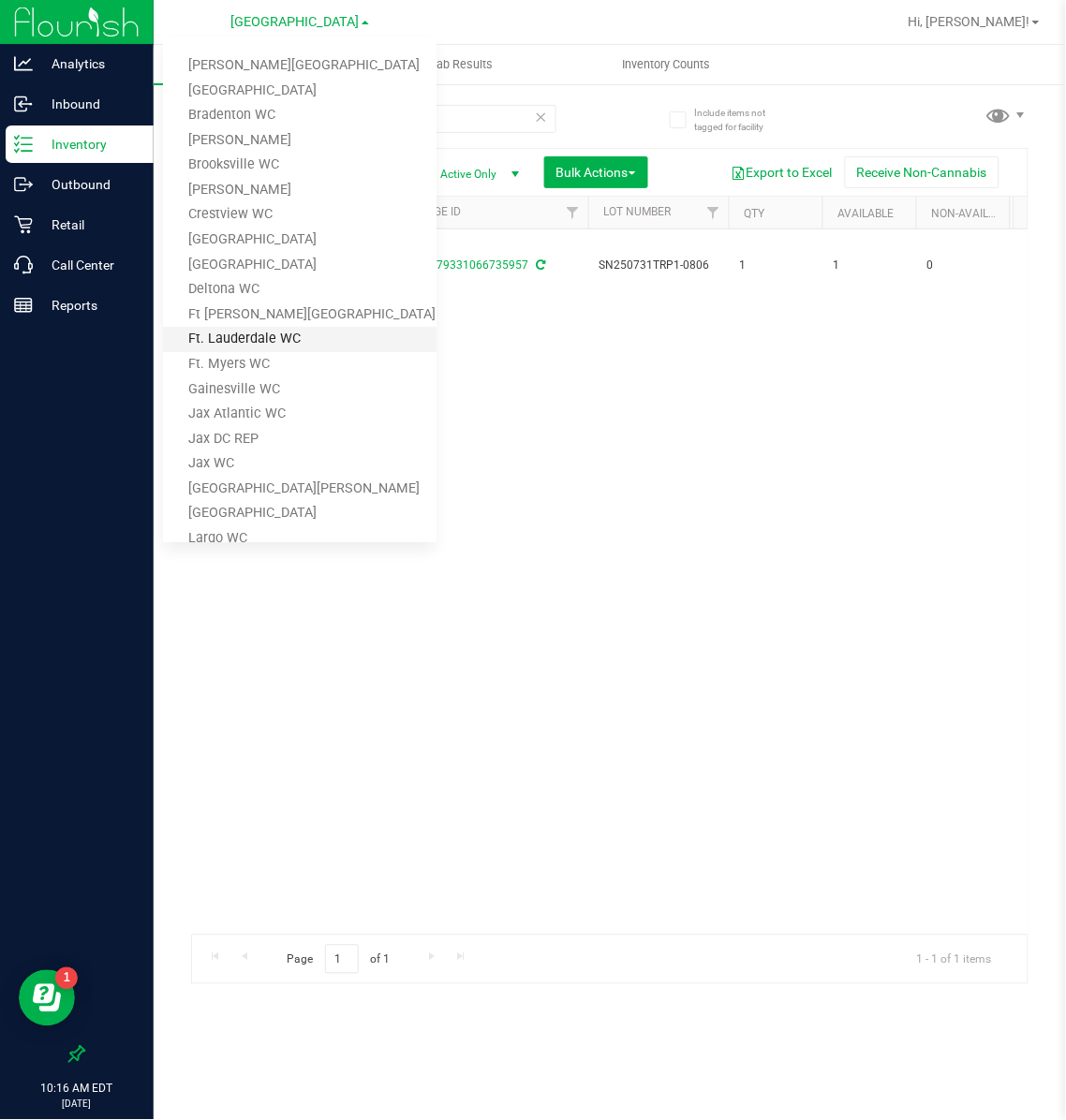
click at [243, 328] on link "Ft. Lauderdale WC" at bounding box center [300, 339] width 273 height 26
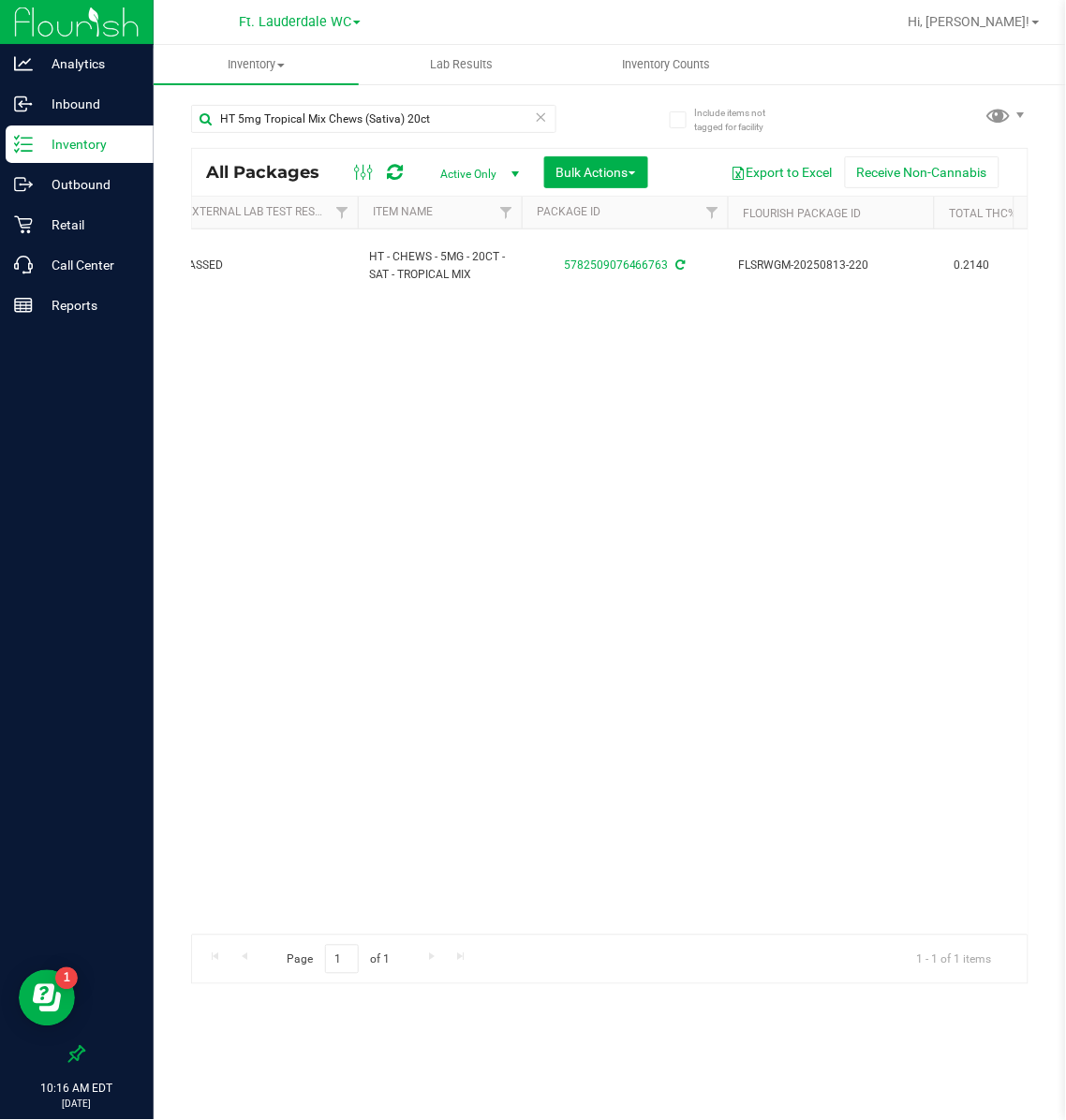
scroll to position [0, 358]
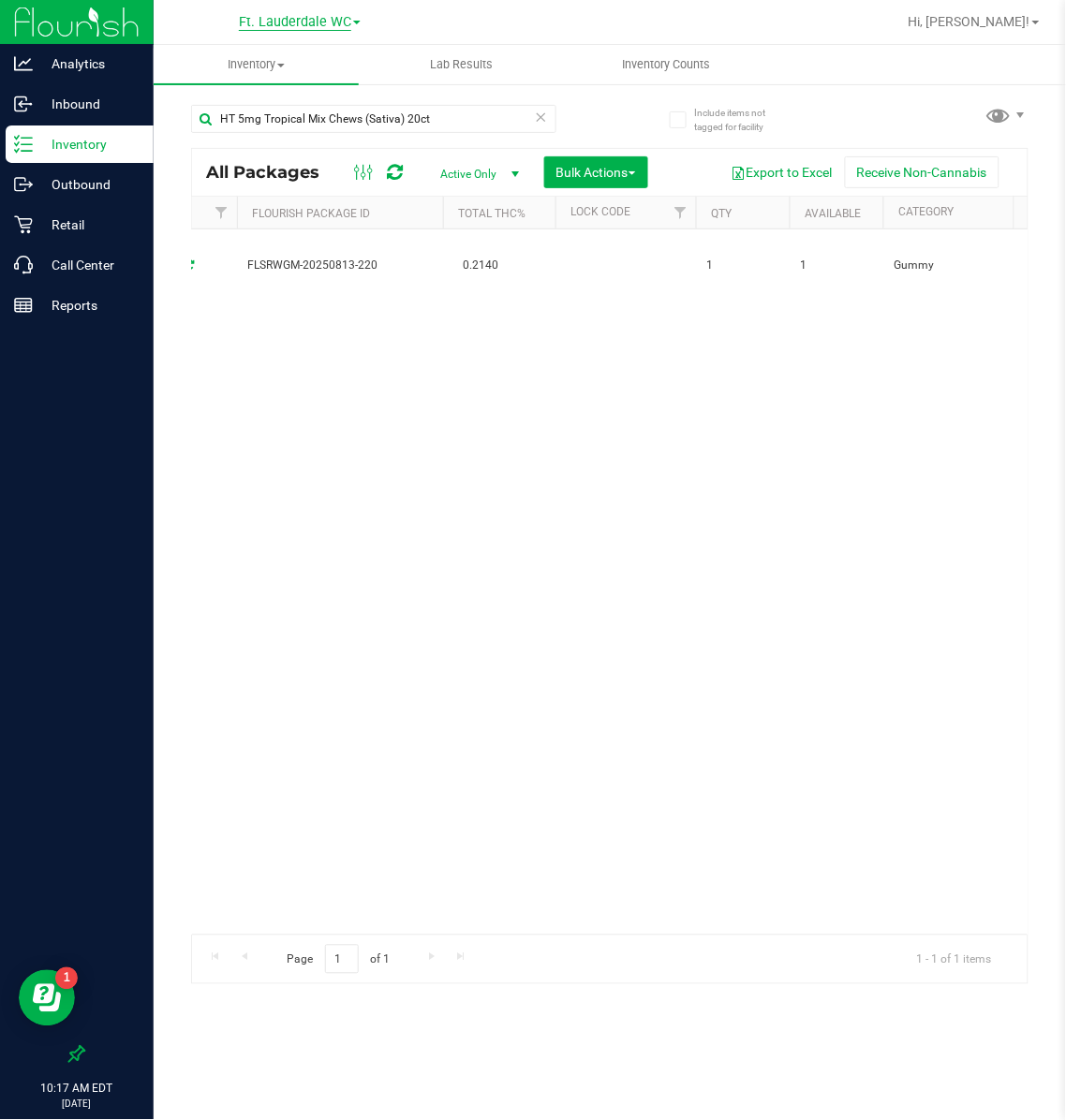
click at [287, 22] on span "Ft. Lauderdale WC" at bounding box center [295, 22] width 113 height 17
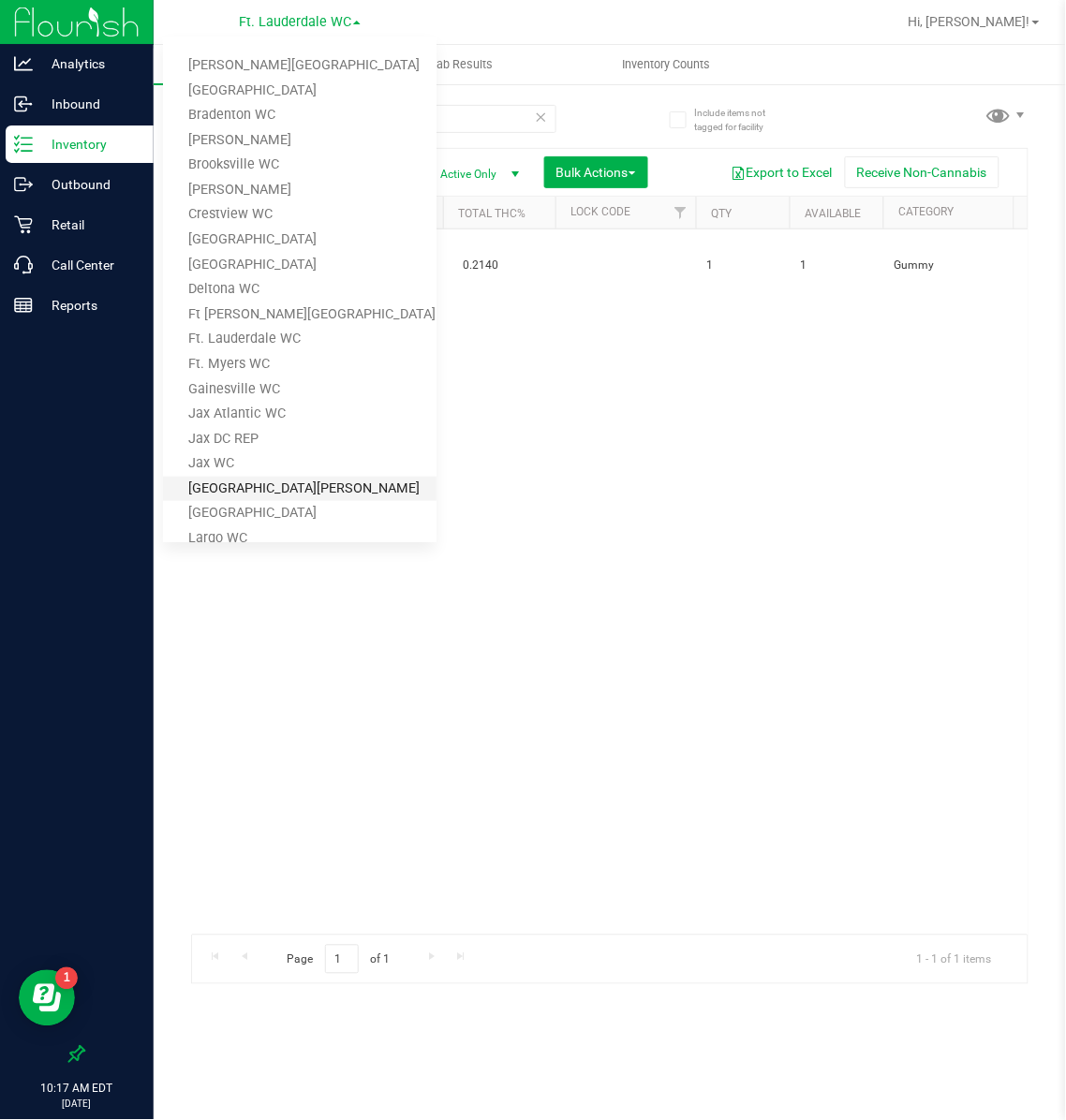
click at [218, 490] on link "[GEOGRAPHIC_DATA][PERSON_NAME]" at bounding box center [300, 490] width 273 height 26
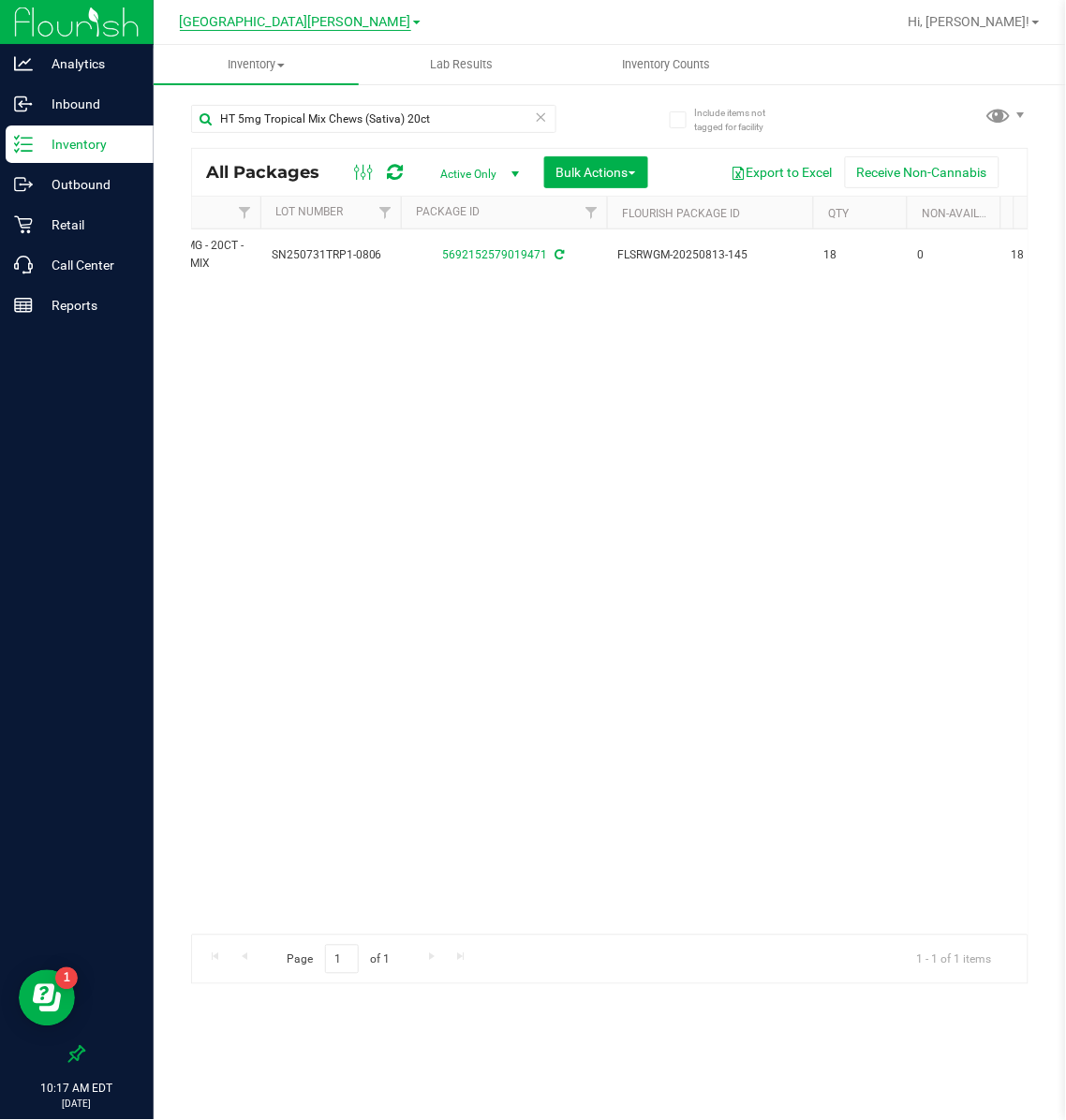
click at [286, 24] on span "[GEOGRAPHIC_DATA][PERSON_NAME]" at bounding box center [296, 22] width 232 height 17
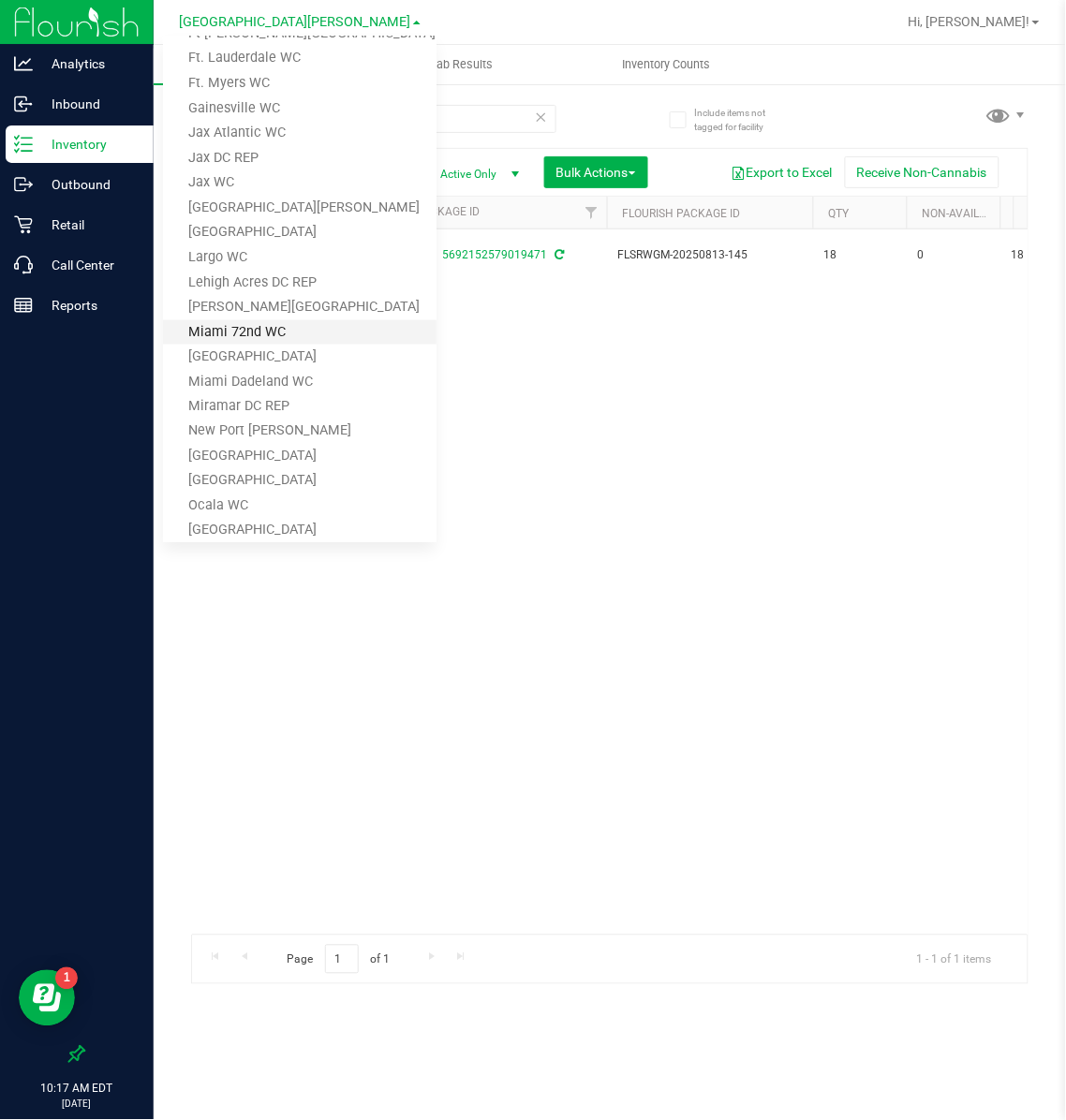
click at [238, 330] on link "Miami 72nd WC" at bounding box center [300, 333] width 273 height 26
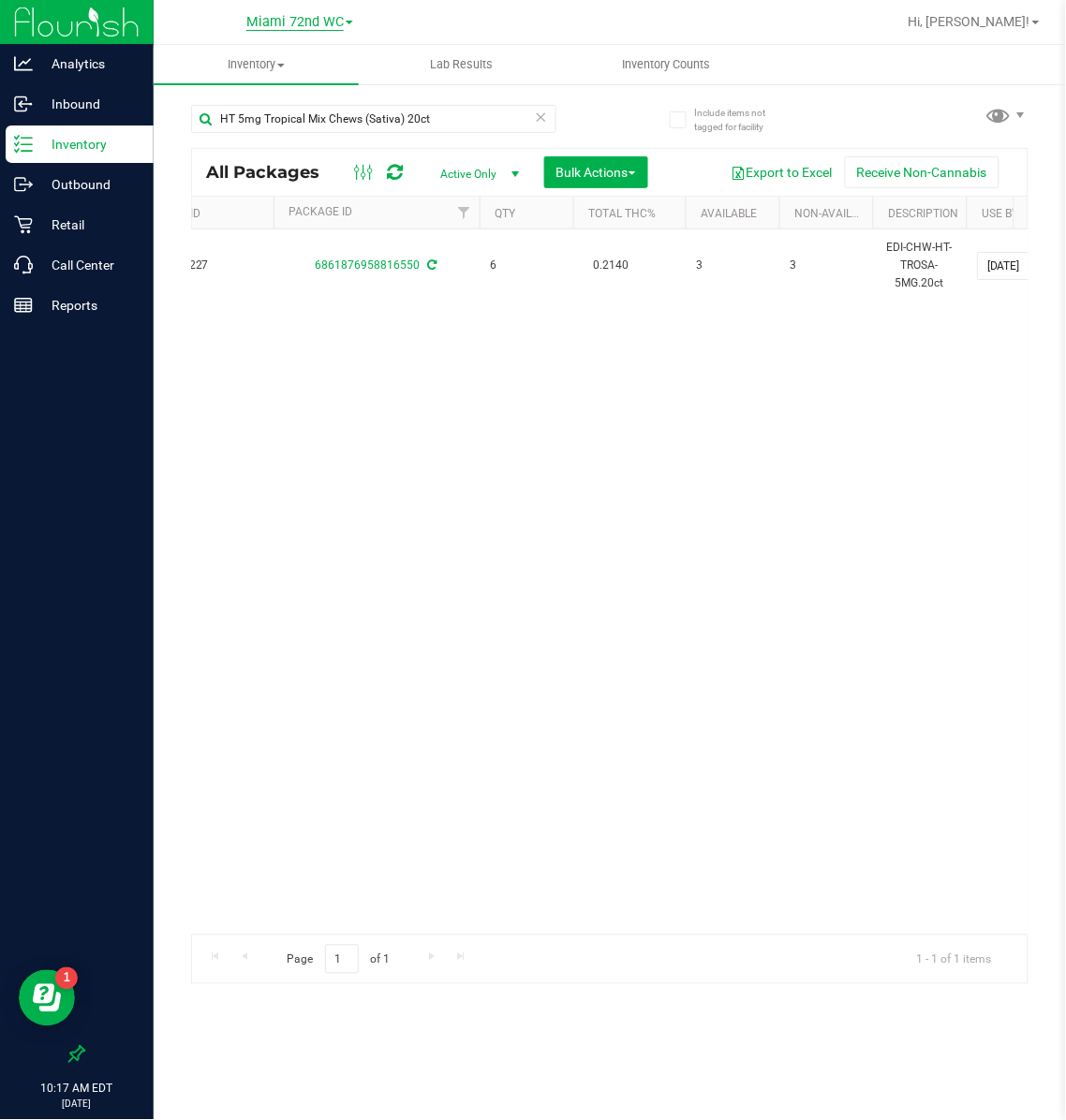
click at [283, 24] on span "Miami 72nd WC" at bounding box center [295, 22] width 97 height 17
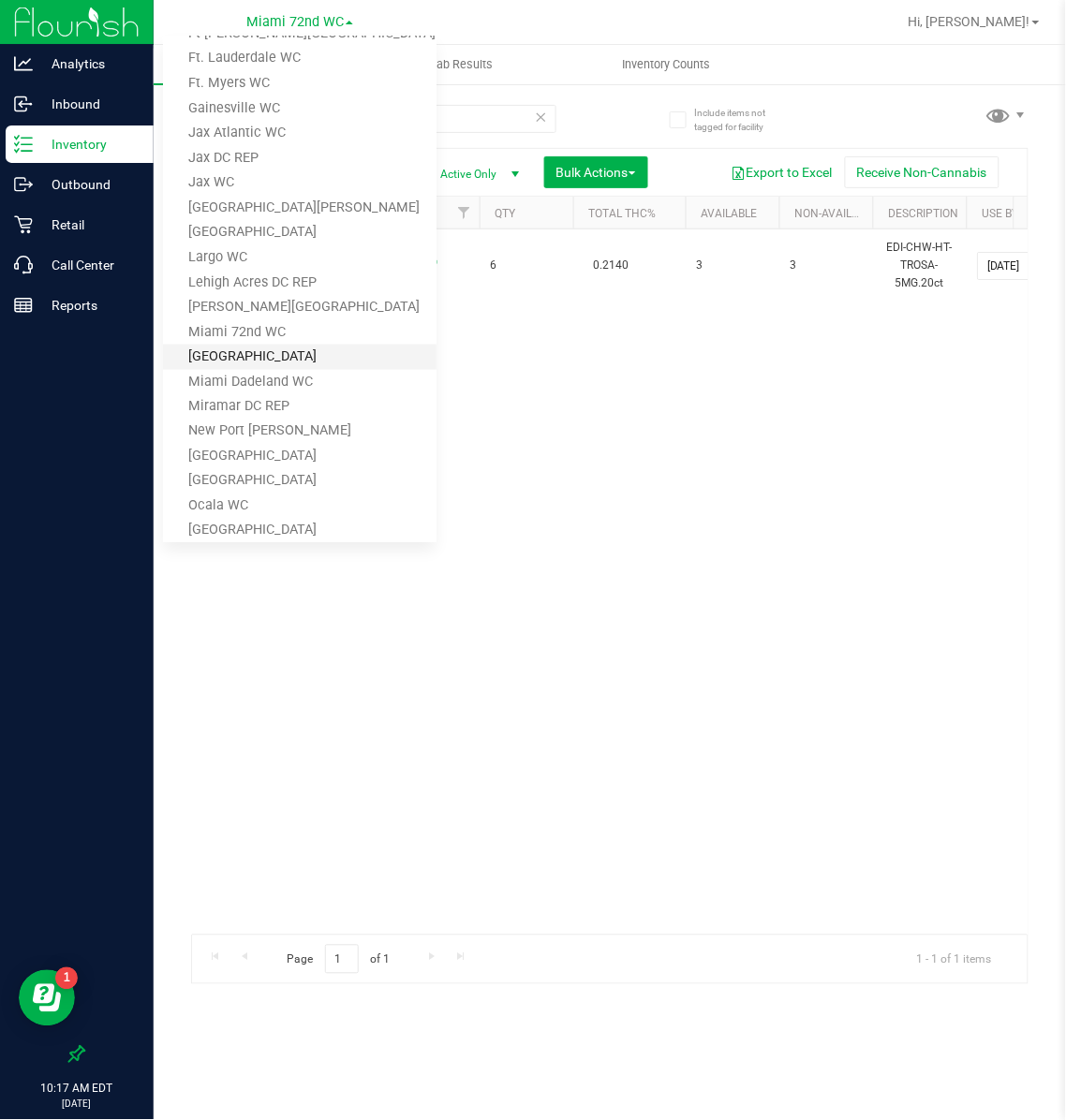
click at [265, 347] on link "[GEOGRAPHIC_DATA]" at bounding box center [300, 357] width 273 height 26
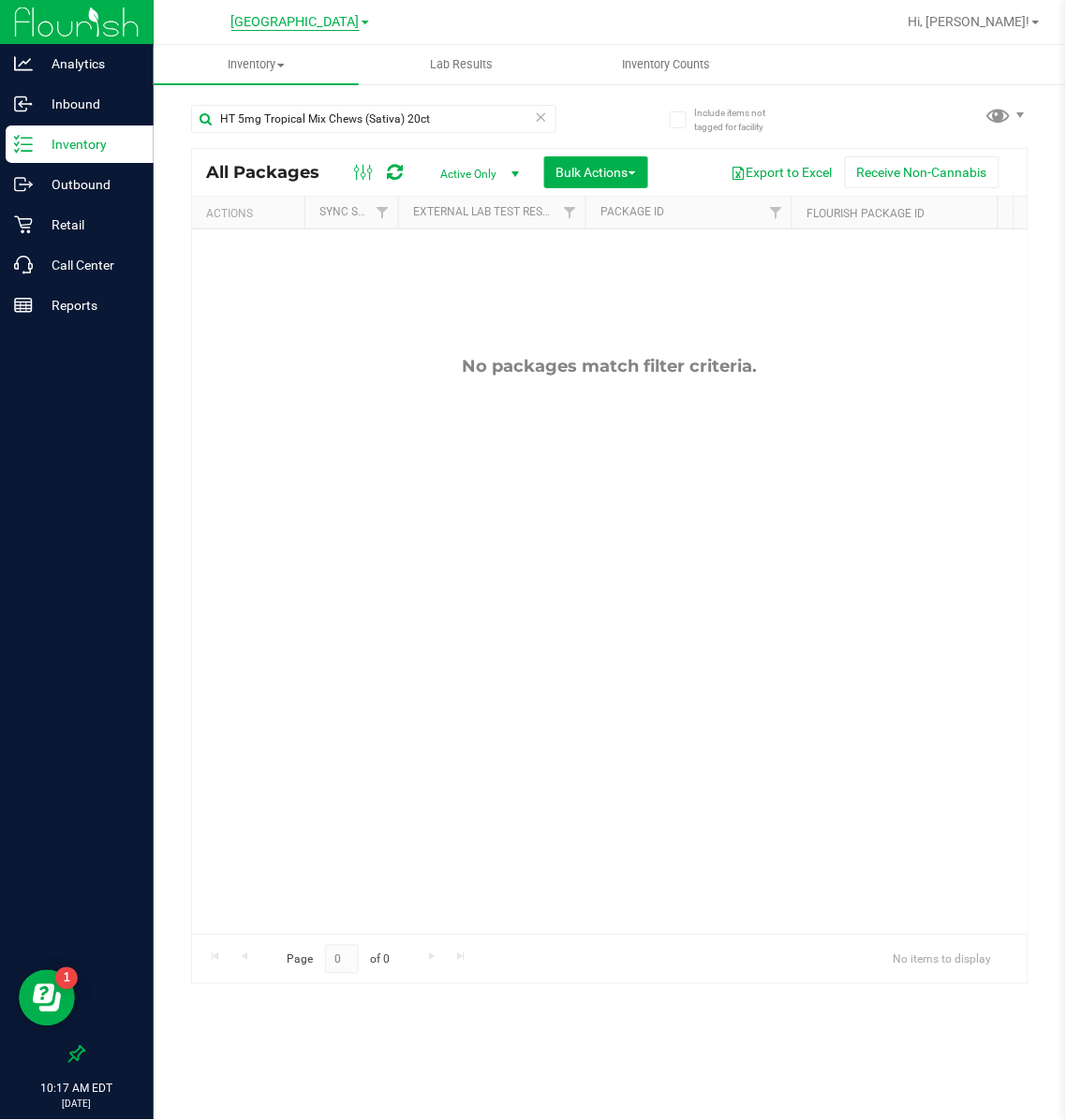
click at [254, 20] on span "[GEOGRAPHIC_DATA]" at bounding box center [296, 22] width 129 height 17
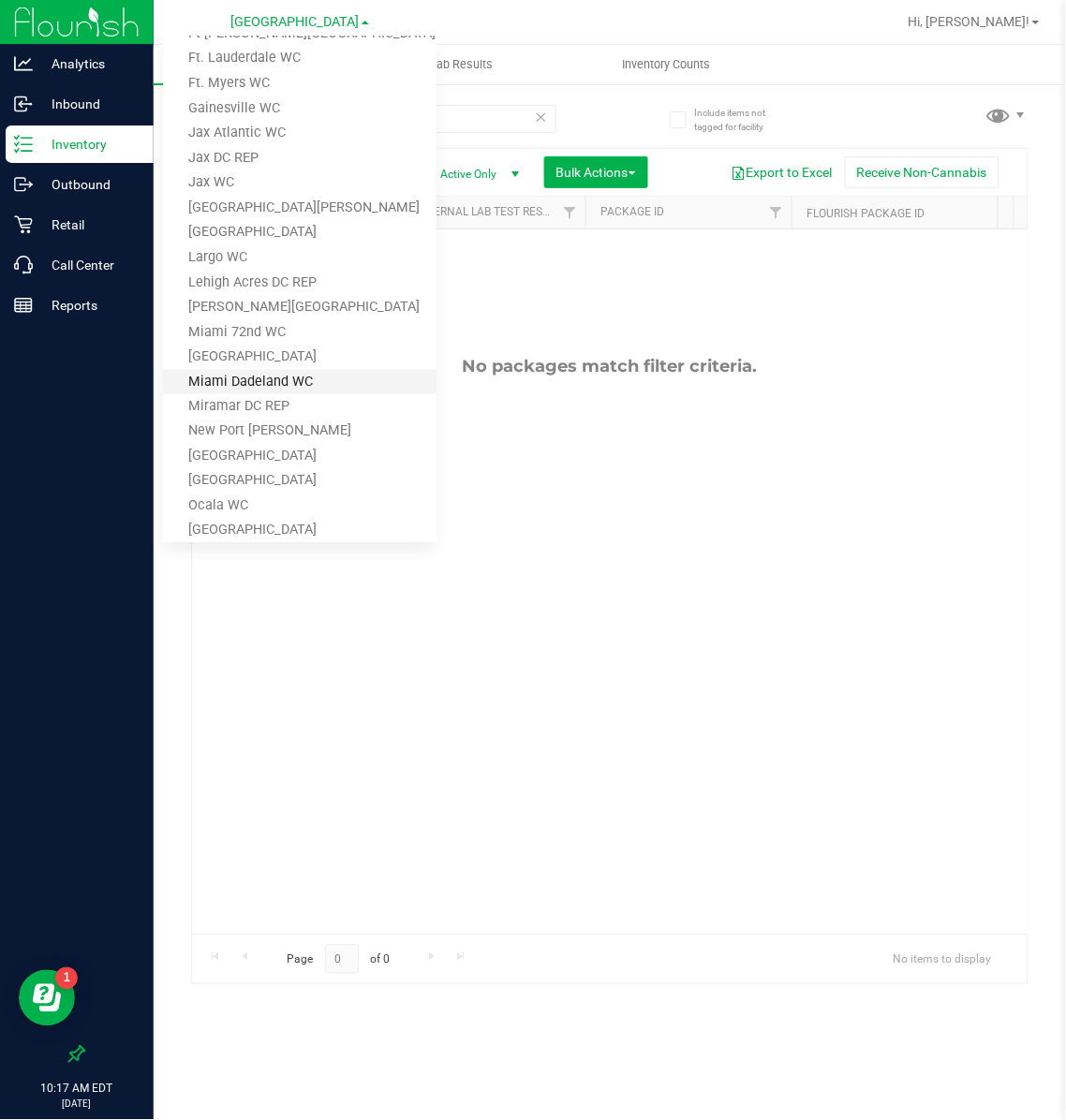
click at [243, 383] on link "Miami Dadeland WC" at bounding box center [300, 383] width 273 height 26
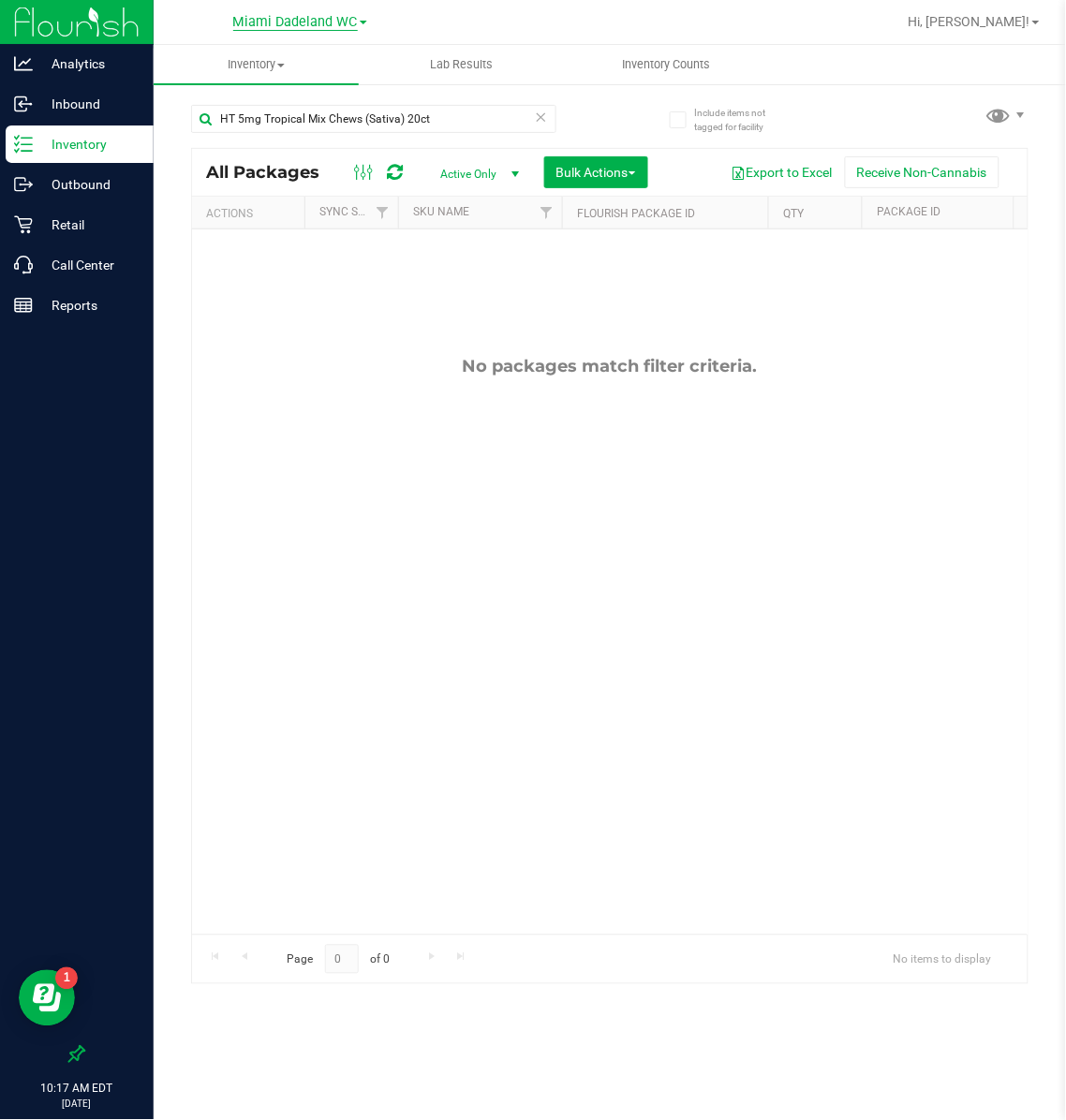
click at [279, 14] on span "Miami Dadeland WC" at bounding box center [296, 22] width 125 height 17
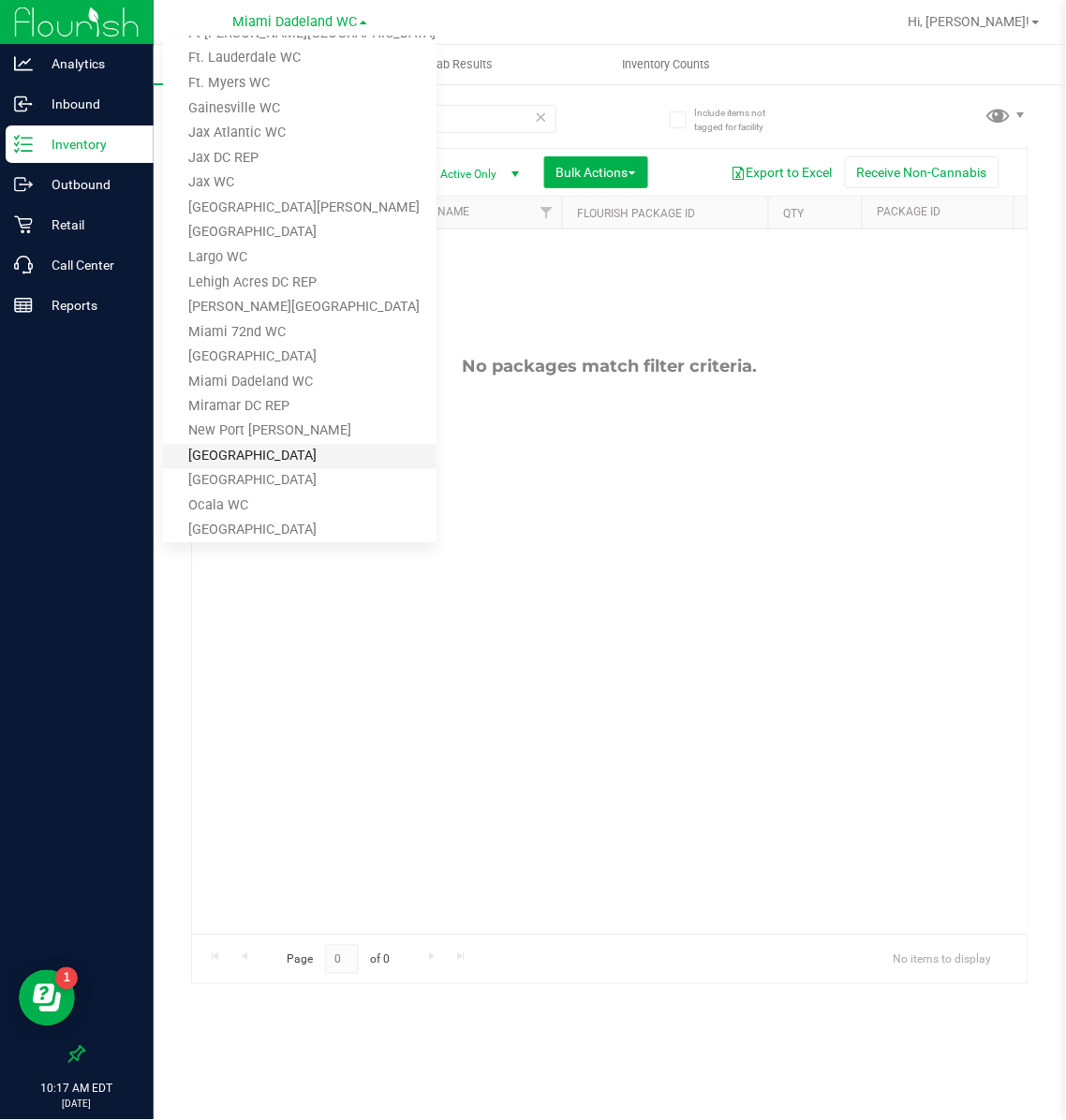
click at [255, 445] on link "[GEOGRAPHIC_DATA]" at bounding box center [300, 457] width 273 height 26
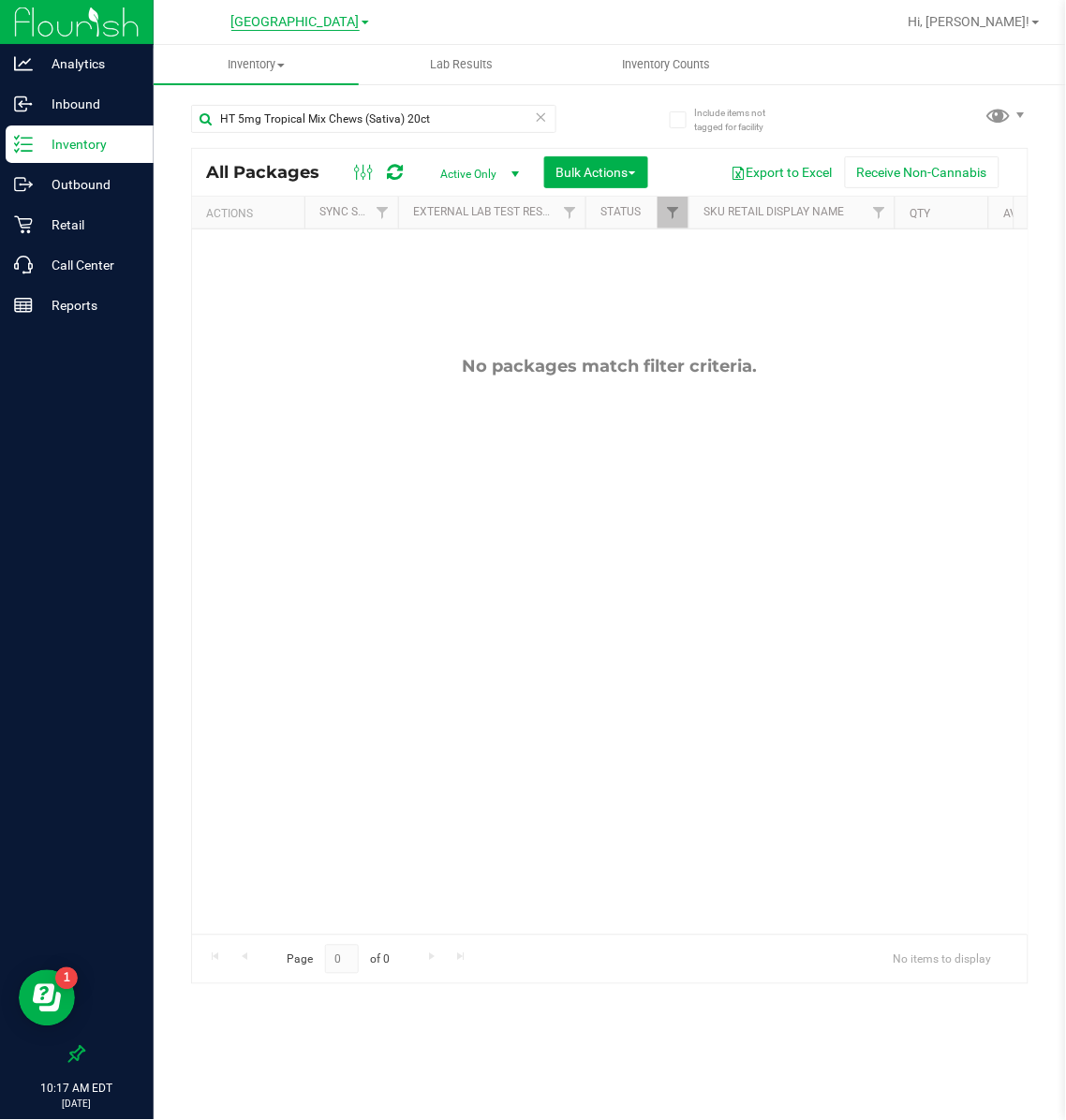
click at [288, 18] on span "[GEOGRAPHIC_DATA]" at bounding box center [296, 22] width 129 height 17
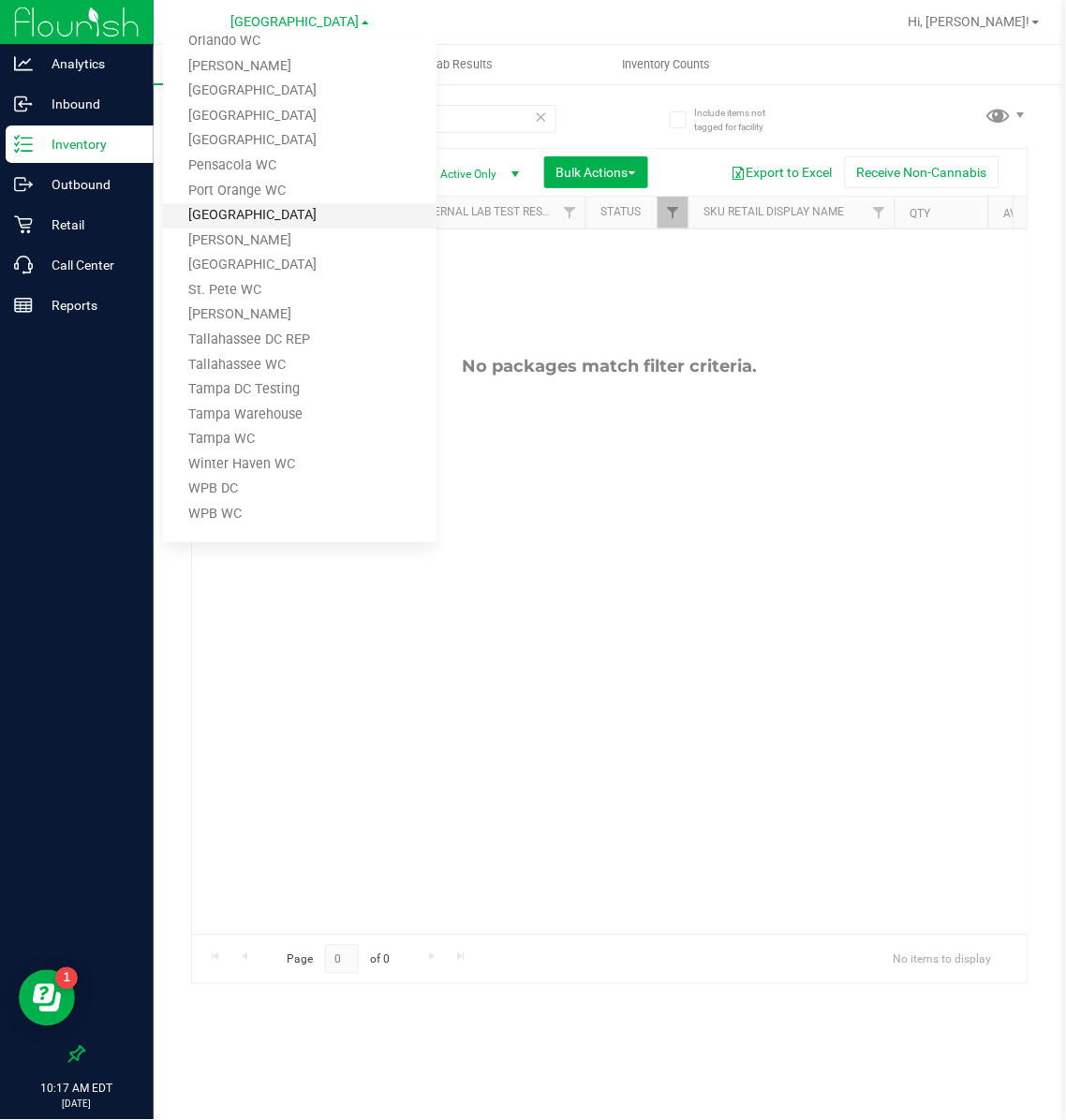
click at [260, 211] on link "[GEOGRAPHIC_DATA]" at bounding box center [300, 216] width 273 height 26
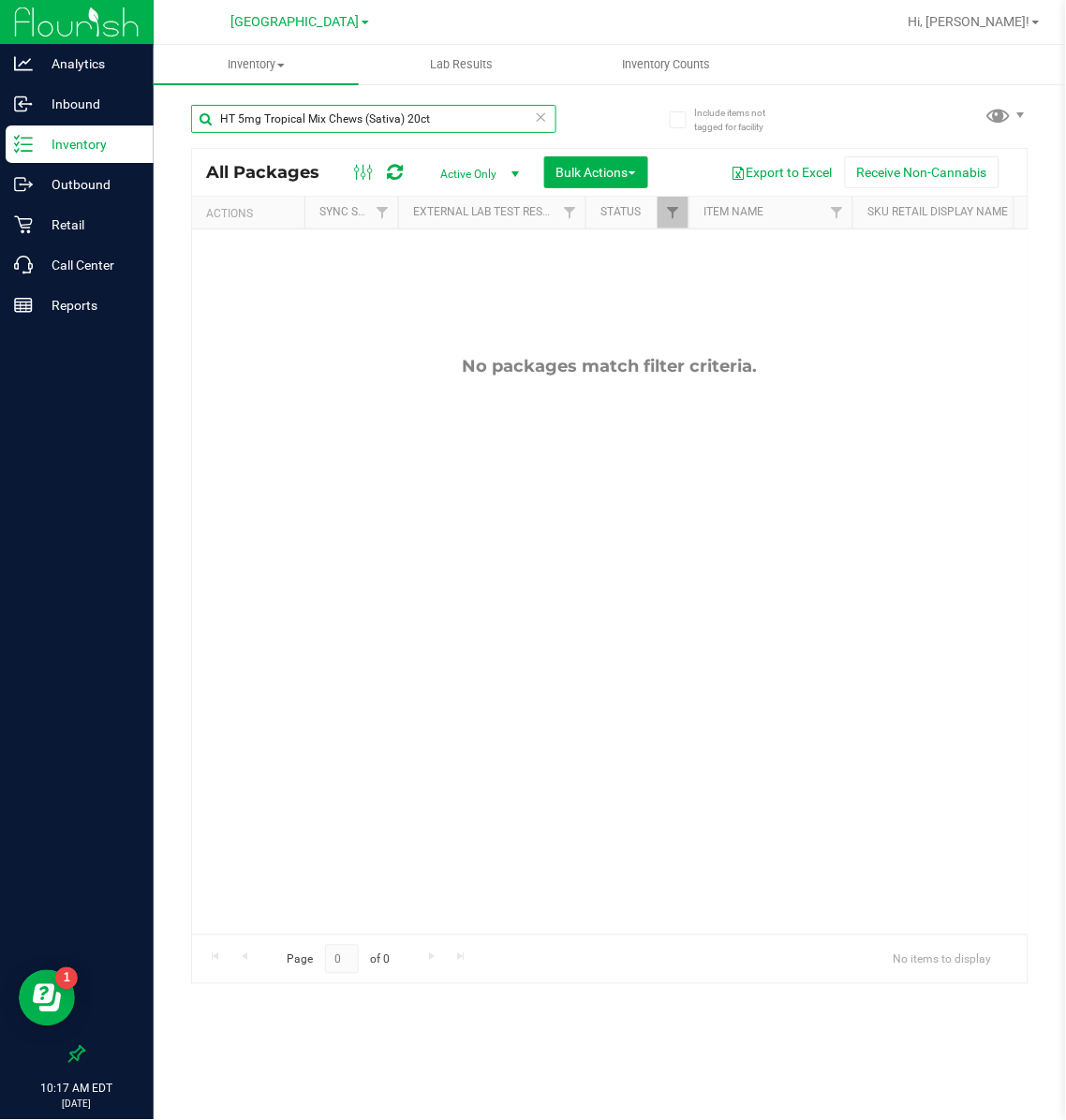
click at [320, 115] on input "HT 5mg Tropical Mix Chews (Sativa) 20ct" at bounding box center [373, 119] width 365 height 28
type input "blue ras"
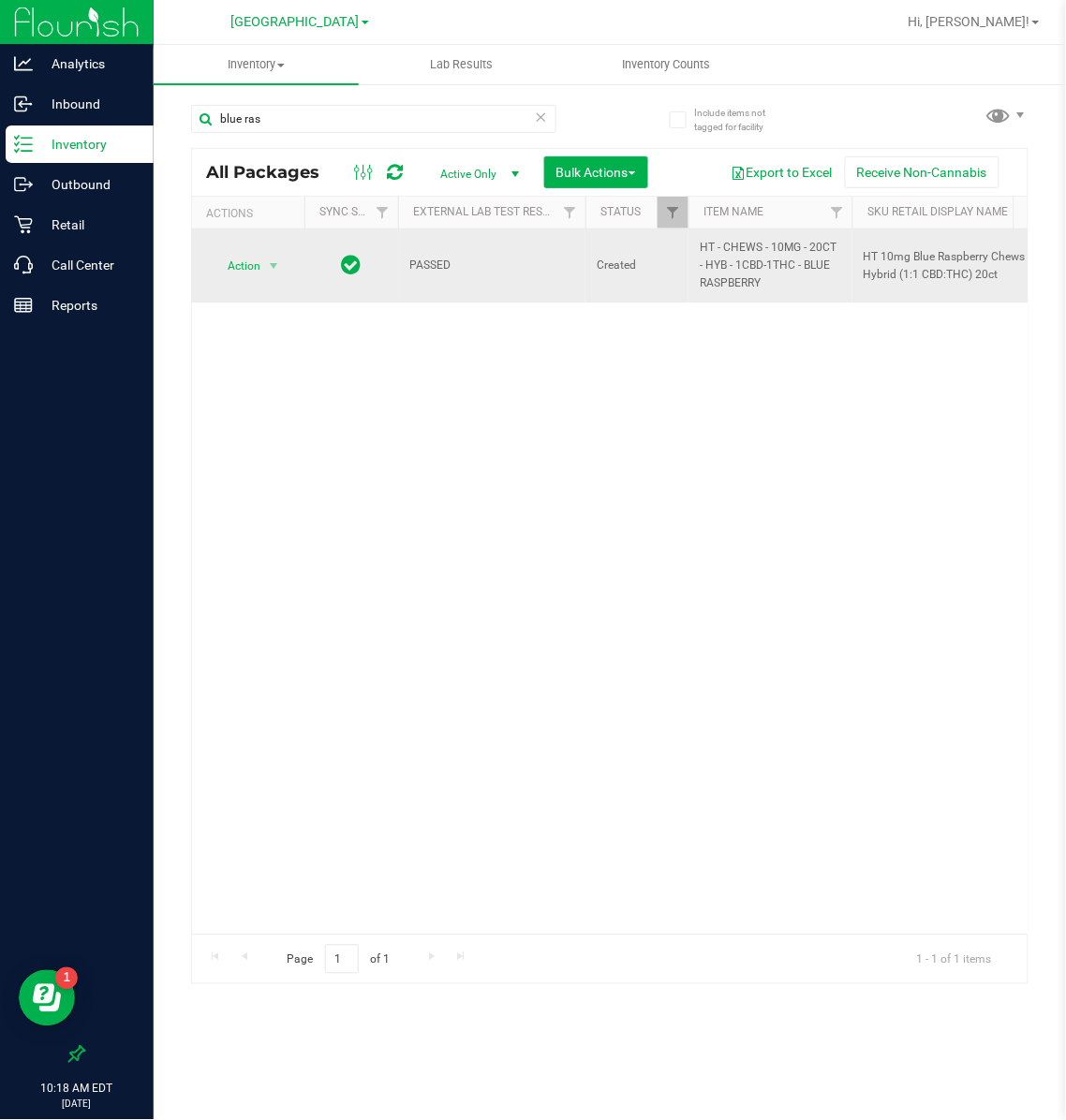
drag, startPoint x: 761, startPoint y: 282, endPoint x: 677, endPoint y: 260, distance: 86.8
copy tr "HT - CHEWS - 10MG - 20CT - HYB - 1CBD-1THC - BLUE RASPBERRY"
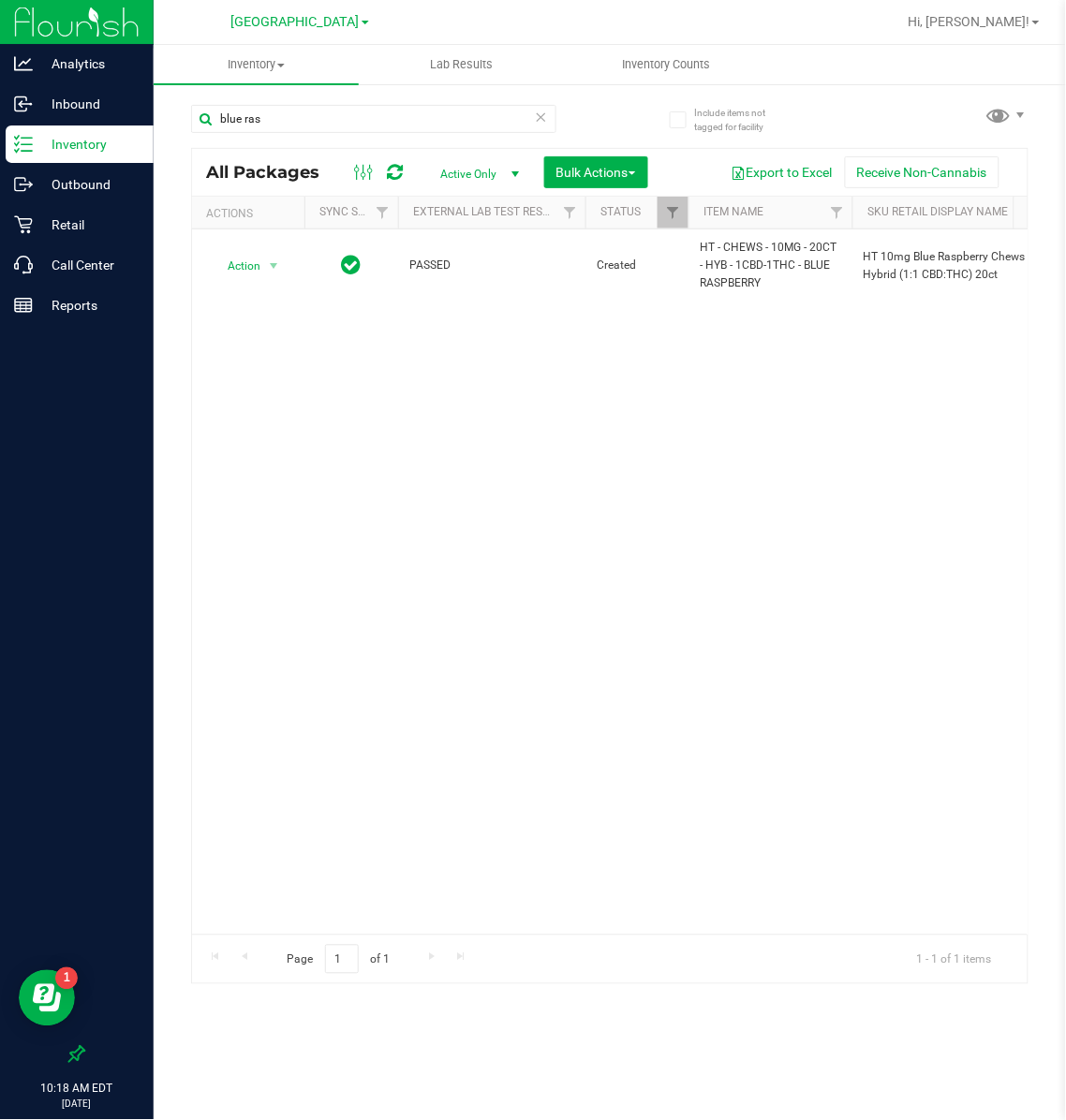
click at [538, 113] on icon at bounding box center [540, 116] width 13 height 23
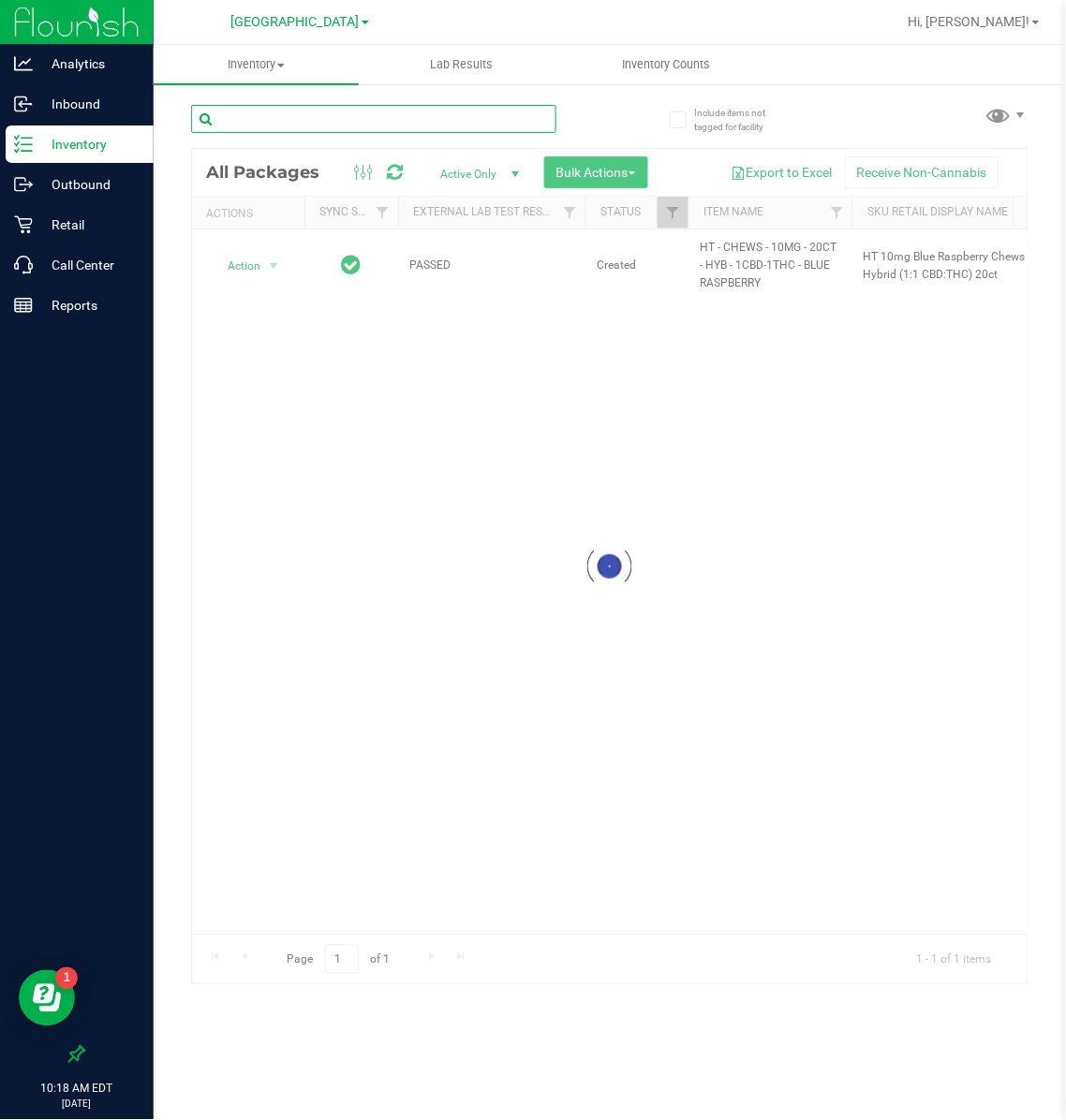
click at [288, 110] on input "text" at bounding box center [373, 119] width 365 height 28
paste input "HT - CHEWS - 10MG - 20CT - HYB - 1CBD-1THC - BLUE RASPBERRY"
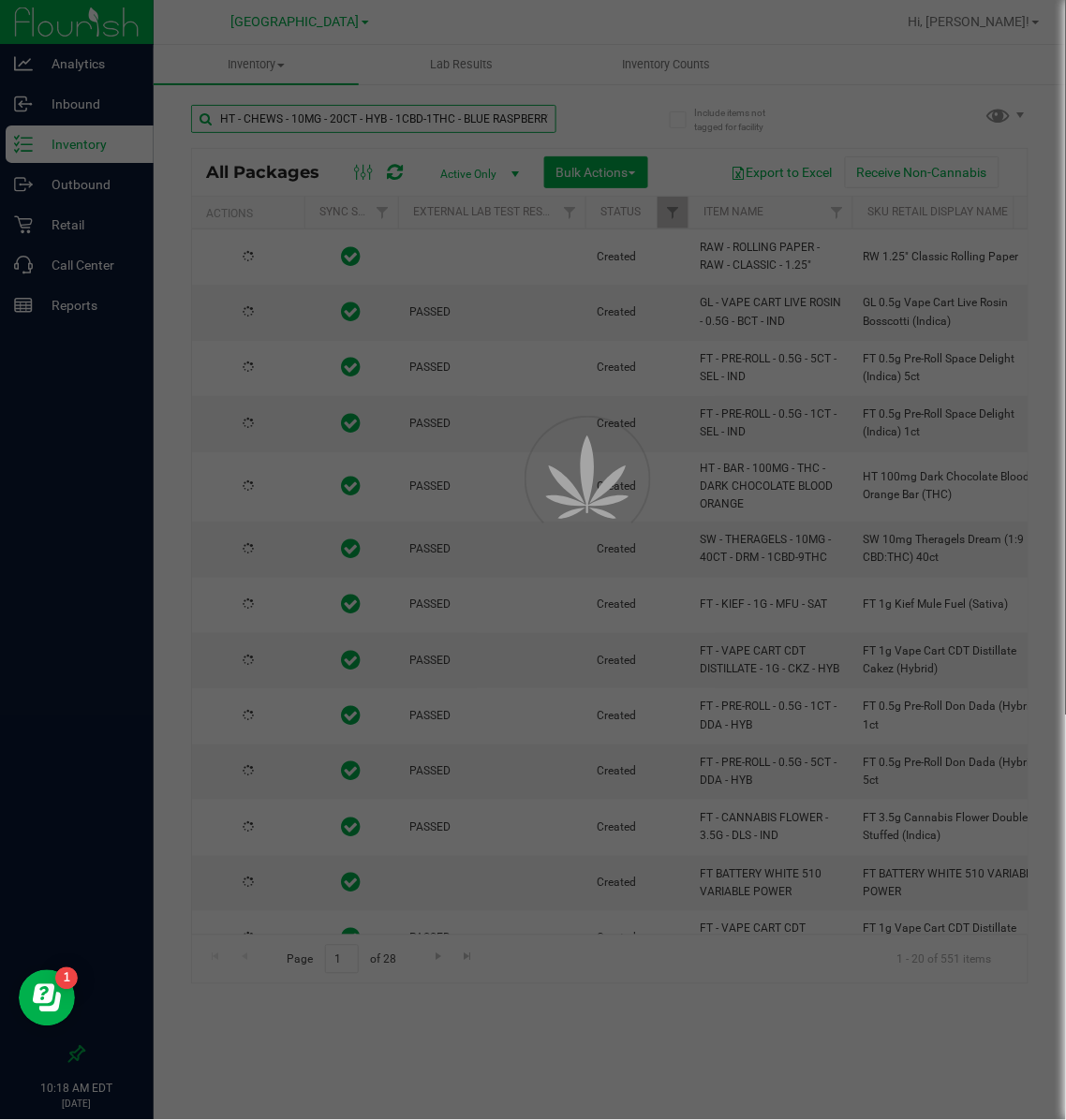
scroll to position [0, 19]
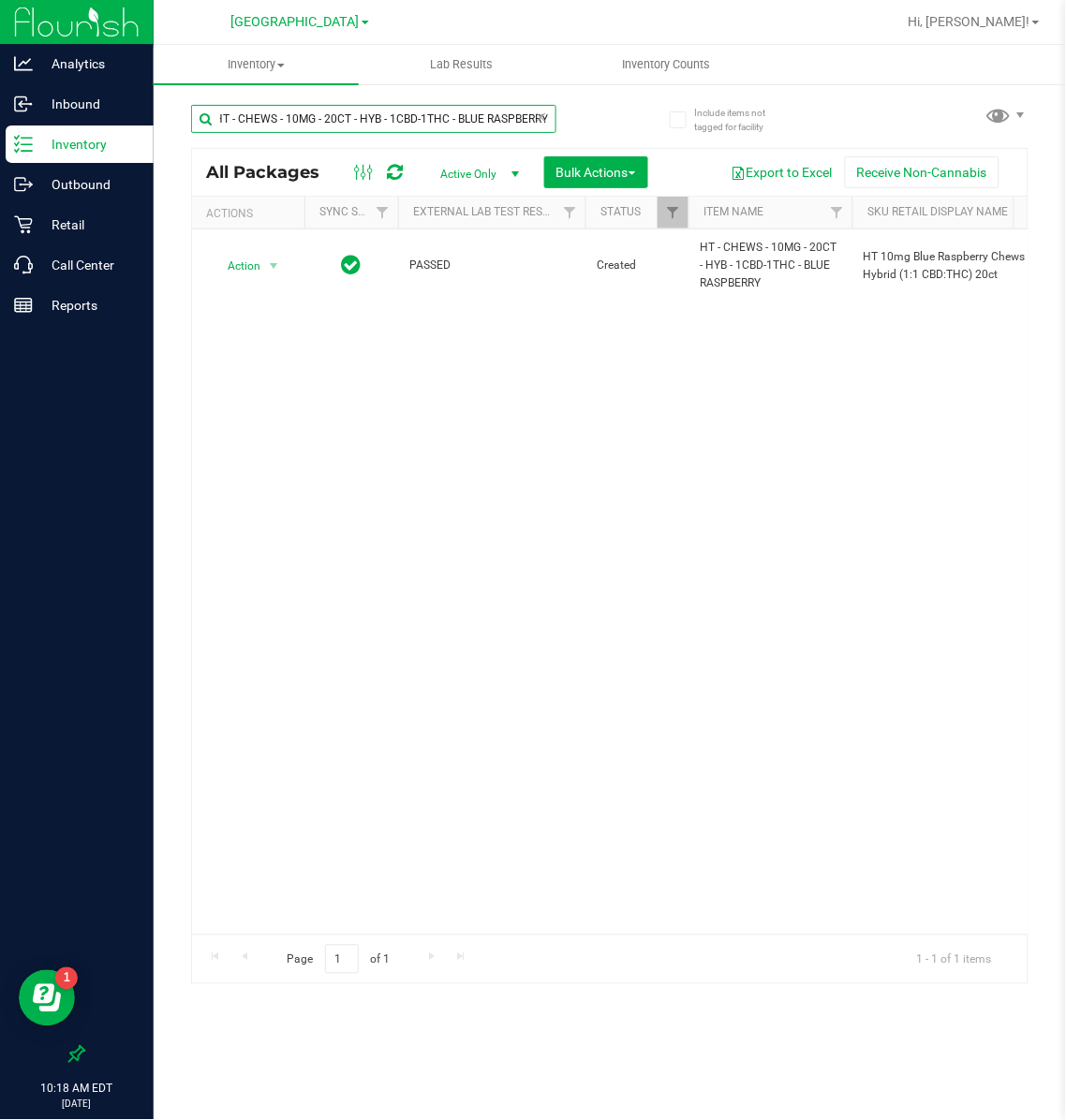
type input "HT - CHEWS - 10MG - 20CT - HYB - 1CBD-1THC - BLUE RASPBERRY"
click at [297, 28] on span "[GEOGRAPHIC_DATA]" at bounding box center [296, 22] width 129 height 17
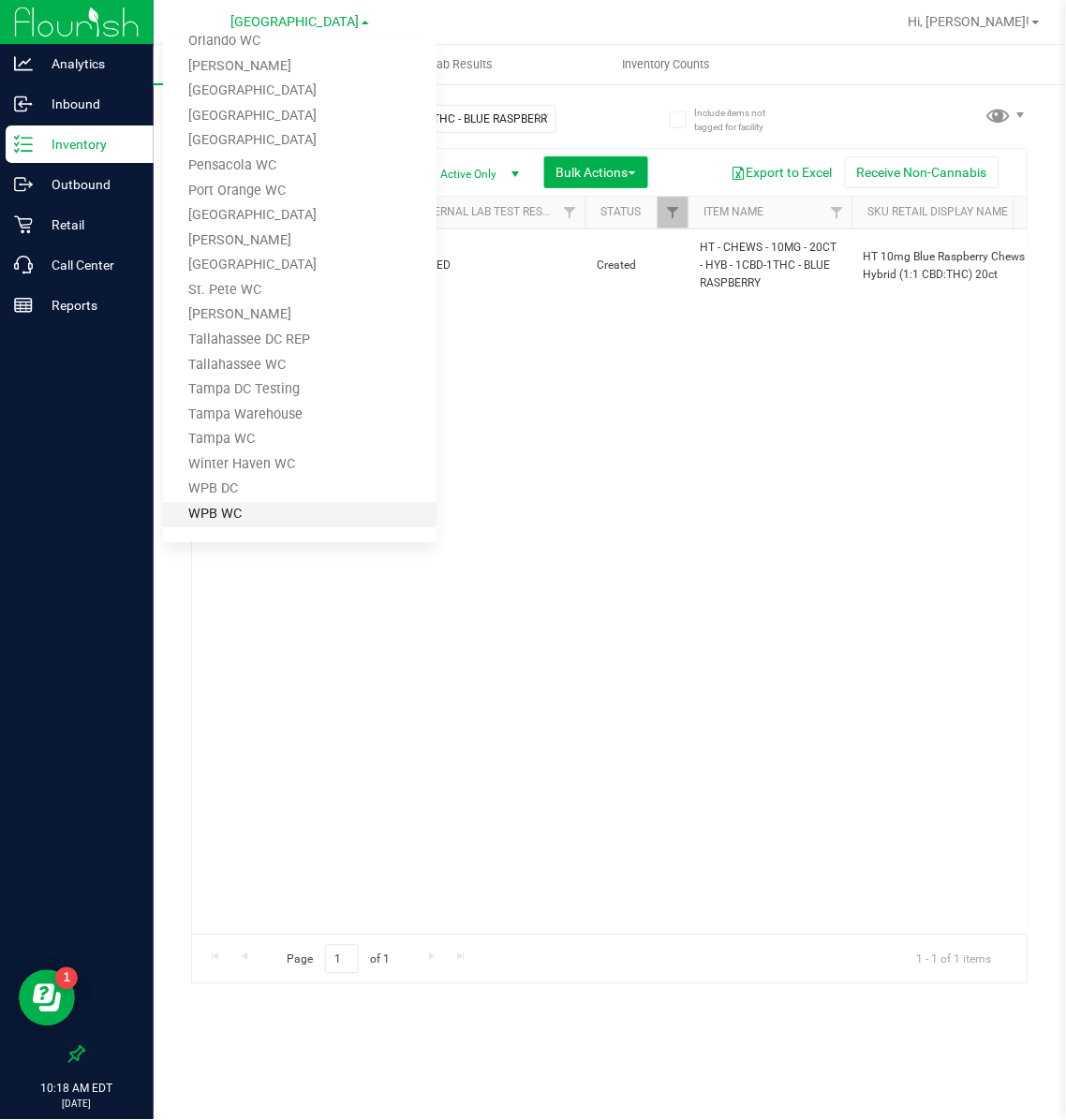
click at [216, 503] on link "WPB WC" at bounding box center [300, 514] width 273 height 26
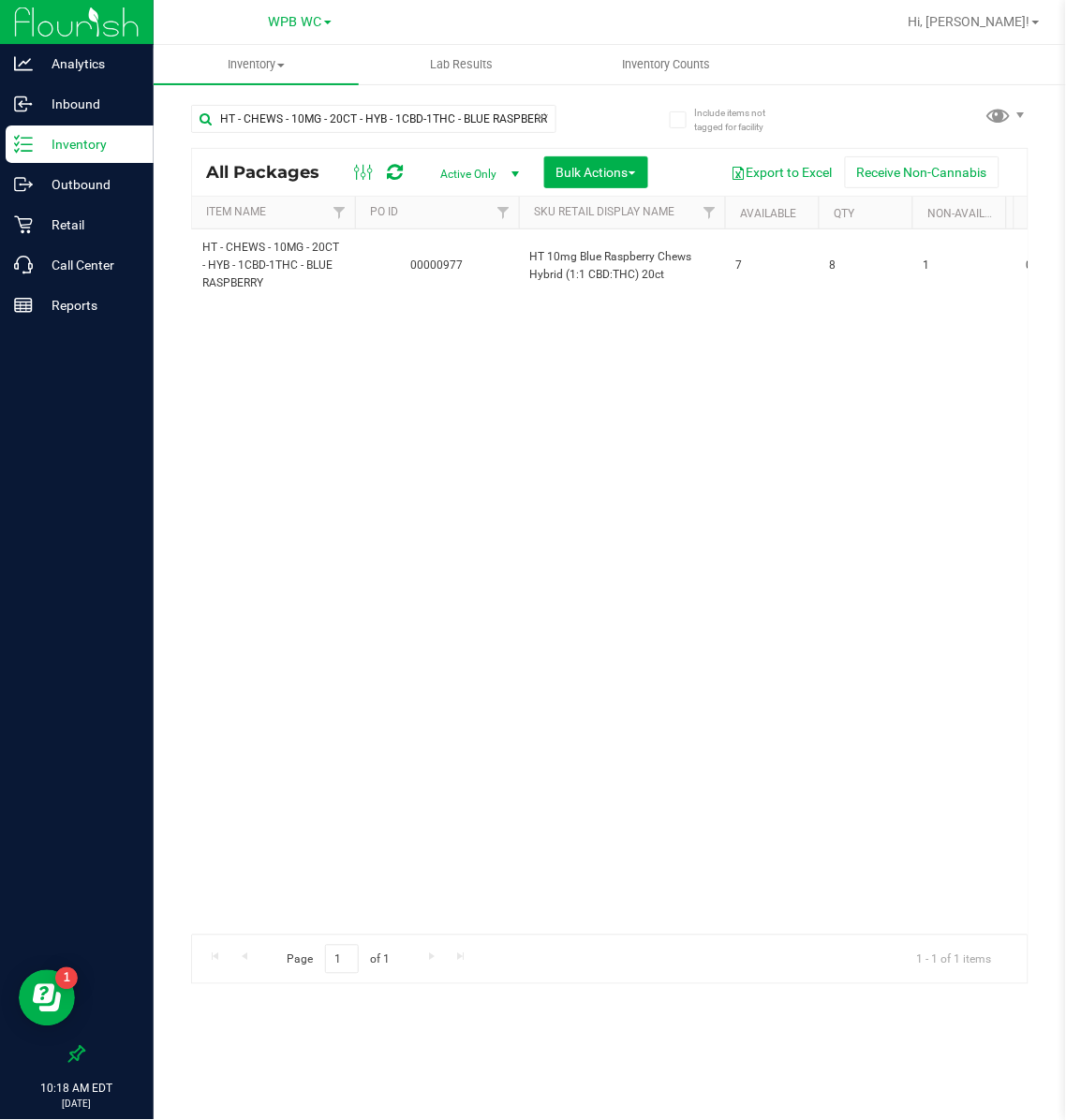
scroll to position [0, 427]
click at [294, 20] on span "WPB WC" at bounding box center [296, 22] width 53 height 17
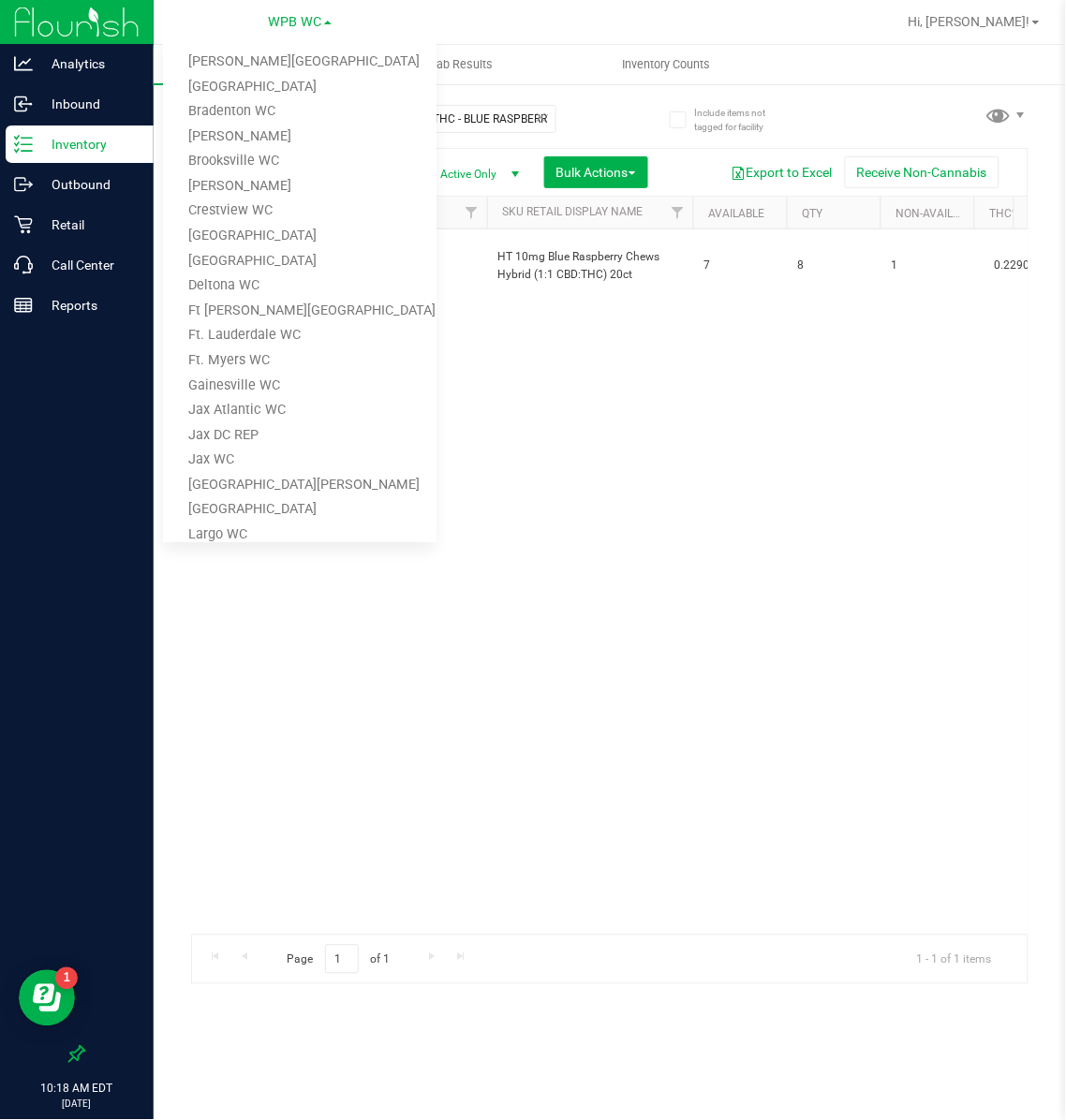
scroll to position [0, 0]
click at [276, 89] on link "[GEOGRAPHIC_DATA]" at bounding box center [300, 91] width 273 height 26
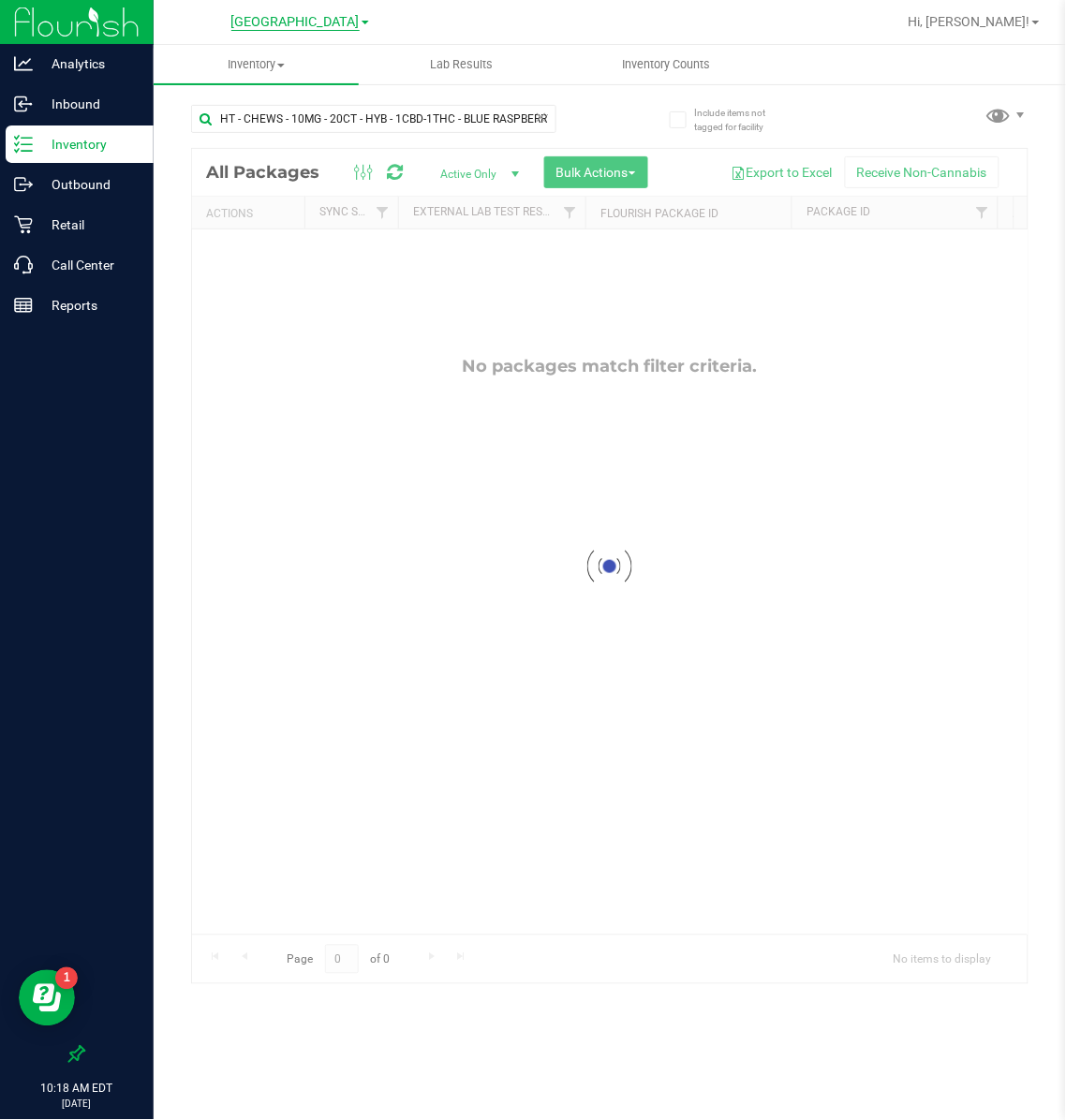
click at [335, 22] on span "[GEOGRAPHIC_DATA]" at bounding box center [296, 22] width 129 height 17
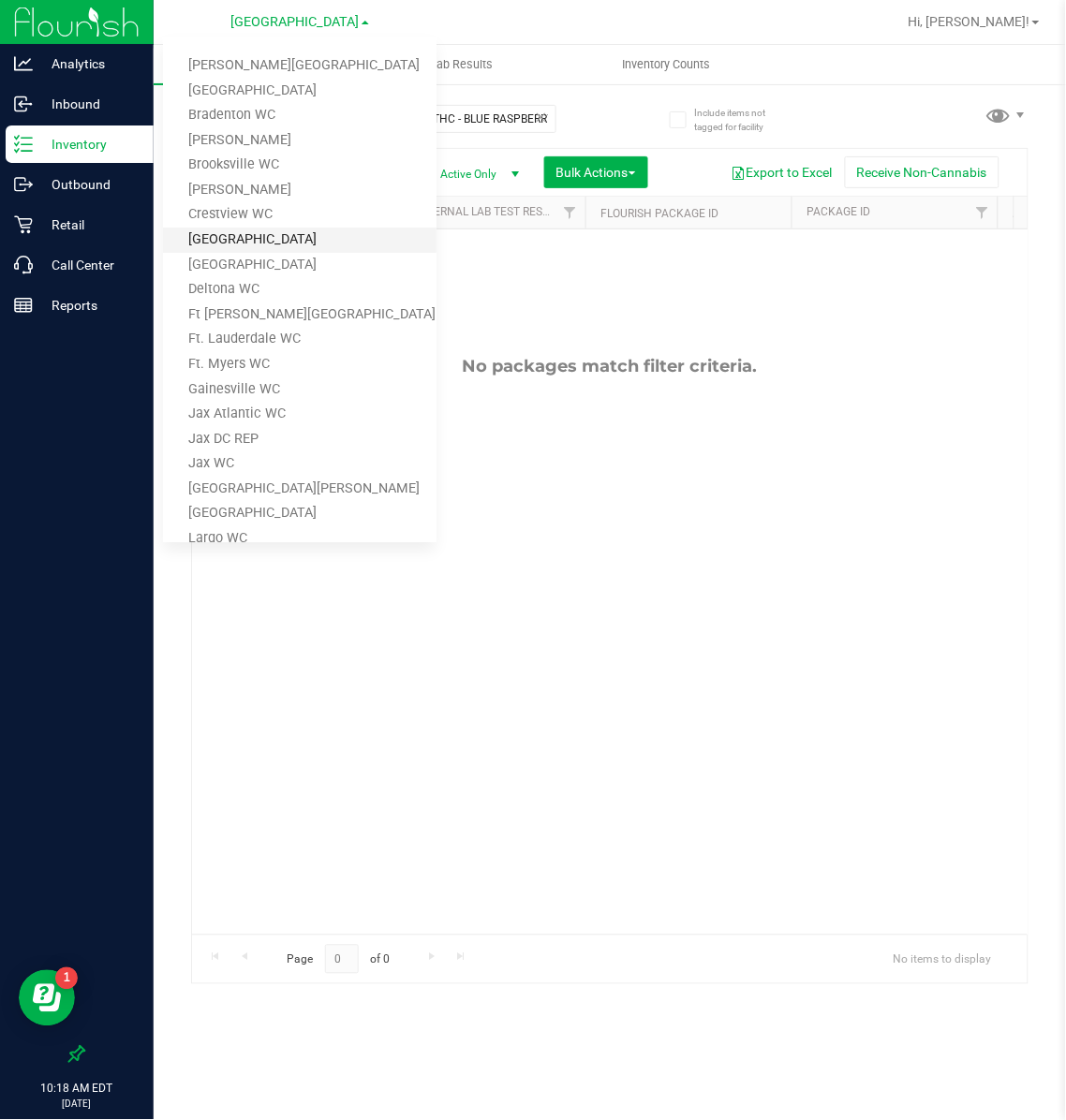
click at [232, 232] on link "[GEOGRAPHIC_DATA]" at bounding box center [300, 240] width 273 height 26
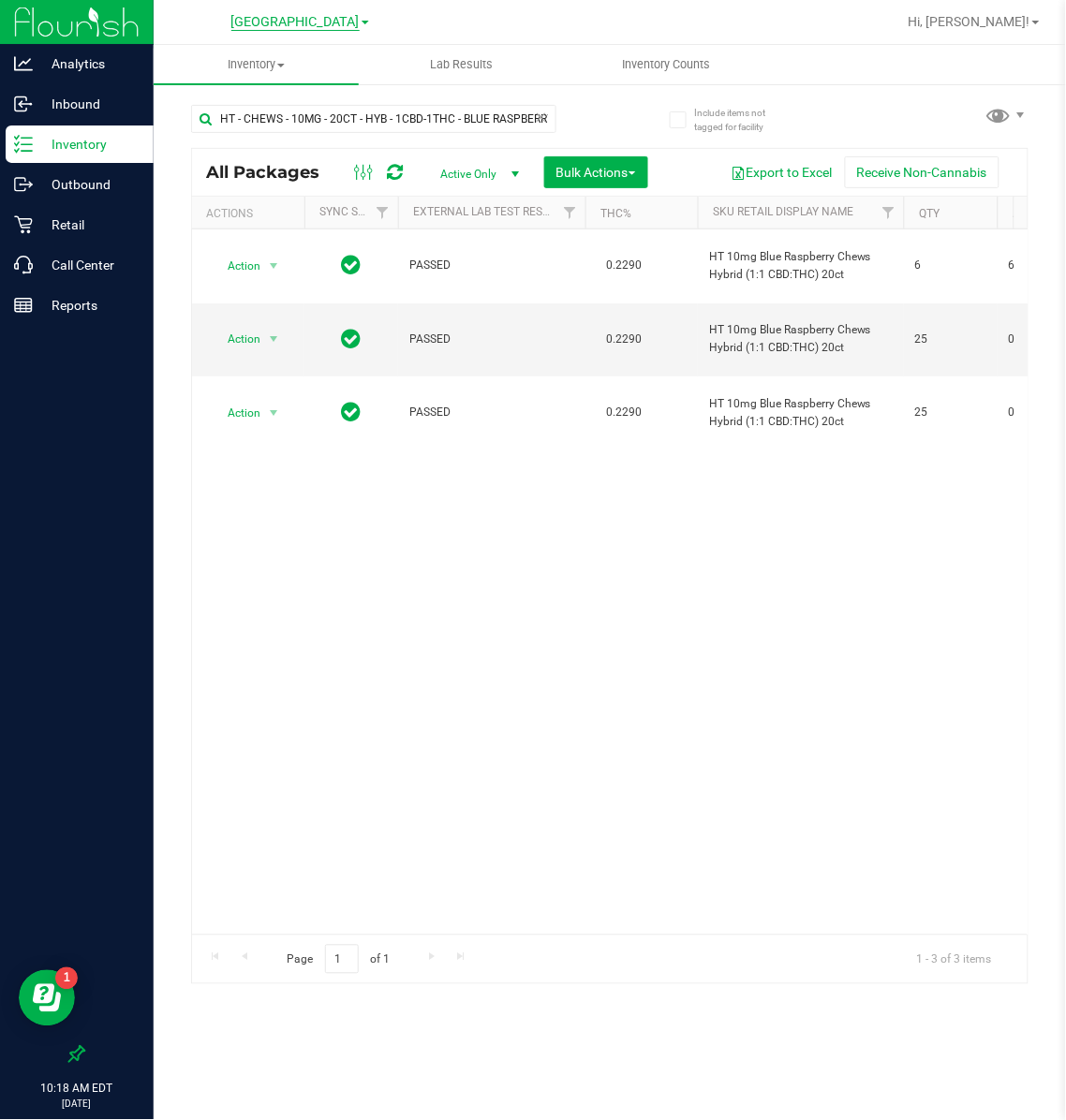
click at [300, 23] on span "[GEOGRAPHIC_DATA]" at bounding box center [296, 22] width 129 height 17
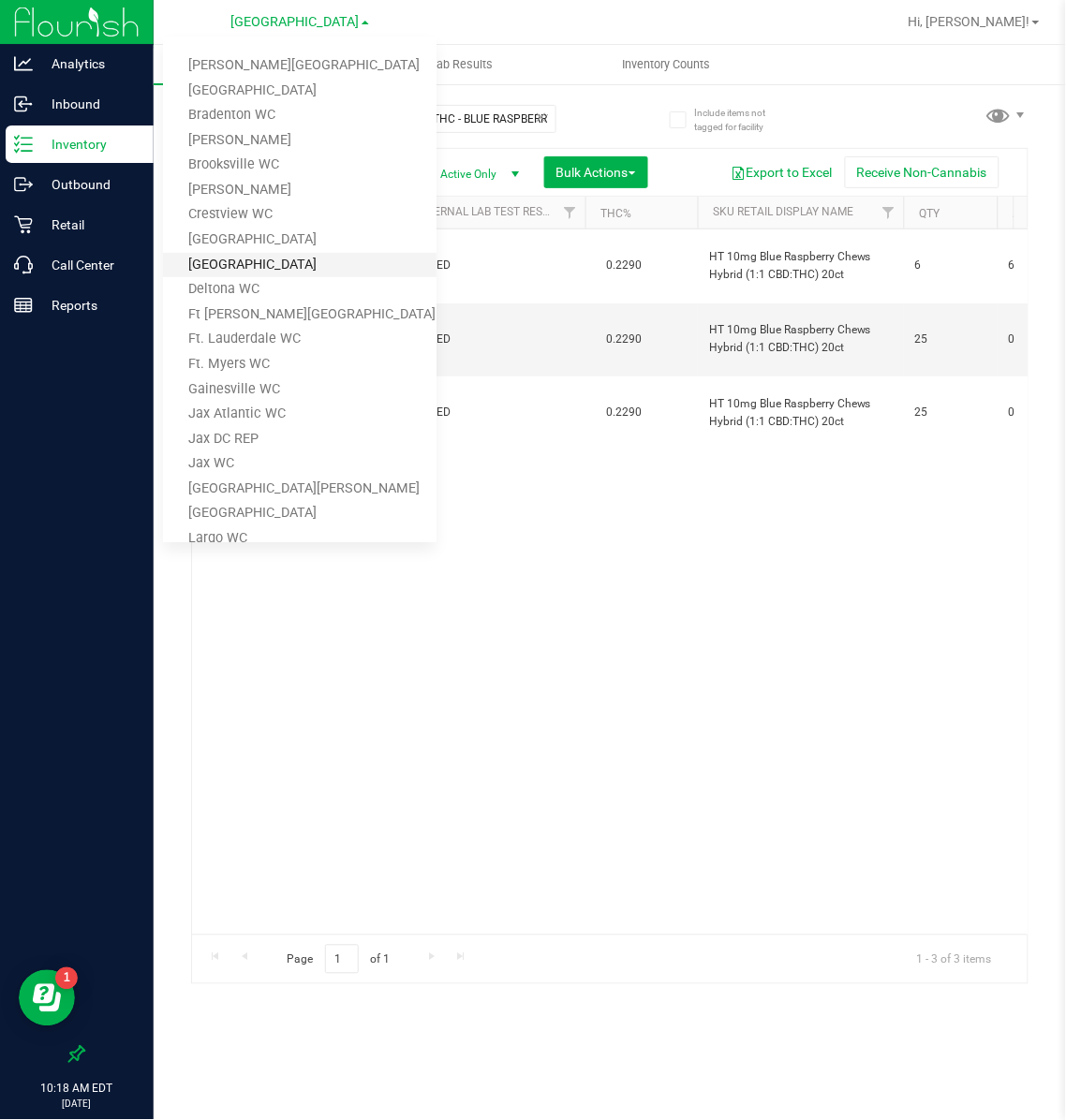
click at [224, 253] on link "[GEOGRAPHIC_DATA]" at bounding box center [300, 265] width 273 height 26
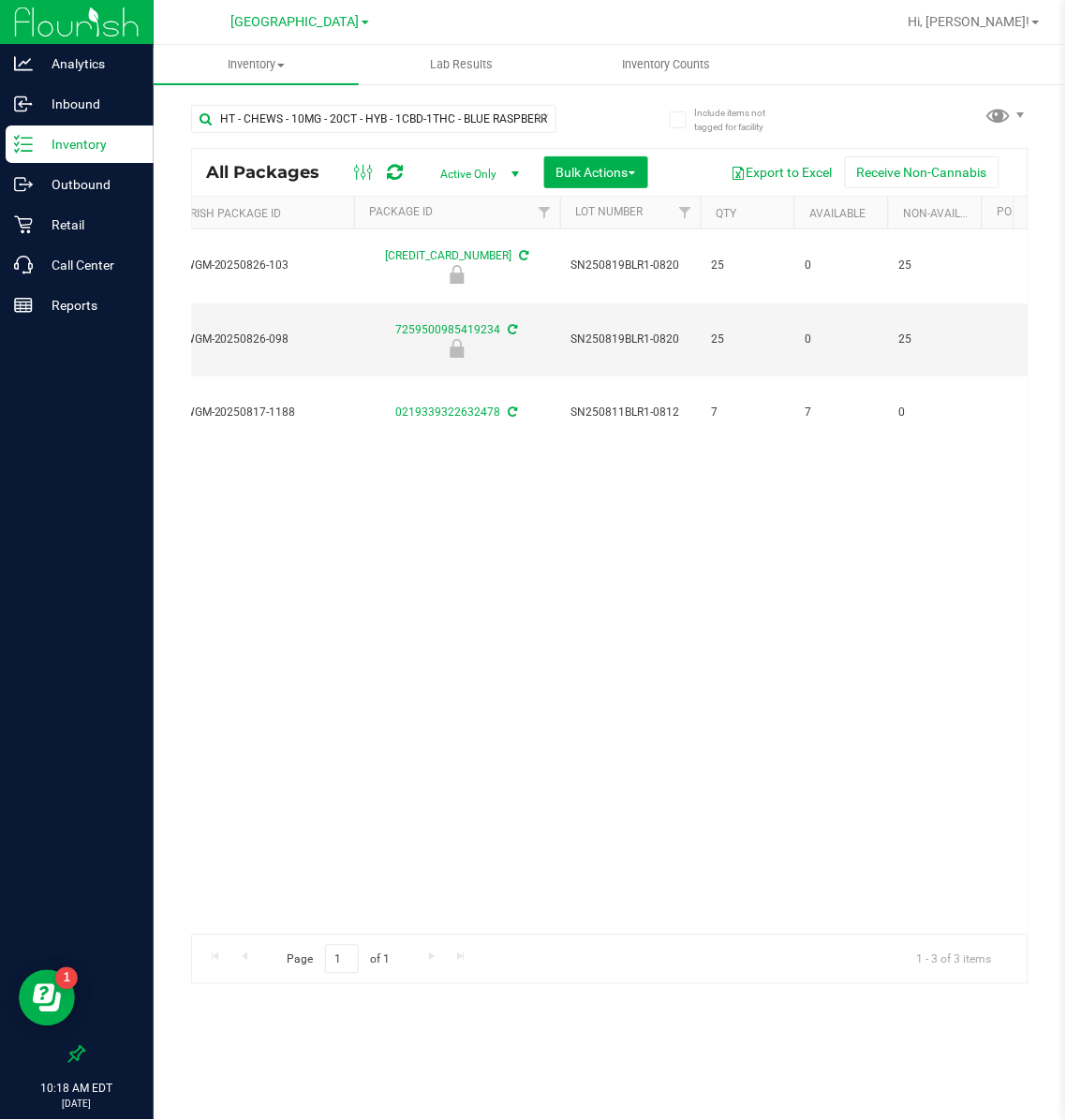
scroll to position [0, 367]
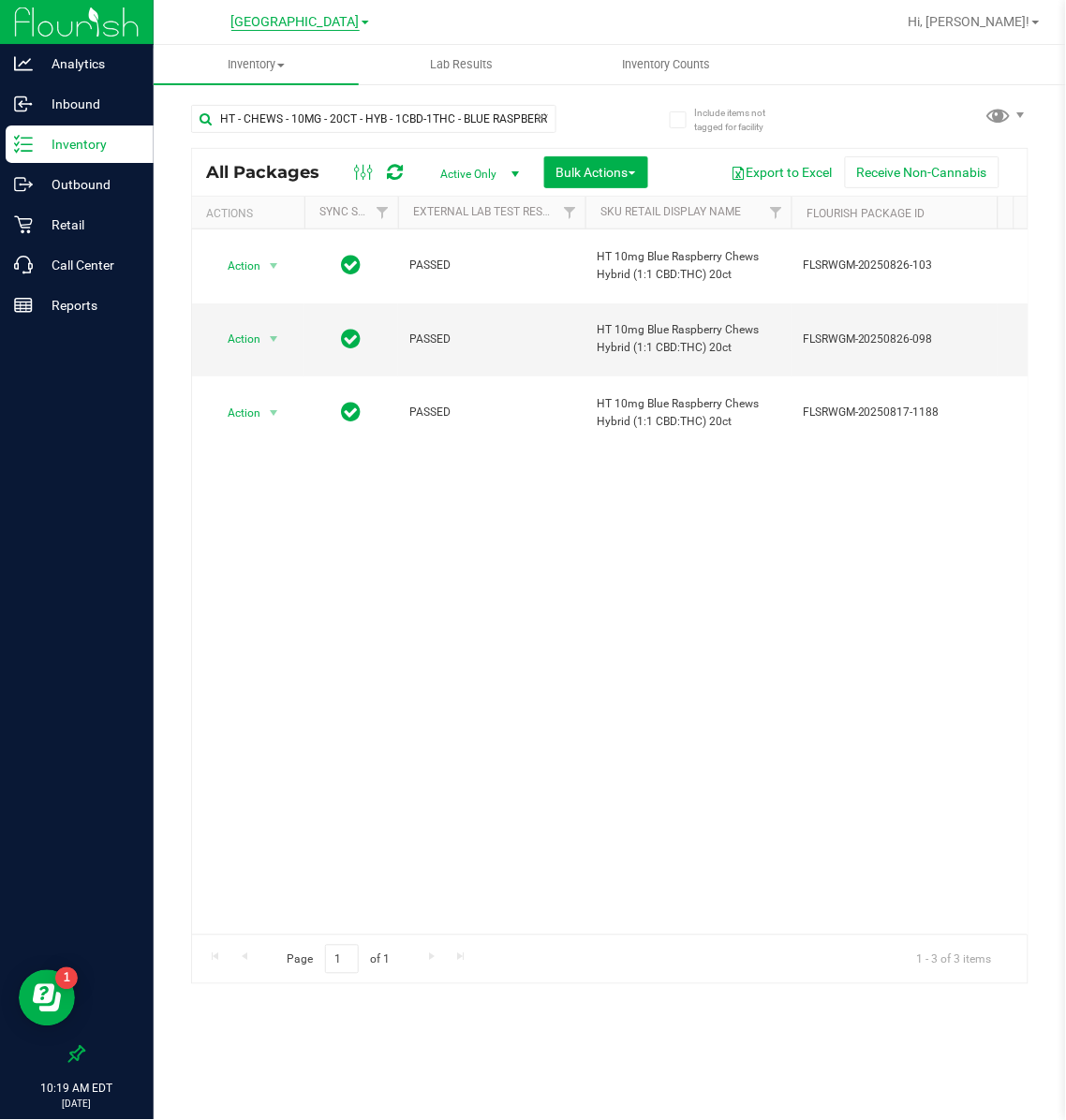
click at [274, 23] on span "[GEOGRAPHIC_DATA]" at bounding box center [296, 22] width 129 height 17
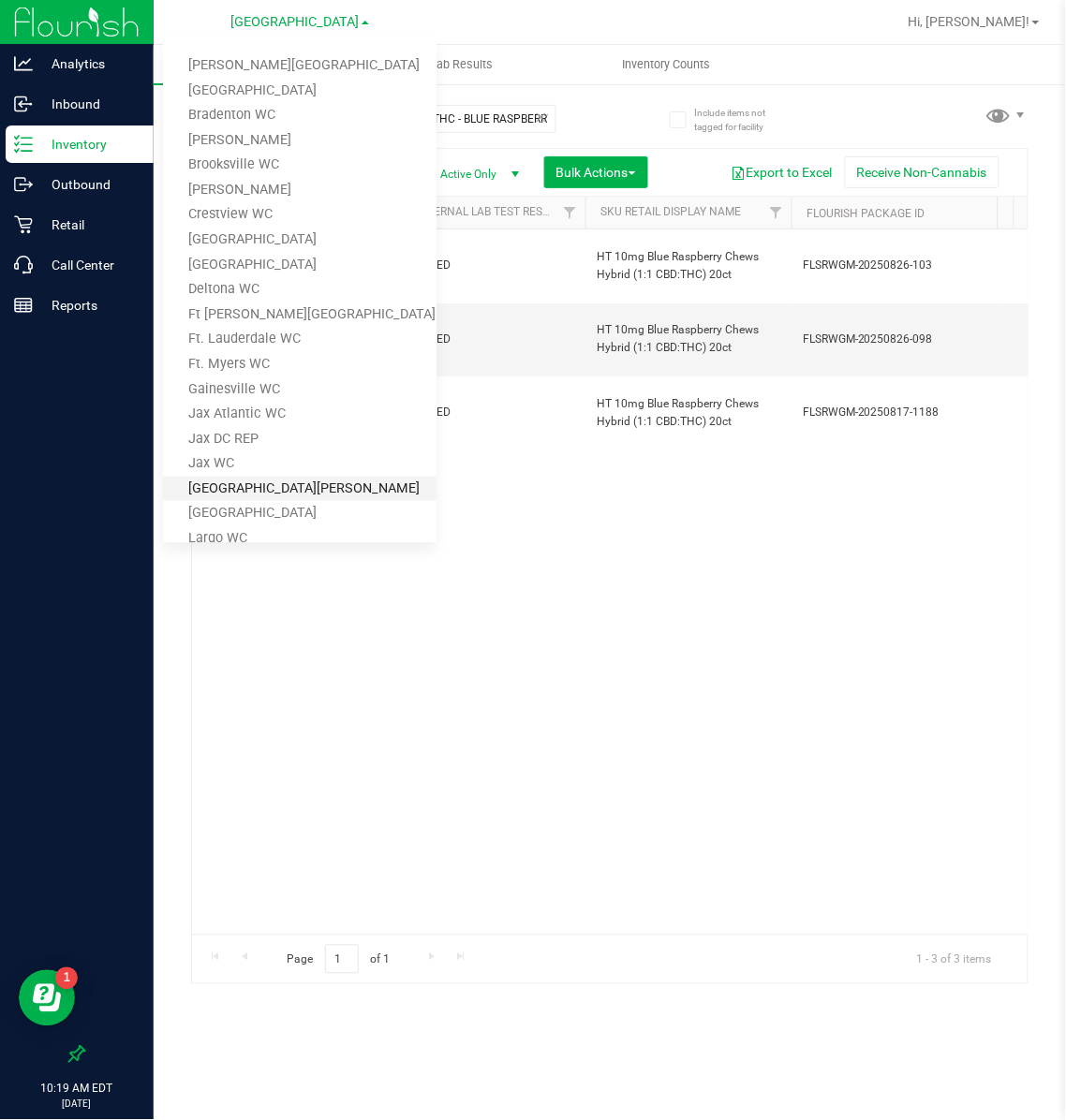
click at [218, 491] on link "[GEOGRAPHIC_DATA][PERSON_NAME]" at bounding box center [300, 490] width 273 height 26
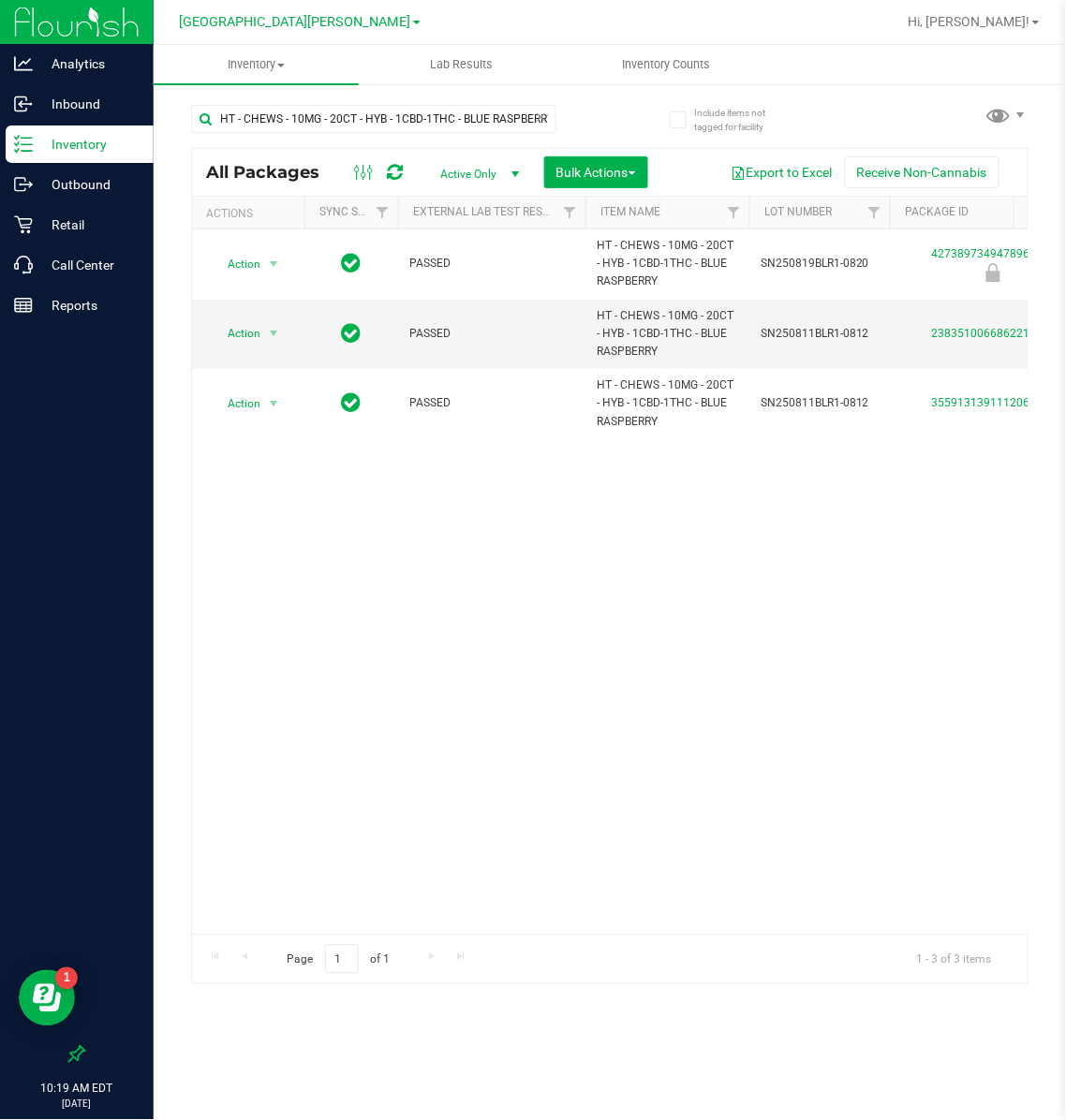
click at [302, 12] on link "[GEOGRAPHIC_DATA][PERSON_NAME]" at bounding box center [300, 21] width 241 height 18
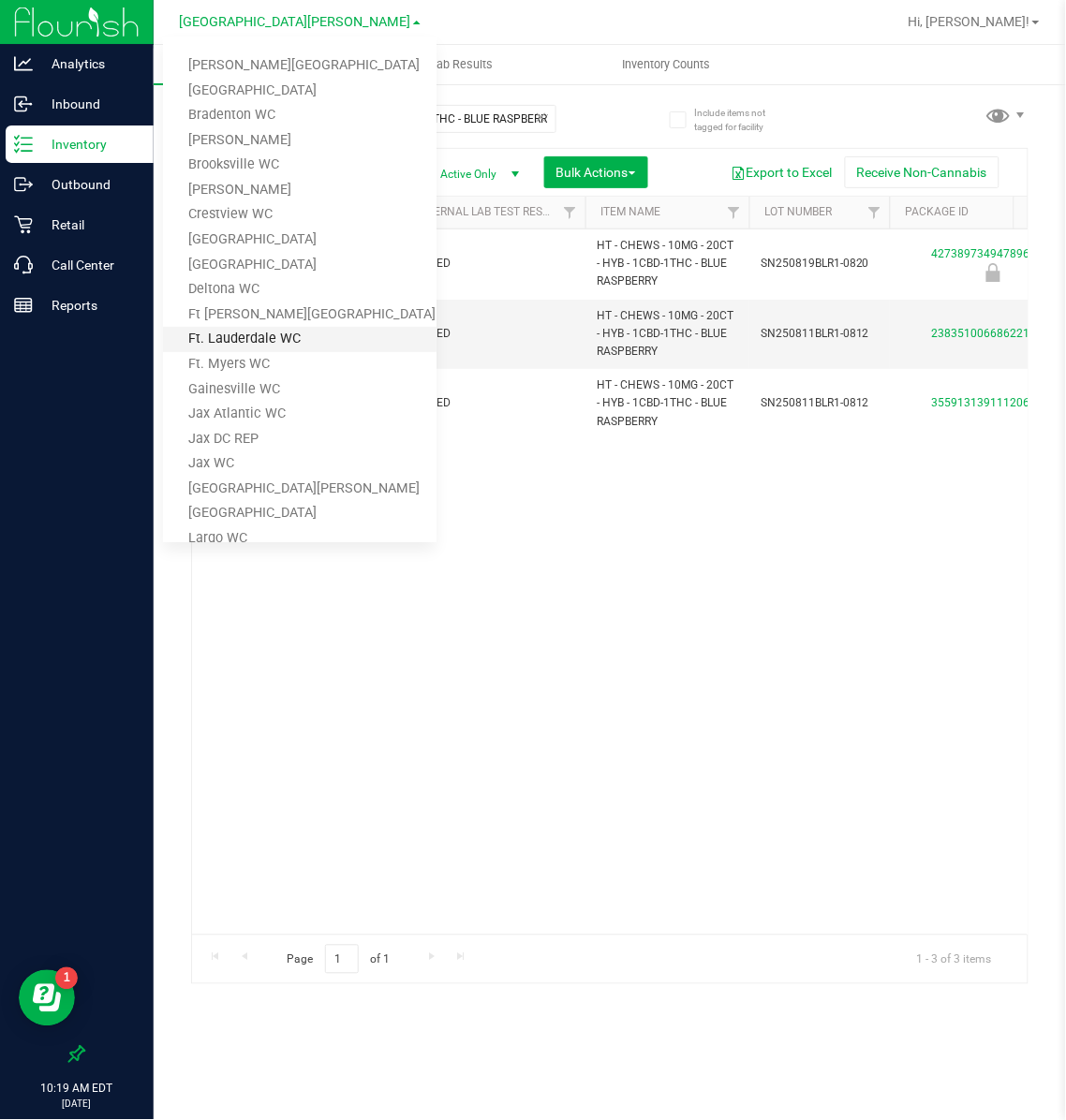
click at [259, 330] on link "Ft. Lauderdale WC" at bounding box center [300, 339] width 273 height 26
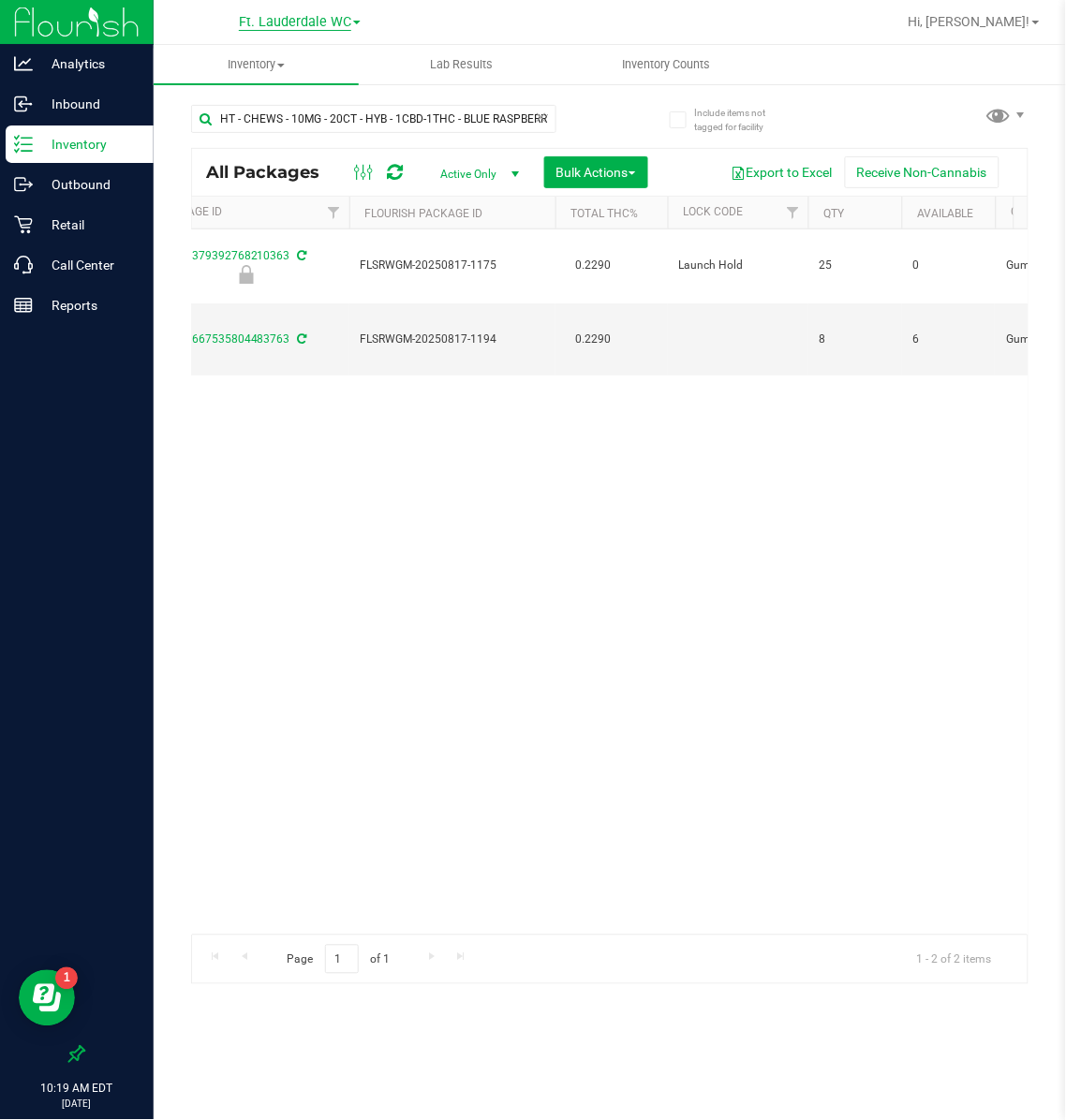
click at [310, 19] on span "Ft. Lauderdale WC" at bounding box center [295, 22] width 113 height 17
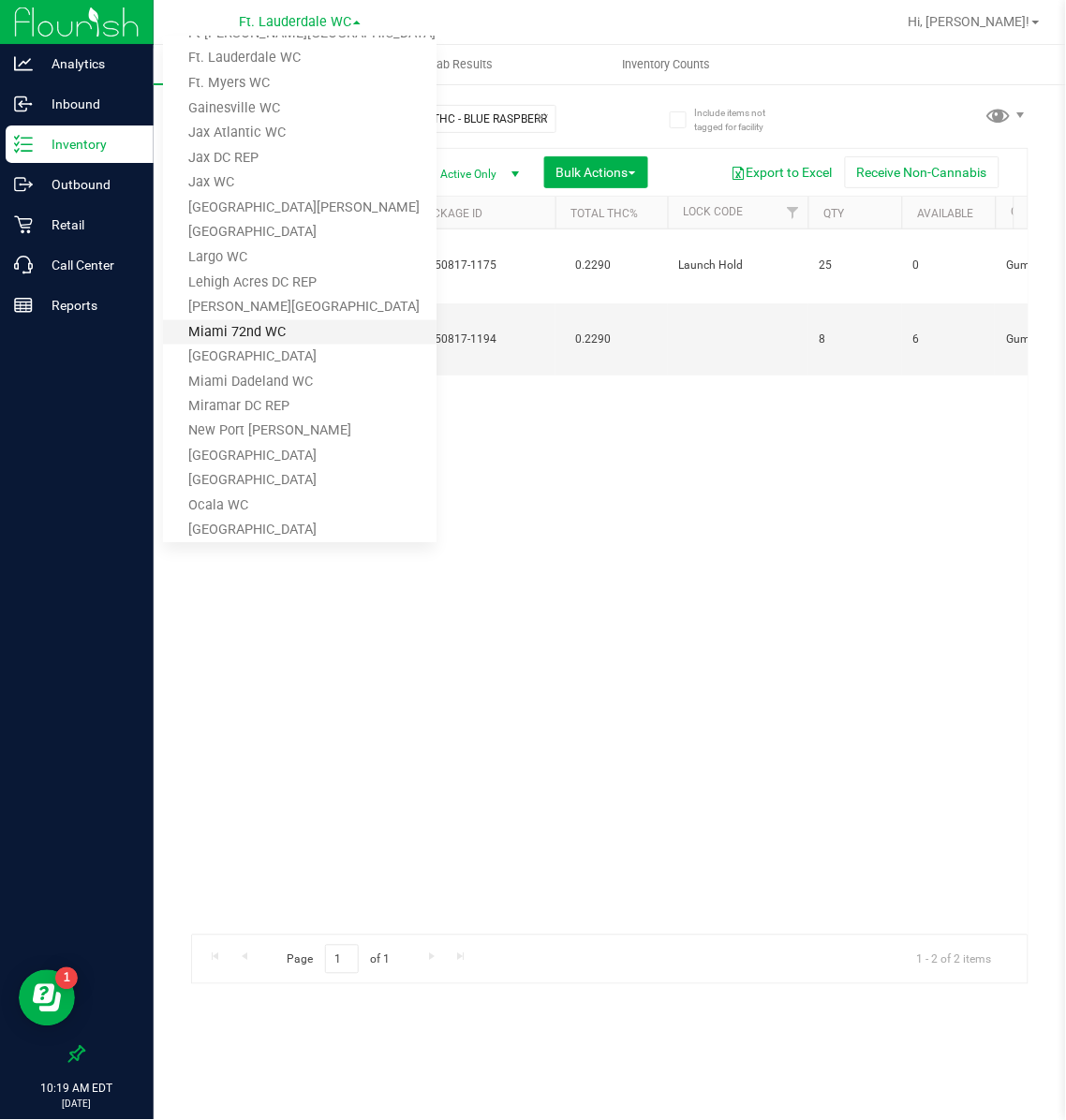
click at [267, 323] on link "Miami 72nd WC" at bounding box center [300, 333] width 273 height 26
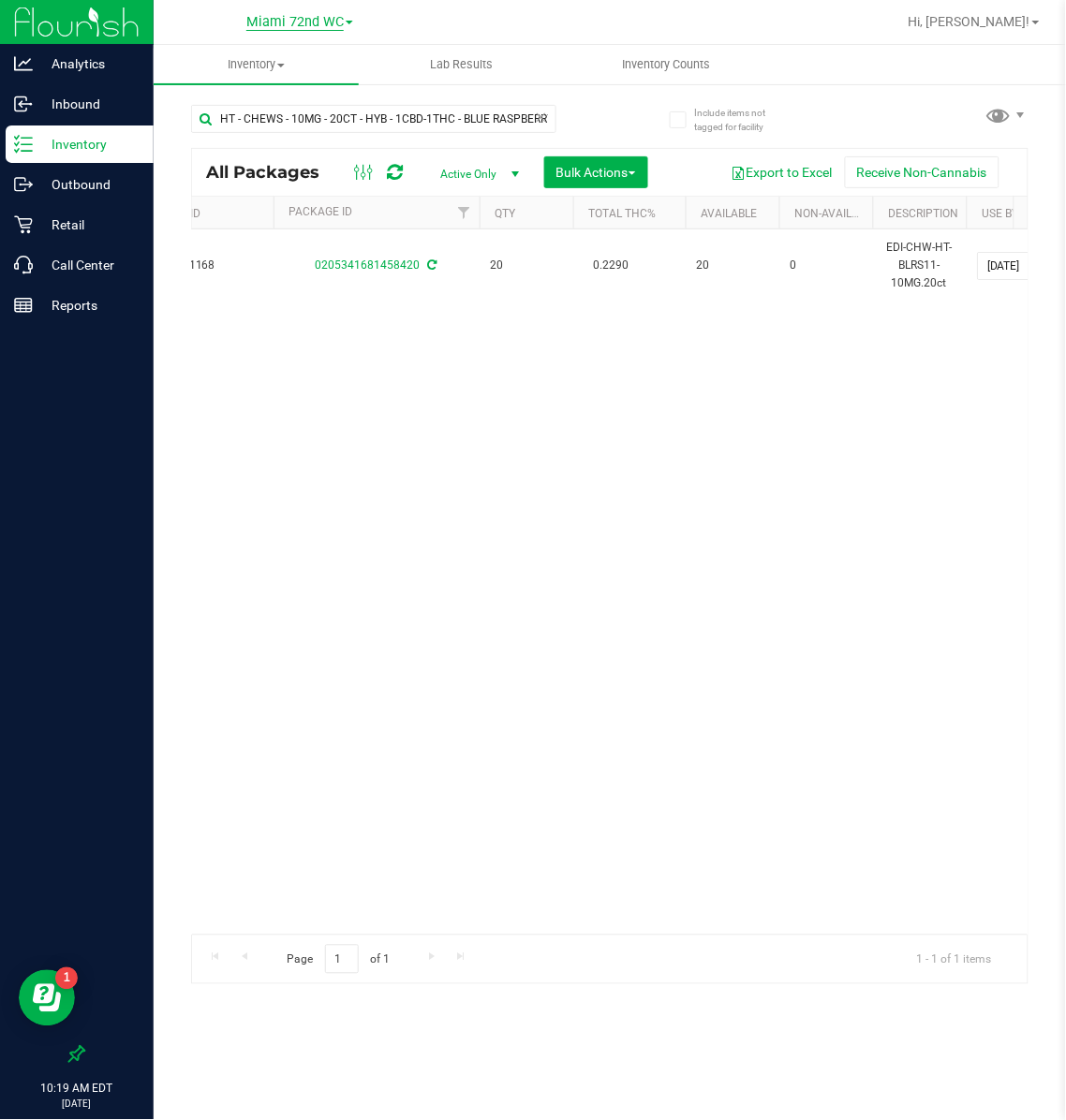
click at [297, 14] on span "Miami 72nd WC" at bounding box center [295, 22] width 97 height 17
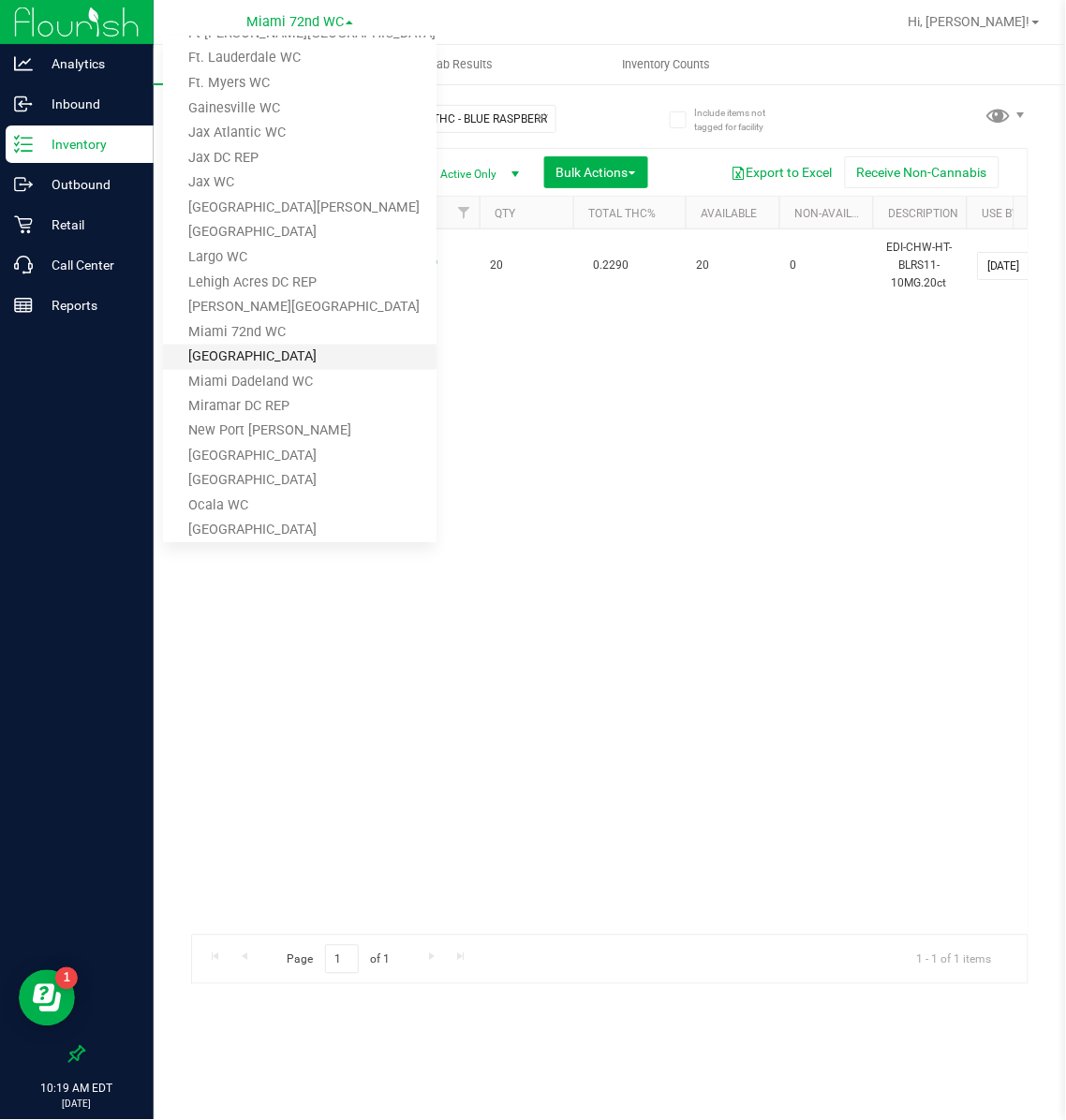
click at [244, 350] on link "[GEOGRAPHIC_DATA]" at bounding box center [300, 357] width 273 height 26
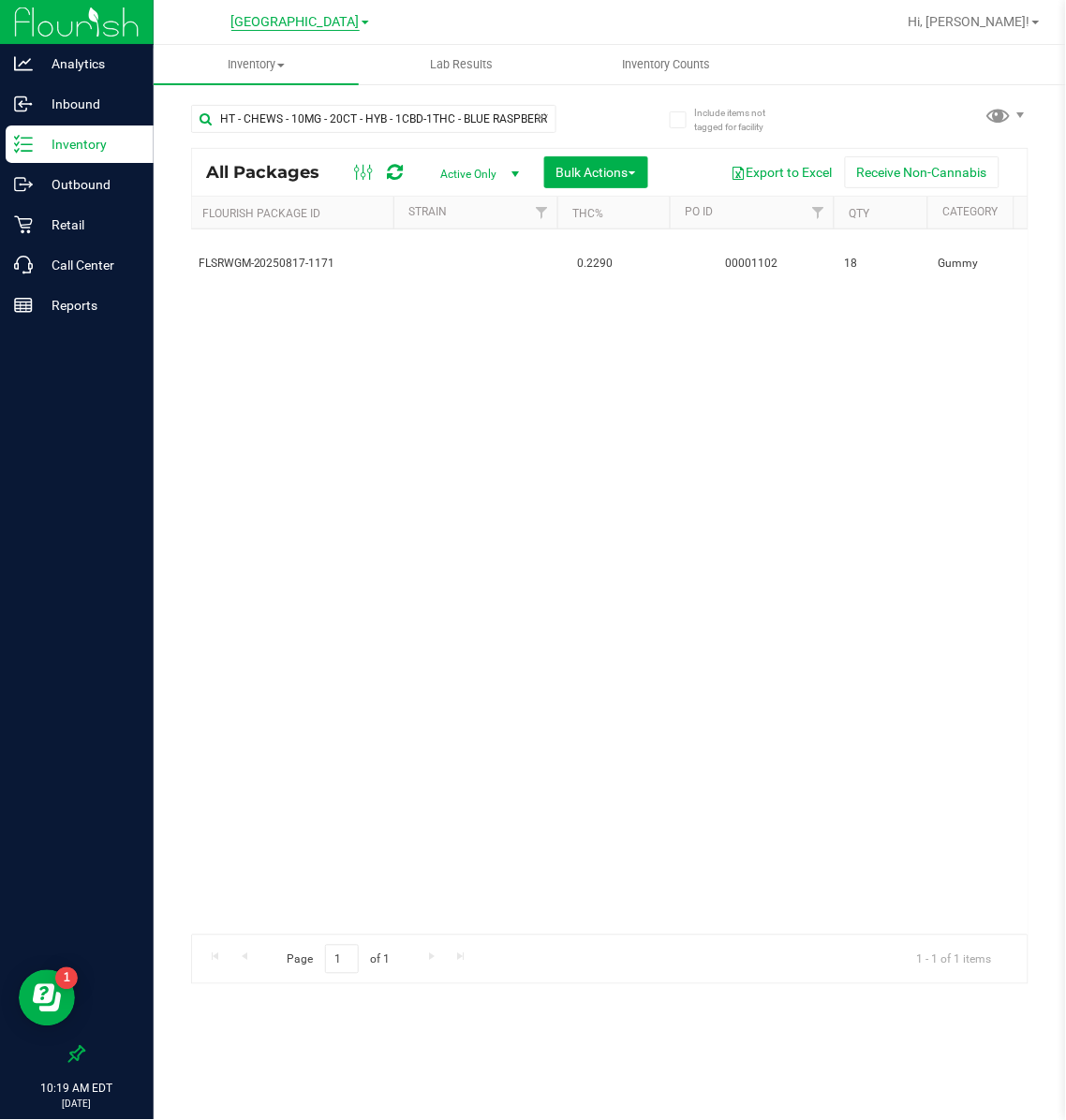
click at [279, 22] on span "[GEOGRAPHIC_DATA]" at bounding box center [296, 22] width 129 height 17
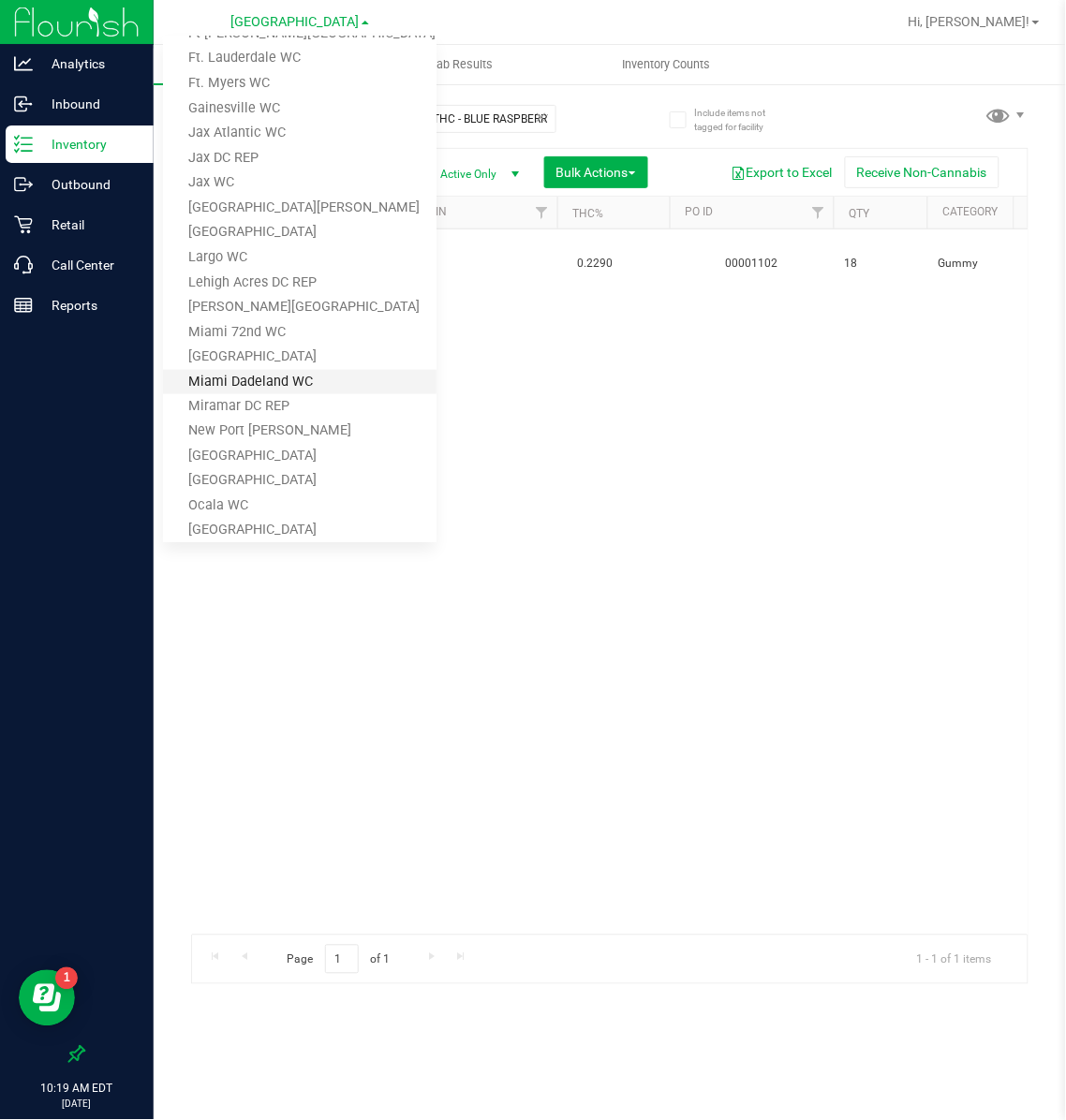
click at [271, 376] on link "Miami Dadeland WC" at bounding box center [300, 383] width 273 height 26
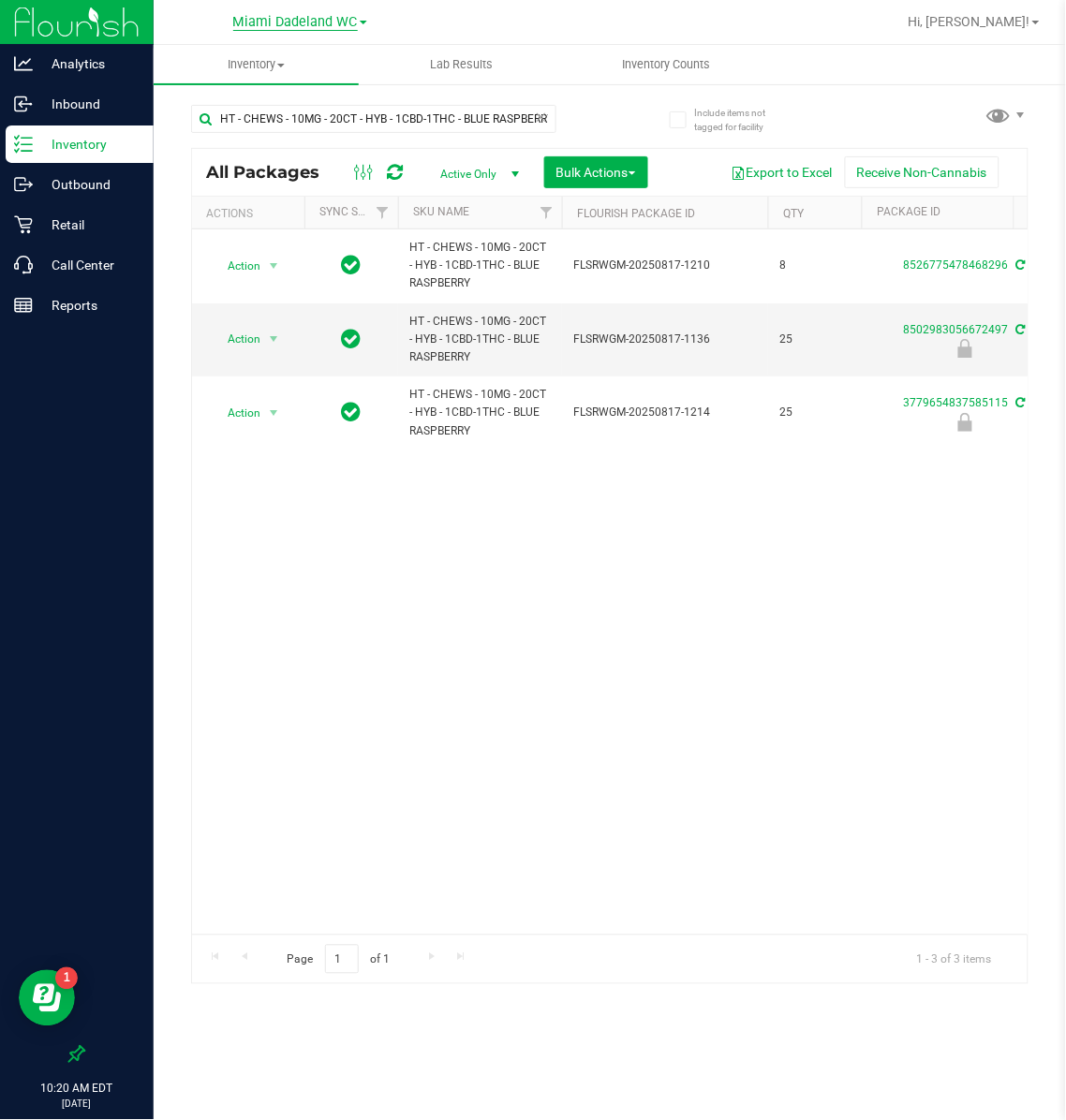
click at [282, 19] on span "Miami Dadeland WC" at bounding box center [296, 22] width 125 height 17
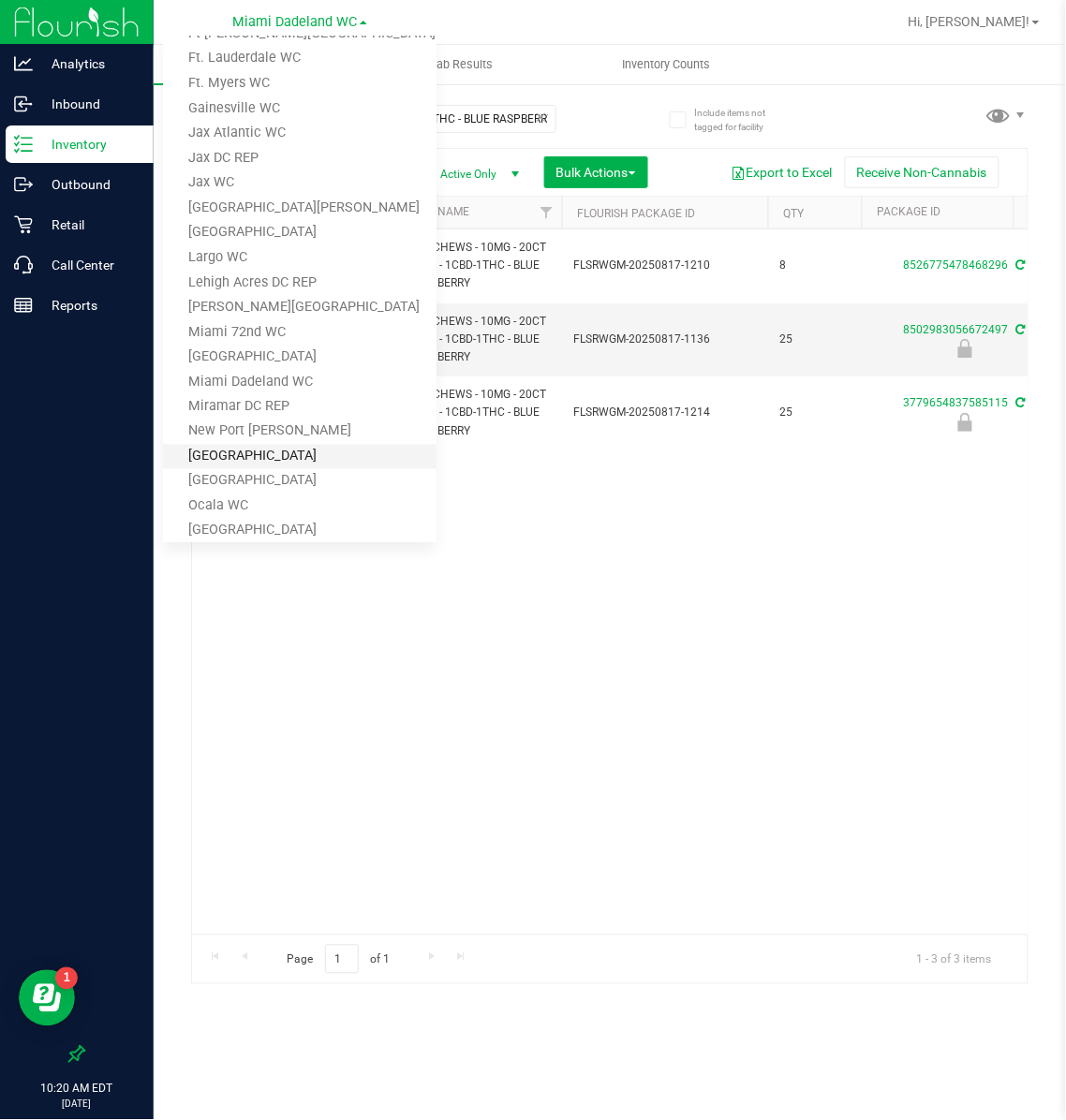
click at [256, 445] on link "[GEOGRAPHIC_DATA]" at bounding box center [300, 457] width 273 height 26
